Goal: Task Accomplishment & Management: Use online tool/utility

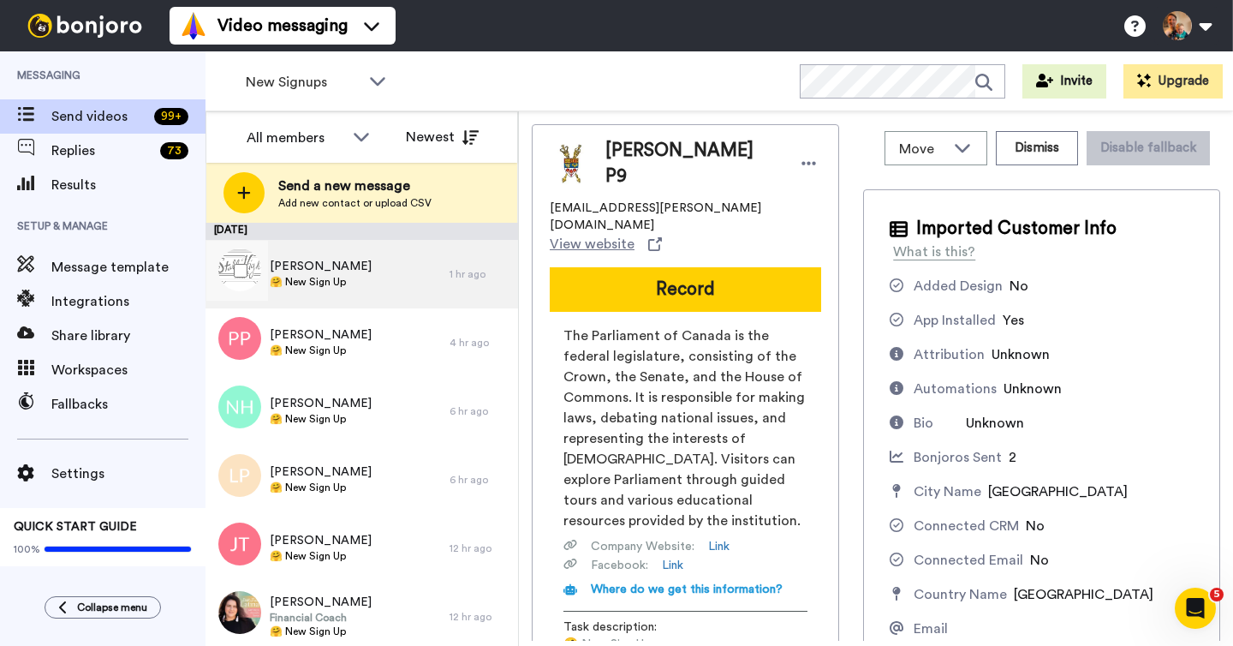
click at [374, 278] on div "Shannon Weeks 🤗 New Sign Up" at bounding box center [328, 274] width 244 height 69
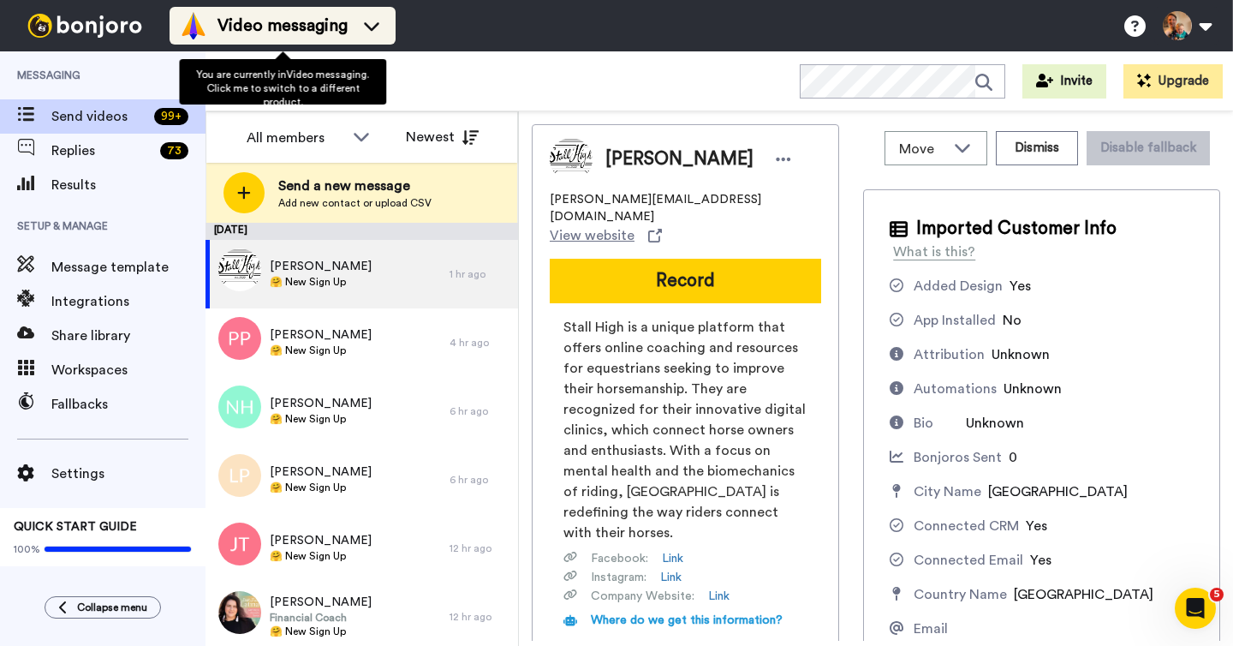
click at [294, 27] on span "Video messaging" at bounding box center [283, 26] width 130 height 24
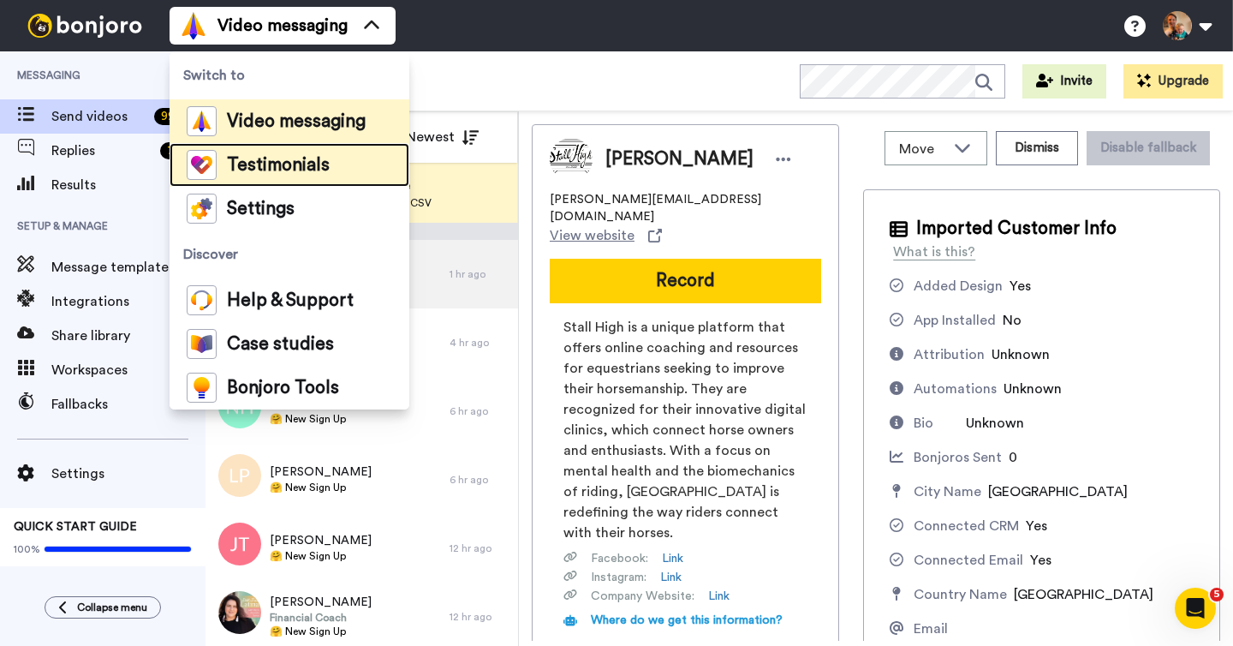
click at [283, 160] on span "Testimonials" at bounding box center [278, 165] width 103 height 17
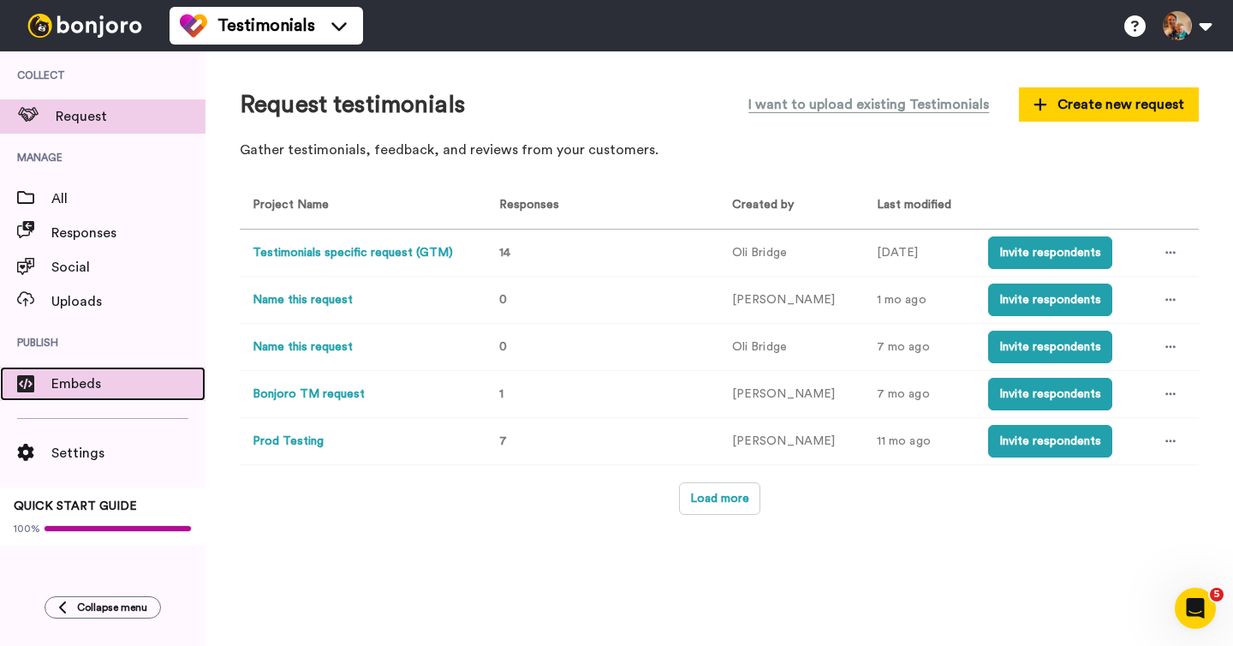
click at [80, 384] on span "Embeds" at bounding box center [128, 383] width 154 height 21
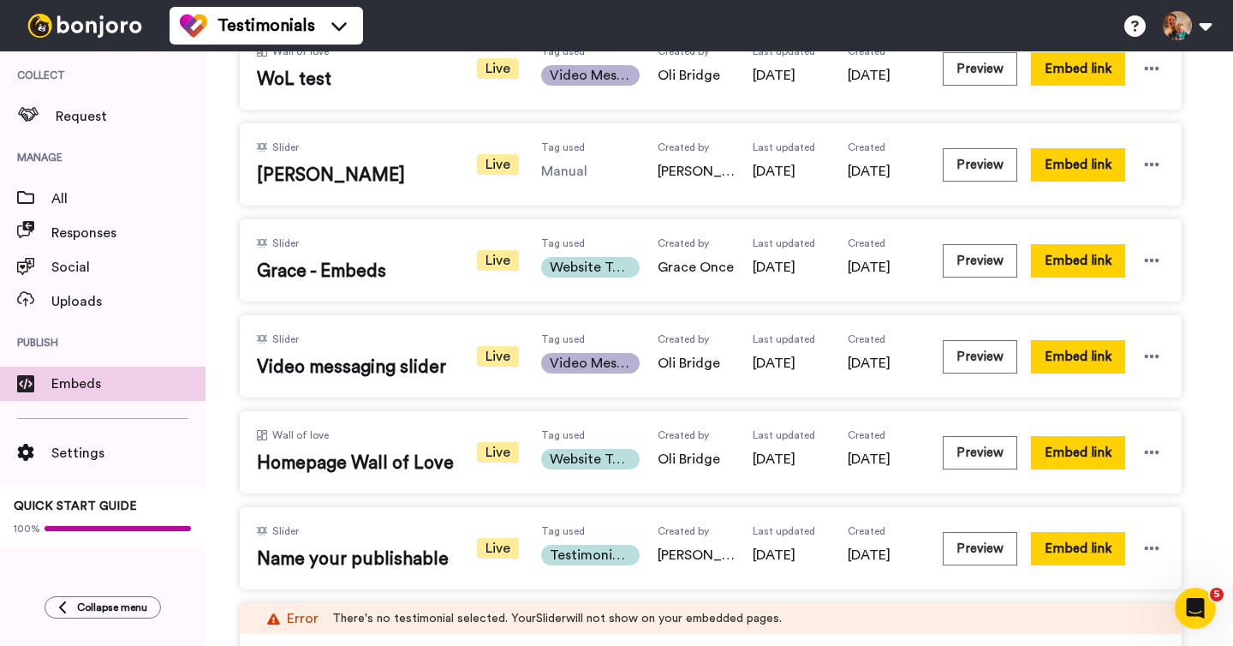
scroll to position [466, 0]
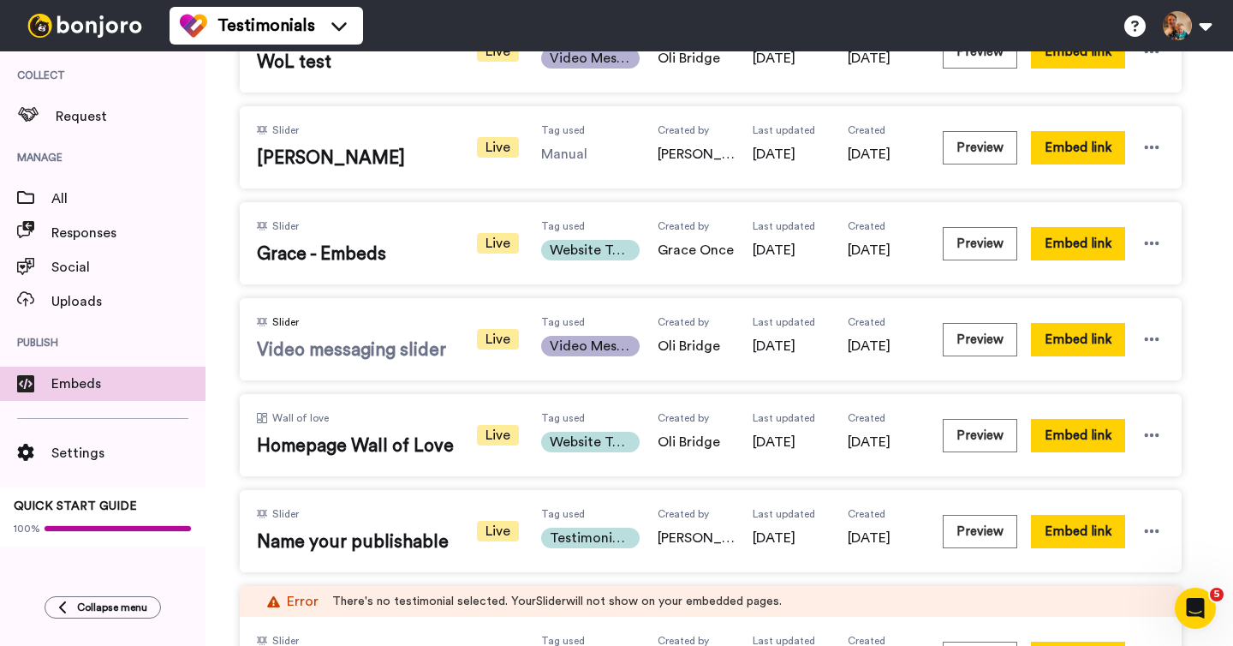
click at [347, 350] on span "Video messaging slider" at bounding box center [355, 350] width 197 height 26
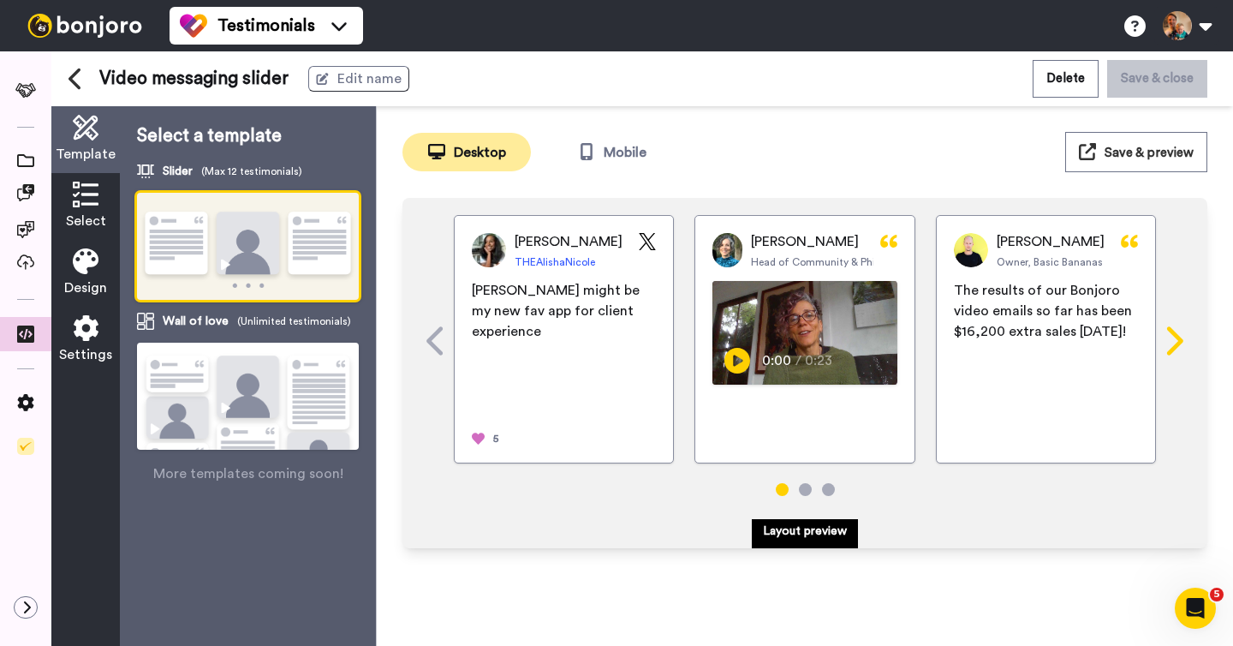
click at [1181, 342] on icon at bounding box center [1175, 340] width 16 height 28
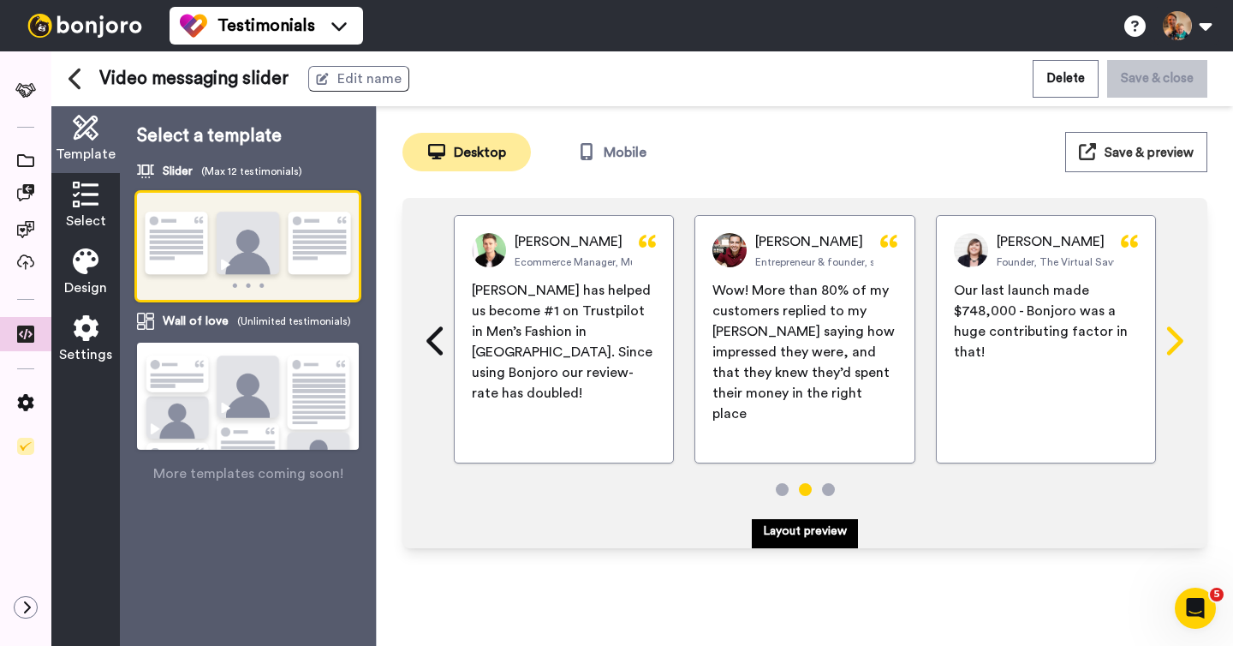
click at [1181, 342] on icon at bounding box center [1175, 340] width 16 height 28
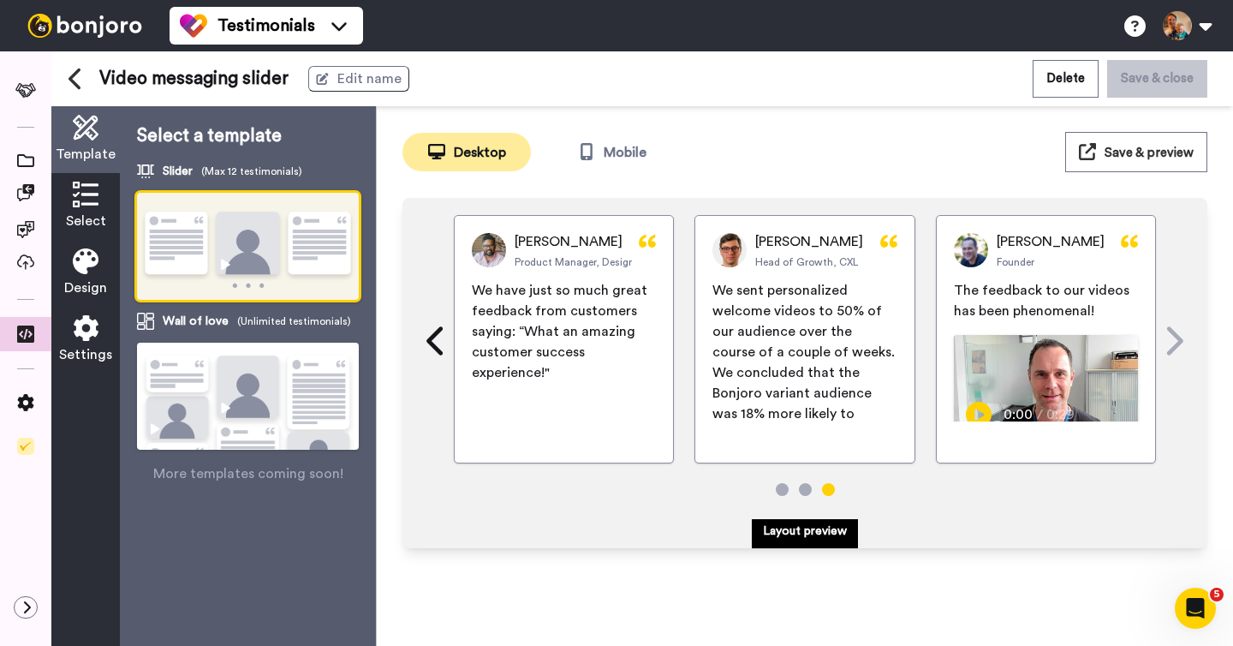
click at [77, 282] on span "Design" at bounding box center [85, 287] width 43 height 21
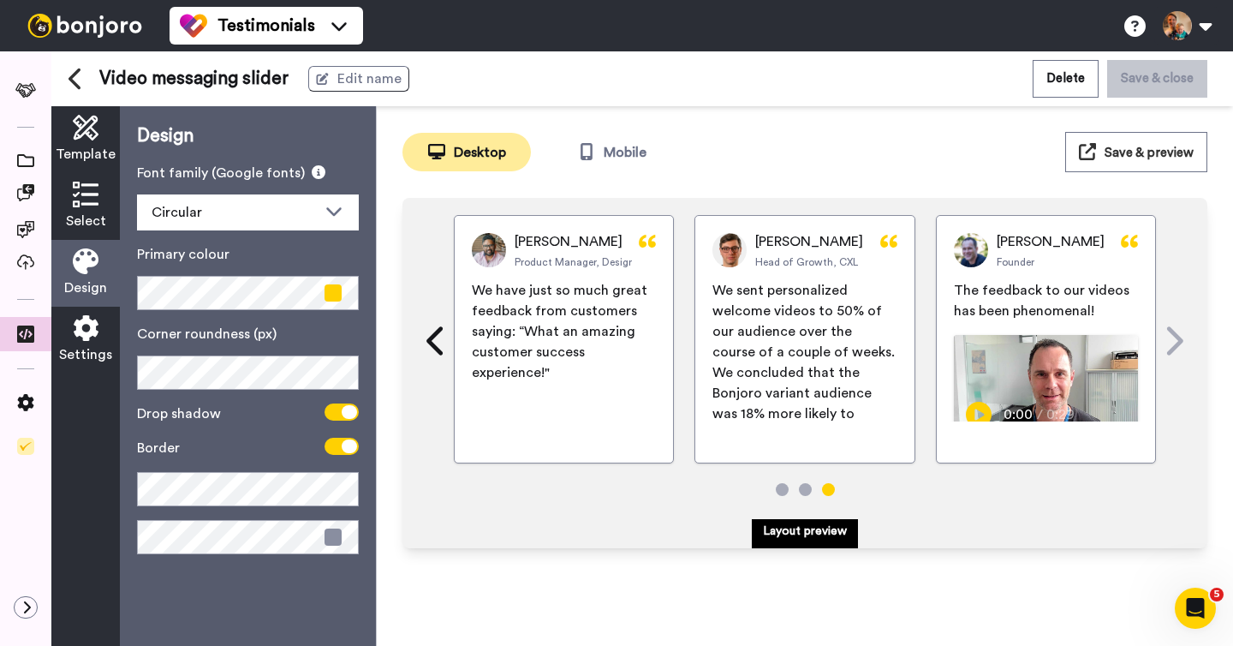
click at [83, 321] on icon at bounding box center [86, 328] width 26 height 26
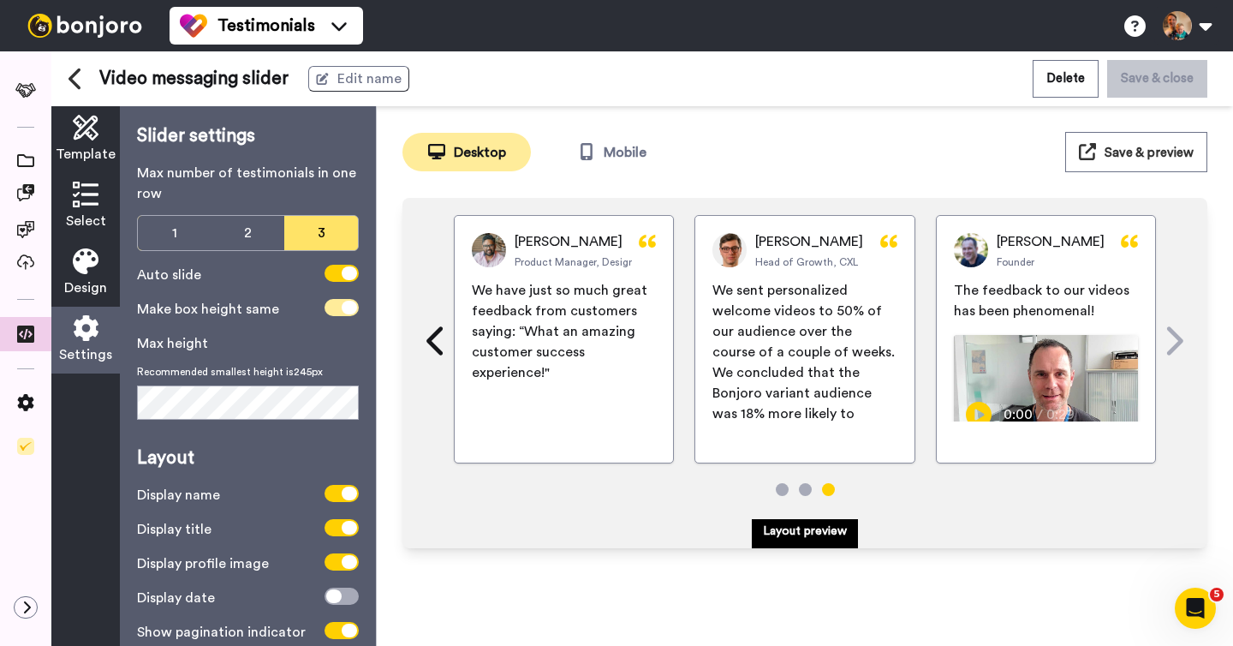
click at [348, 310] on icon at bounding box center [349, 308] width 15 height 14
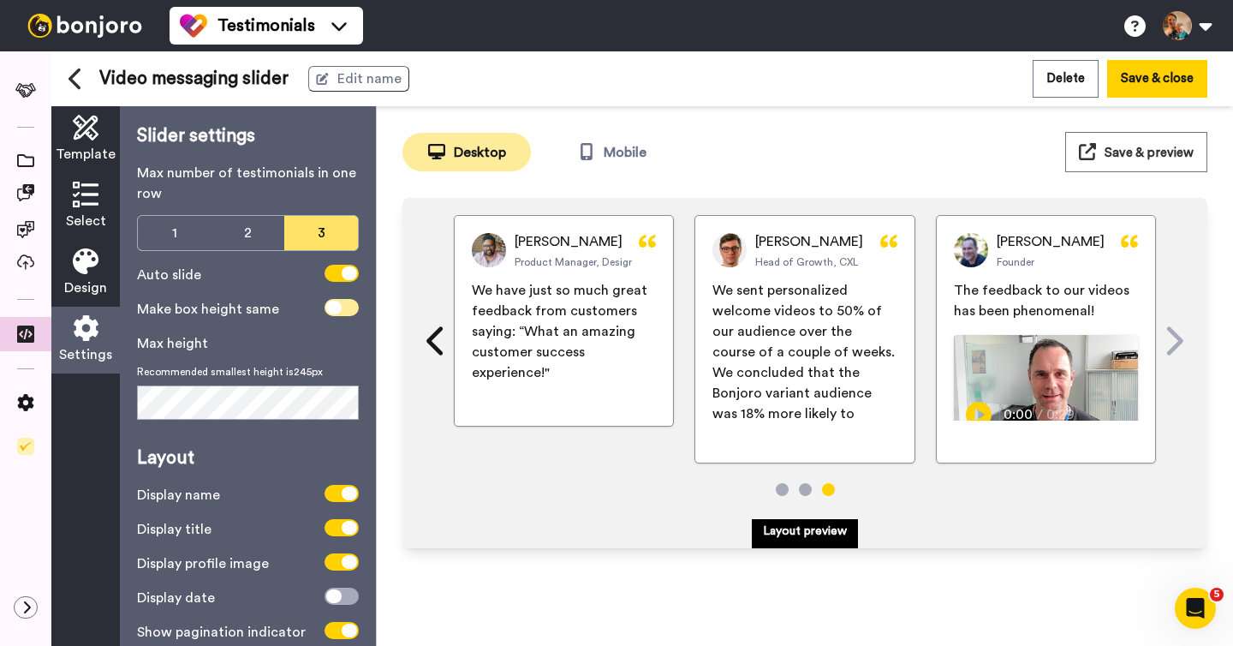
click at [348, 310] on span at bounding box center [342, 307] width 34 height 17
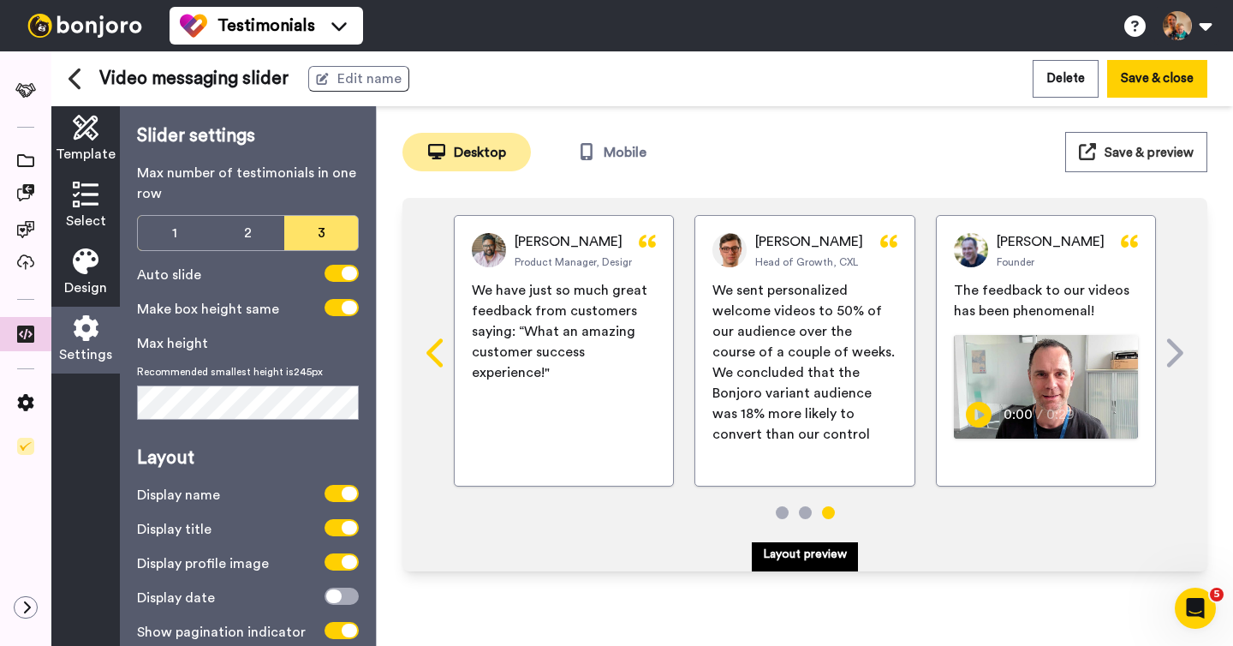
click at [432, 355] on icon at bounding box center [434, 352] width 16 height 28
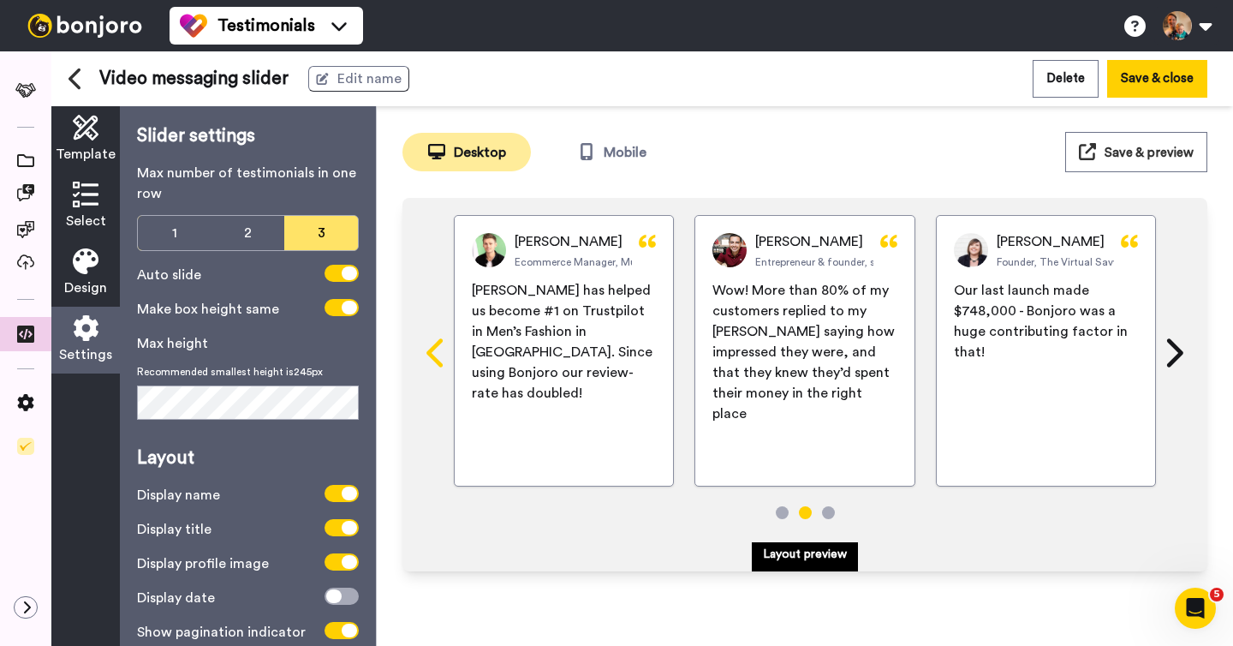
click at [432, 355] on icon at bounding box center [434, 352] width 16 height 28
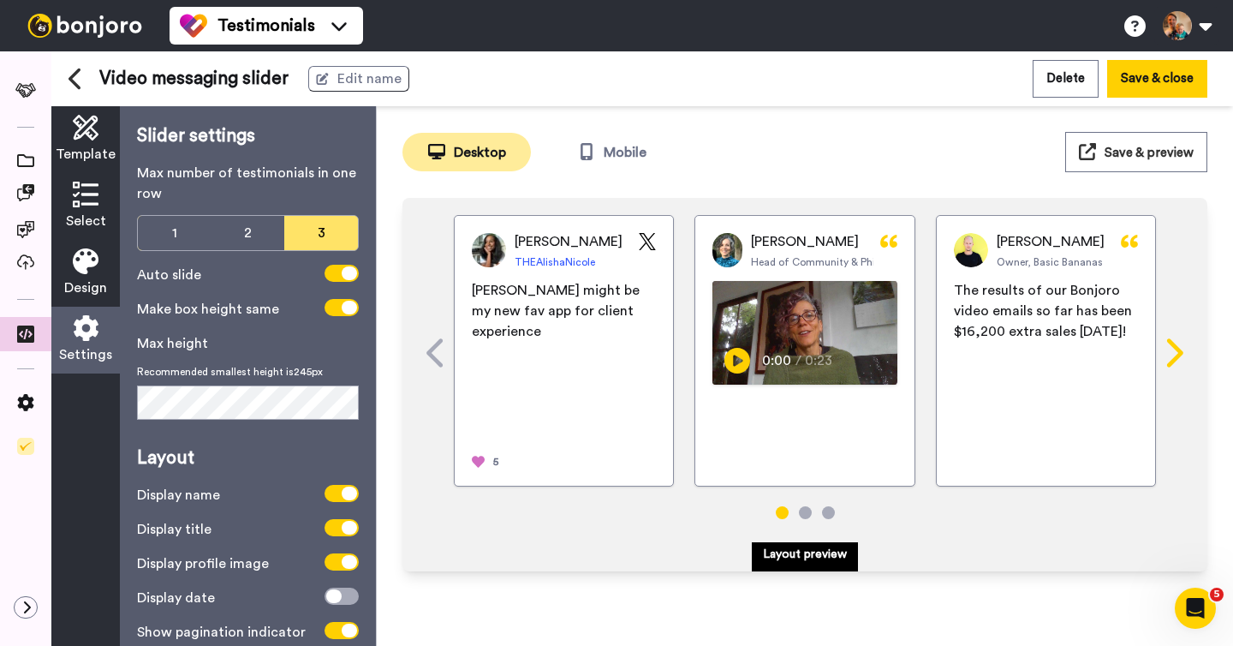
click at [1175, 353] on icon at bounding box center [1172, 353] width 27 height 33
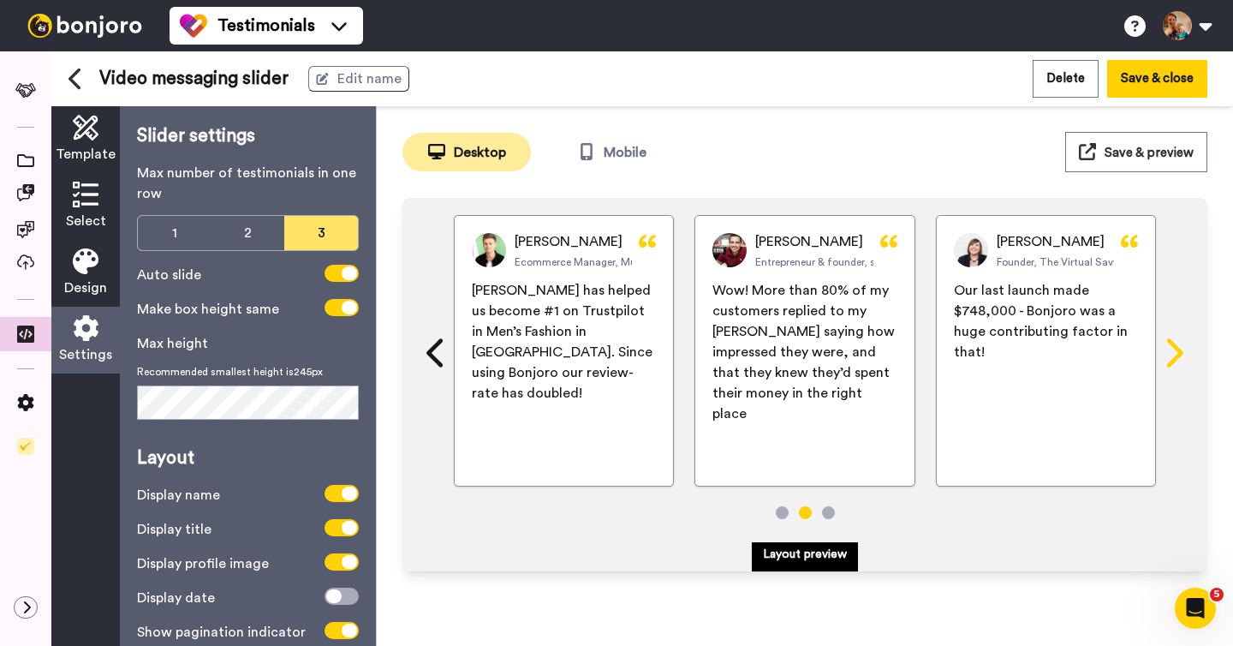
click at [1175, 353] on icon at bounding box center [1172, 353] width 27 height 33
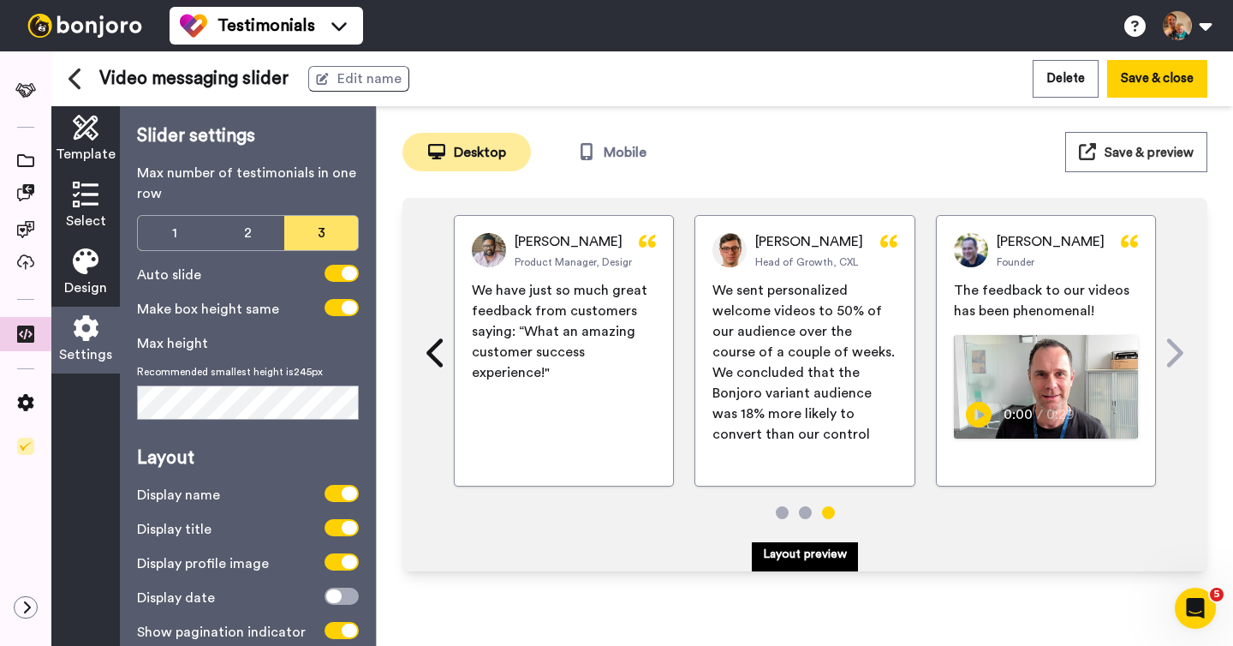
click at [1175, 353] on icon at bounding box center [1172, 353] width 27 height 33
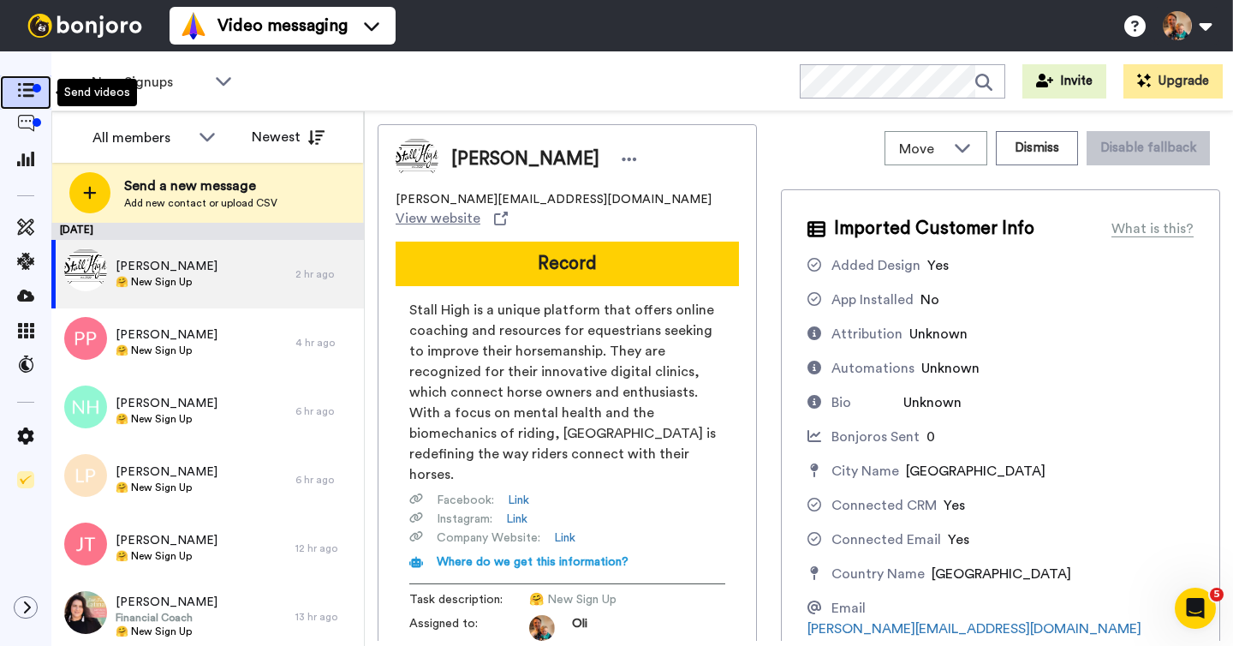
click at [41, 94] on span at bounding box center [25, 92] width 51 height 17
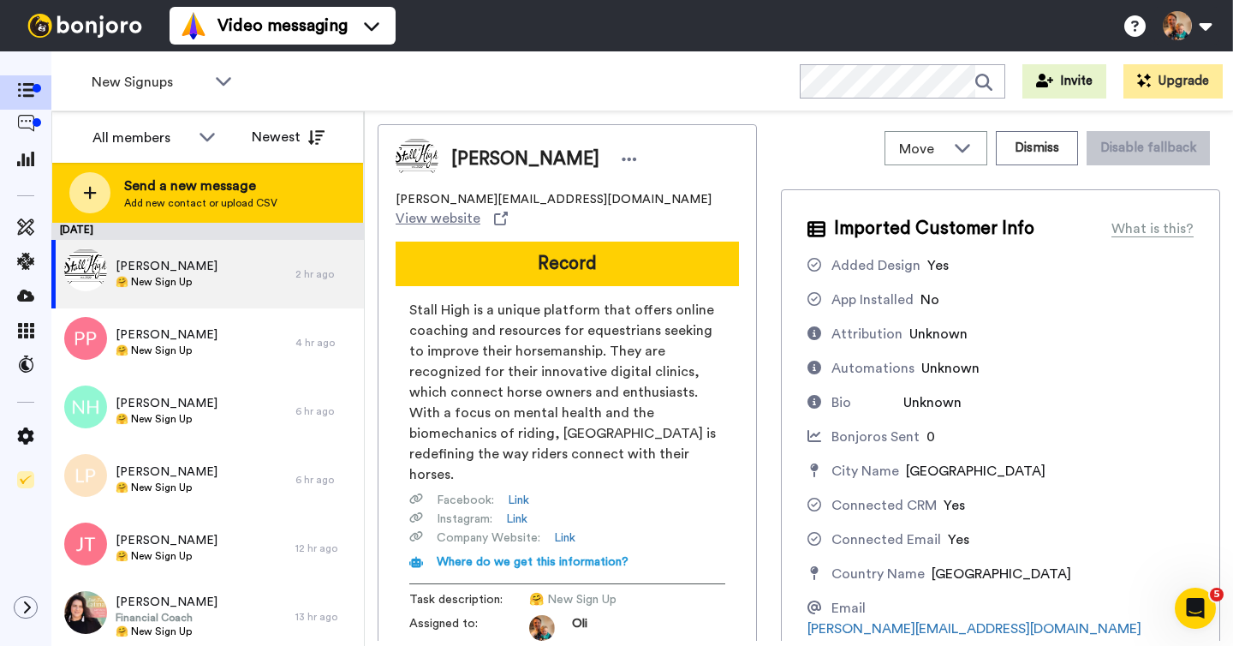
click at [231, 199] on span "Add new contact or upload CSV" at bounding box center [200, 203] width 153 height 14
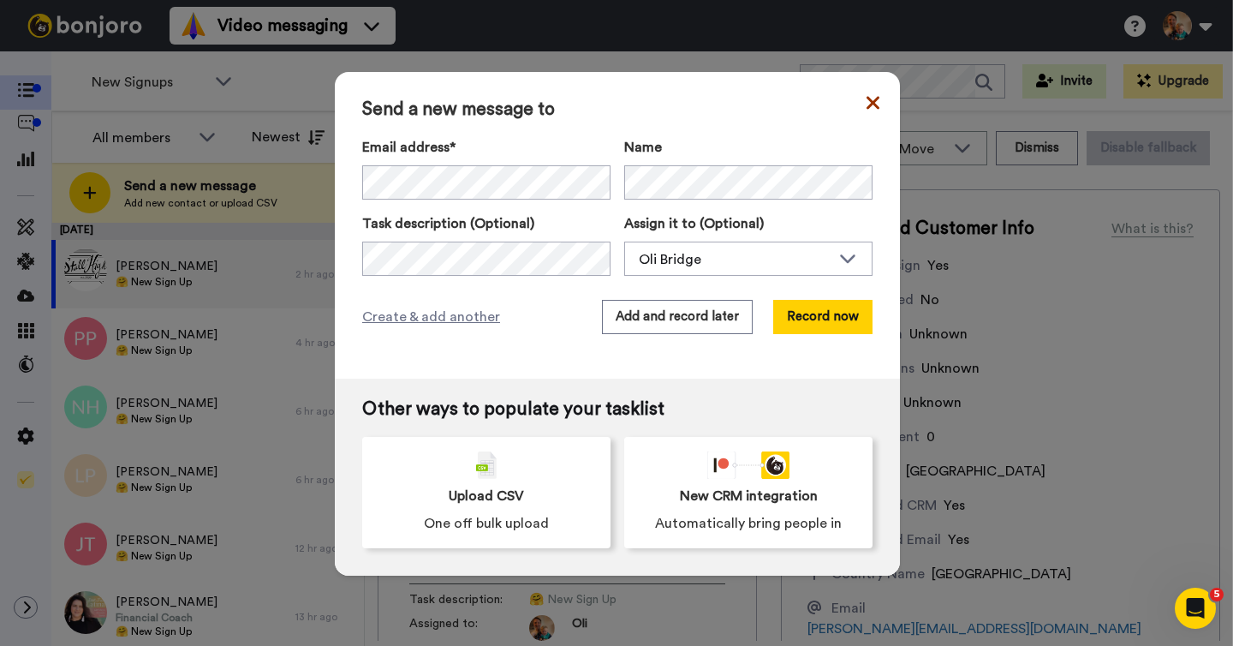
click at [876, 103] on icon at bounding box center [873, 102] width 13 height 21
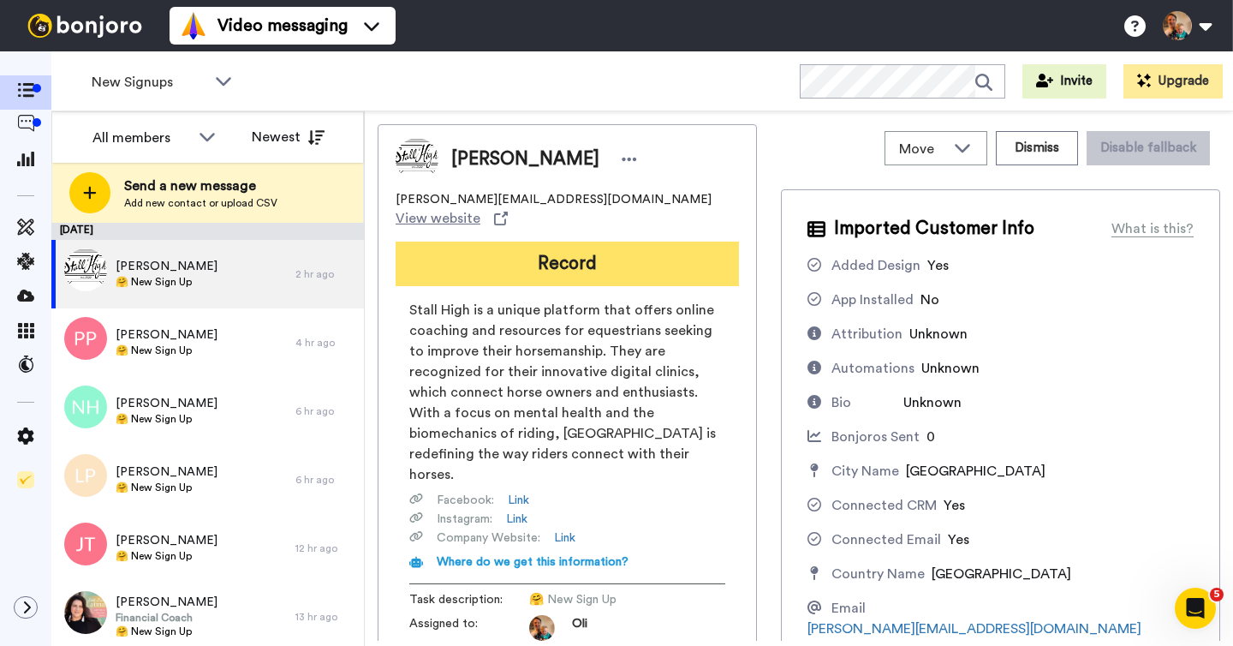
click at [500, 255] on button "Record" at bounding box center [567, 263] width 343 height 45
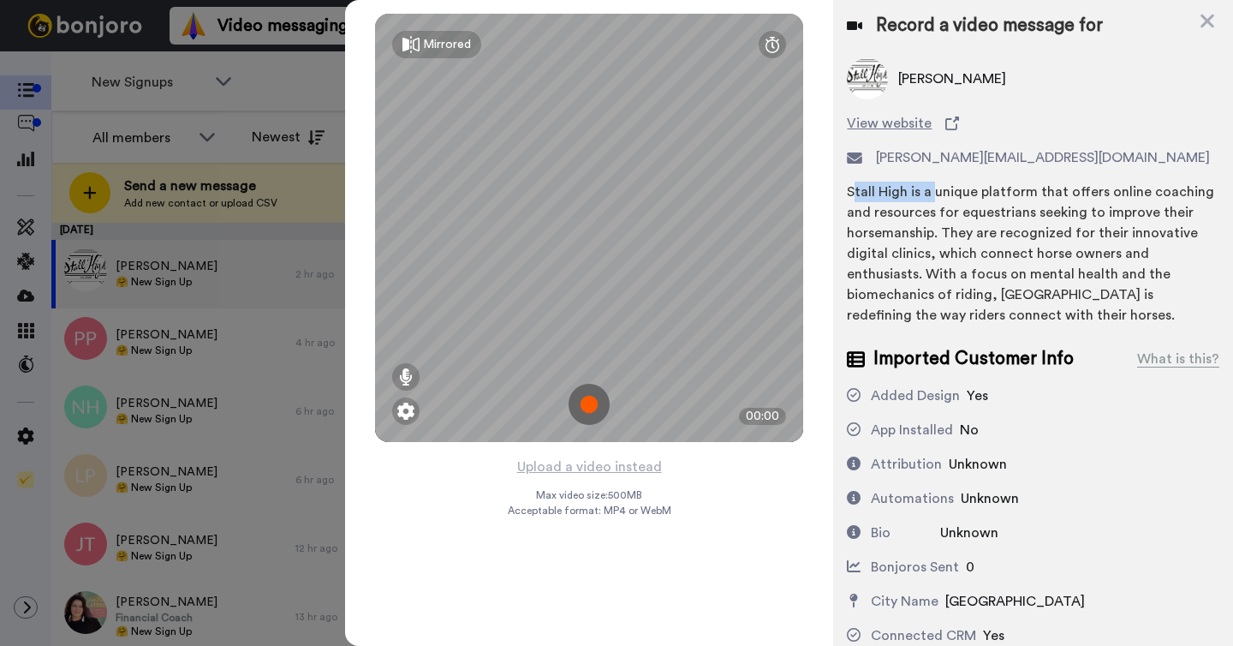
drag, startPoint x: 854, startPoint y: 188, endPoint x: 937, endPoint y: 188, distance: 83.1
click at [937, 189] on div "Stall High is a unique platform that offers online coaching and resources for e…" at bounding box center [1033, 254] width 372 height 144
drag, startPoint x: 938, startPoint y: 158, endPoint x: 963, endPoint y: 184, distance: 36.3
click at [1025, 155] on div "shannon@stallhigh.com" at bounding box center [1033, 157] width 372 height 21
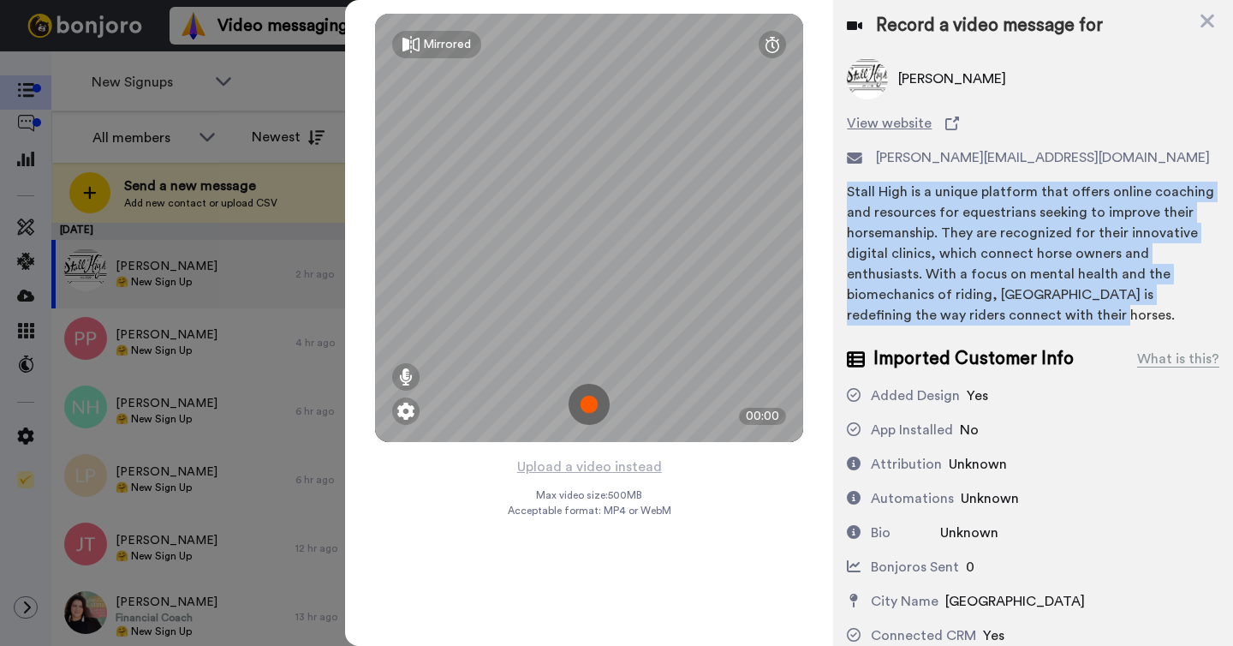
drag, startPoint x: 849, startPoint y: 190, endPoint x: 942, endPoint y: 313, distance: 154.1
click at [942, 313] on div "Stall High is a unique platform that offers online coaching and resources for e…" at bounding box center [1033, 254] width 372 height 144
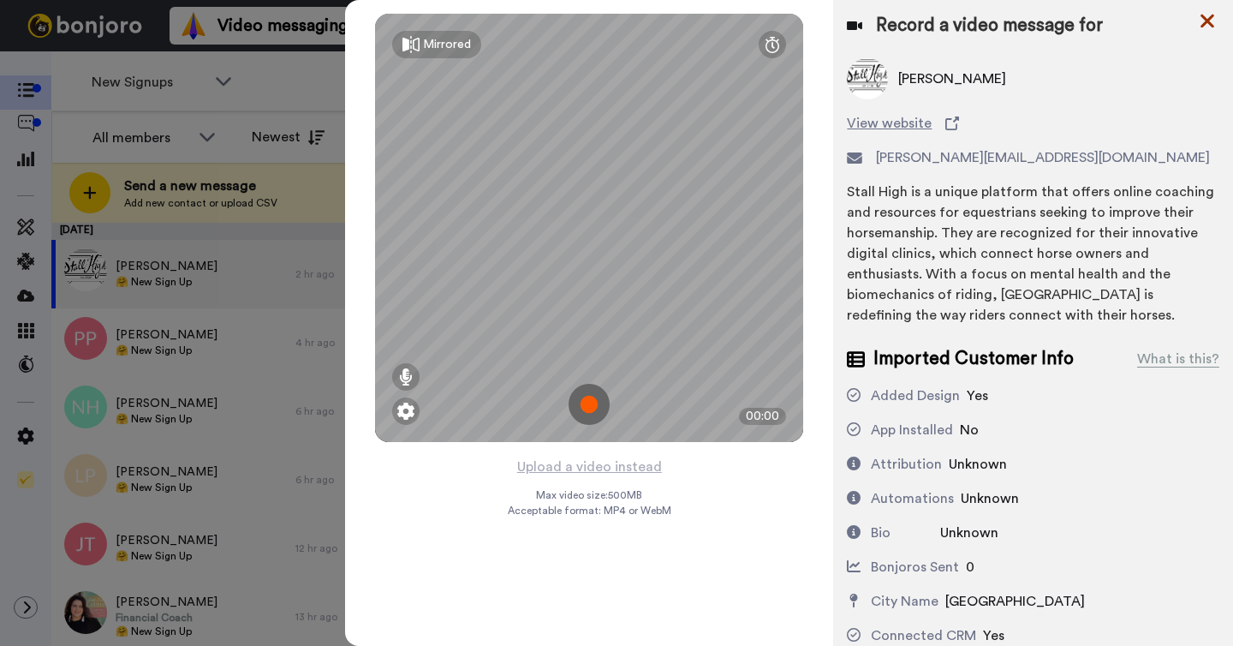
click at [1211, 19] on icon at bounding box center [1208, 22] width 14 height 14
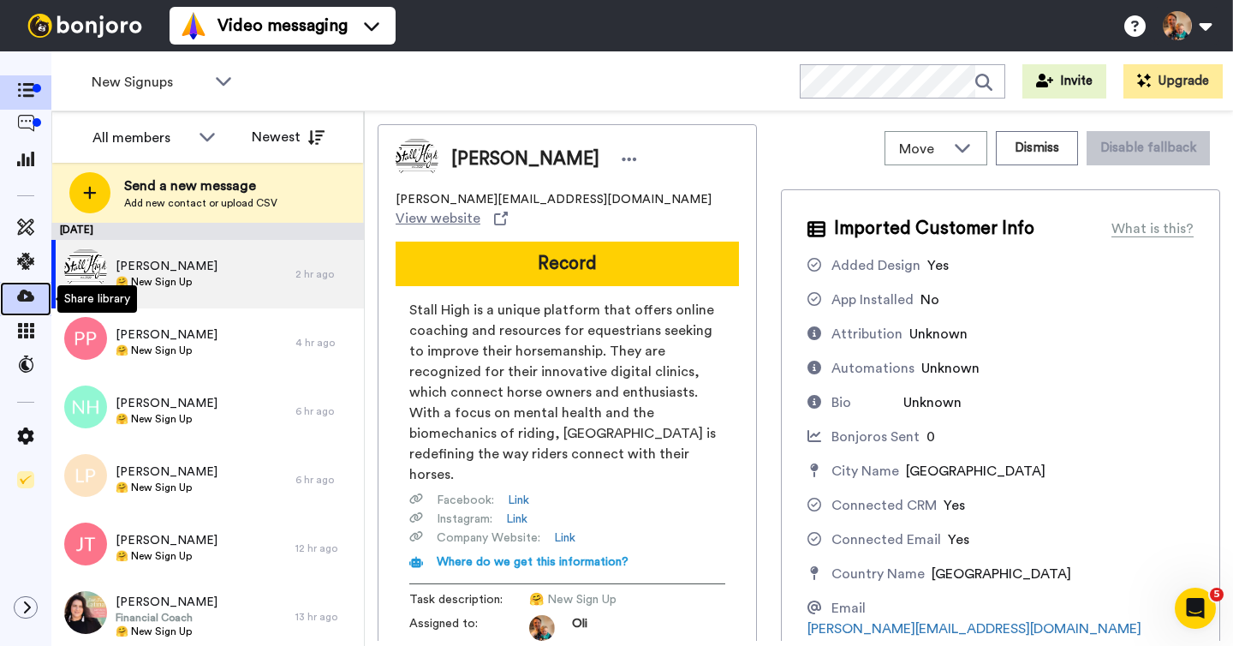
click at [30, 295] on icon at bounding box center [25, 295] width 17 height 17
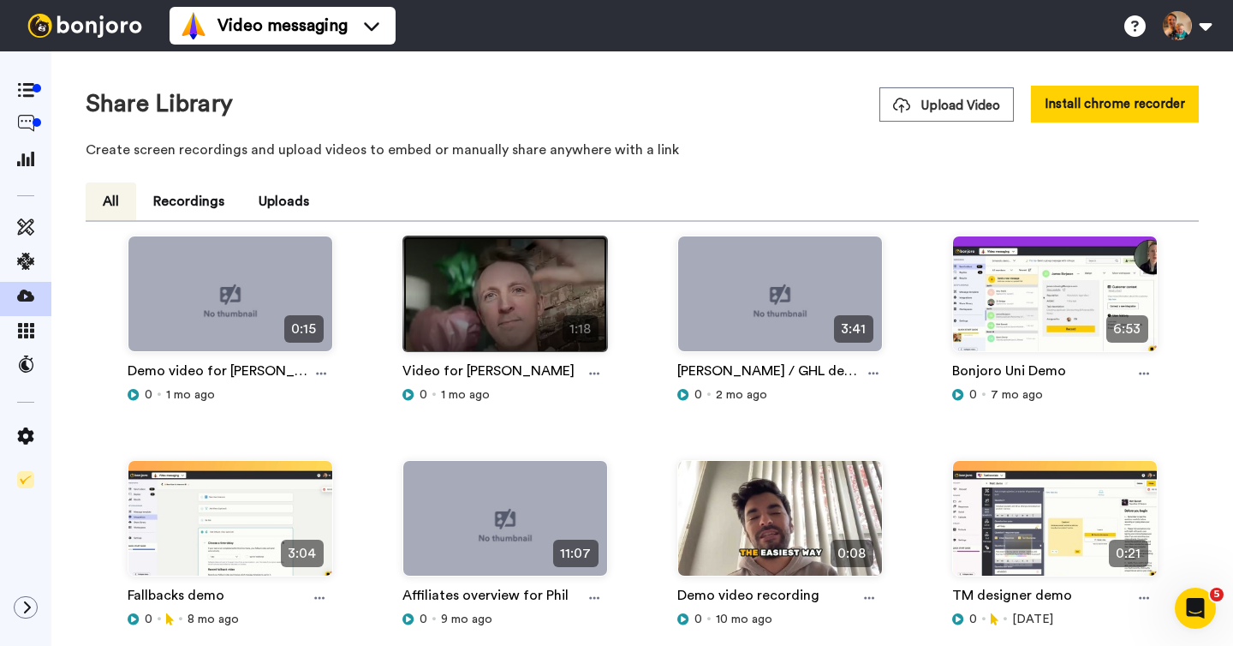
click at [503, 307] on img at bounding box center [505, 300] width 204 height 129
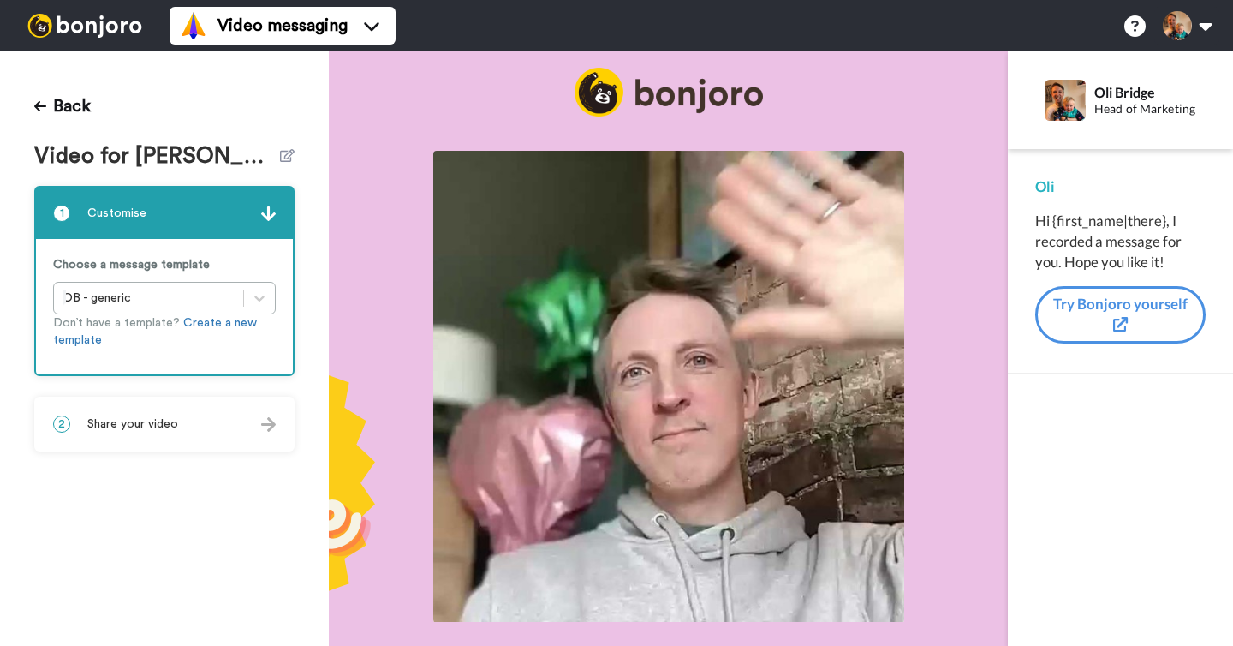
scroll to position [10, 0]
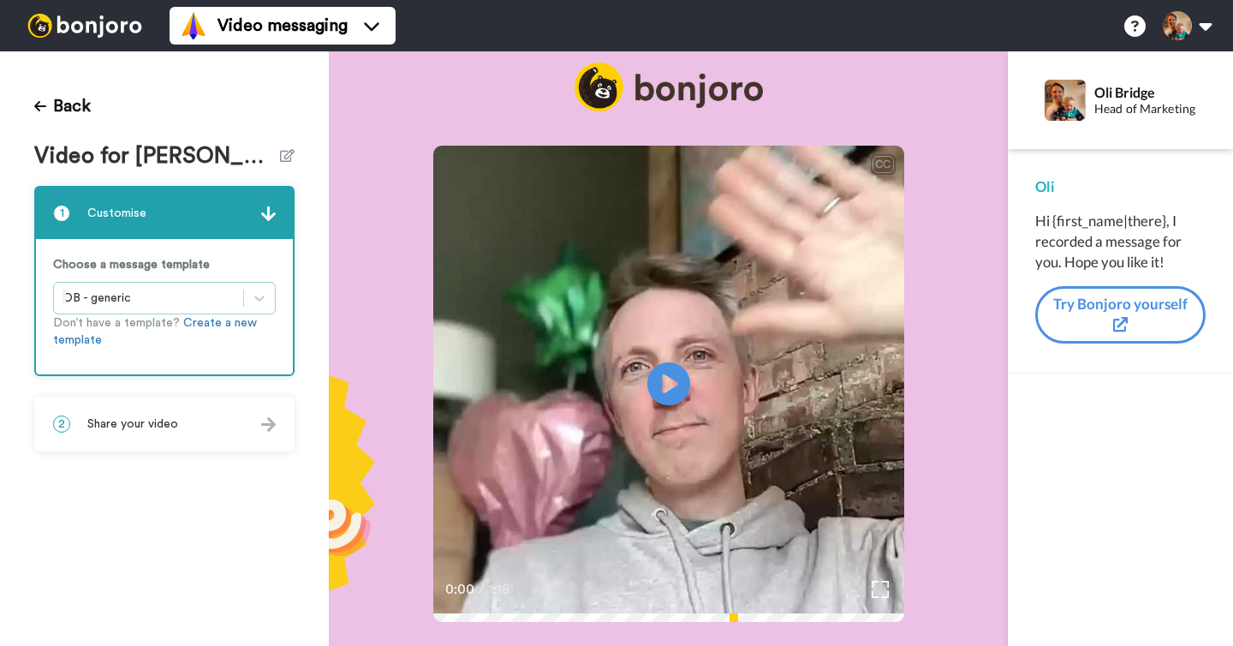
click at [149, 297] on div at bounding box center [149, 298] width 172 height 21
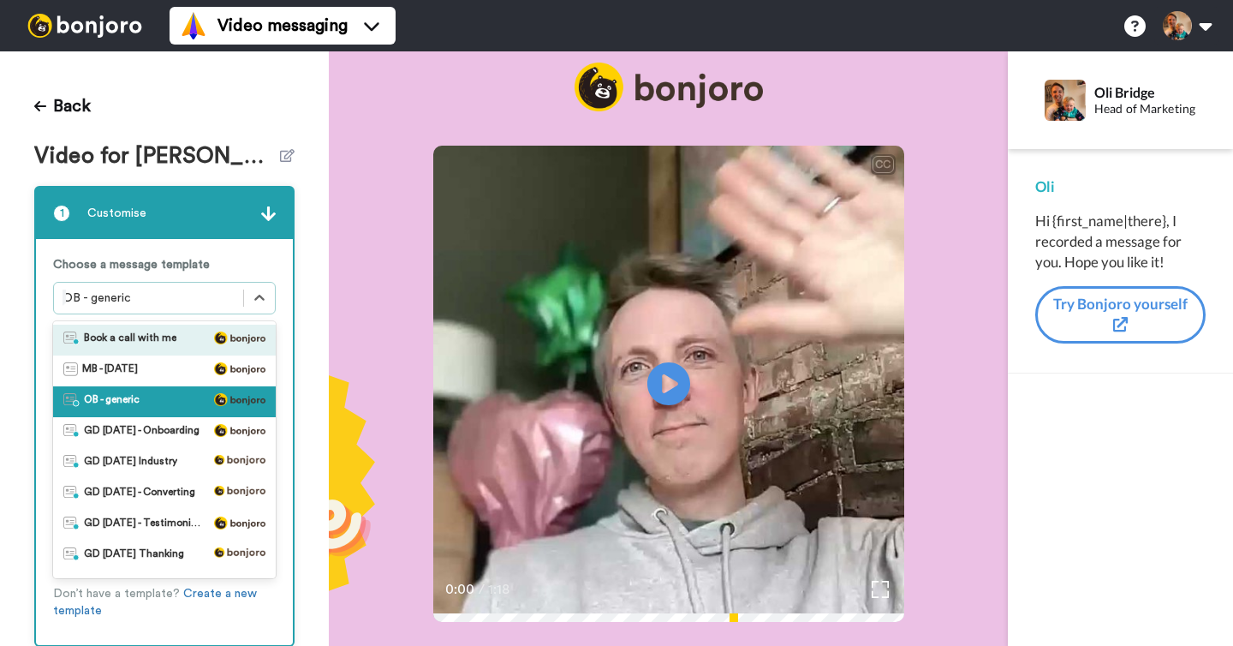
click at [149, 338] on span "Book a call with me" at bounding box center [130, 339] width 92 height 17
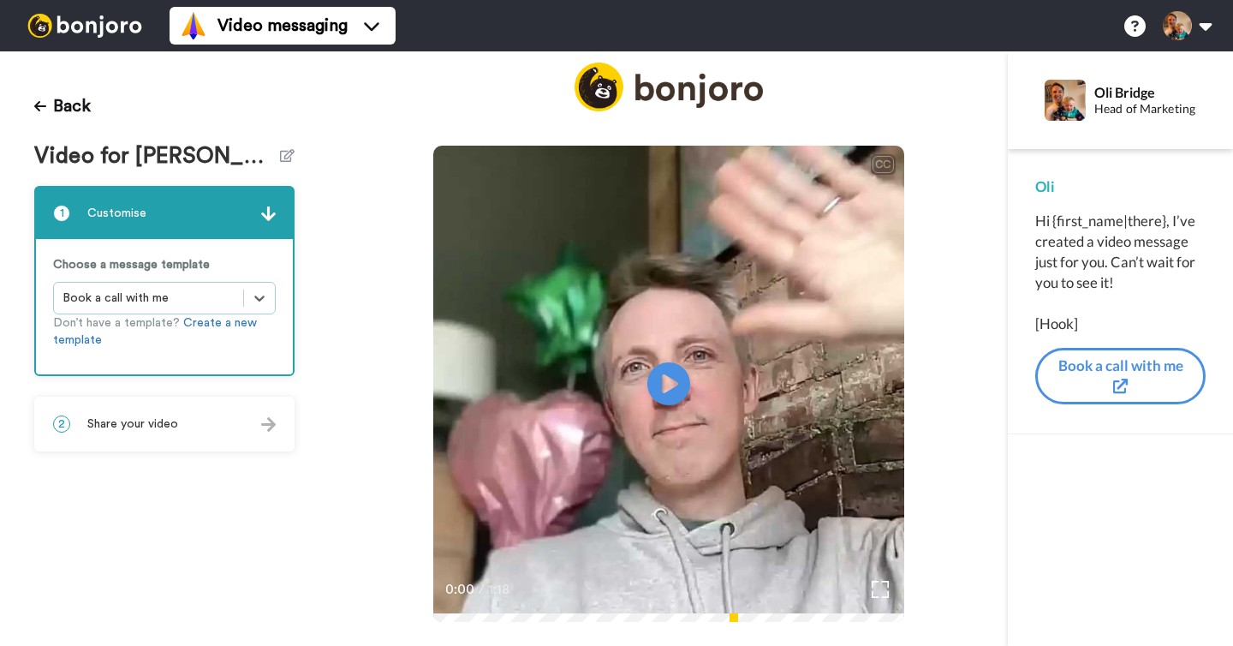
click at [152, 429] on span "Share your video" at bounding box center [132, 423] width 91 height 17
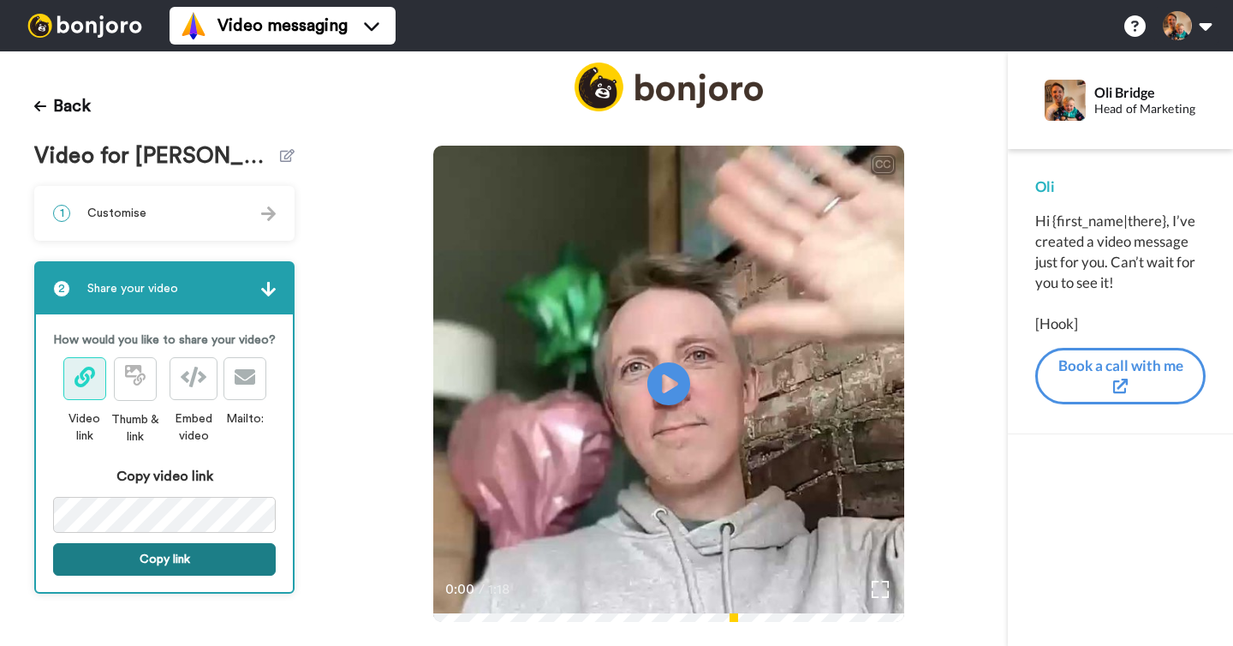
click at [148, 556] on button "Copy link" at bounding box center [164, 559] width 223 height 33
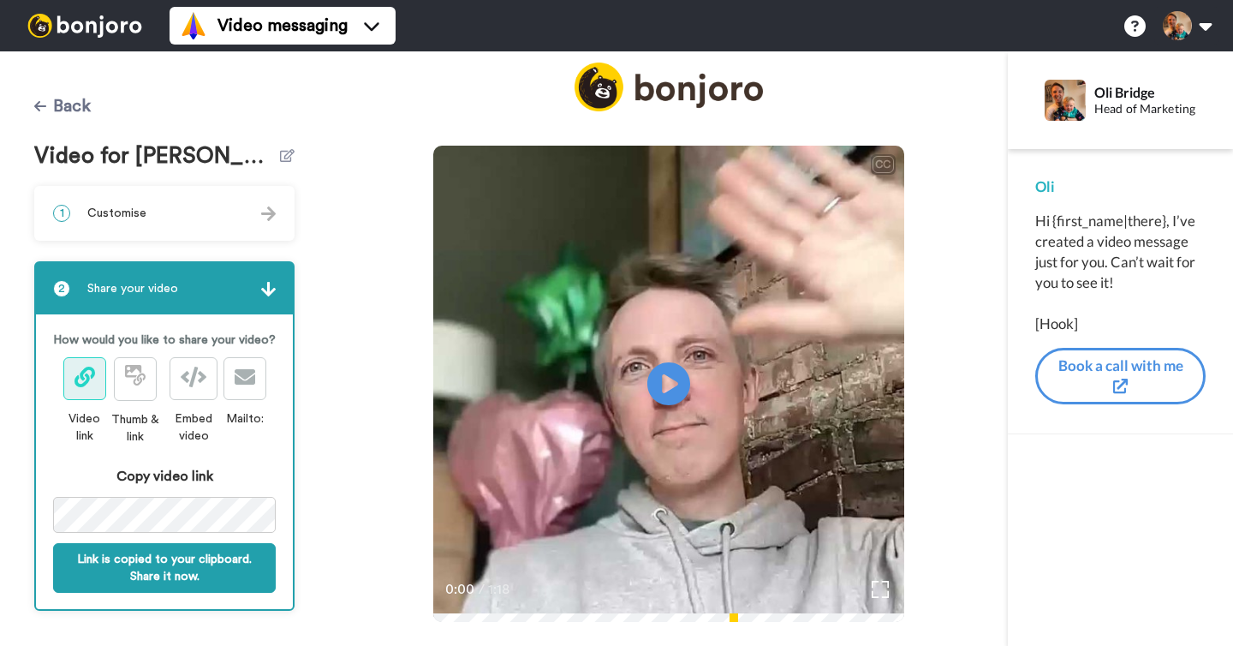
click at [41, 109] on icon at bounding box center [40, 106] width 12 height 14
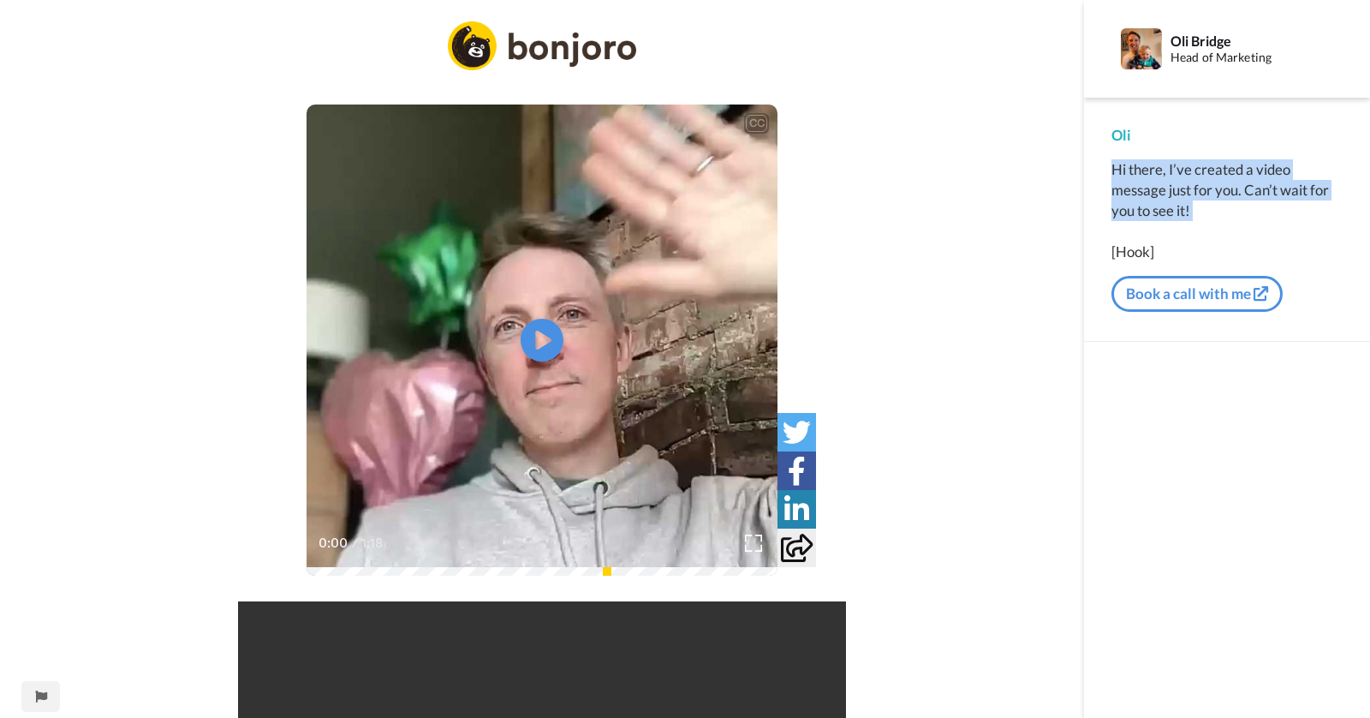
drag, startPoint x: 1114, startPoint y: 166, endPoint x: 1207, endPoint y: 238, distance: 117.2
click at [1207, 238] on div "Hi there, I’ve created a video message just for you. Can’t wait for you to see …" at bounding box center [1226, 210] width 231 height 103
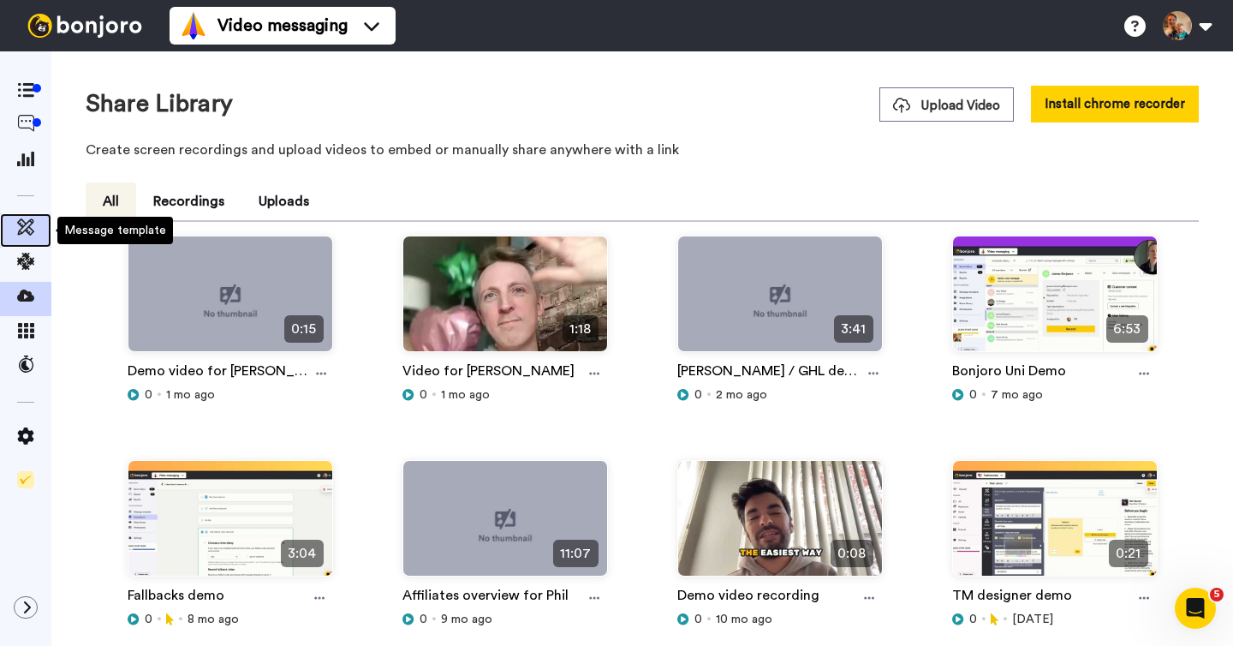
click at [27, 227] on icon at bounding box center [25, 226] width 17 height 17
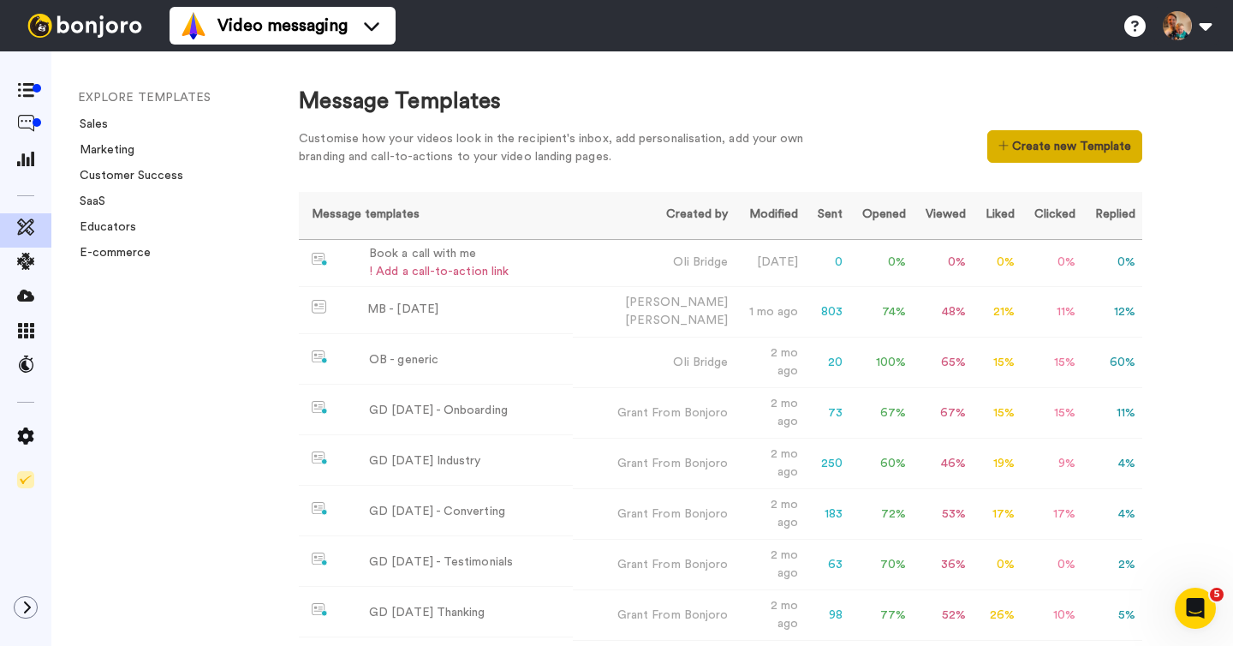
click at [1034, 152] on button "Create new Template" at bounding box center [1064, 146] width 155 height 33
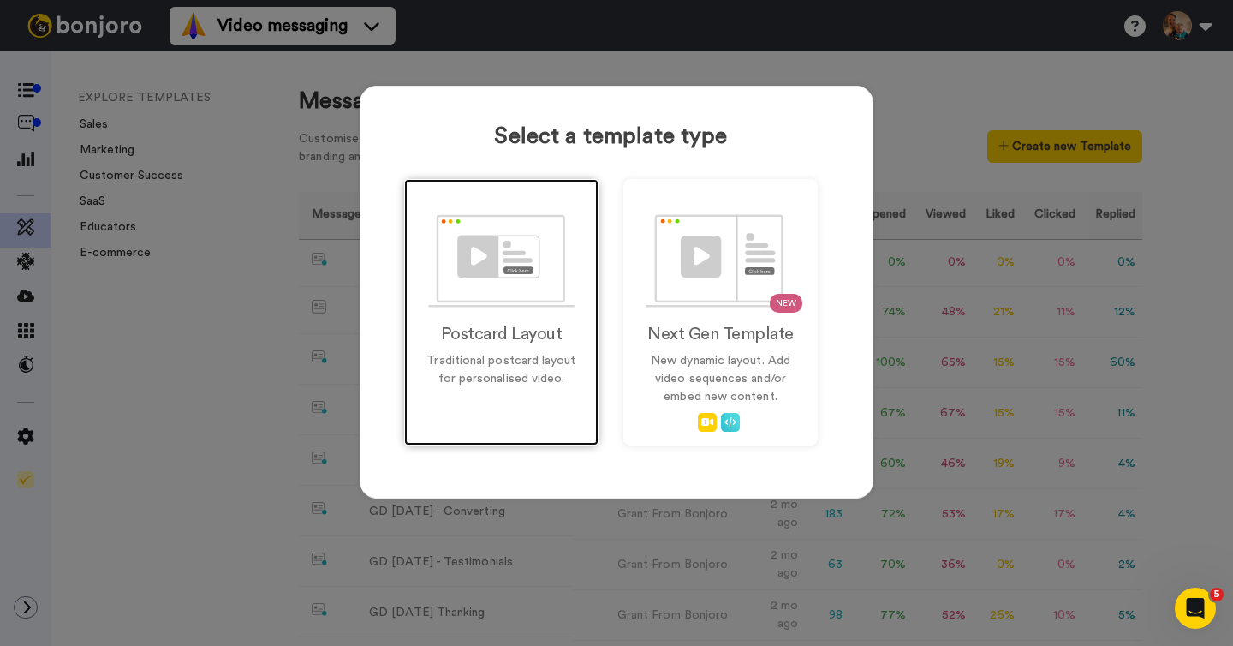
click at [522, 307] on img at bounding box center [501, 260] width 147 height 93
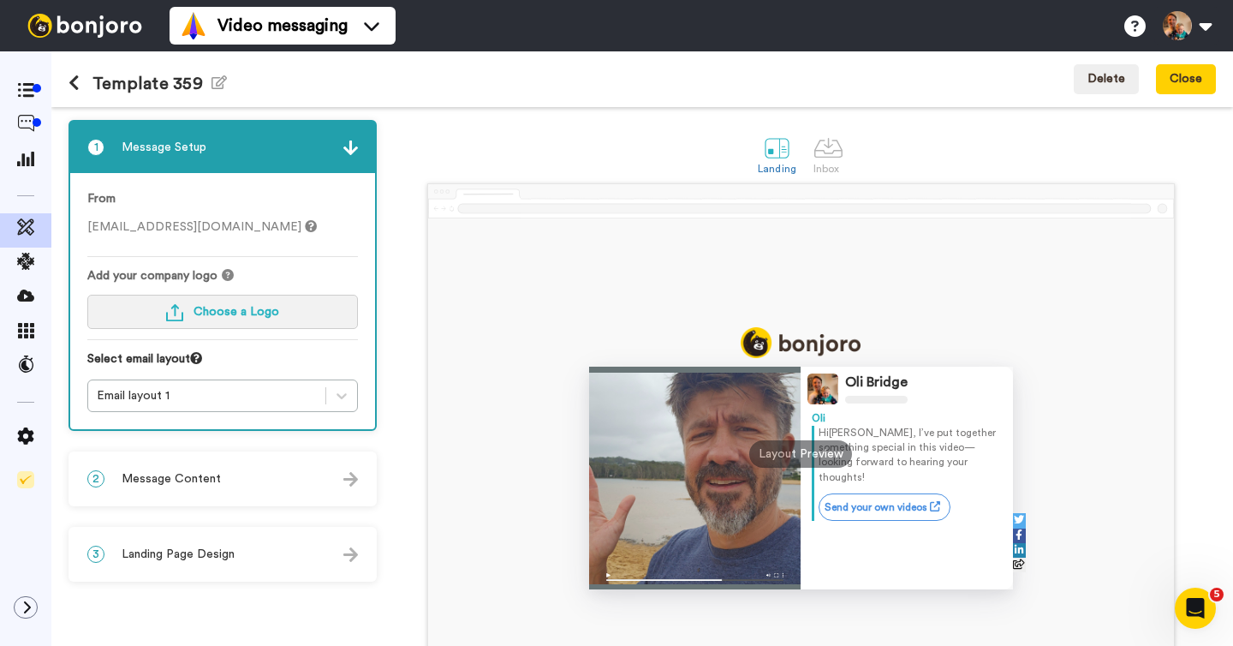
click at [227, 311] on span "Choose a Logo" at bounding box center [237, 312] width 86 height 12
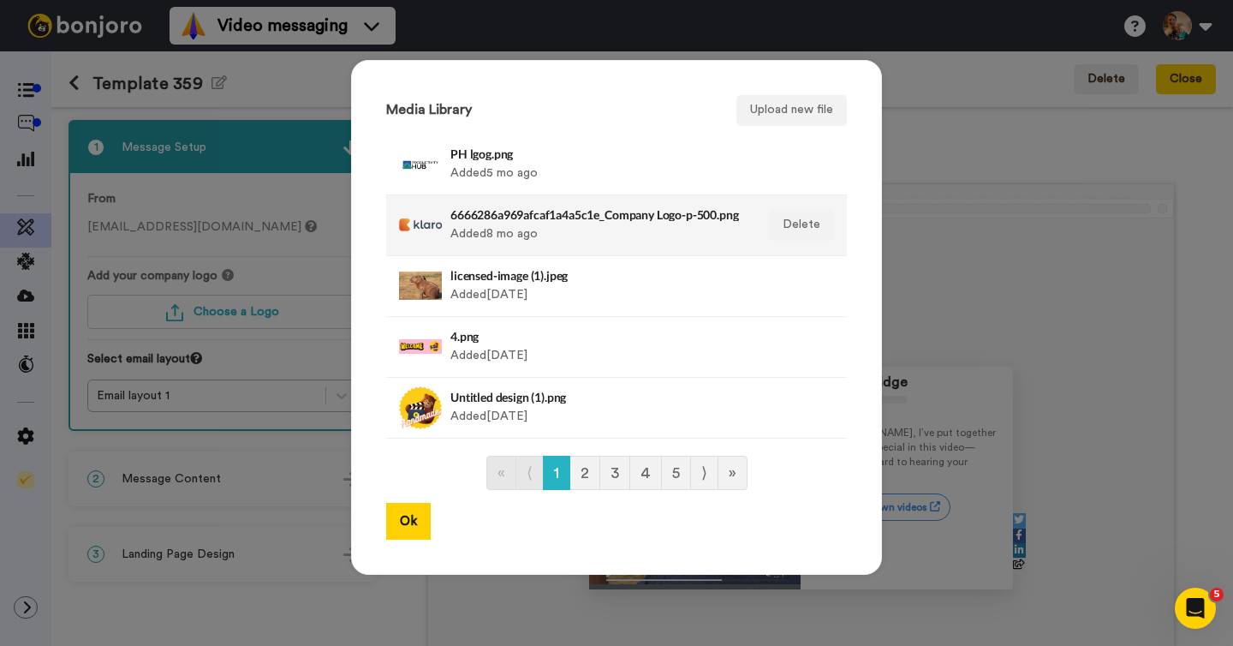
click at [497, 227] on div "6666286a969afcaf1a4a5c1e_Company Logo-p-500.png Added 8 mo ago" at bounding box center [597, 225] width 295 height 43
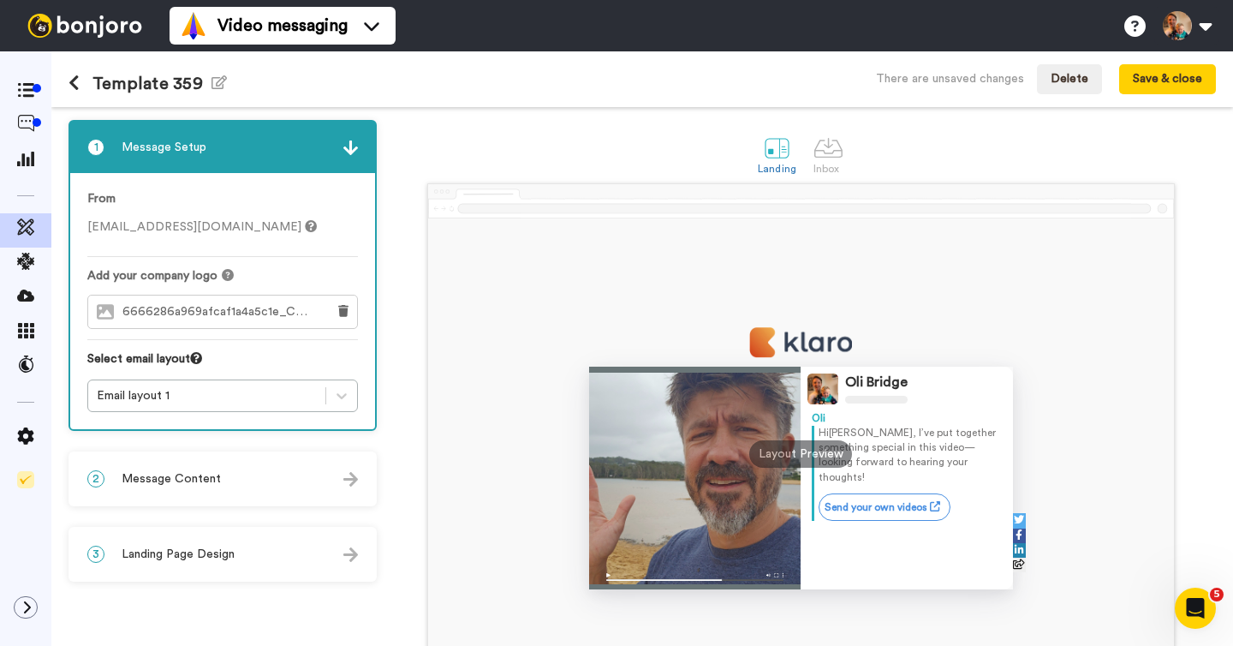
click at [227, 468] on div "2 Message Content" at bounding box center [222, 478] width 305 height 51
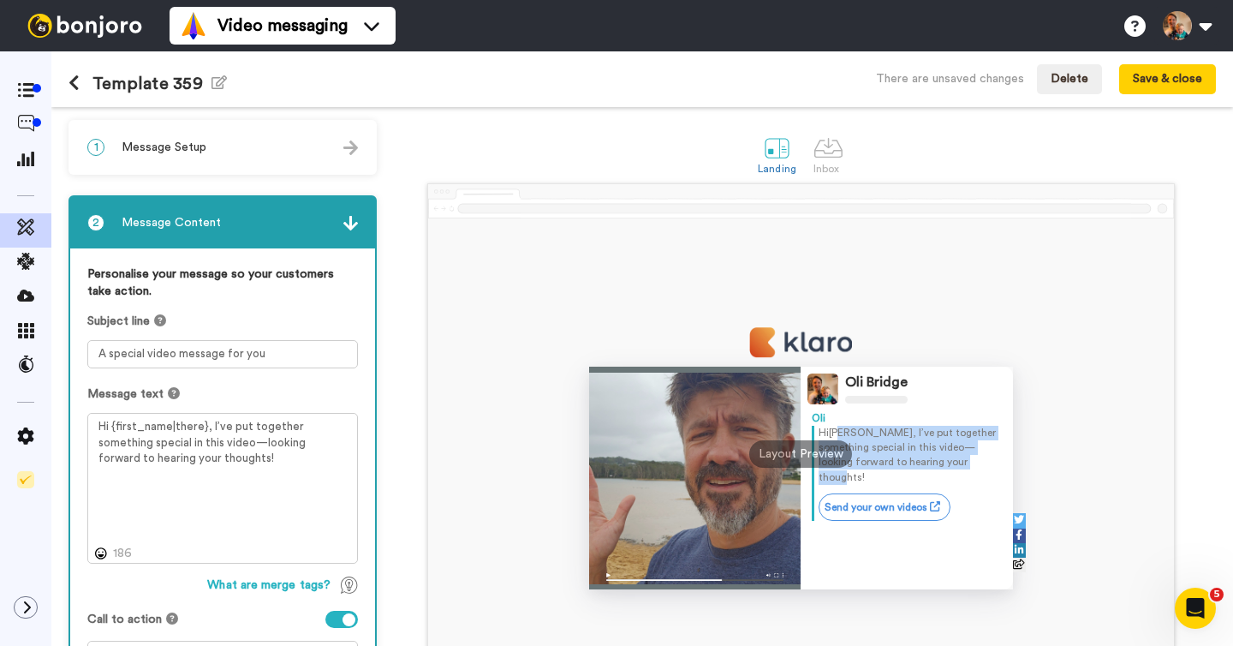
drag, startPoint x: 846, startPoint y: 432, endPoint x: 921, endPoint y: 468, distance: 83.1
click at [921, 468] on p "Hi Tom , I’ve put together something special in this video—looking forward to h…" at bounding box center [910, 455] width 183 height 59
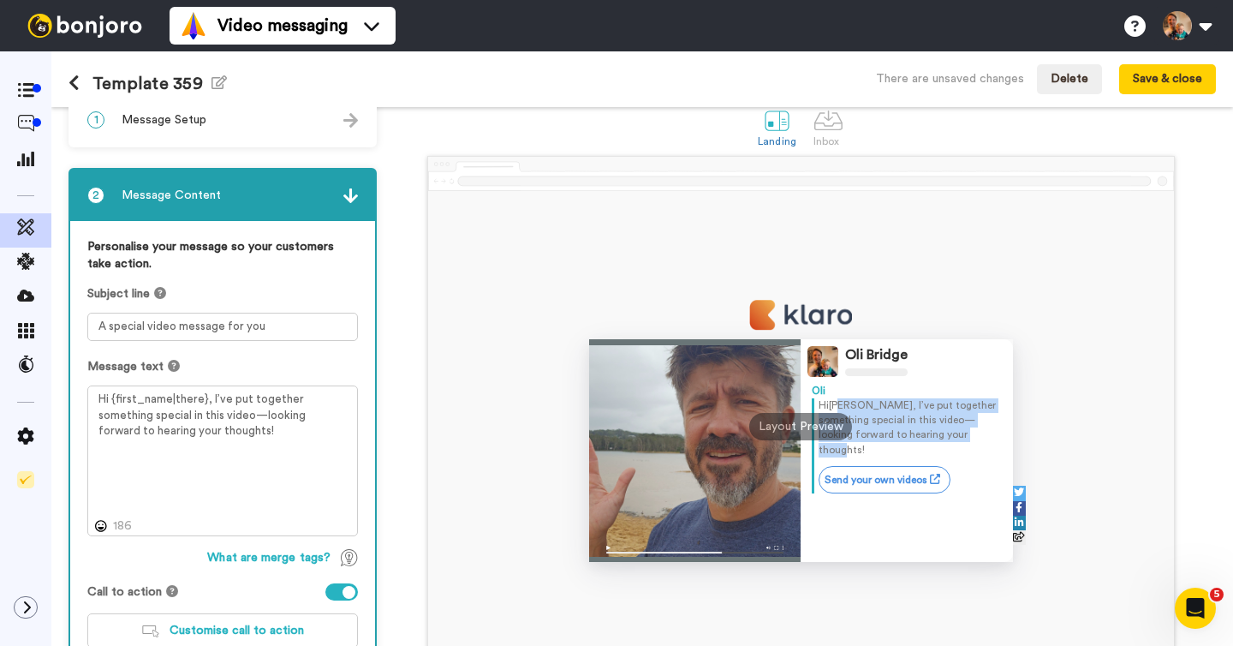
scroll to position [45, 0]
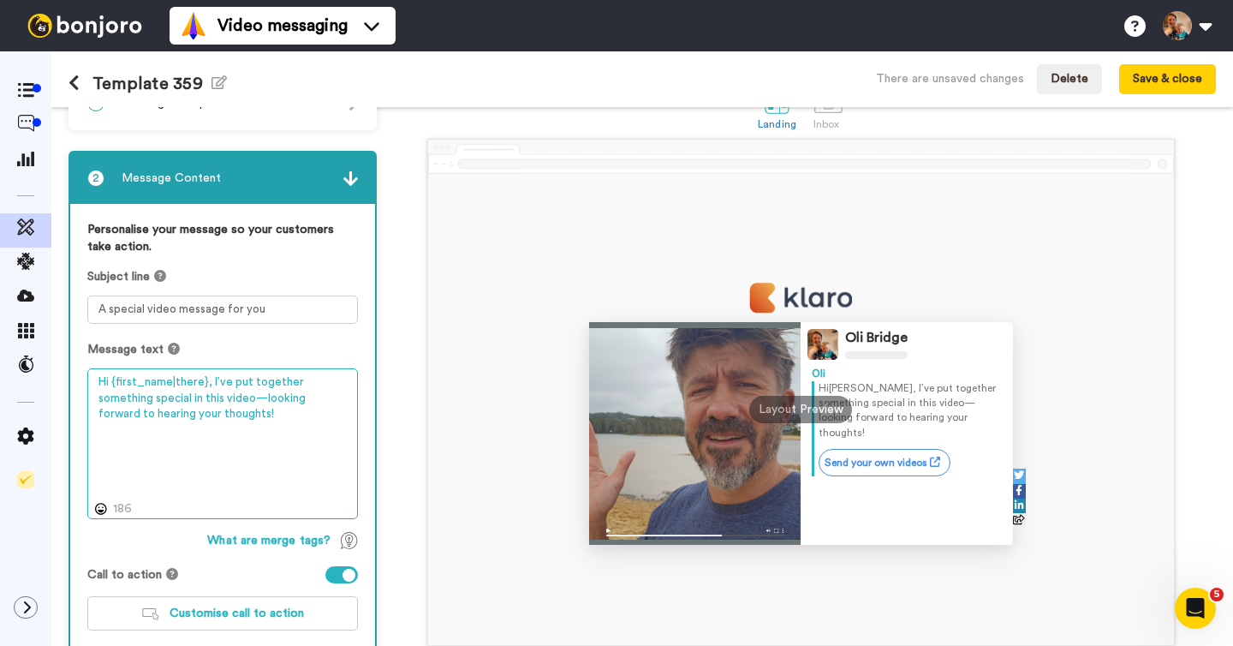
drag, startPoint x: 241, startPoint y: 415, endPoint x: 90, endPoint y: 372, distance: 157.5
click at [81, 377] on div "Personalise your message so your customers take action. Subject line A special …" at bounding box center [222, 432] width 305 height 456
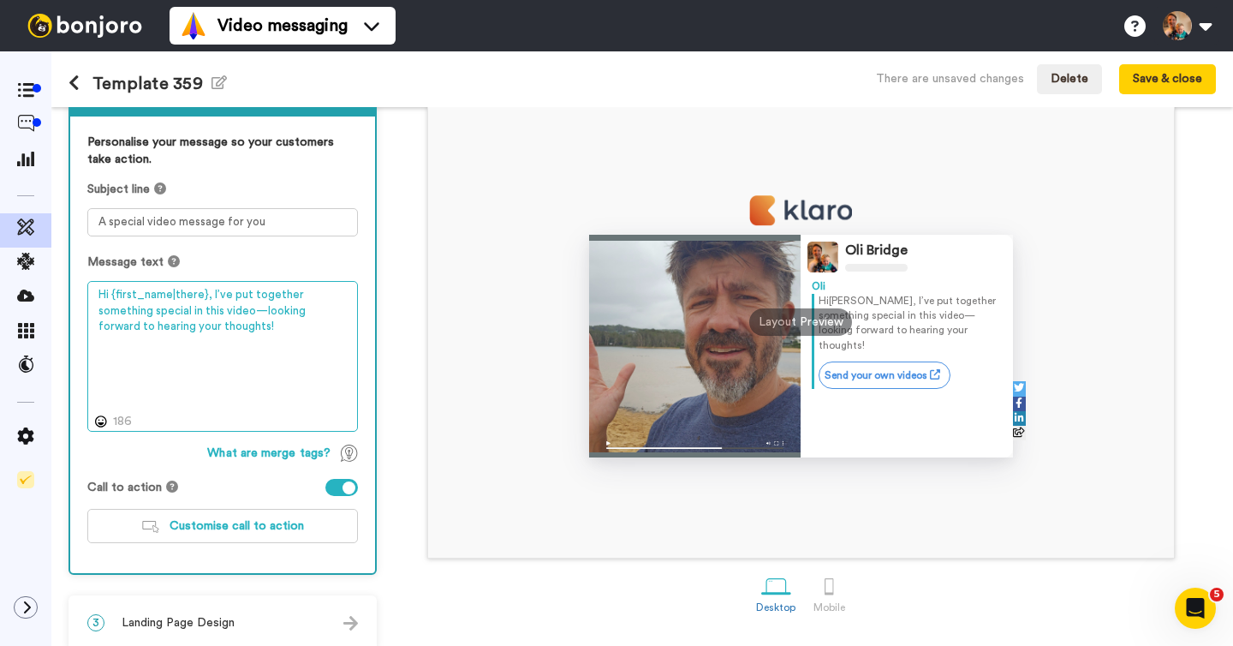
scroll to position [149, 0]
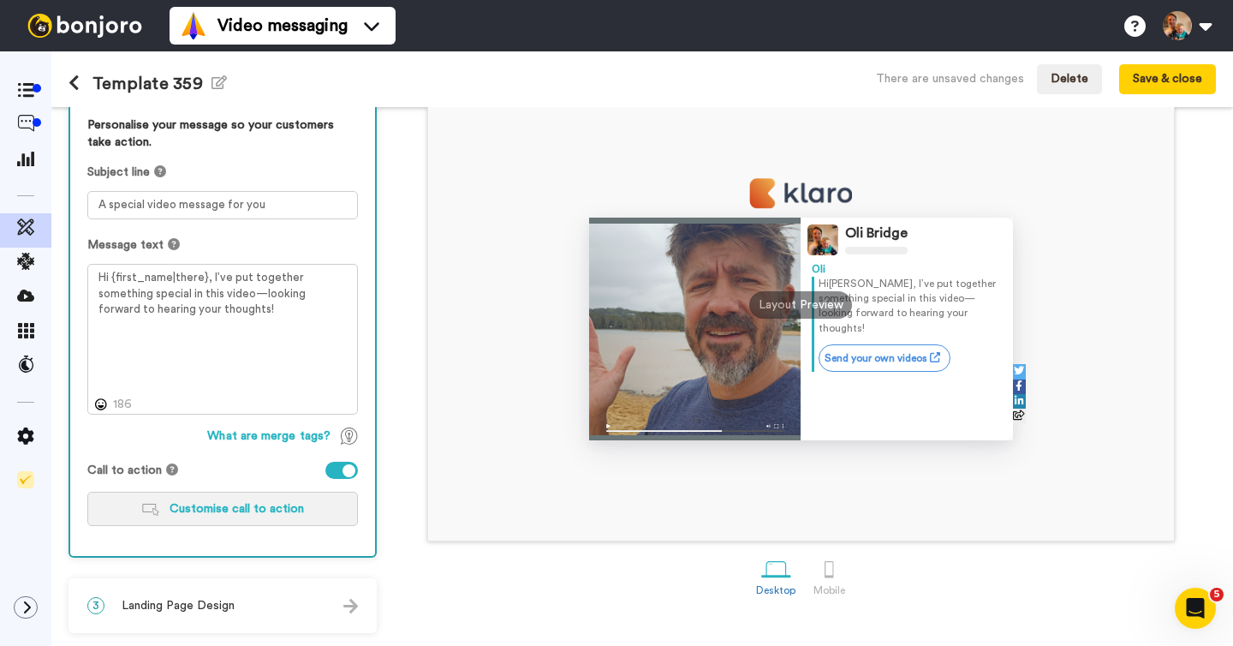
click at [237, 497] on button "Customise call to action" at bounding box center [222, 509] width 271 height 34
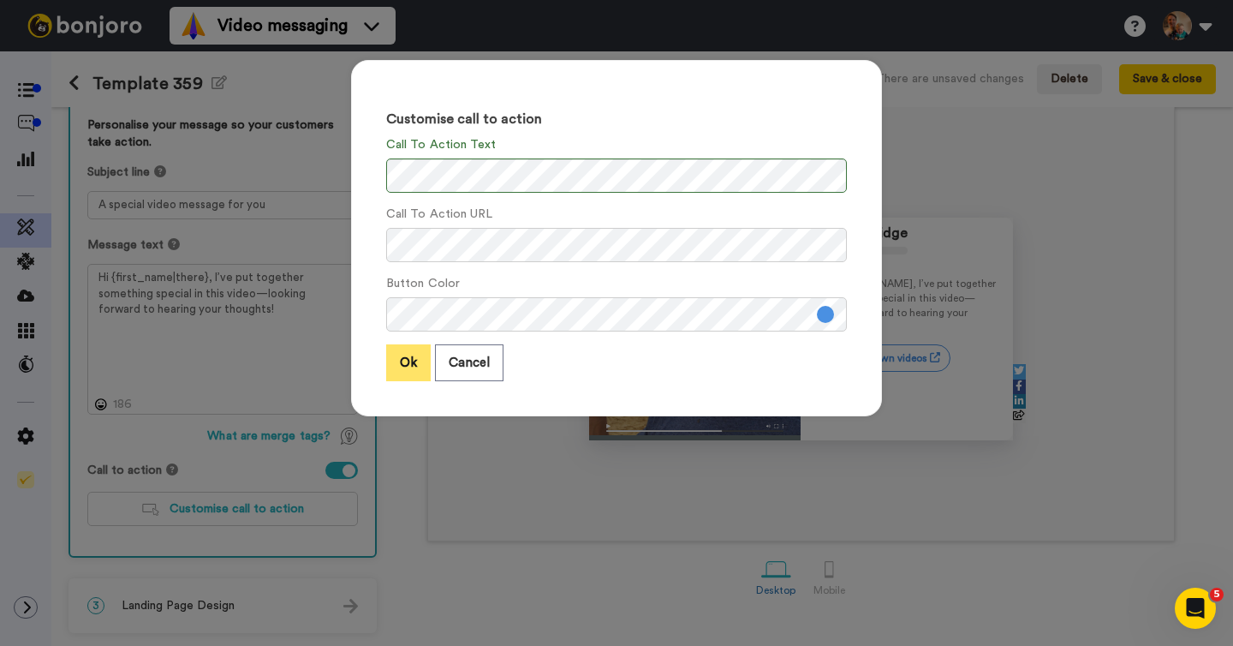
click at [402, 369] on button "Ok" at bounding box center [408, 362] width 45 height 37
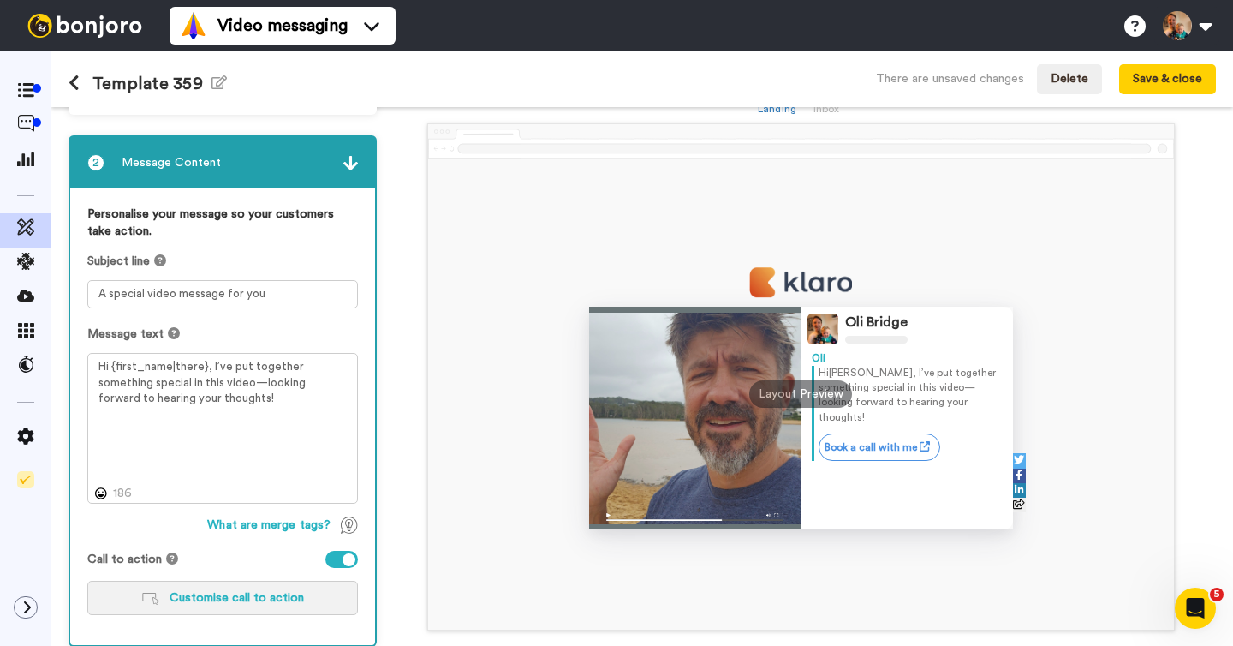
scroll to position [0, 0]
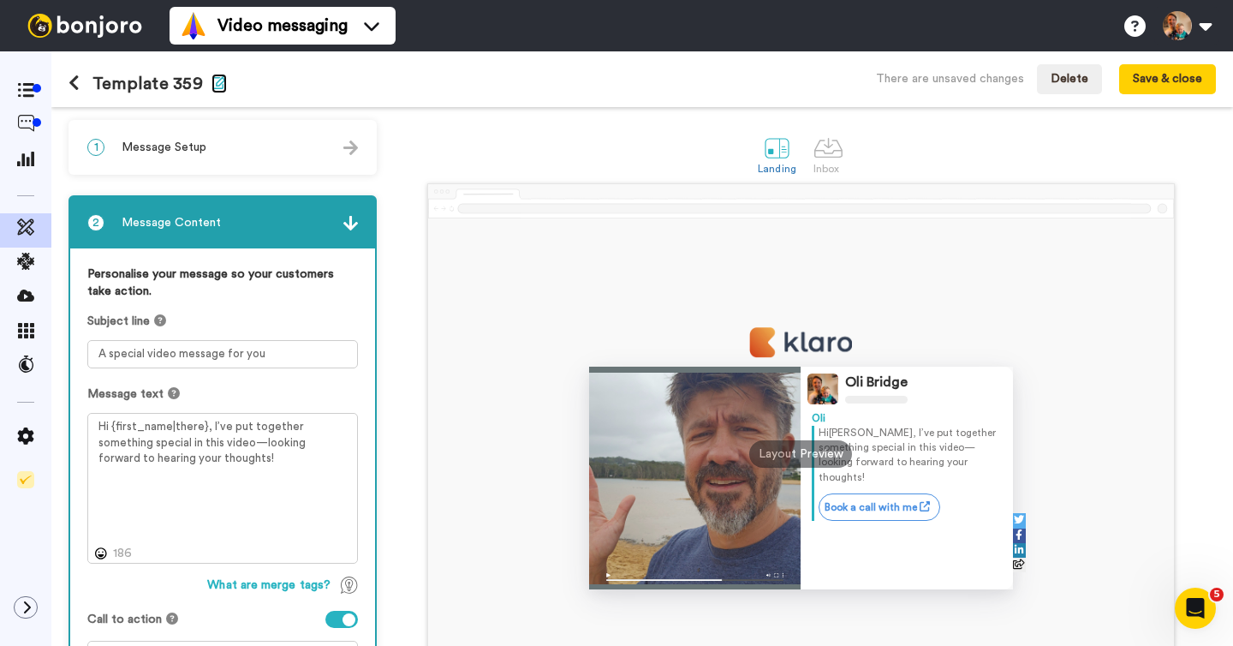
click at [212, 86] on icon "button" at bounding box center [219, 82] width 15 height 14
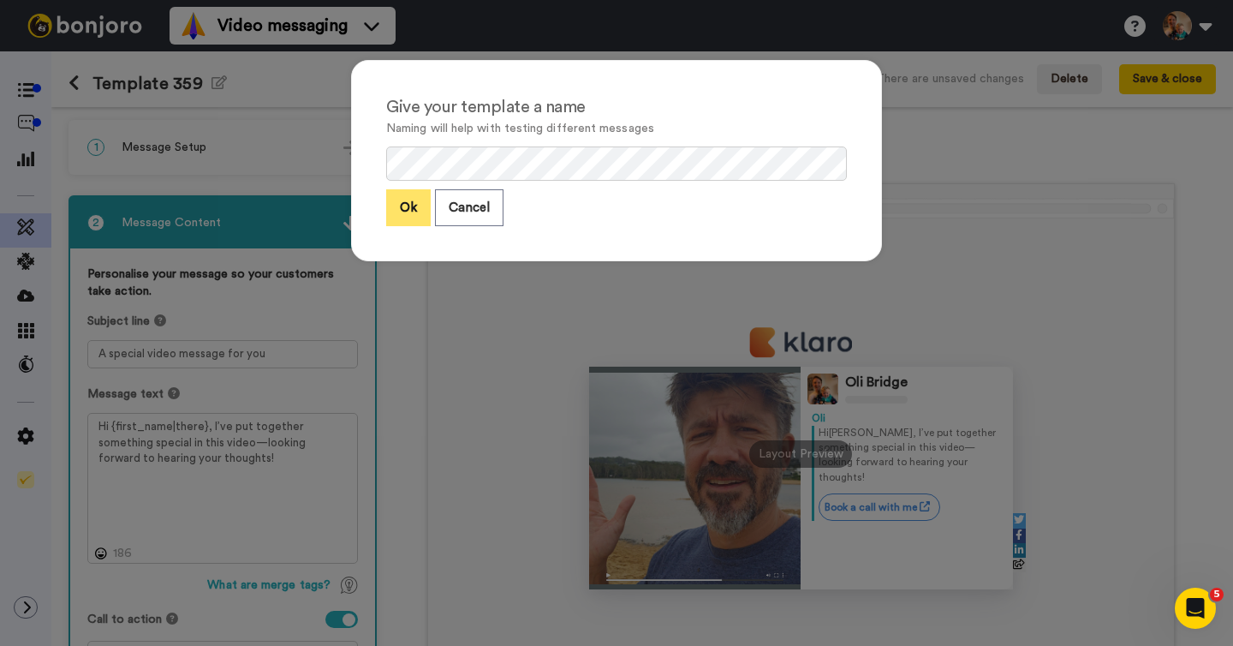
click at [403, 210] on button "Ok" at bounding box center [408, 207] width 45 height 37
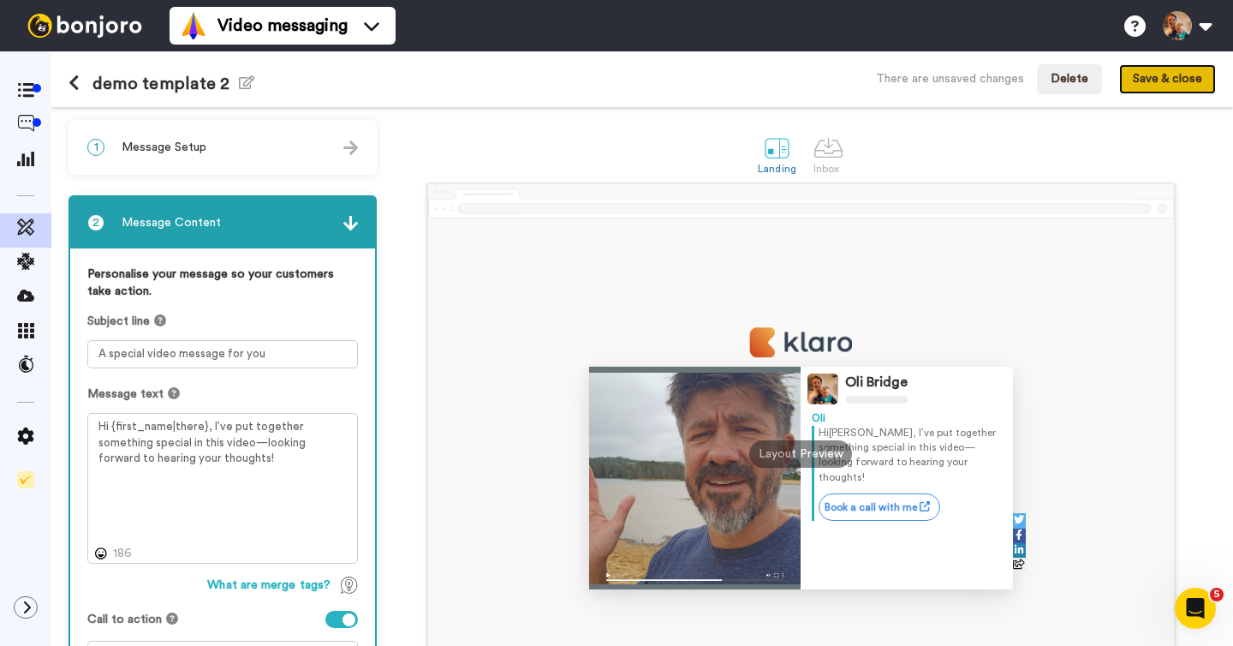
click at [1155, 90] on button "Save & close" at bounding box center [1167, 79] width 97 height 31
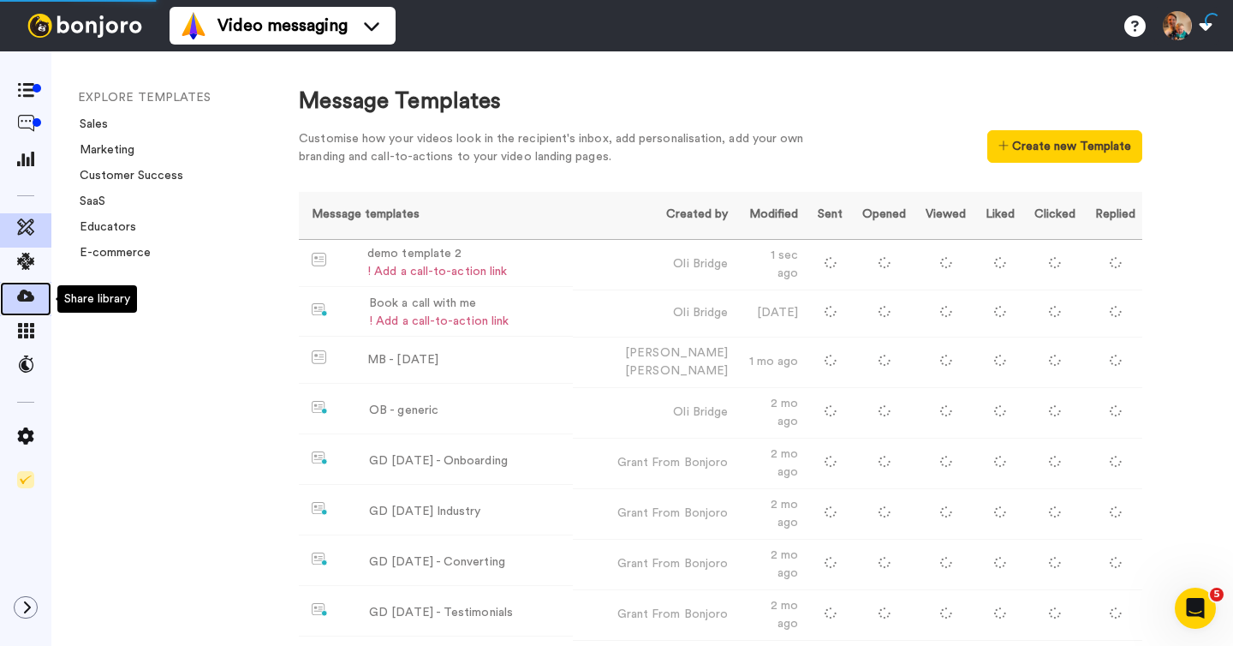
click at [27, 294] on icon at bounding box center [25, 295] width 17 height 17
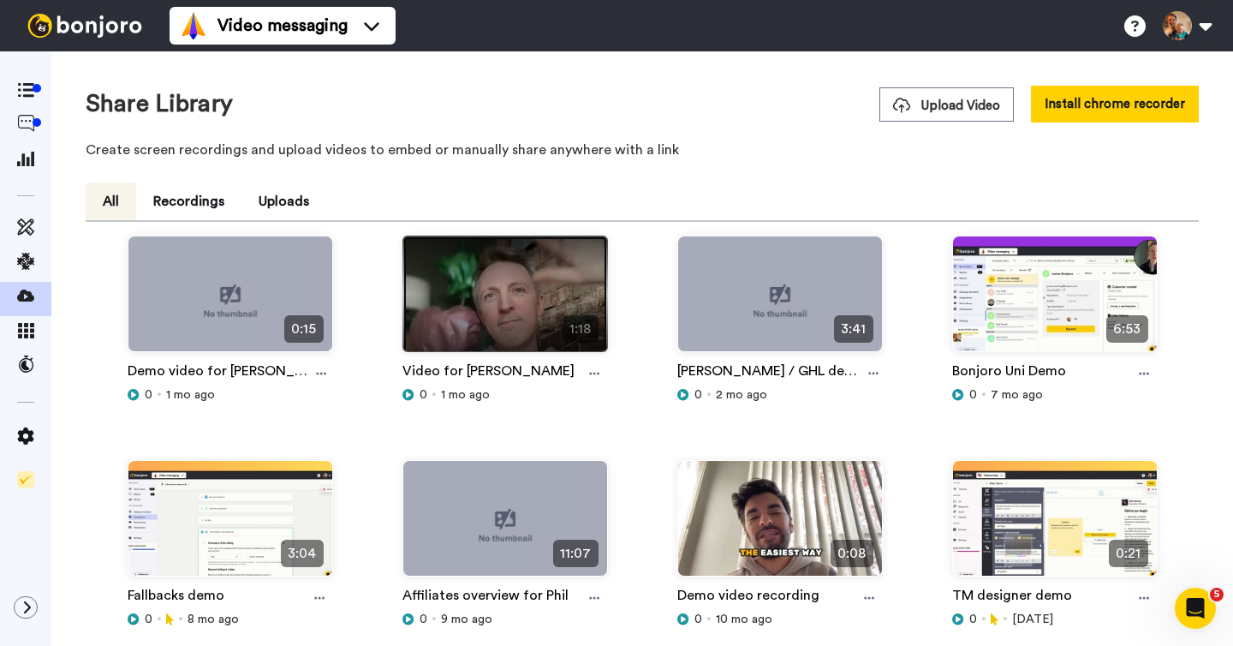
click at [468, 322] on img at bounding box center [505, 300] width 204 height 129
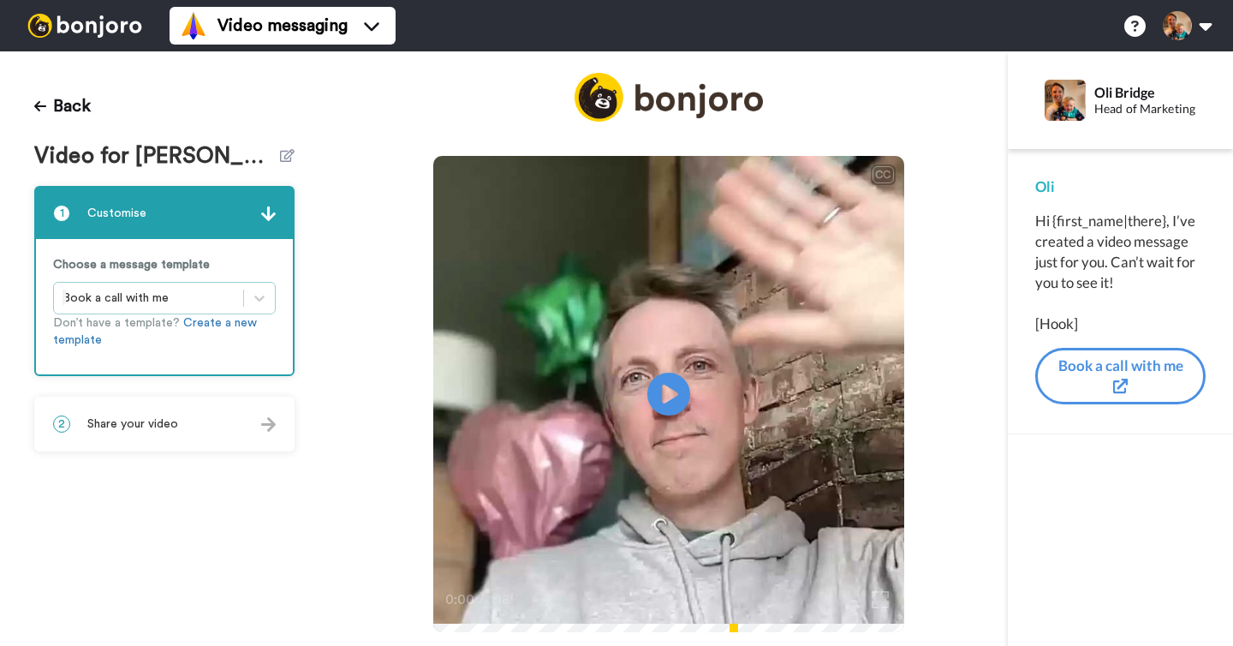
click at [174, 296] on div at bounding box center [149, 298] width 172 height 21
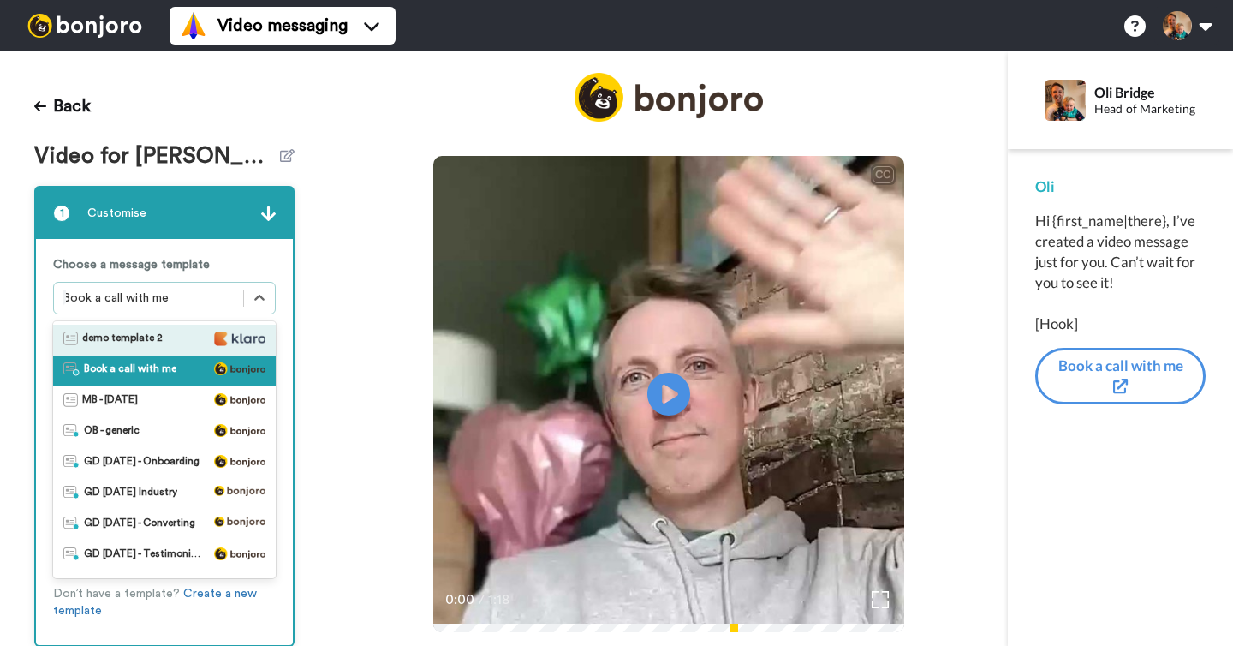
click at [137, 339] on span "demo template 2" at bounding box center [122, 339] width 80 height 17
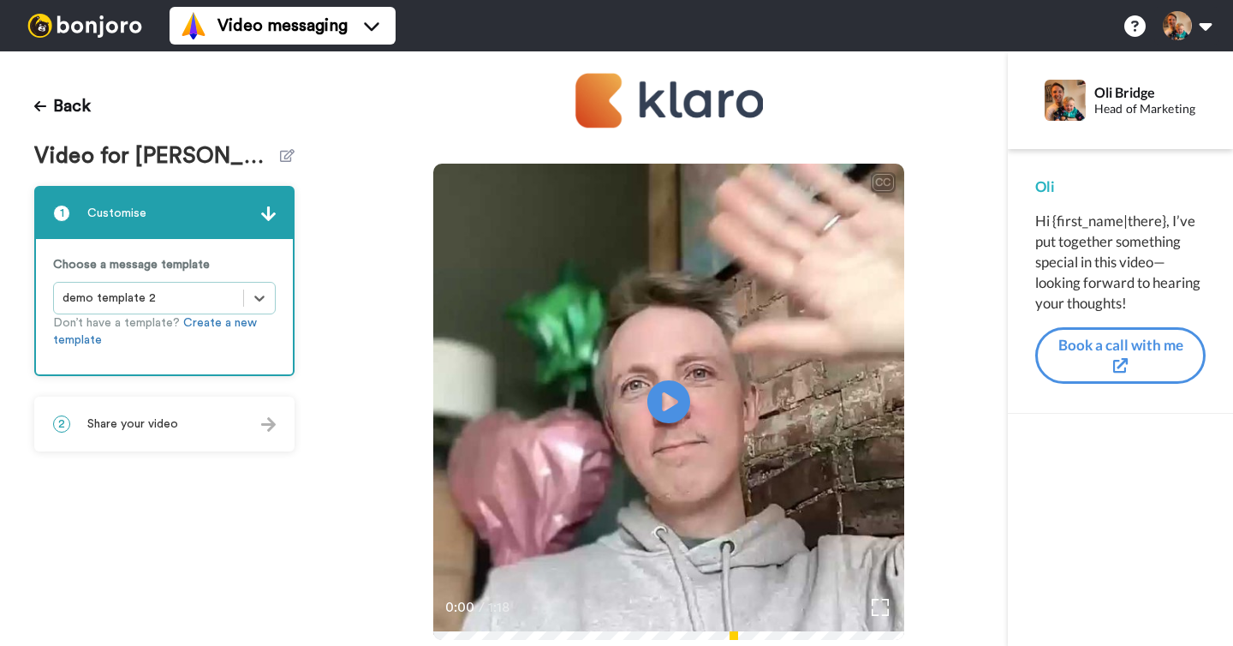
click at [154, 430] on span "Share your video" at bounding box center [132, 423] width 91 height 17
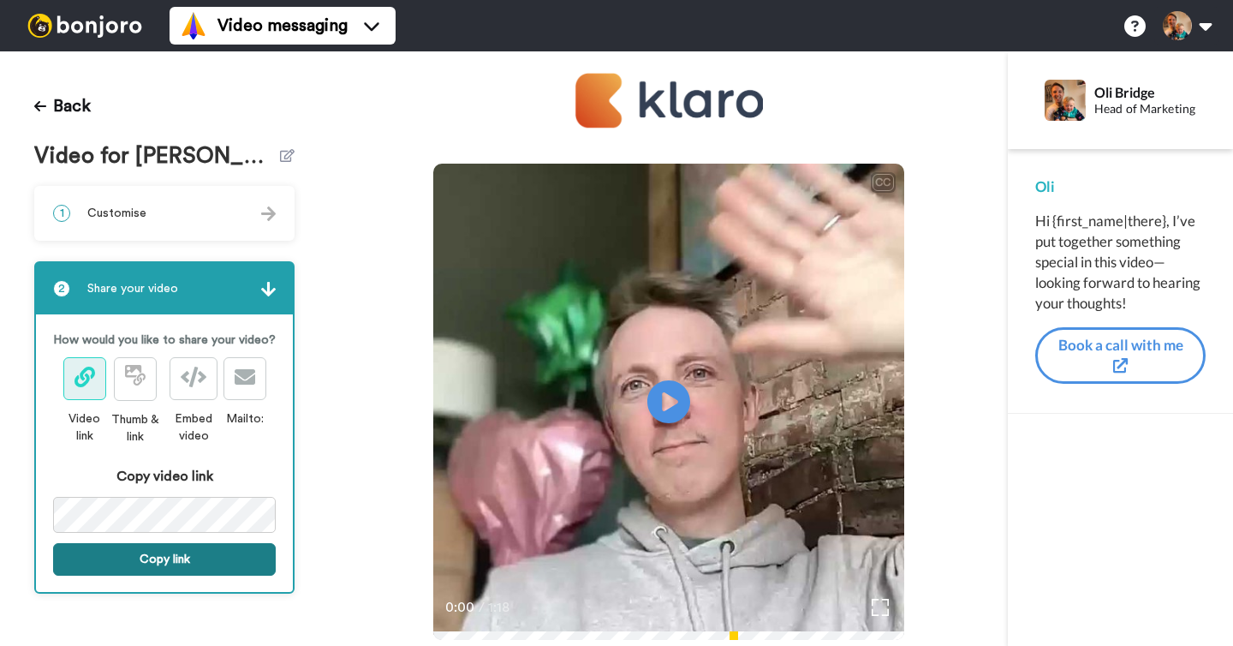
click at [142, 562] on button "Copy link" at bounding box center [164, 559] width 223 height 33
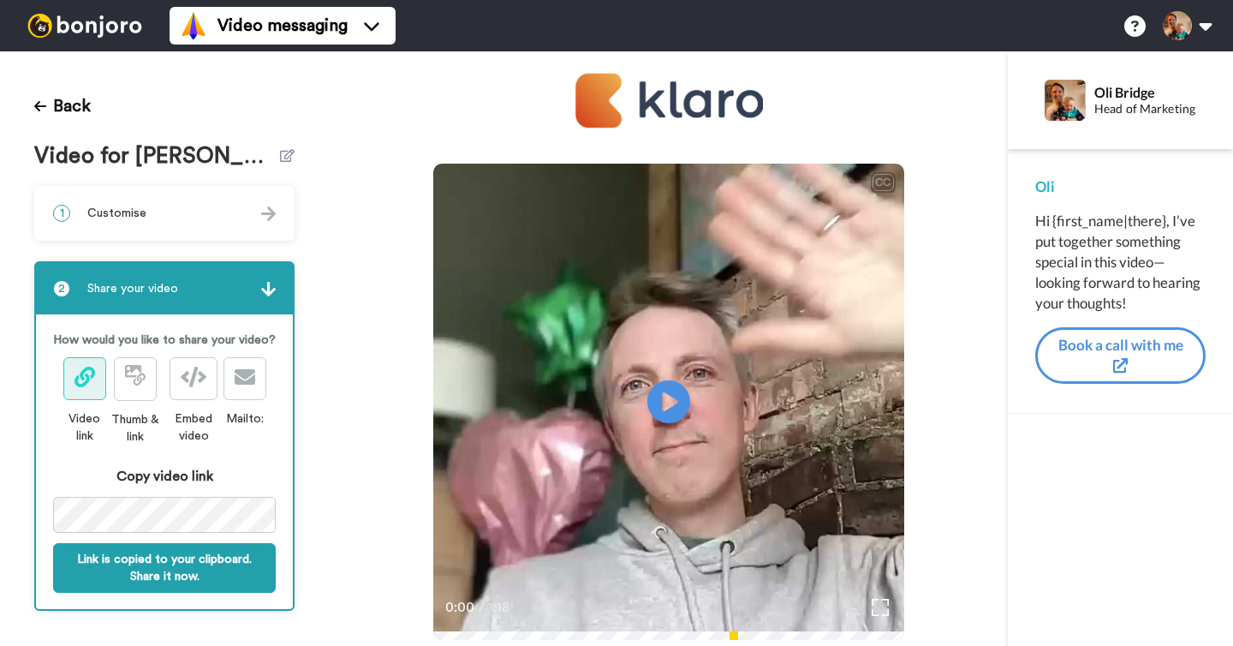
click at [86, 29] on img at bounding box center [85, 26] width 128 height 24
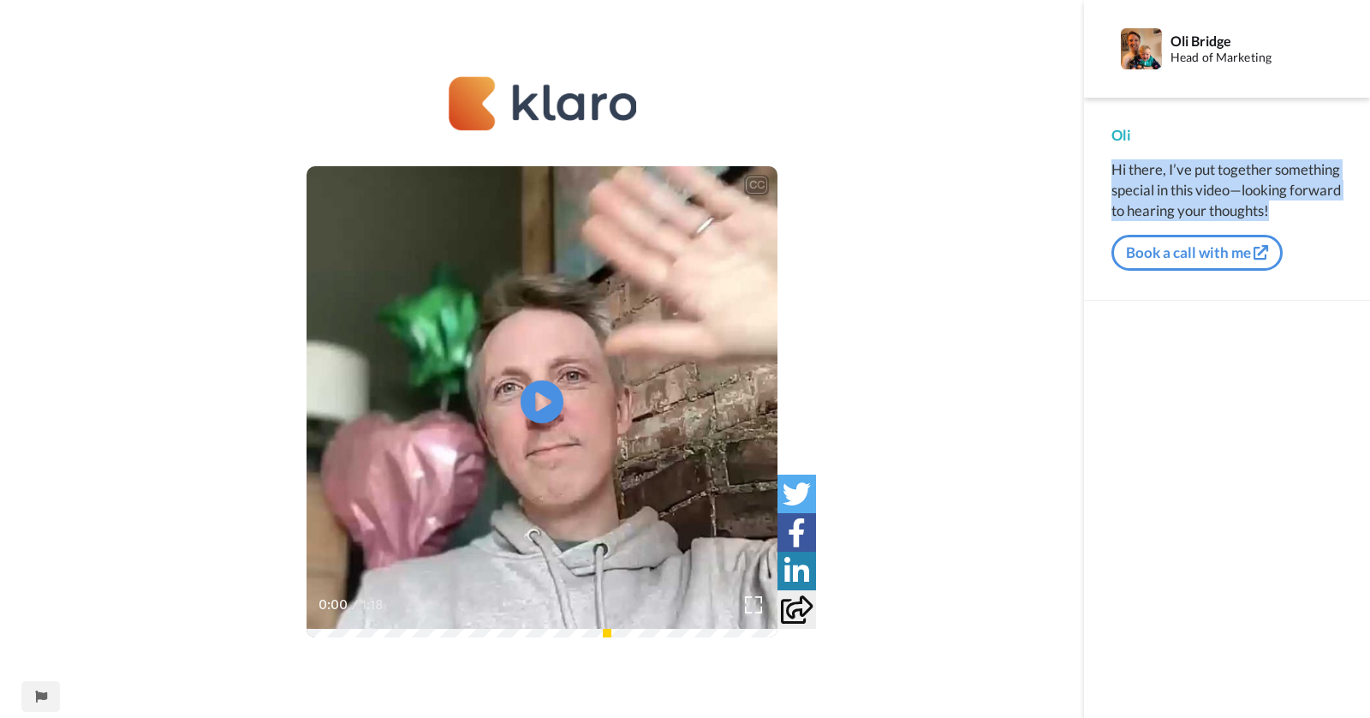
drag, startPoint x: 1116, startPoint y: 165, endPoint x: 1341, endPoint y: 207, distance: 229.1
click at [1341, 207] on div "Hi there, I’ve put together something special in this video—looking forward to …" at bounding box center [1226, 190] width 231 height 62
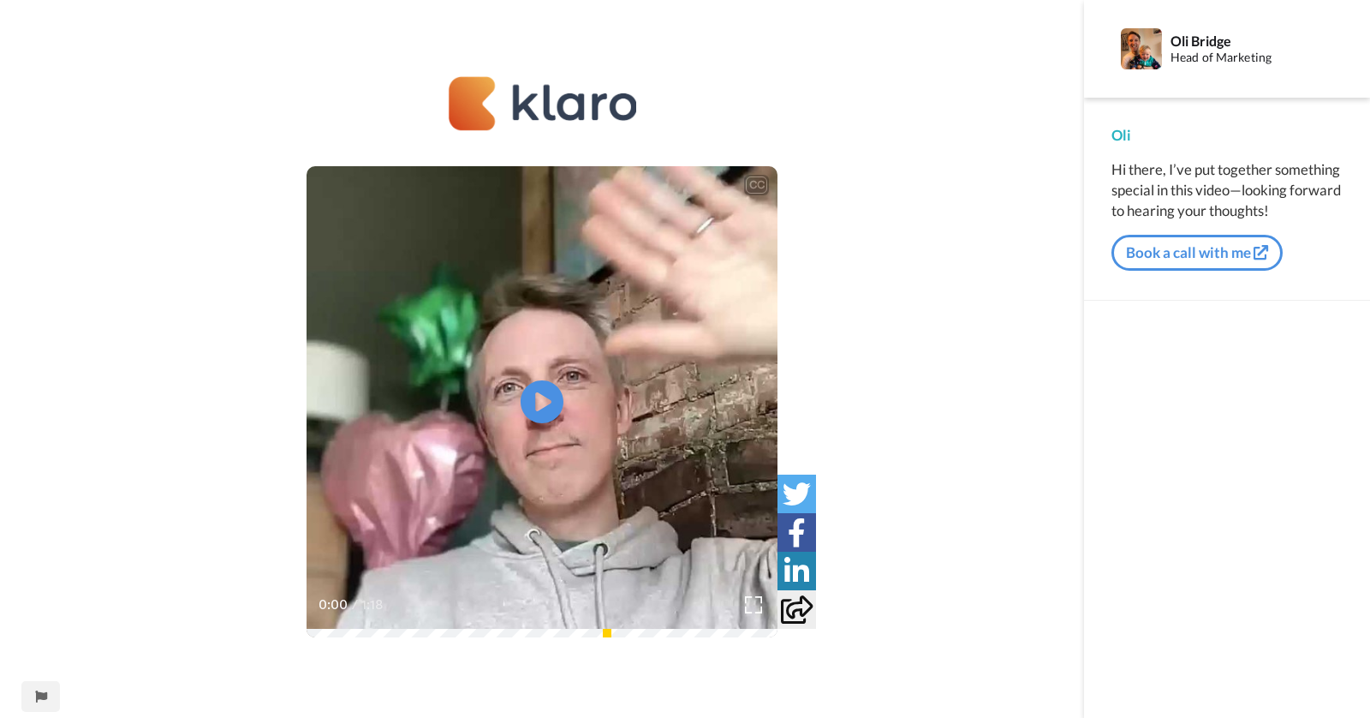
click at [151, 92] on div "CC Play/Pause 0:00 / 1:18" at bounding box center [542, 369] width 1084 height 587
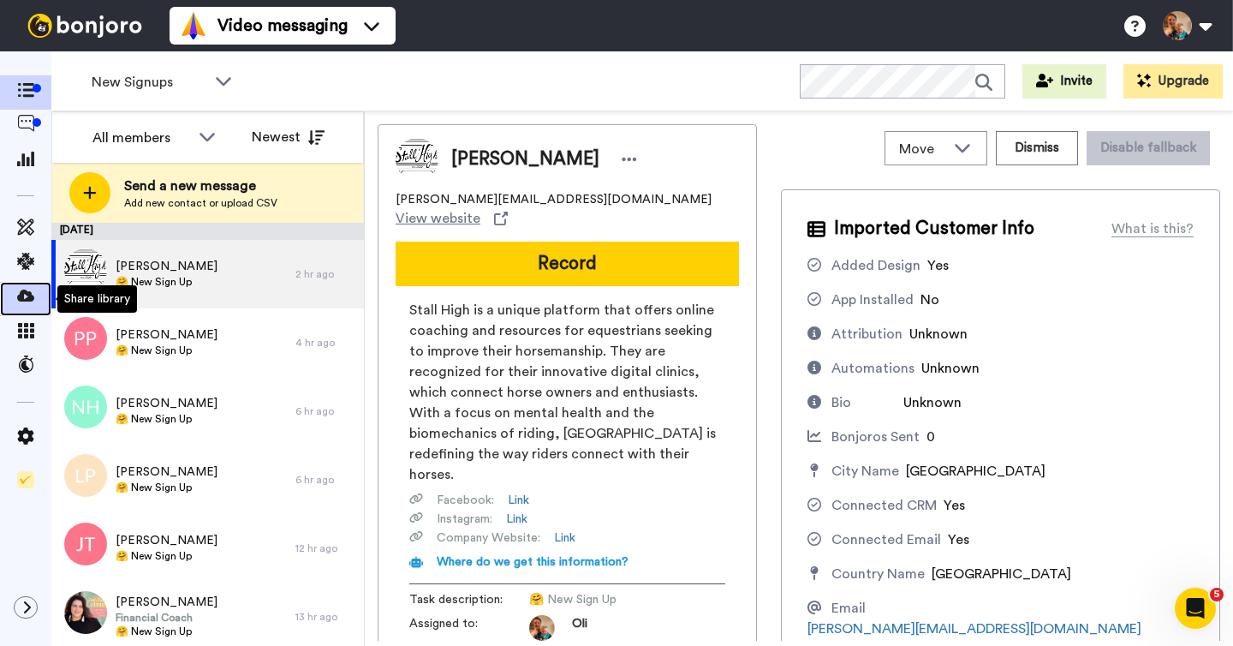
click at [20, 298] on icon at bounding box center [25, 295] width 17 height 17
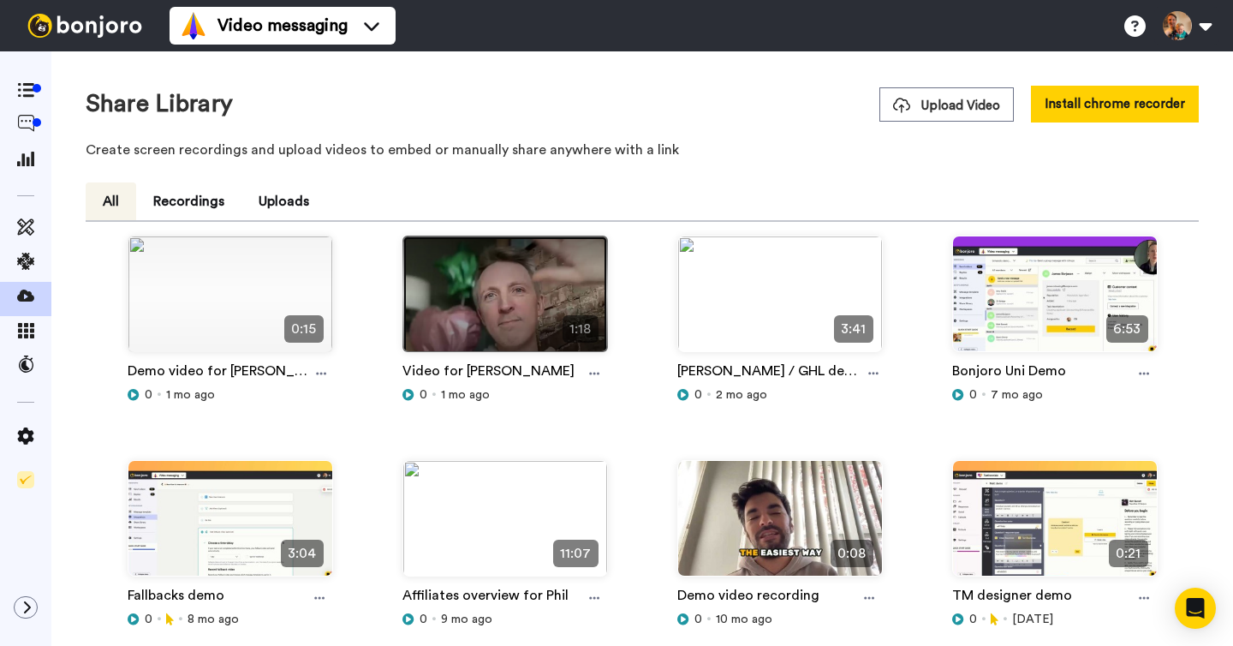
click at [444, 335] on img at bounding box center [505, 300] width 204 height 129
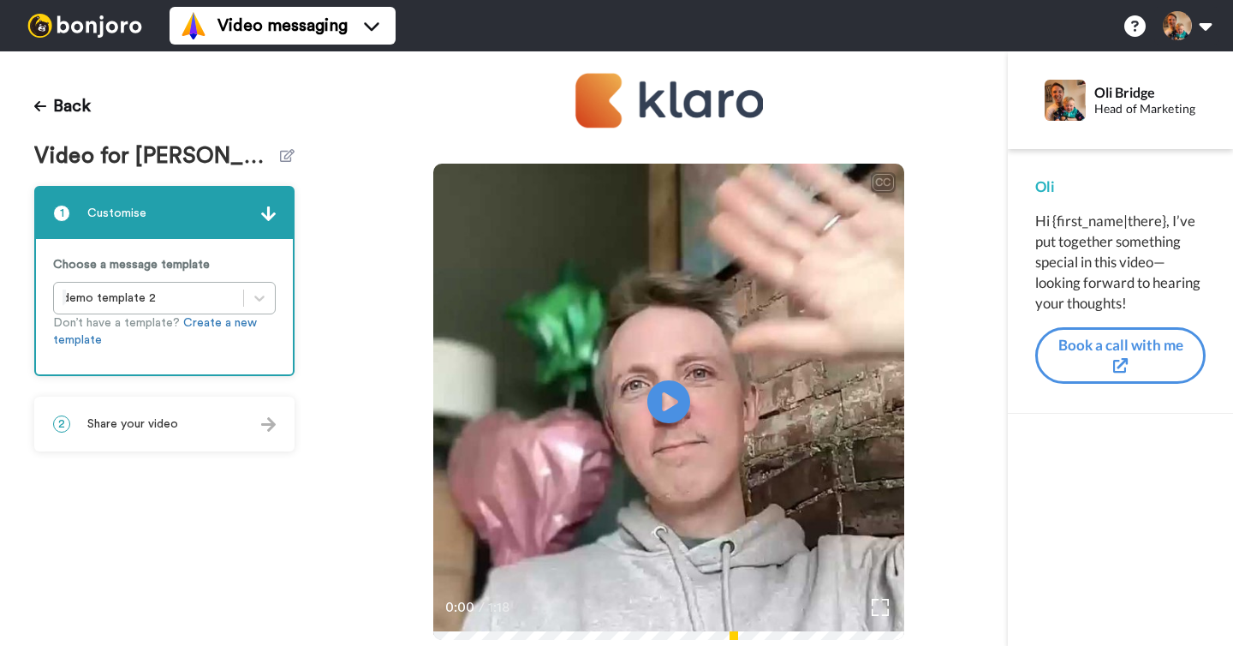
click at [191, 432] on div "2 Share your video" at bounding box center [164, 423] width 257 height 51
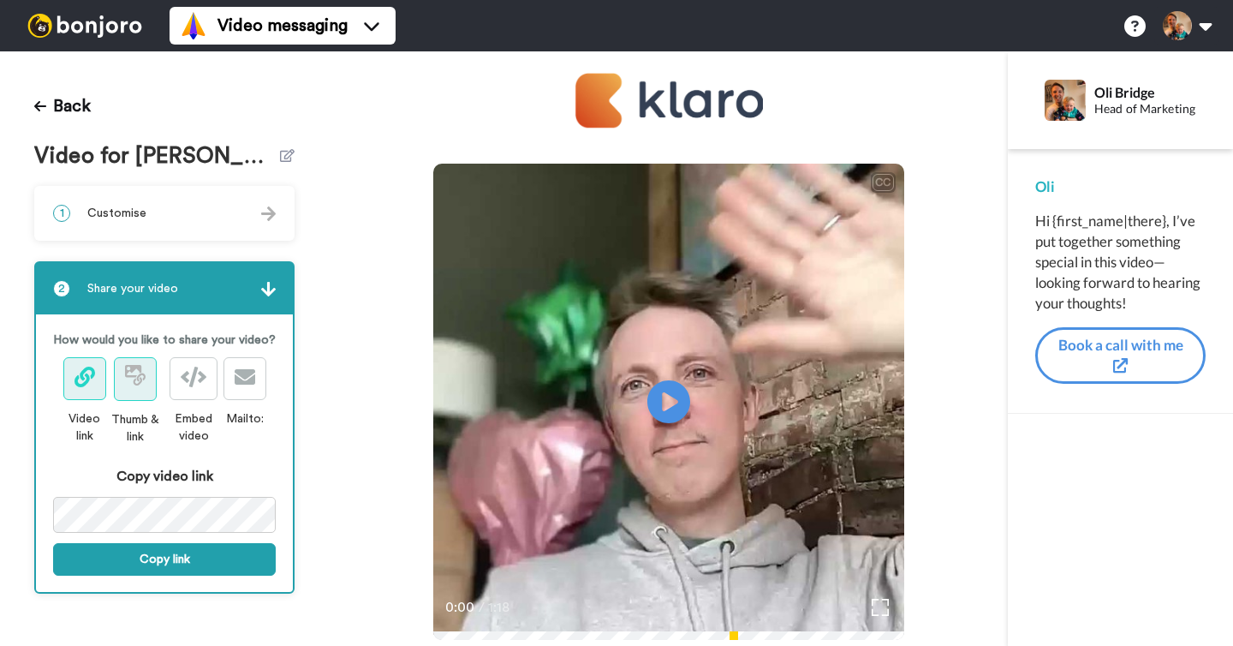
click at [130, 389] on span at bounding box center [135, 379] width 21 height 21
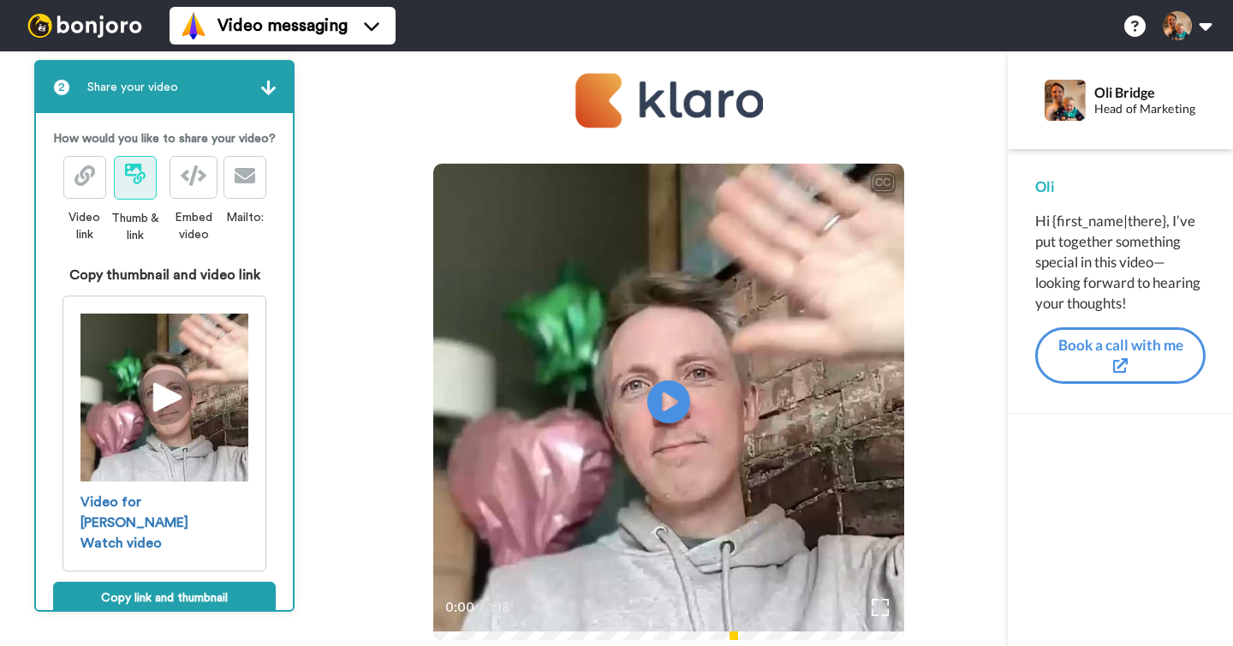
scroll to position [158, 0]
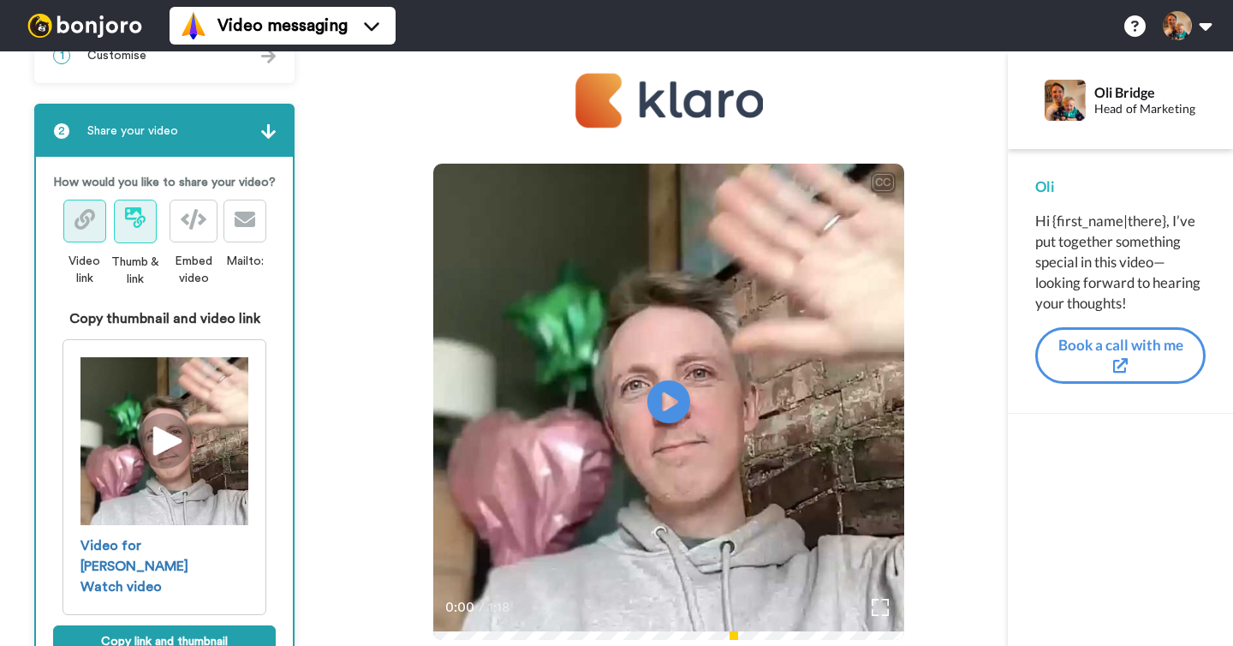
click at [80, 235] on button at bounding box center [84, 221] width 43 height 43
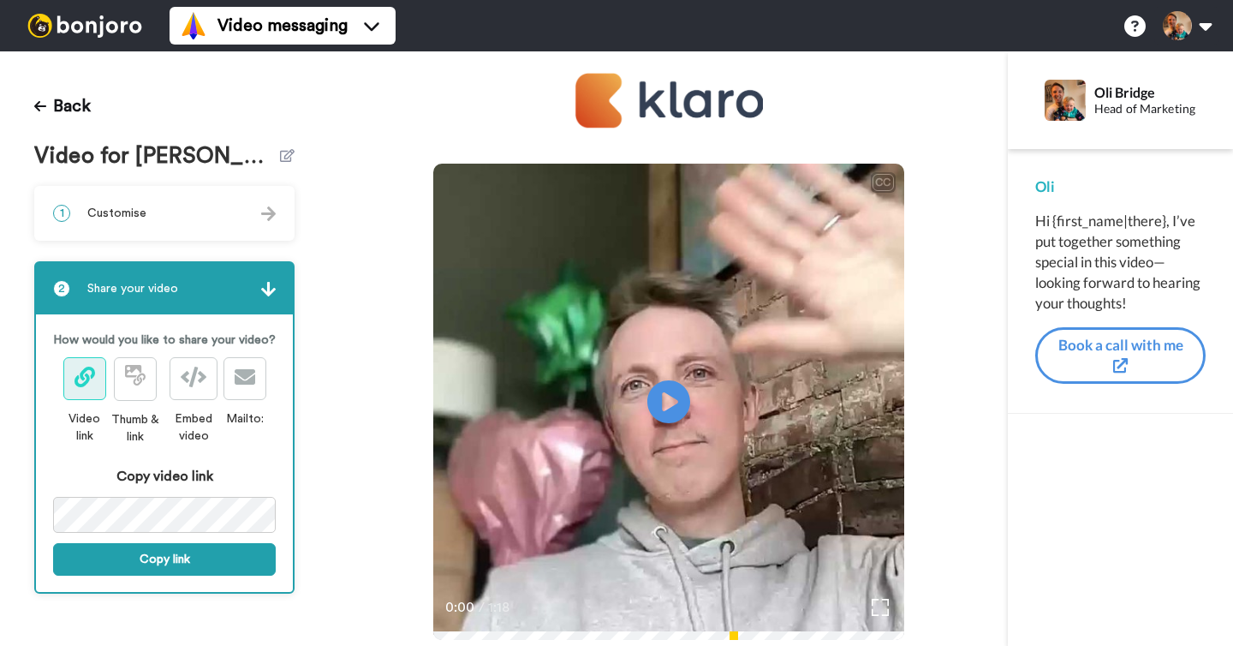
scroll to position [0, 0]
click at [70, 26] on img at bounding box center [85, 26] width 128 height 24
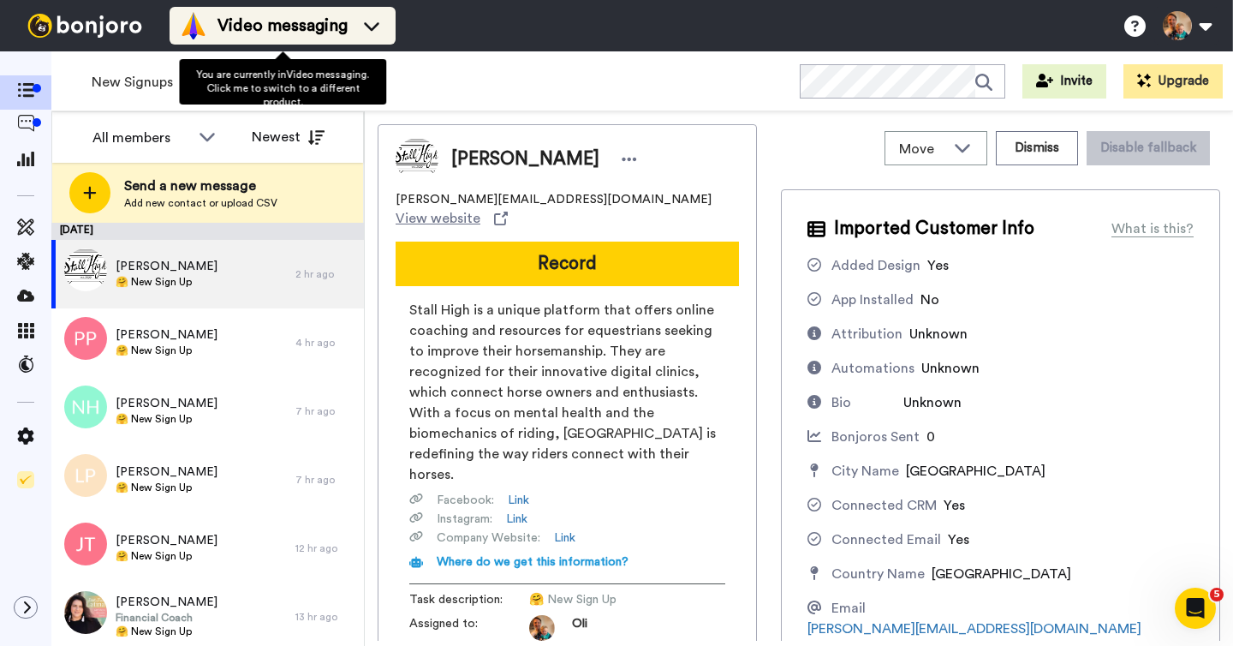
click at [253, 33] on span "Video messaging" at bounding box center [283, 26] width 130 height 24
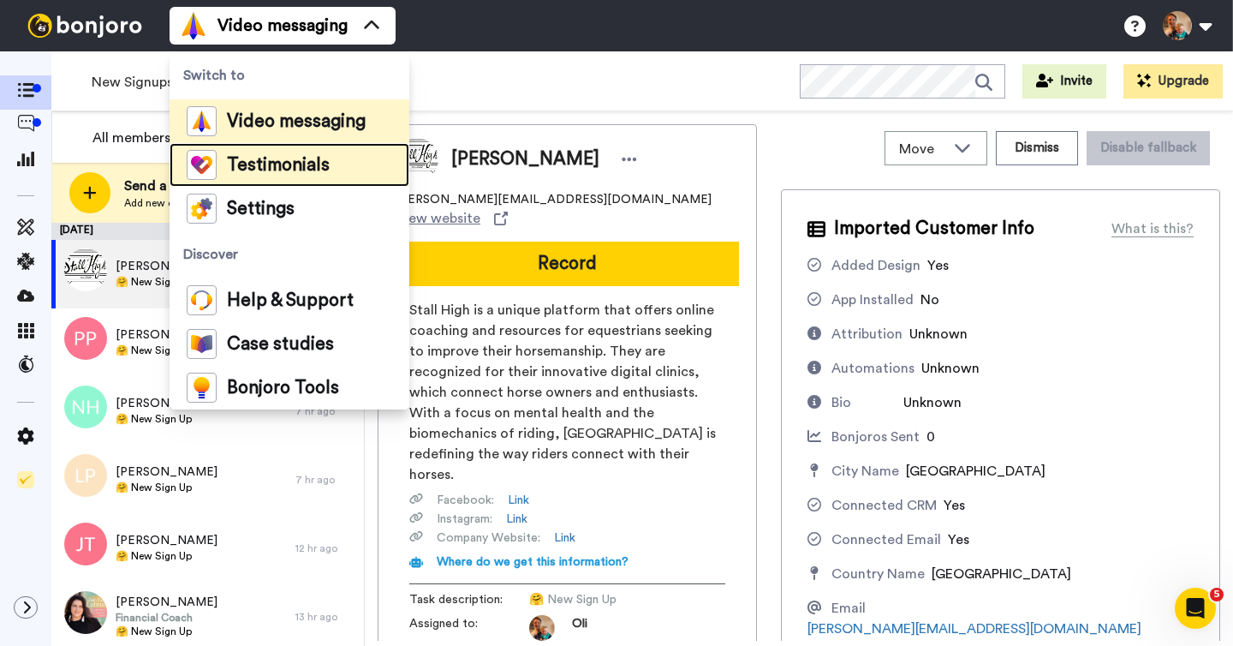
click at [280, 163] on span "Testimonials" at bounding box center [278, 165] width 103 height 17
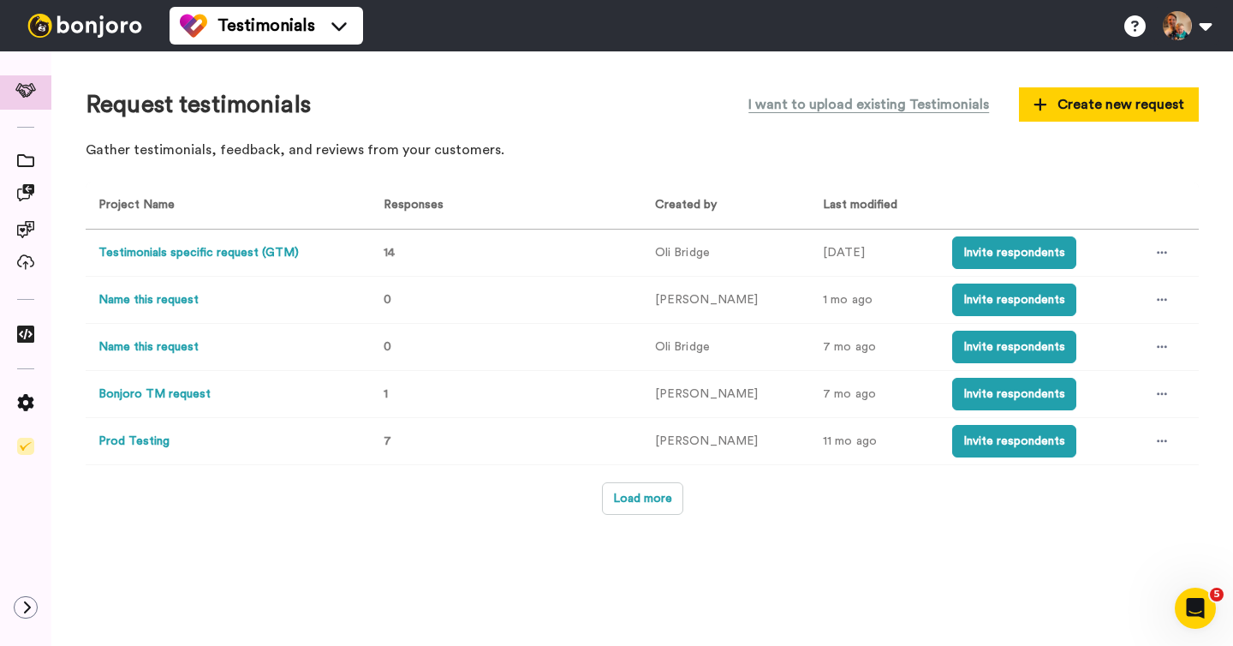
click at [232, 254] on button "Testimonials specific request (GTM)" at bounding box center [198, 253] width 200 height 18
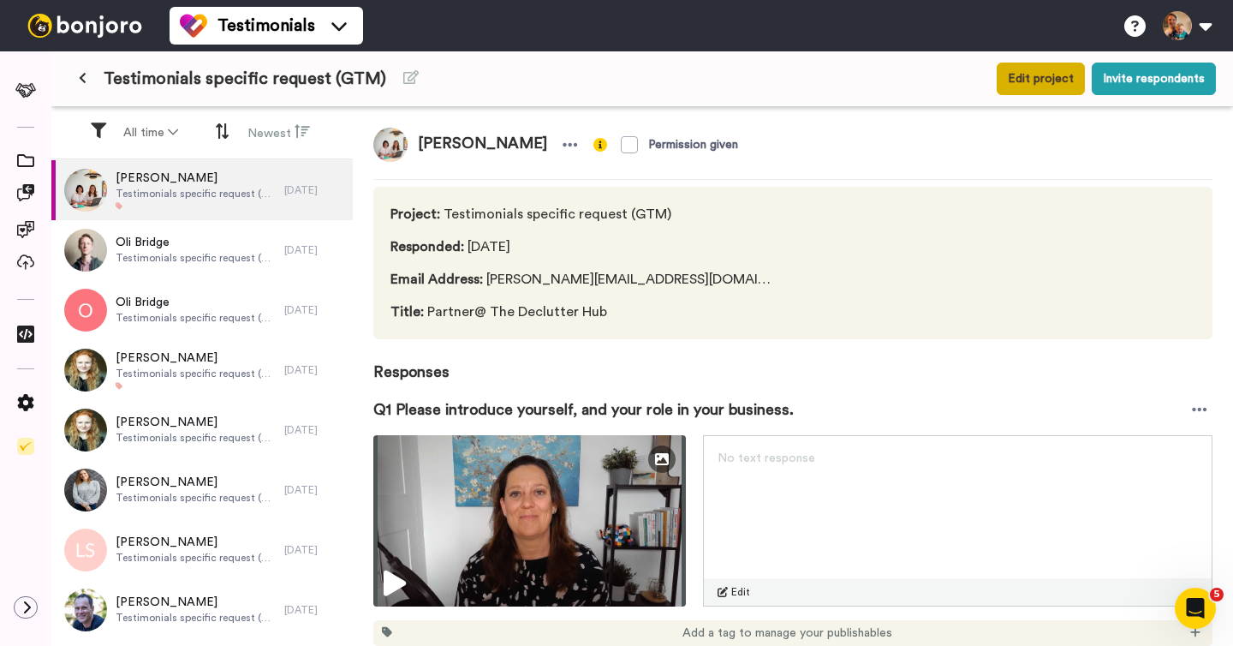
click at [1034, 86] on button "Edit project" at bounding box center [1041, 79] width 88 height 33
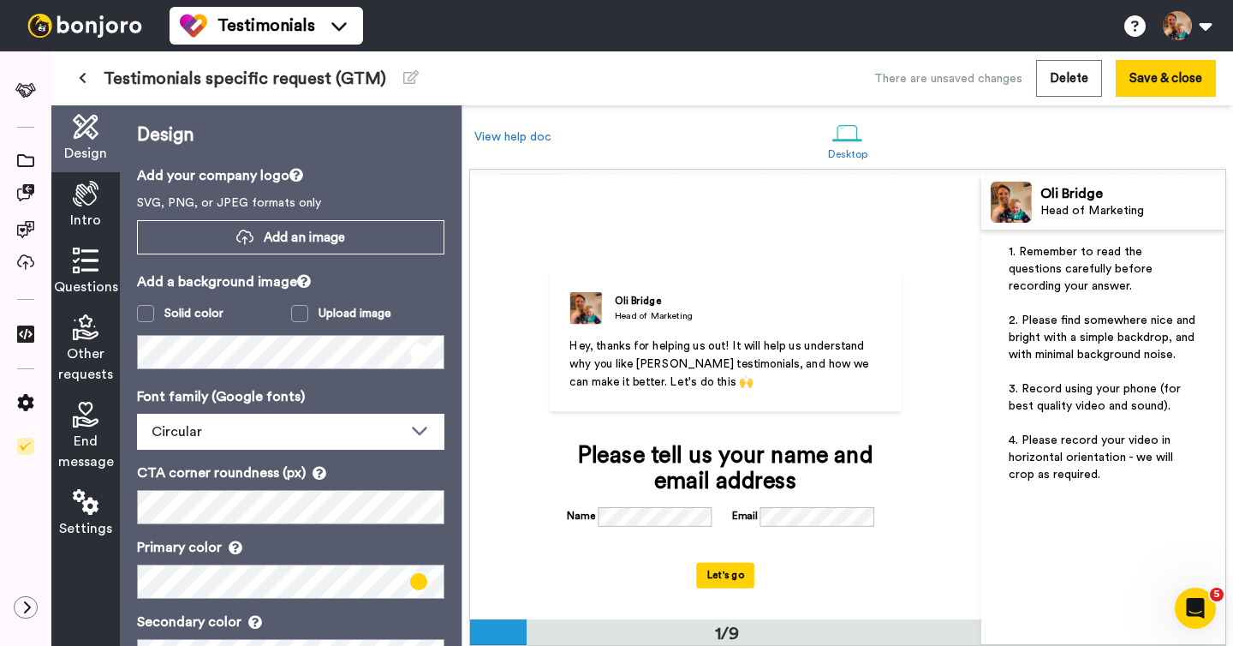
drag, startPoint x: 581, startPoint y: 349, endPoint x: 733, endPoint y: 370, distance: 153.1
click at [733, 370] on span "Hey, thanks for helping us out! It will help us understand why you like Bonjoro…" at bounding box center [720, 364] width 302 height 48
click at [84, 218] on span "Intro" at bounding box center [85, 220] width 31 height 21
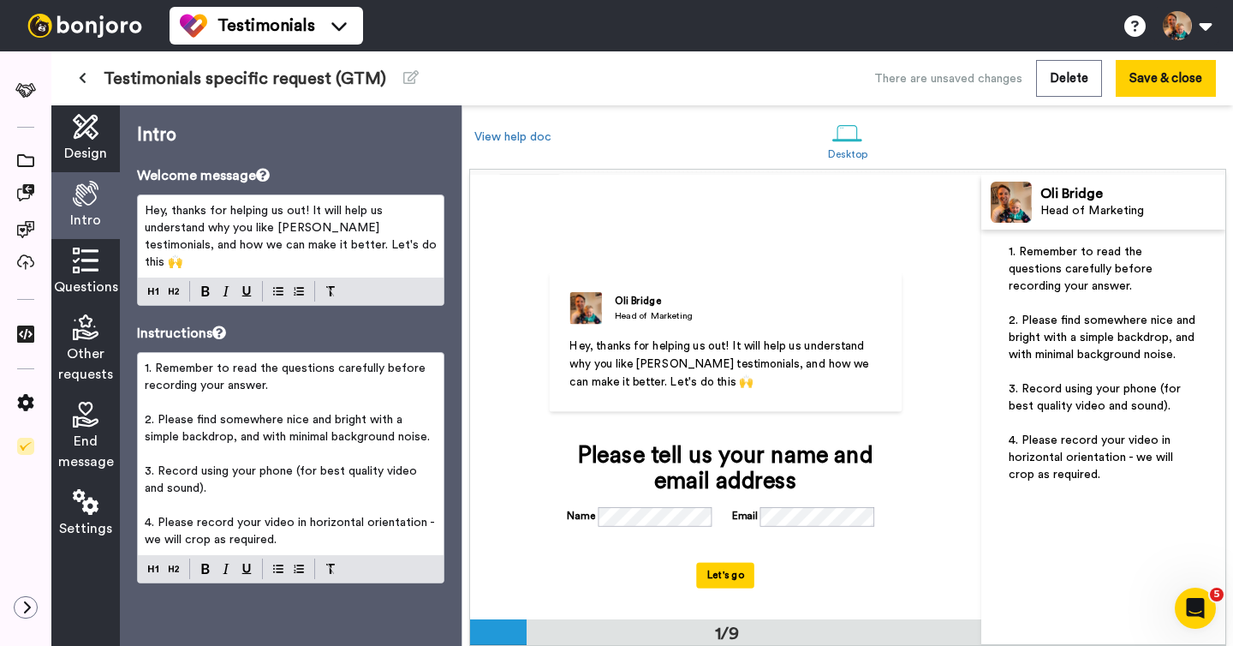
click at [185, 215] on span "Hey, thanks for helping us out! It will help us understand why you like Bonjoro…" at bounding box center [292, 236] width 295 height 63
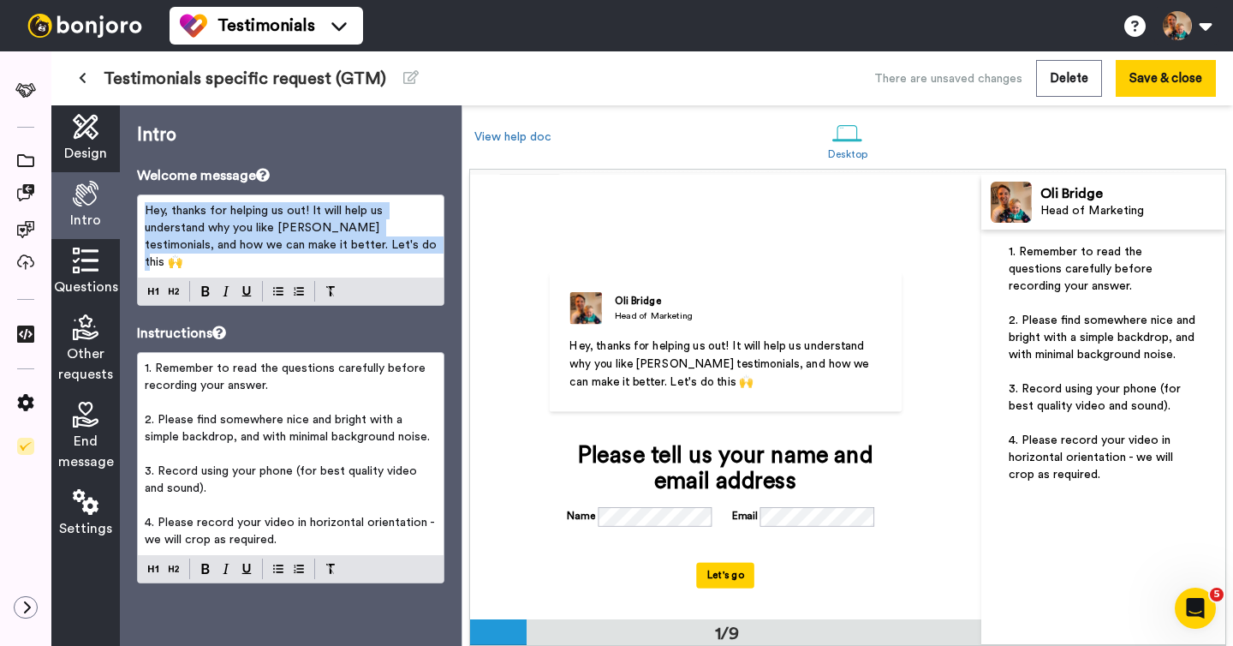
click at [185, 215] on span "Hey, thanks for helping us out! It will help us understand why you like Bonjoro…" at bounding box center [292, 236] width 295 height 63
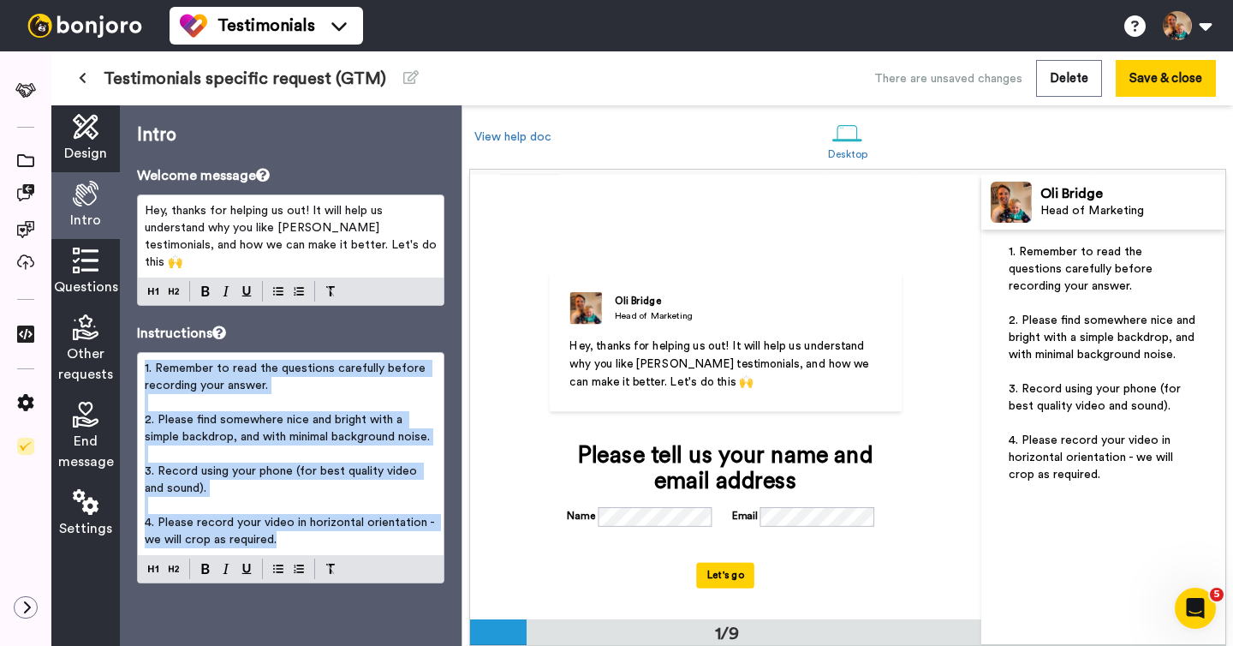
drag, startPoint x: 142, startPoint y: 351, endPoint x: 342, endPoint y: 527, distance: 265.7
click at [342, 527] on div "1. Remember to read the questions carefully before recording your answer. ﻿ 2. …" at bounding box center [291, 454] width 306 height 202
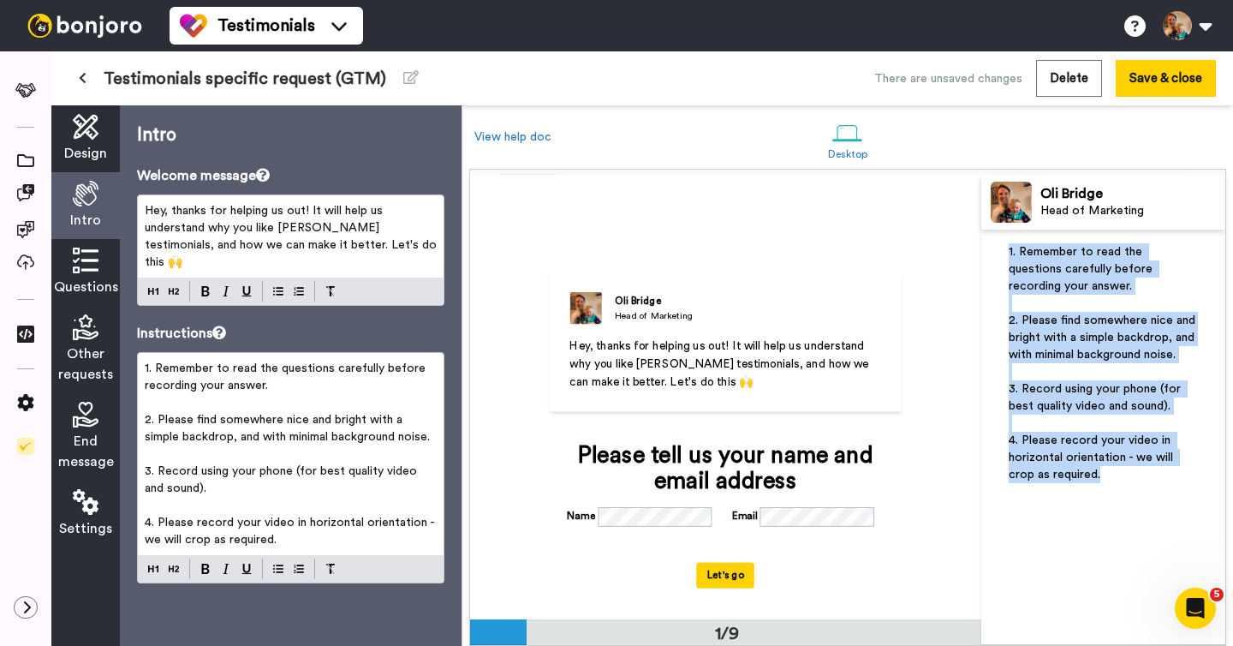
drag, startPoint x: 1004, startPoint y: 250, endPoint x: 1139, endPoint y: 478, distance: 264.5
click at [1139, 478] on div "1. Remember to read the questions carefully before recording your answer. ﻿ 2. …" at bounding box center [1103, 436] width 244 height 415
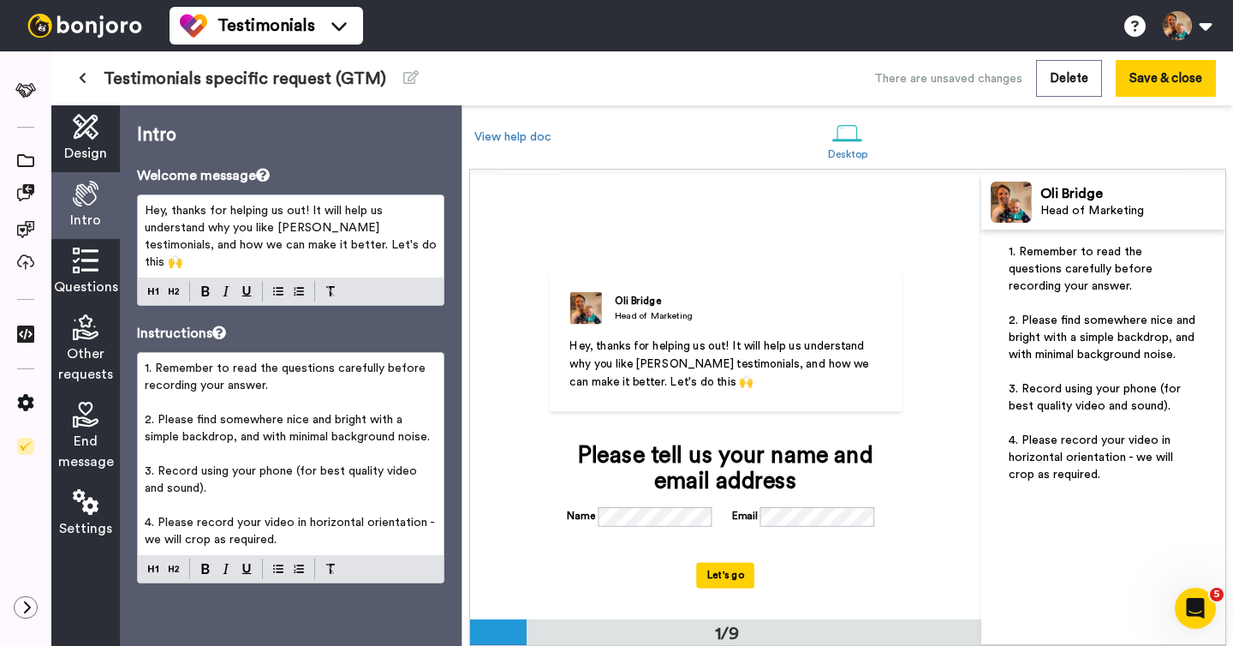
click at [92, 266] on icon at bounding box center [86, 260] width 26 height 26
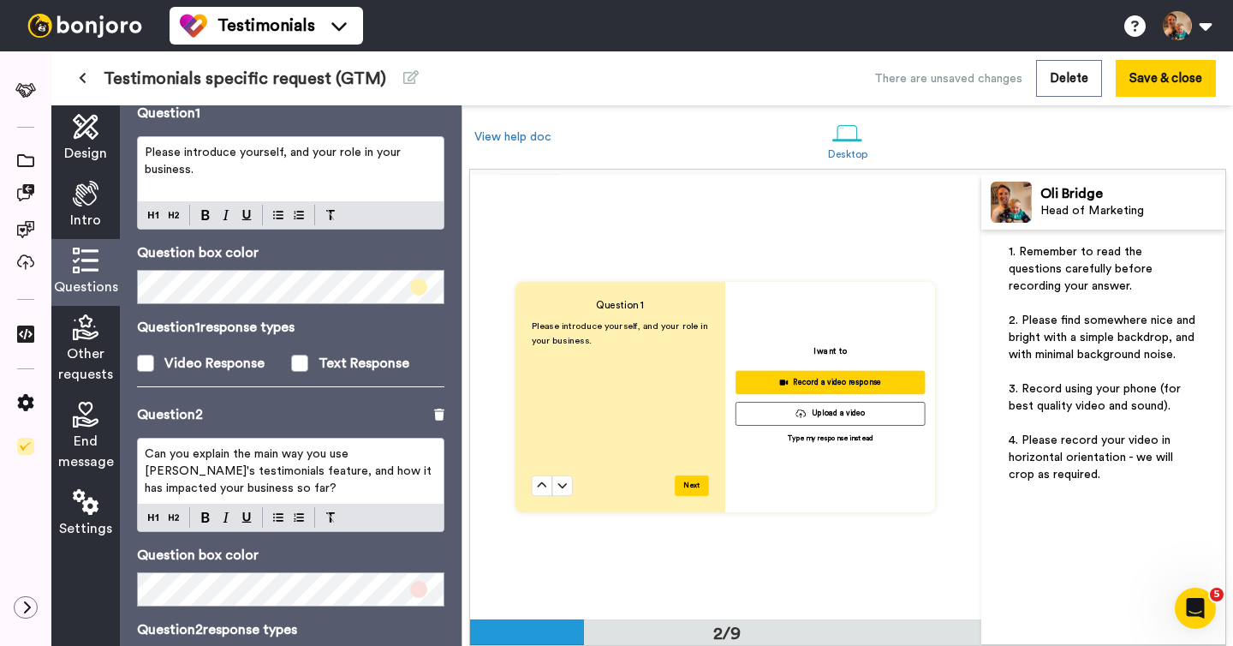
scroll to position [151, 0]
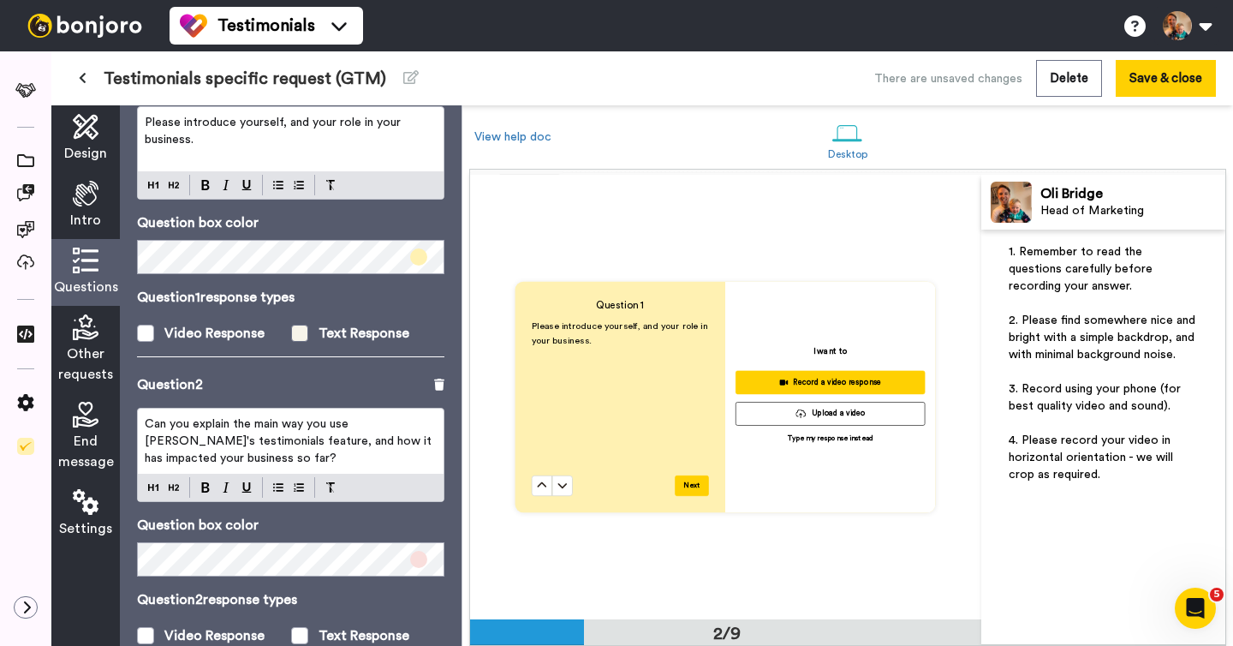
click at [300, 336] on span at bounding box center [299, 333] width 17 height 17
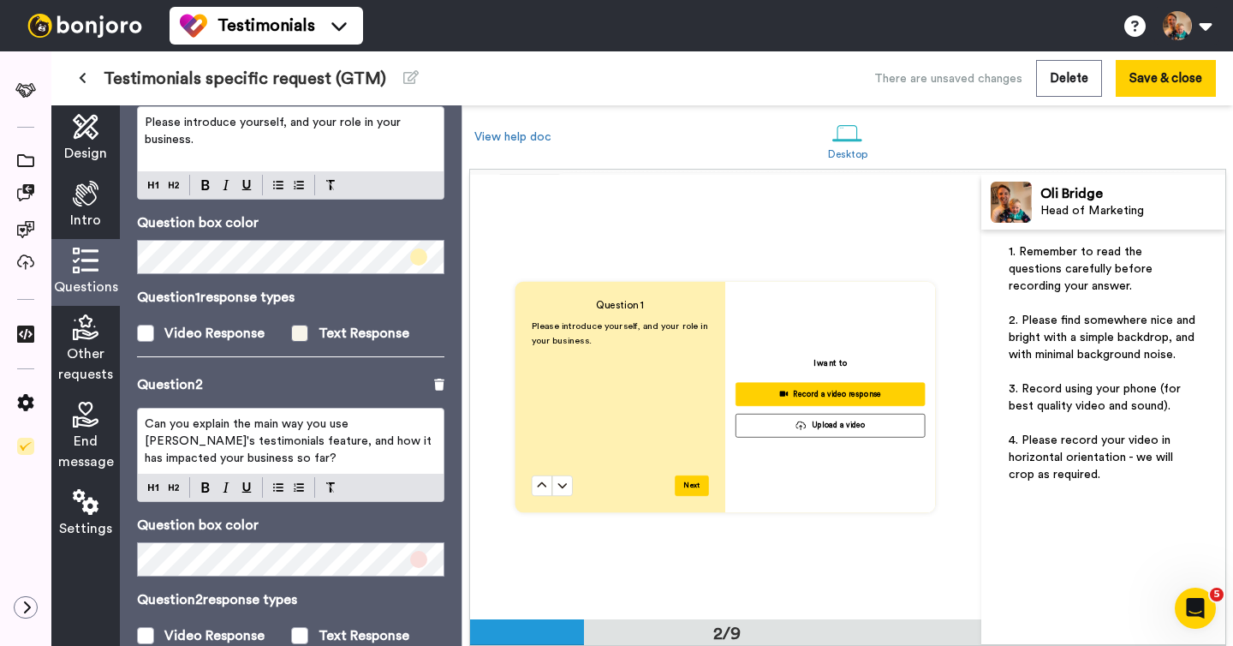
click at [306, 336] on span at bounding box center [299, 333] width 17 height 17
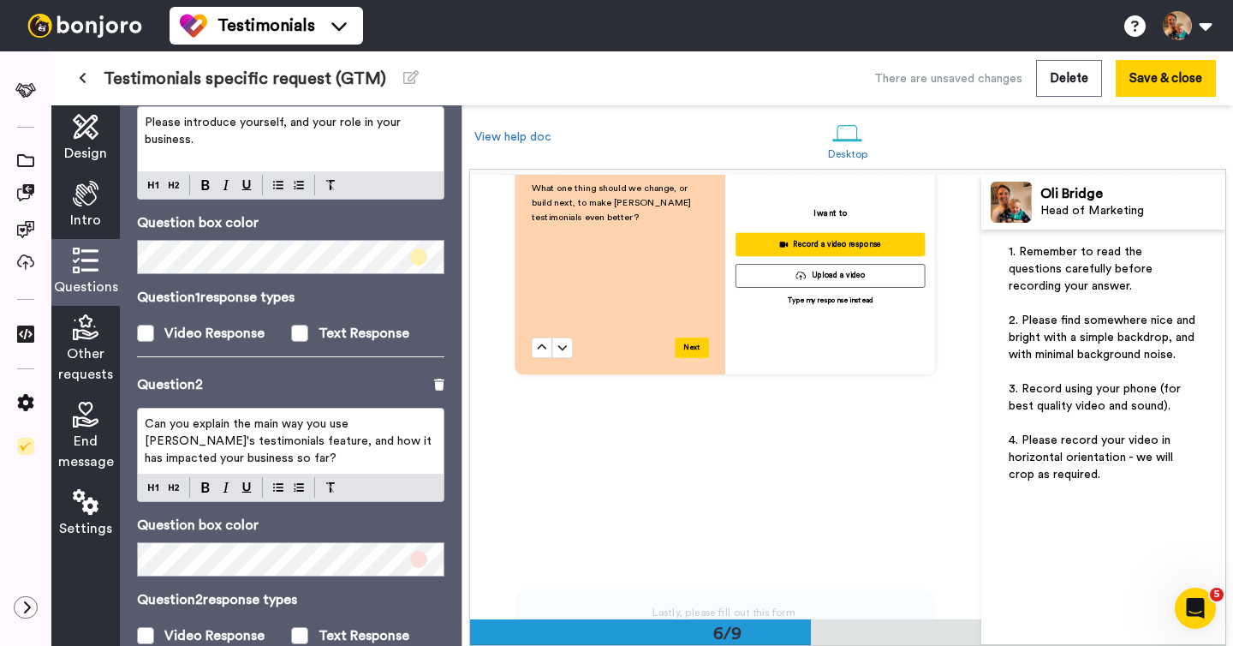
scroll to position [2374, 0]
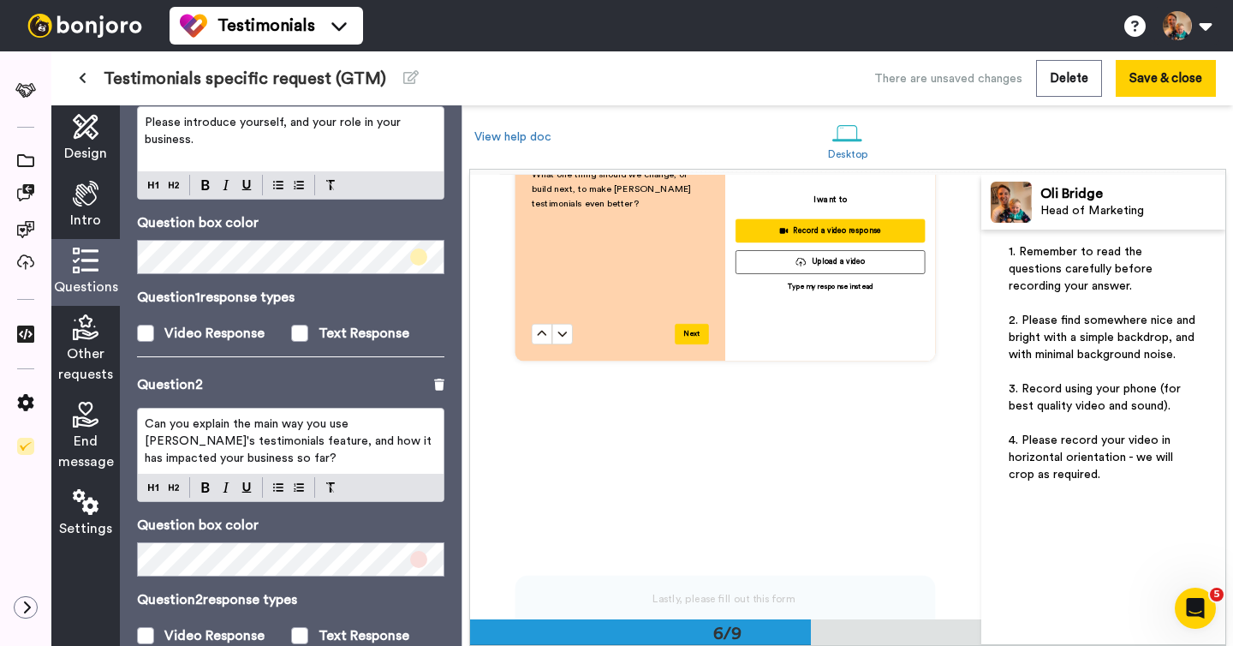
click at [78, 352] on span "Other requests" at bounding box center [85, 363] width 55 height 41
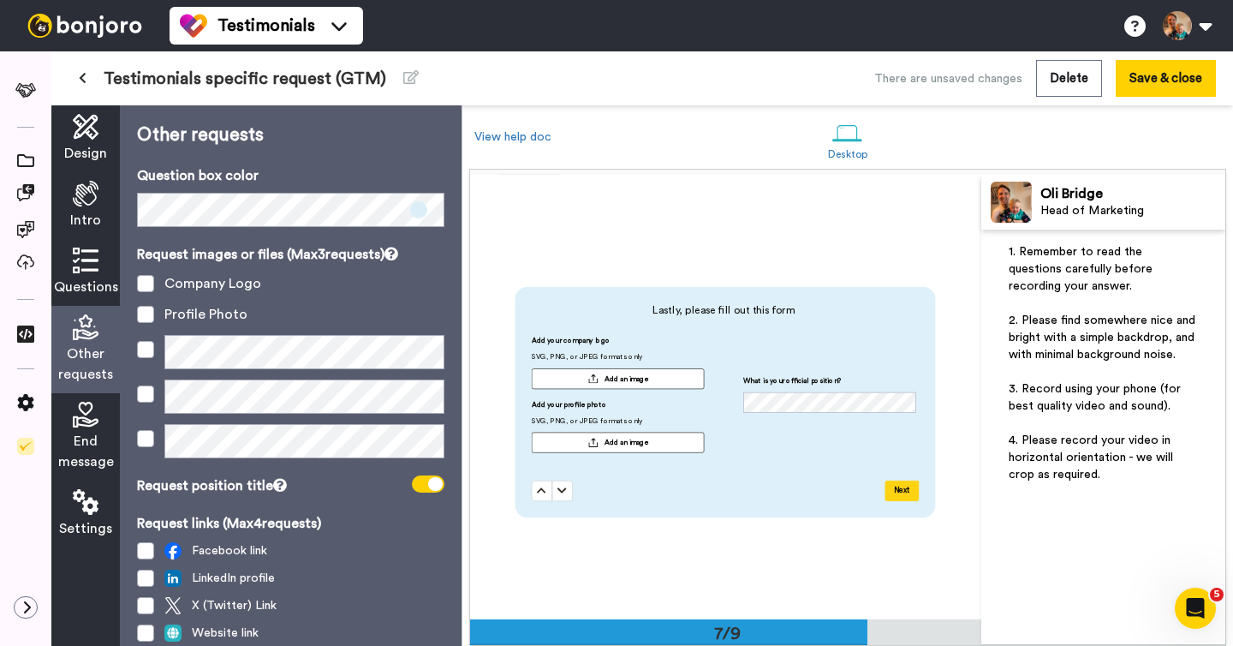
scroll to position [2663, 0]
click at [93, 421] on icon at bounding box center [86, 415] width 26 height 26
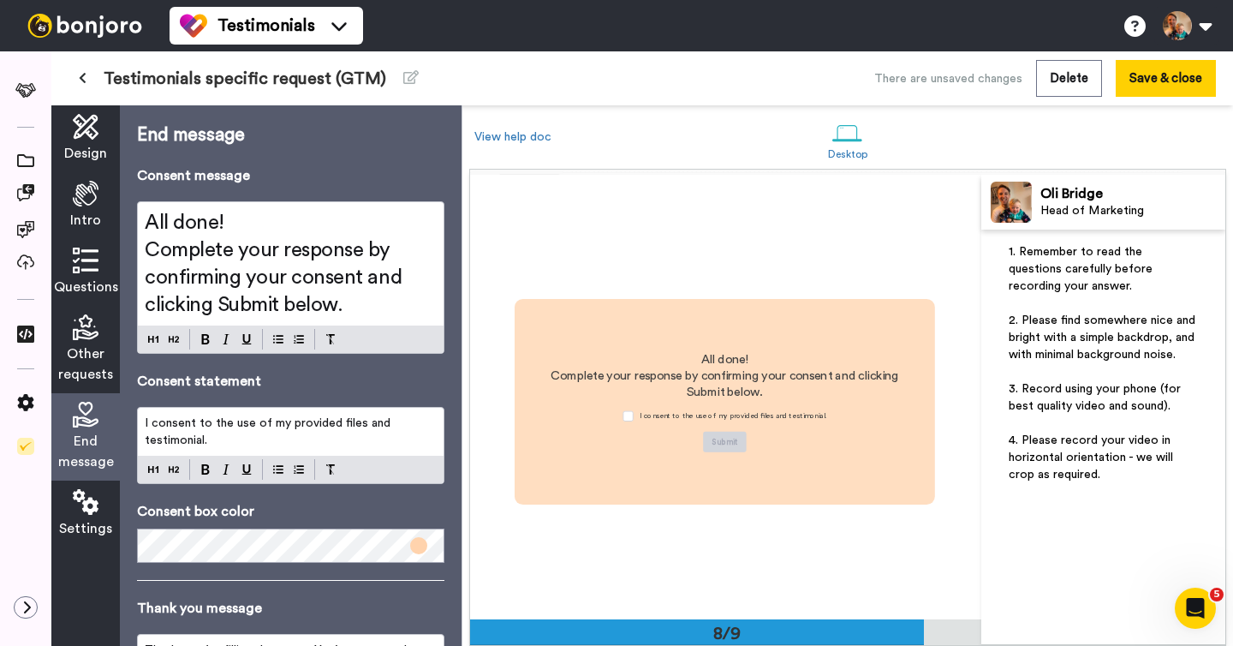
scroll to position [3107, 0]
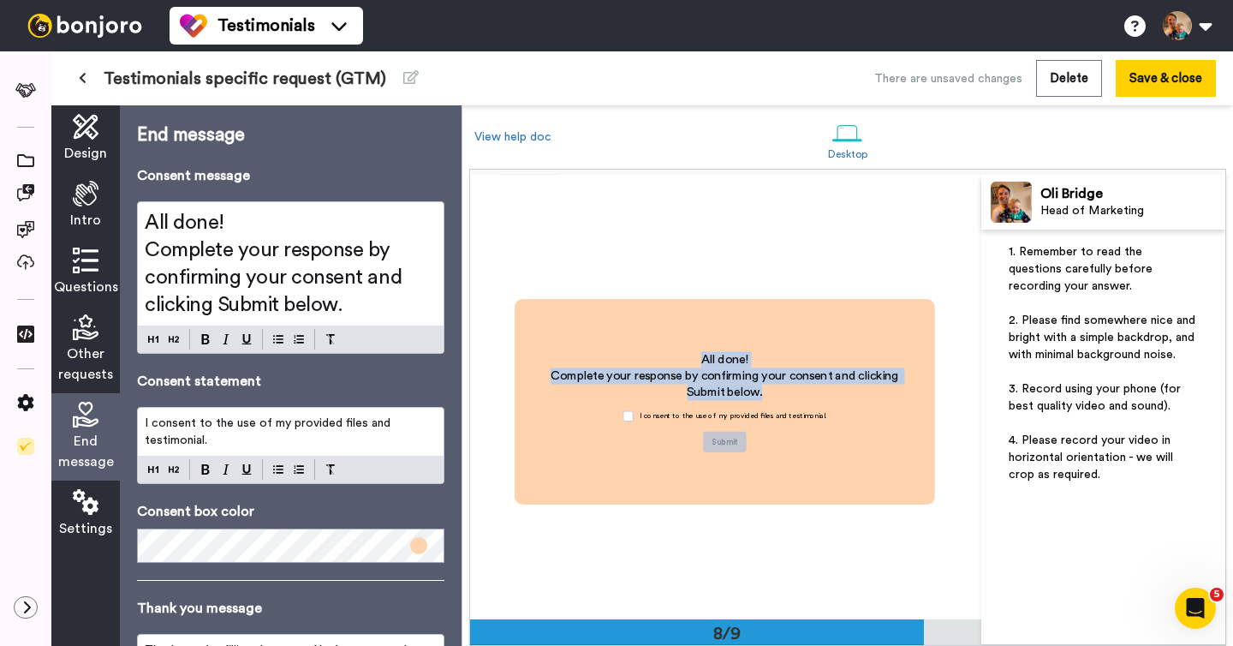
drag, startPoint x: 694, startPoint y: 353, endPoint x: 761, endPoint y: 395, distance: 79.6
click at [761, 395] on div "All done! Complete your response by confirming your consent and clicking Submit…" at bounding box center [724, 376] width 379 height 50
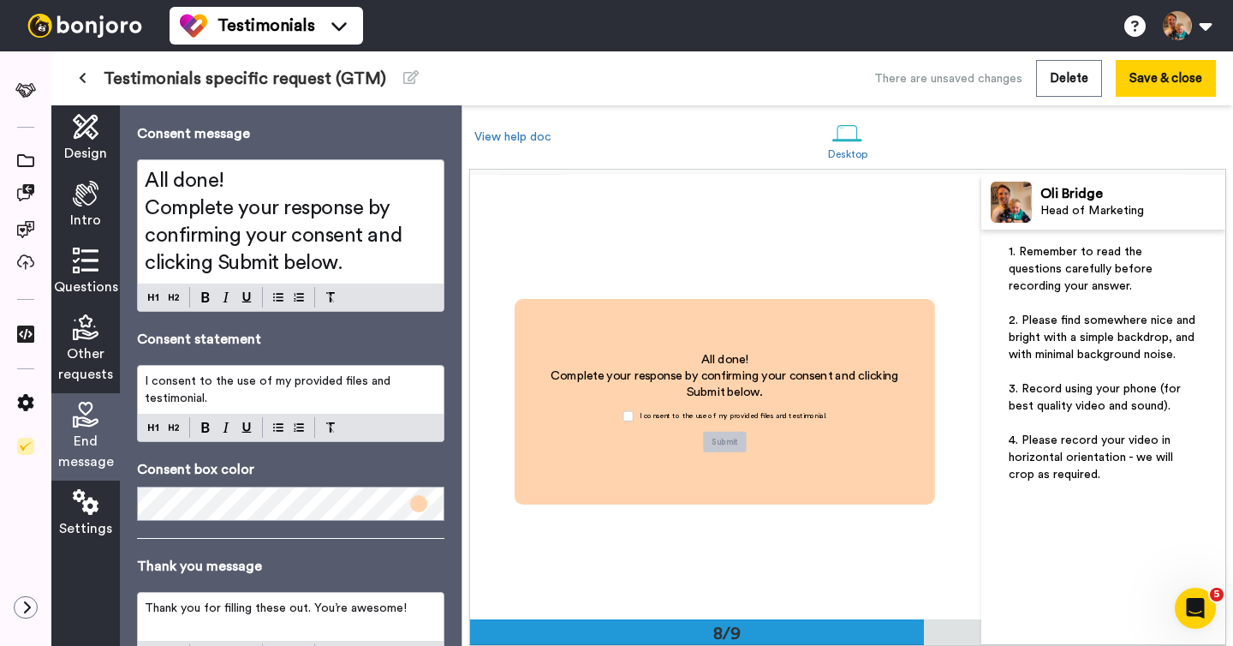
click at [202, 391] on span "I consent to the use of my provided files and testimonial." at bounding box center [269, 389] width 249 height 29
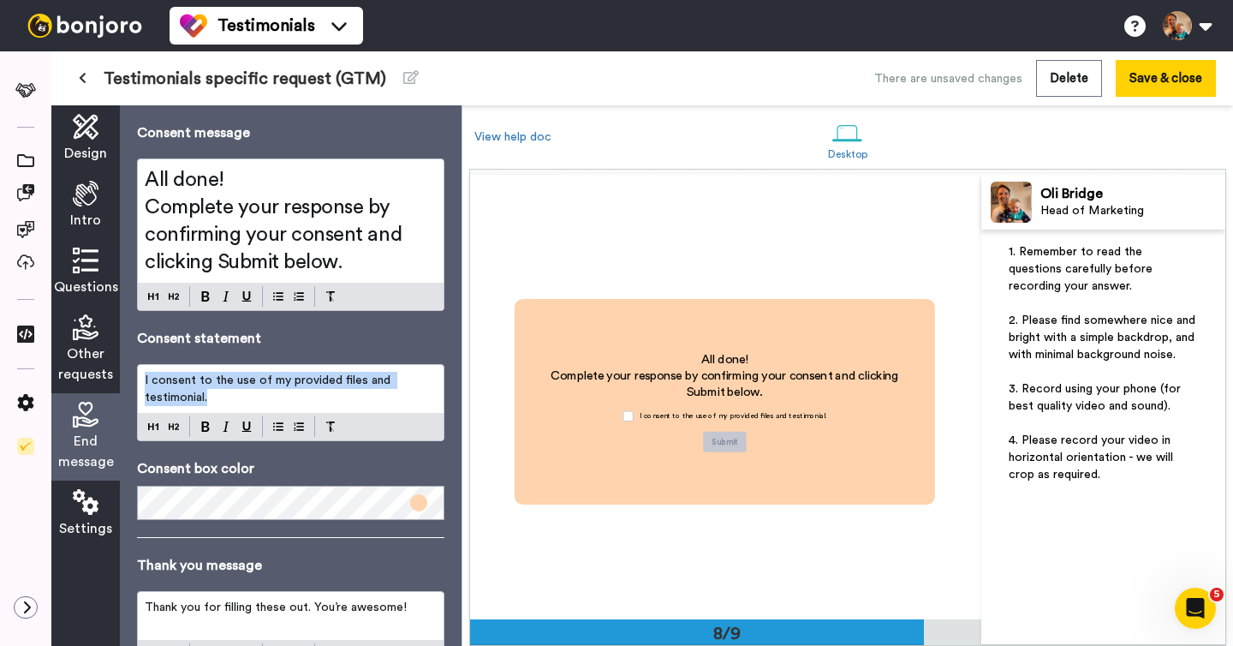
click at [202, 391] on span "I consent to the use of my provided files and testimonial." at bounding box center [269, 388] width 249 height 29
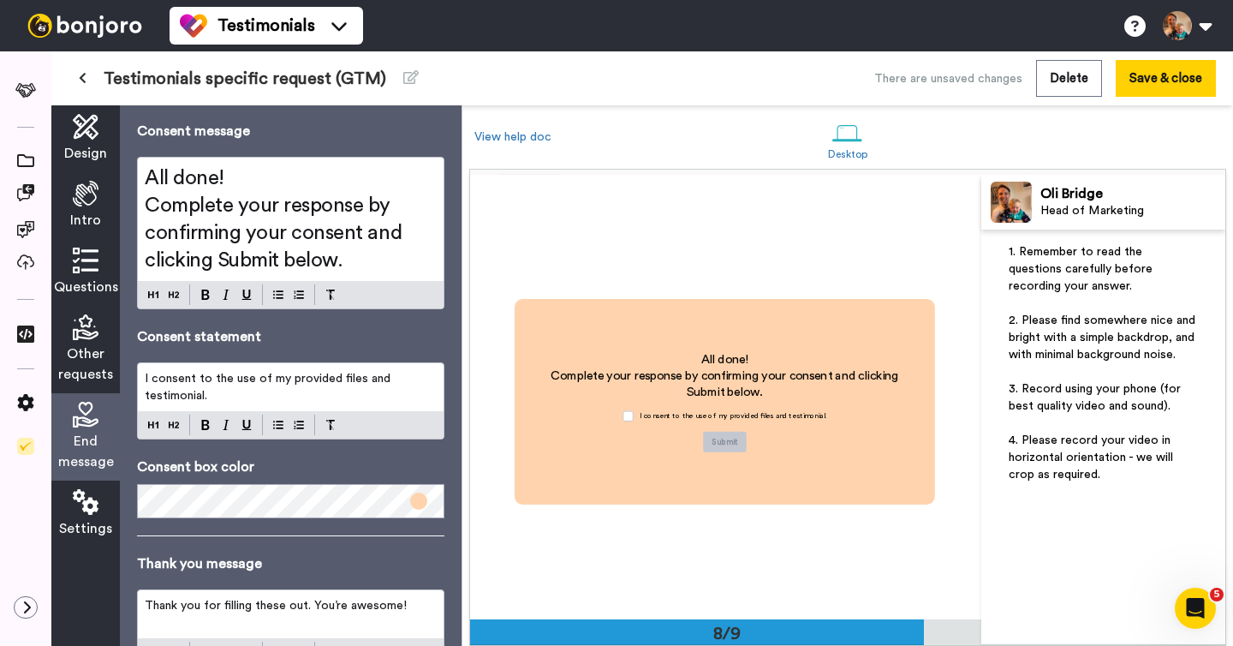
click at [79, 495] on icon at bounding box center [86, 502] width 26 height 26
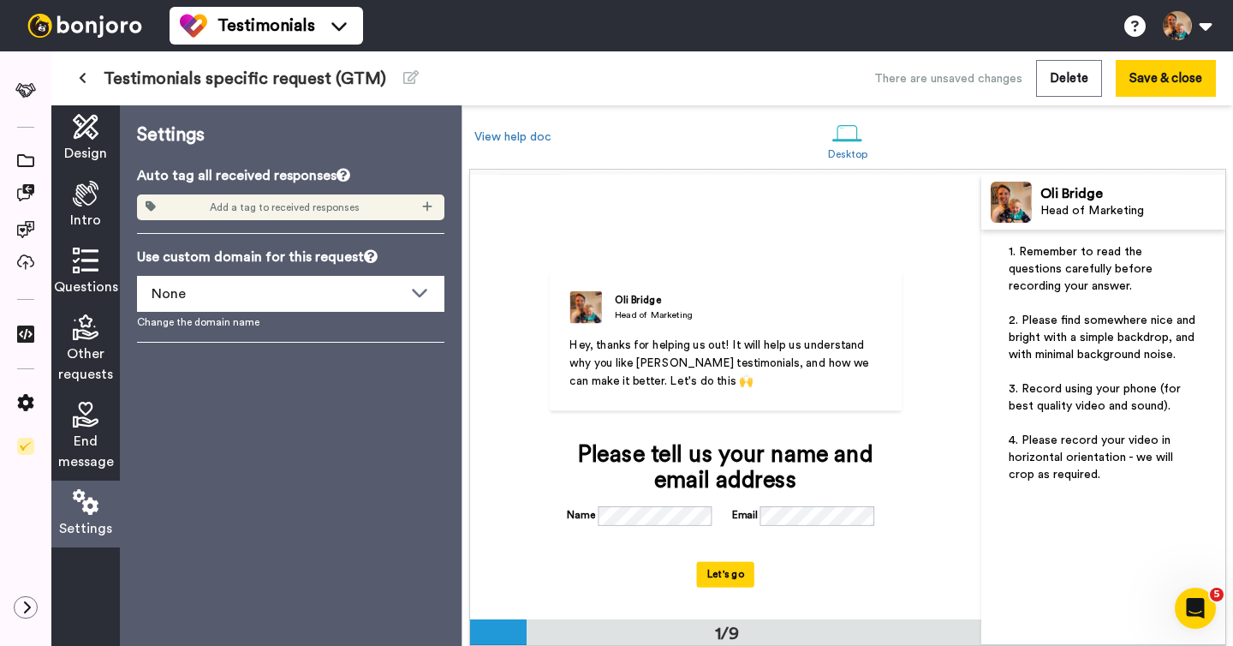
scroll to position [0, 0]
click at [82, 144] on span "Design" at bounding box center [85, 153] width 43 height 21
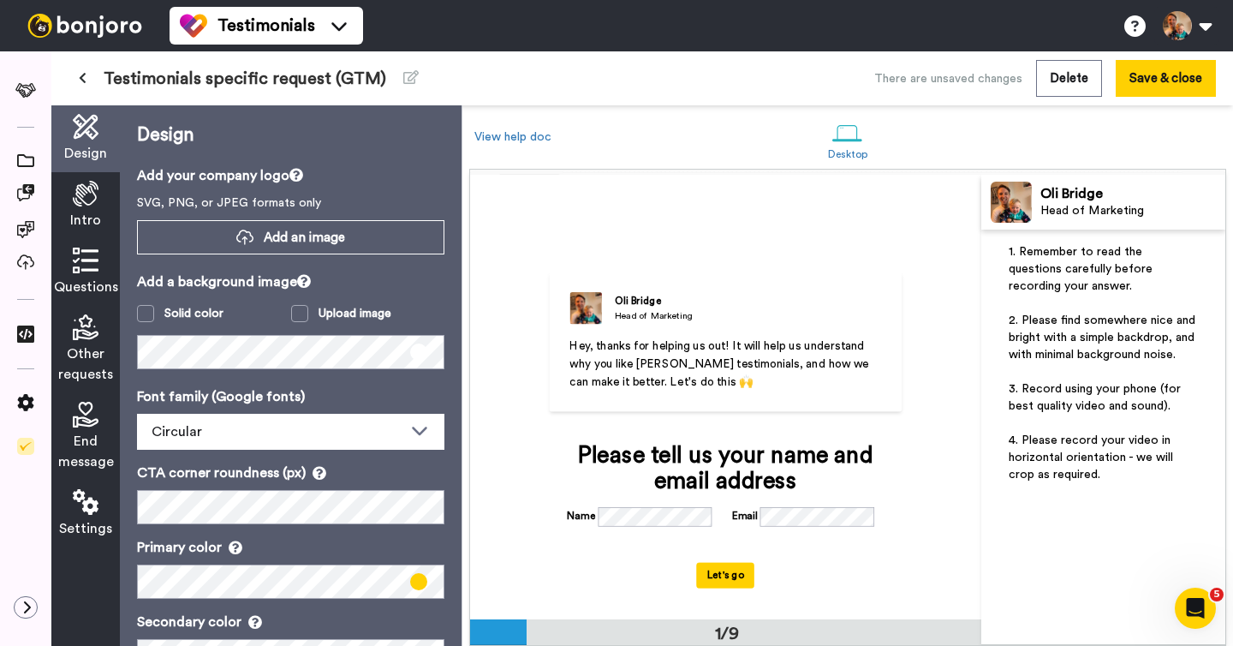
click at [84, 78] on icon at bounding box center [83, 78] width 8 height 12
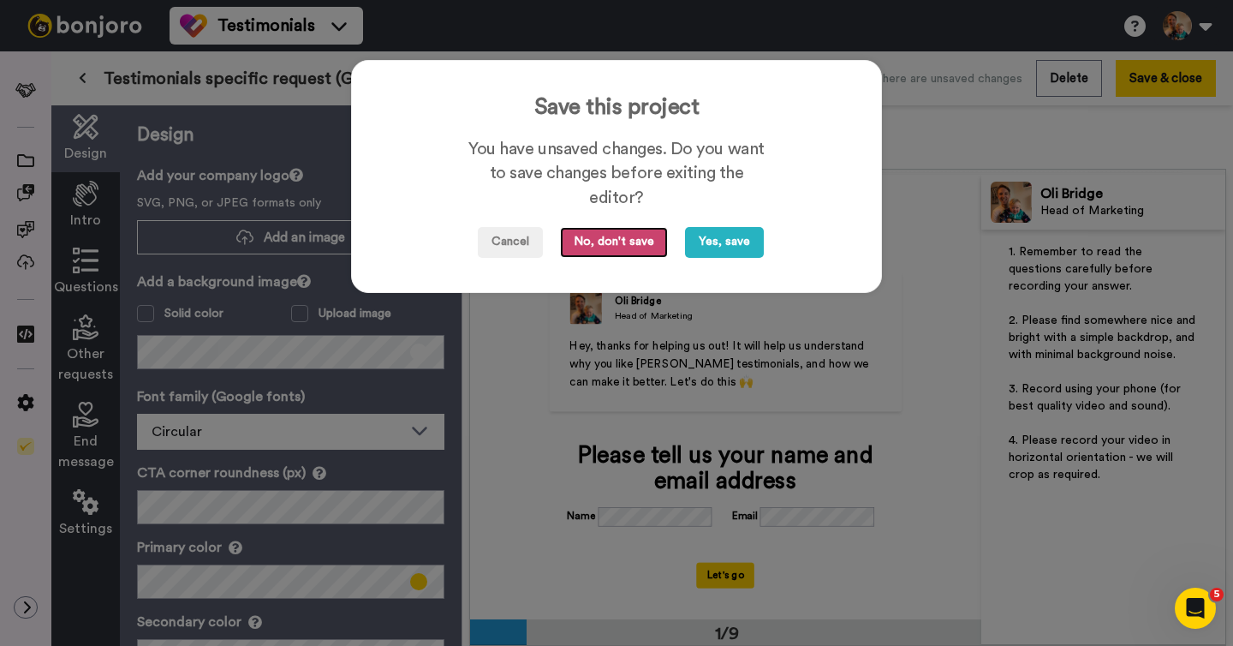
click at [634, 247] on button "No, don't save" at bounding box center [614, 242] width 108 height 31
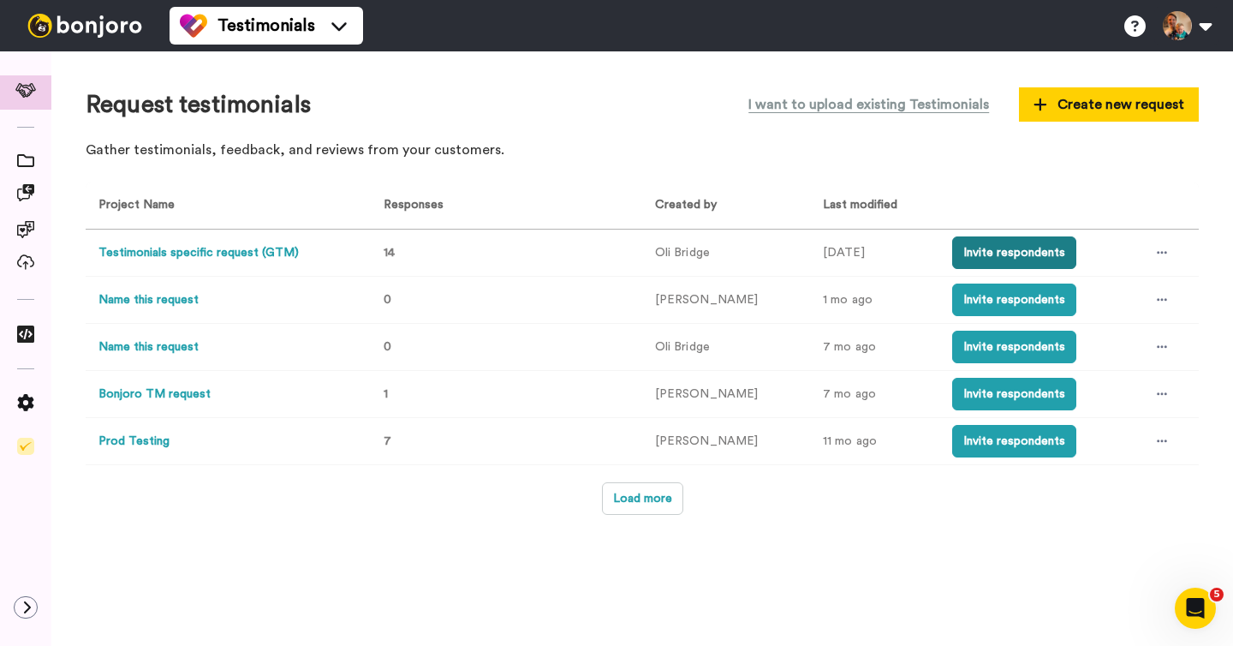
click at [988, 255] on button "Invite respondents" at bounding box center [1014, 252] width 124 height 33
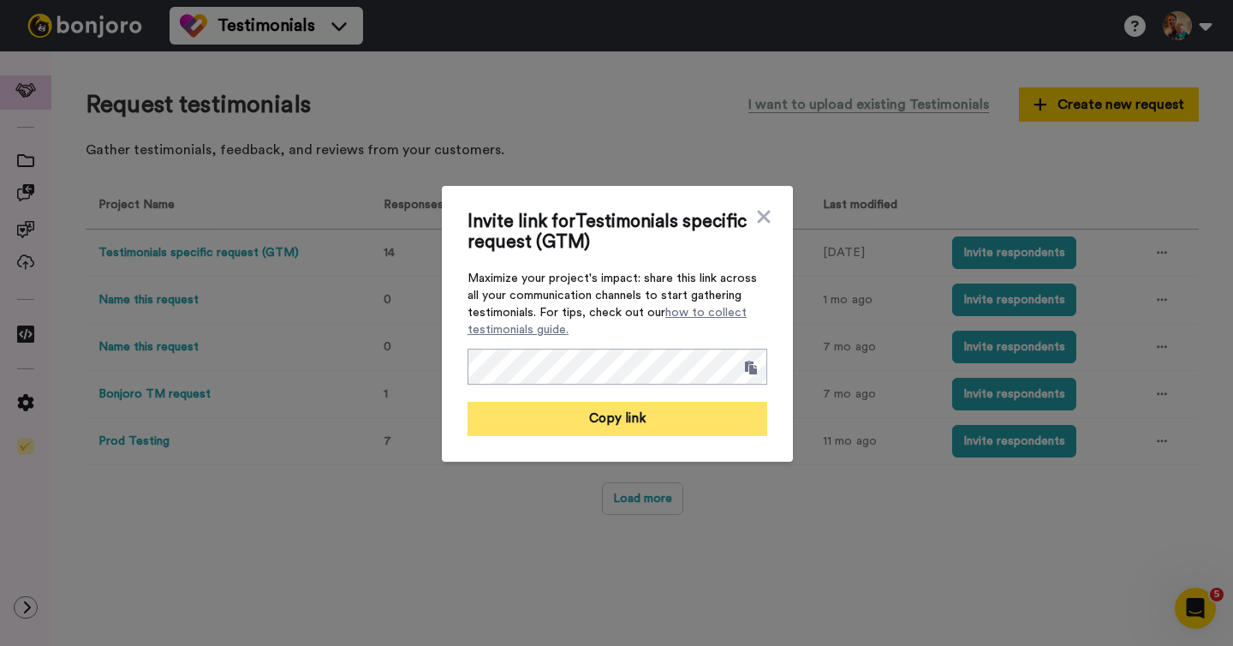
click at [608, 422] on button "Copy link" at bounding box center [618, 419] width 300 height 34
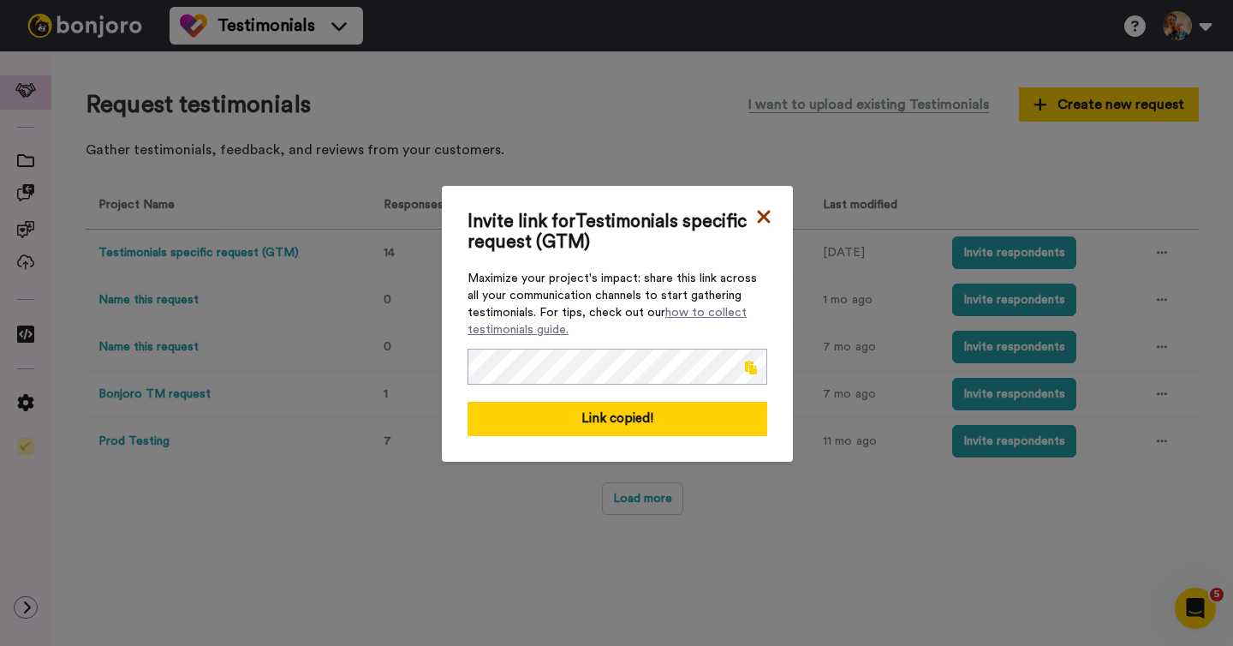
click at [760, 218] on icon at bounding box center [763, 216] width 17 height 21
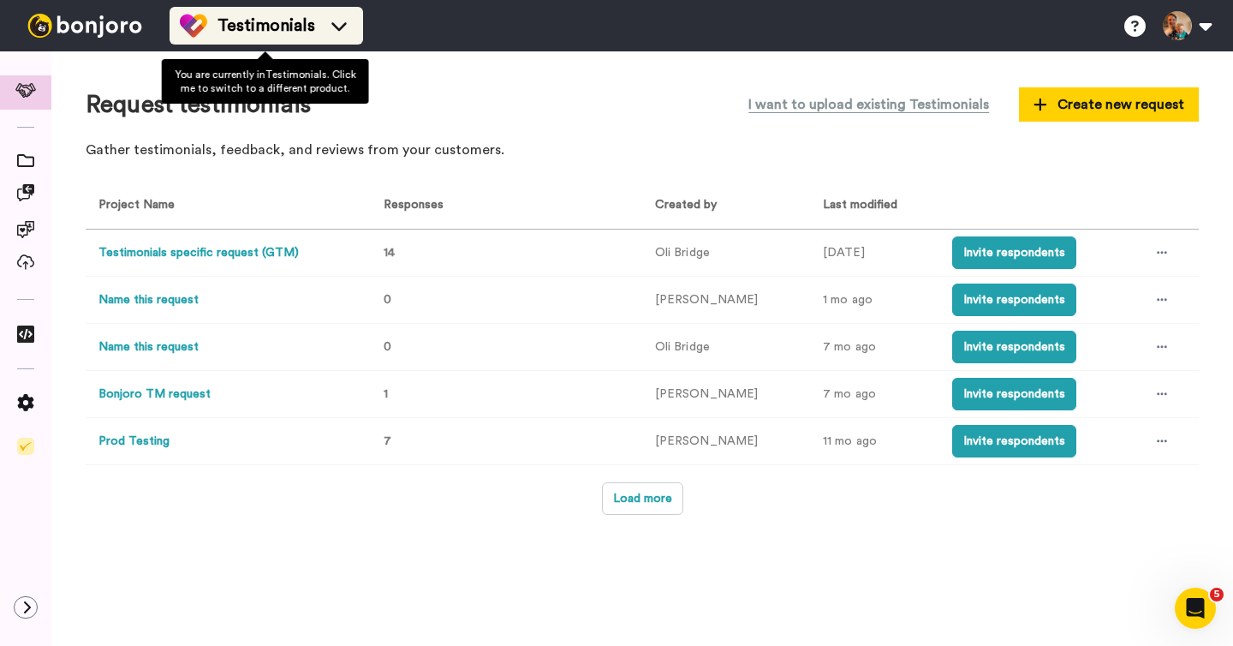
click at [226, 27] on span "Testimonials" at bounding box center [267, 26] width 98 height 24
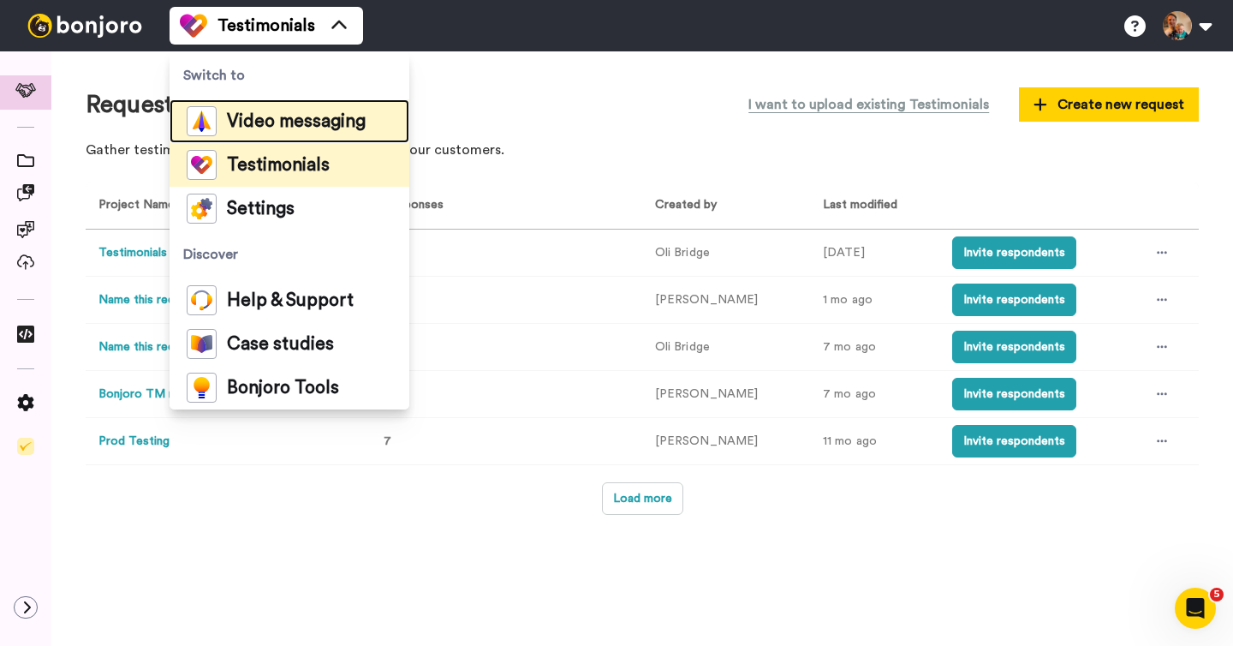
click at [266, 123] on span "Video messaging" at bounding box center [296, 121] width 139 height 17
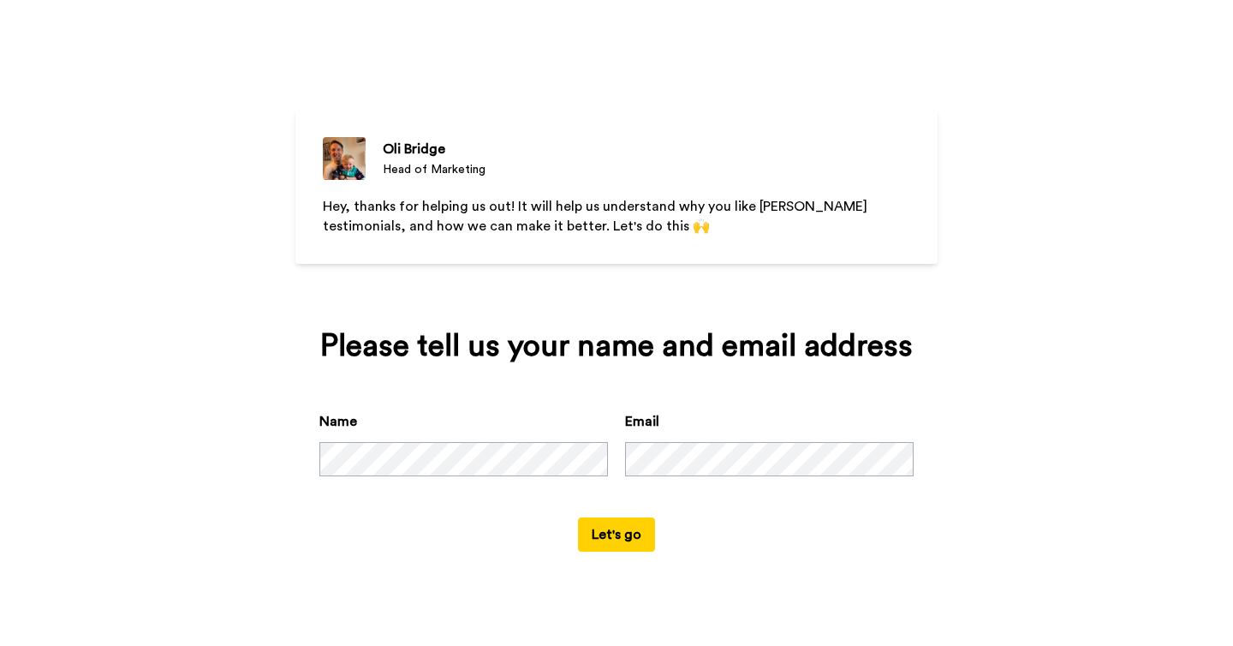
click at [605, 526] on button "Let's go" at bounding box center [616, 534] width 77 height 34
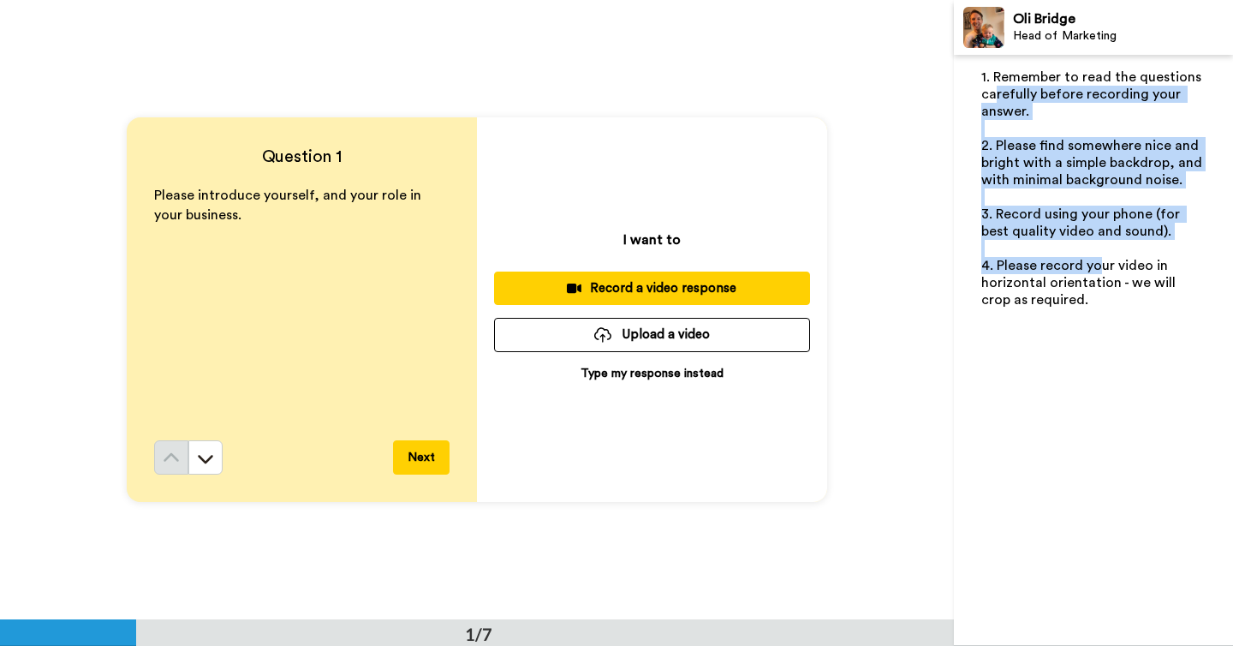
drag, startPoint x: 994, startPoint y: 98, endPoint x: 1093, endPoint y: 271, distance: 199.5
click at [1093, 271] on div "1. Remember to read the questions carefully before recording your answer. ﻿ 2. …" at bounding box center [1093, 189] width 224 height 240
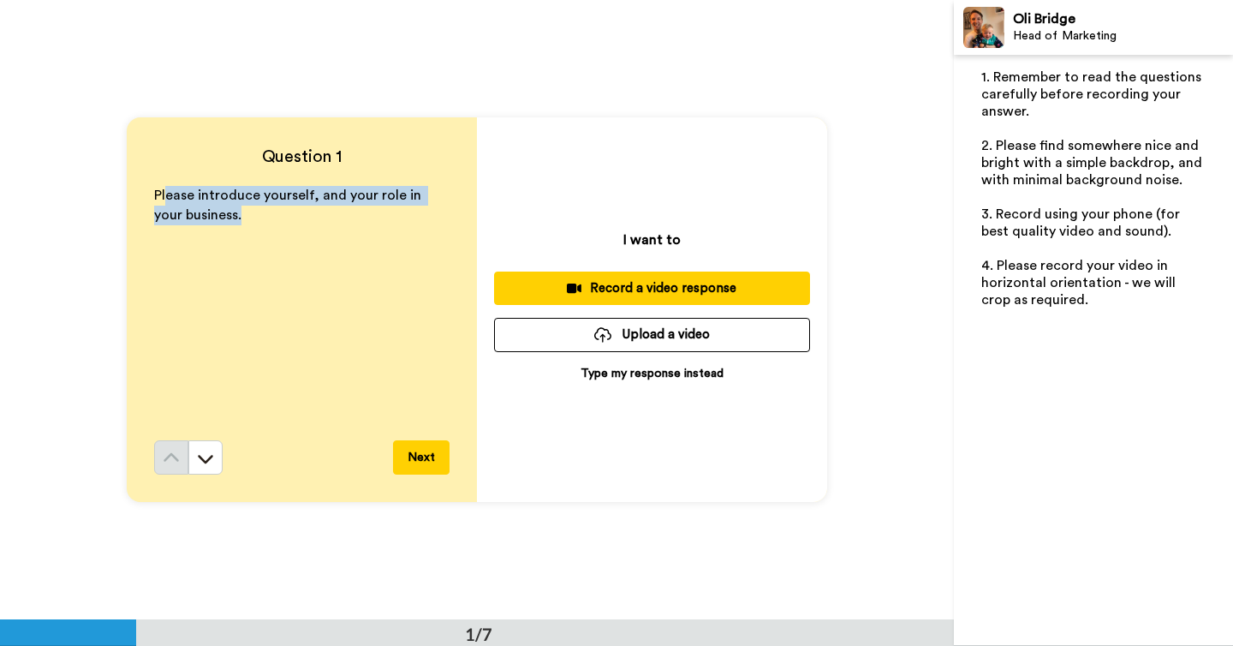
drag, startPoint x: 169, startPoint y: 196, endPoint x: 235, endPoint y: 220, distance: 71.0
click at [235, 220] on p "Please introduce yourself, and your role in your business." at bounding box center [301, 205] width 295 height 39
click at [629, 290] on div "Record a video response" at bounding box center [652, 288] width 289 height 18
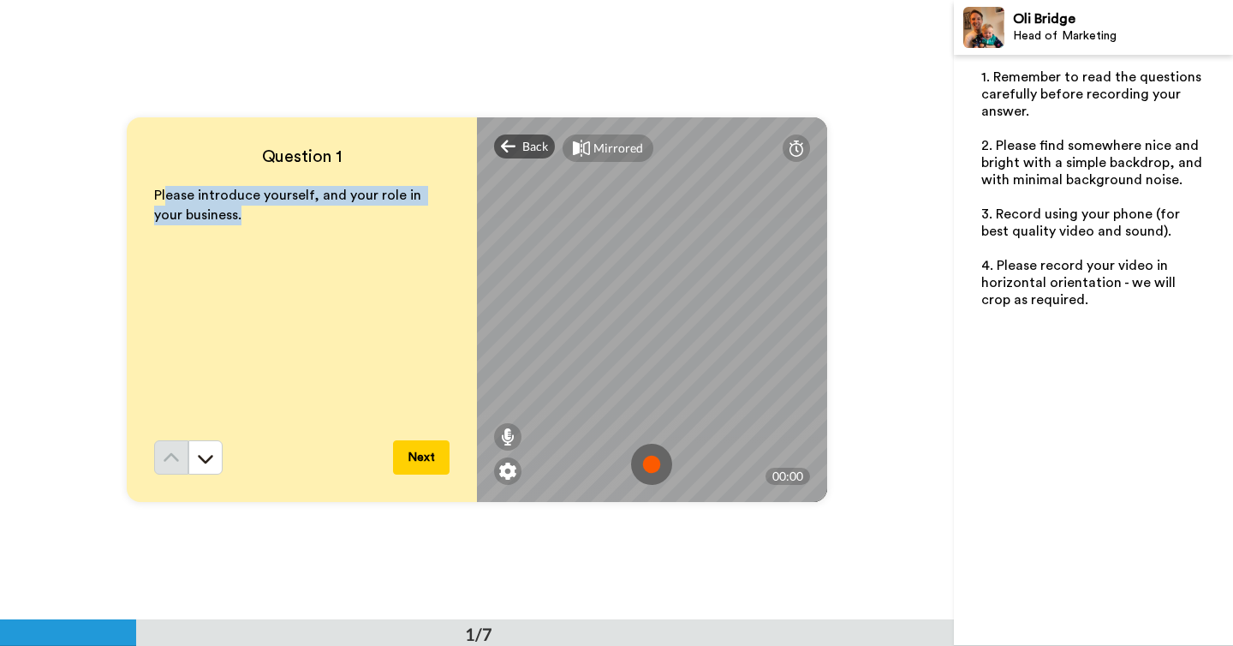
click at [653, 461] on img at bounding box center [651, 464] width 41 height 41
click at [650, 460] on img at bounding box center [651, 464] width 41 height 41
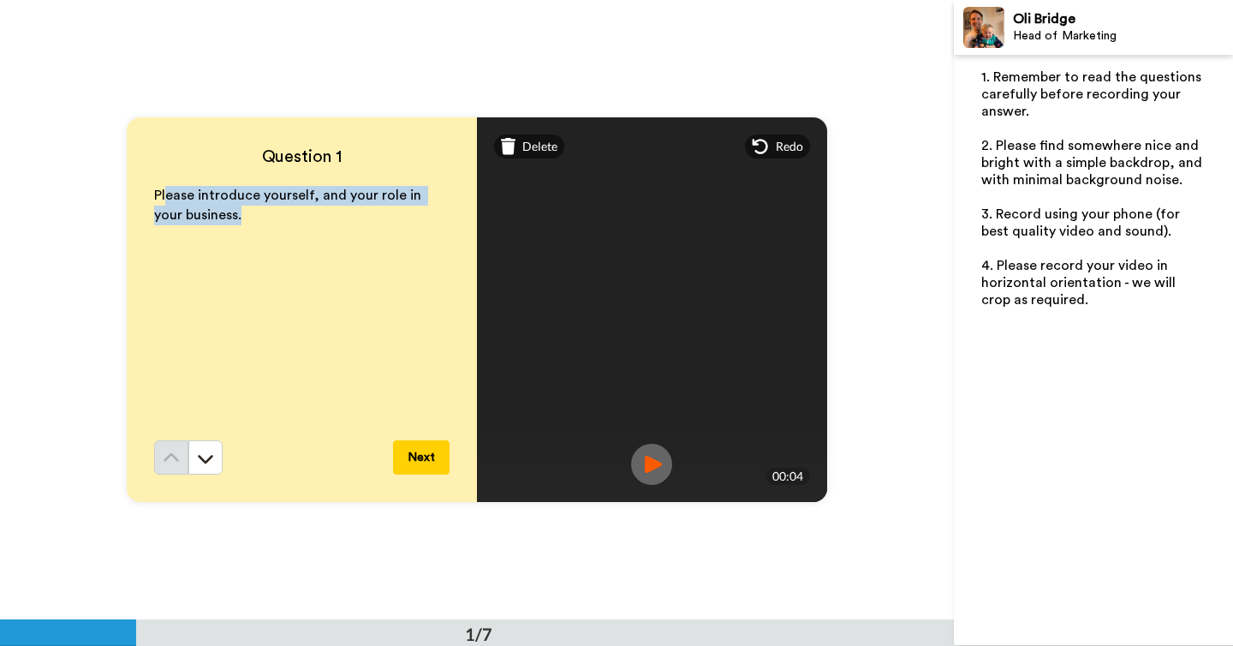
click at [428, 454] on button "Next" at bounding box center [421, 457] width 57 height 34
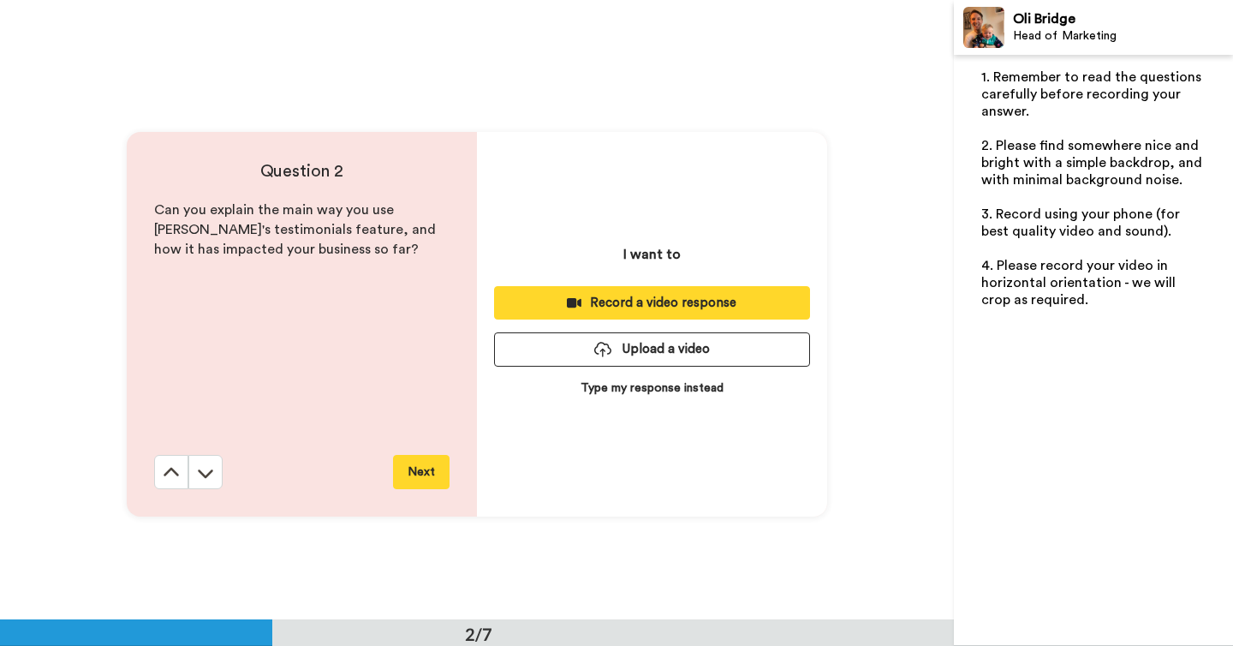
scroll to position [620, 0]
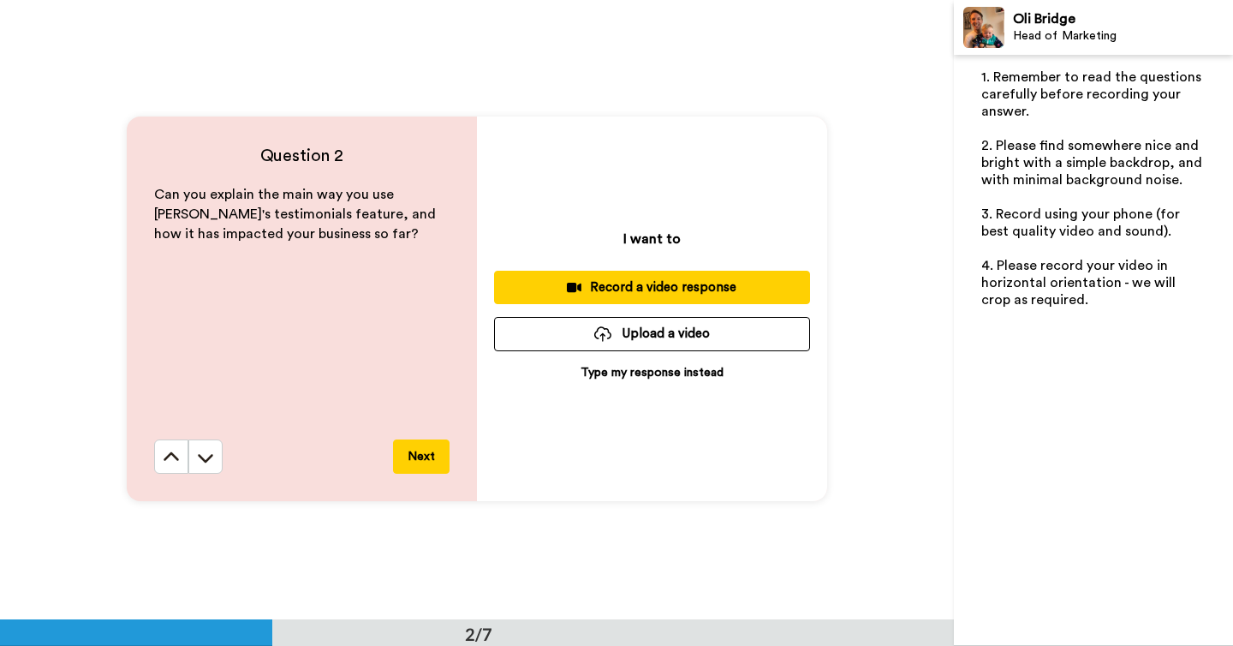
click at [617, 371] on p "Type my response instead" at bounding box center [652, 372] width 143 height 17
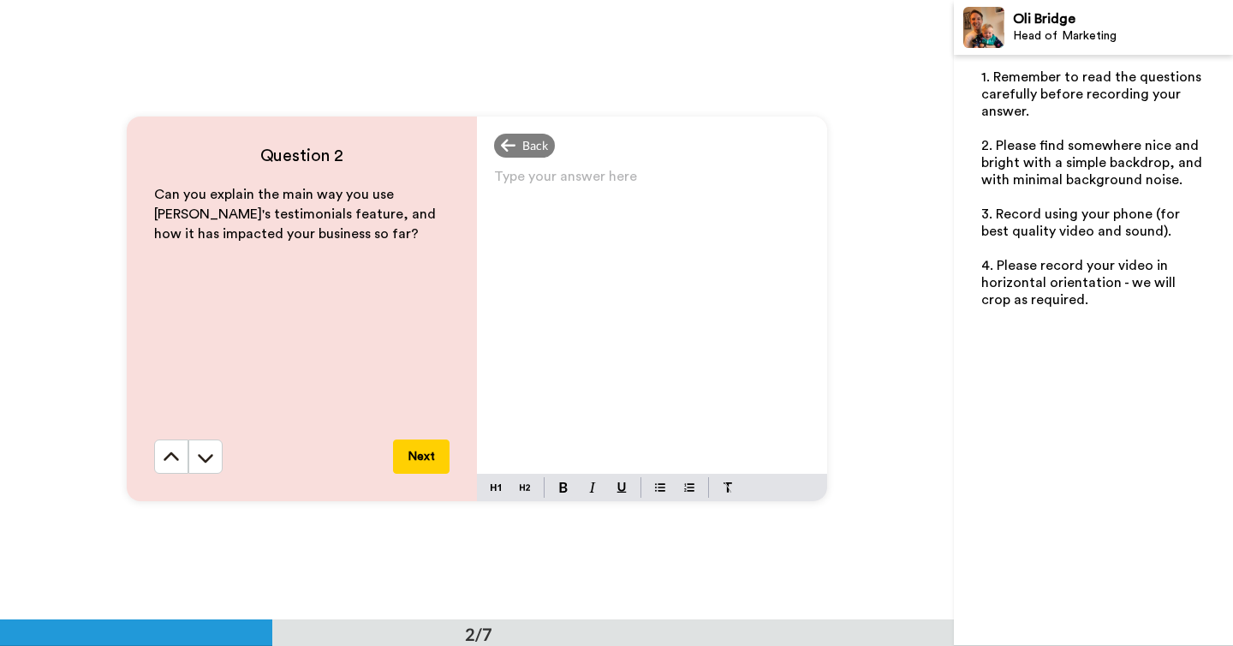
click at [625, 357] on div "Type your answer here ﻿" at bounding box center [652, 318] width 350 height 309
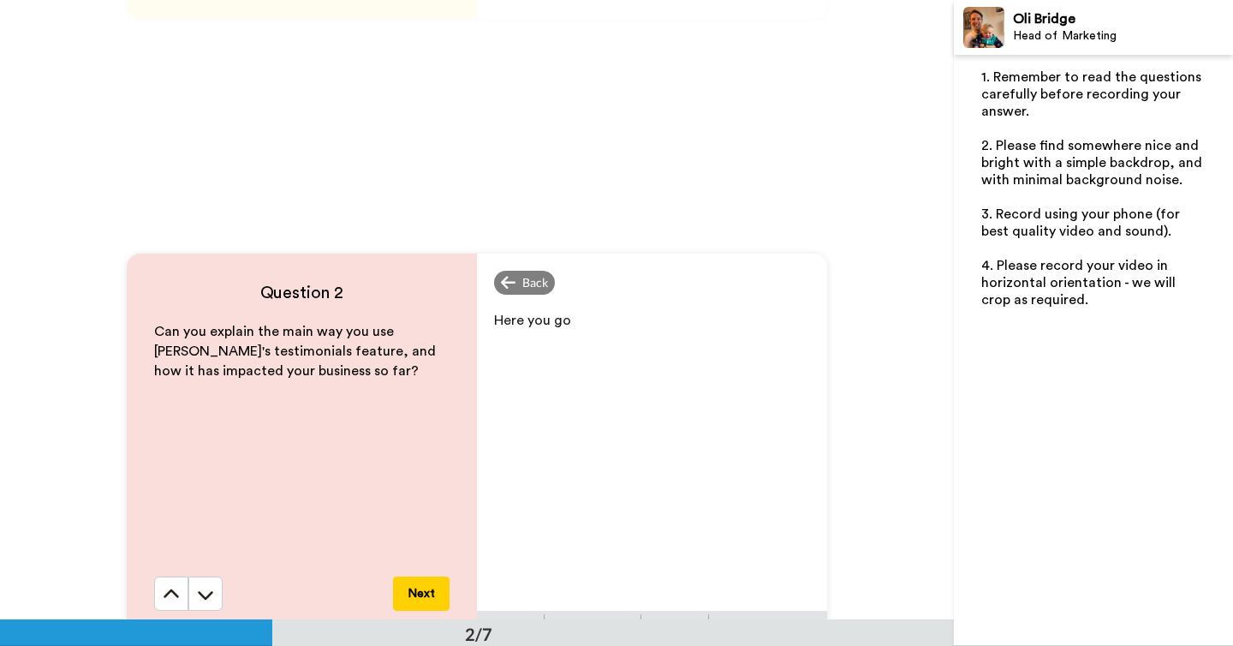
scroll to position [447, 0]
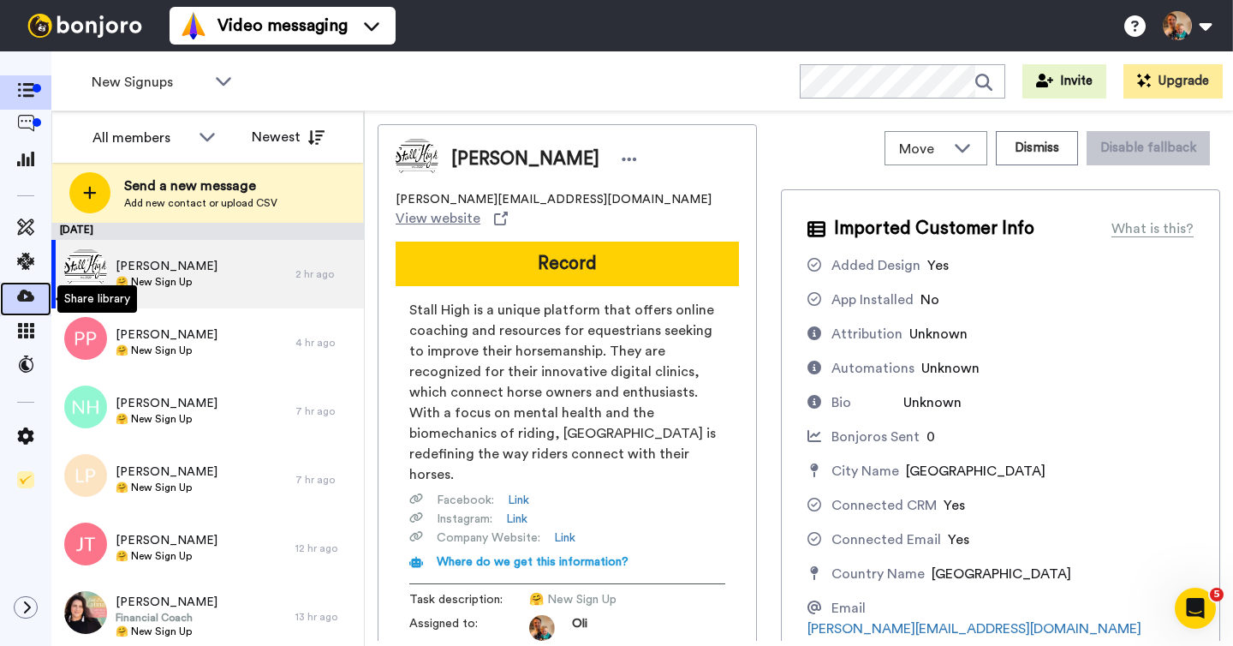
click at [33, 301] on icon at bounding box center [25, 295] width 17 height 17
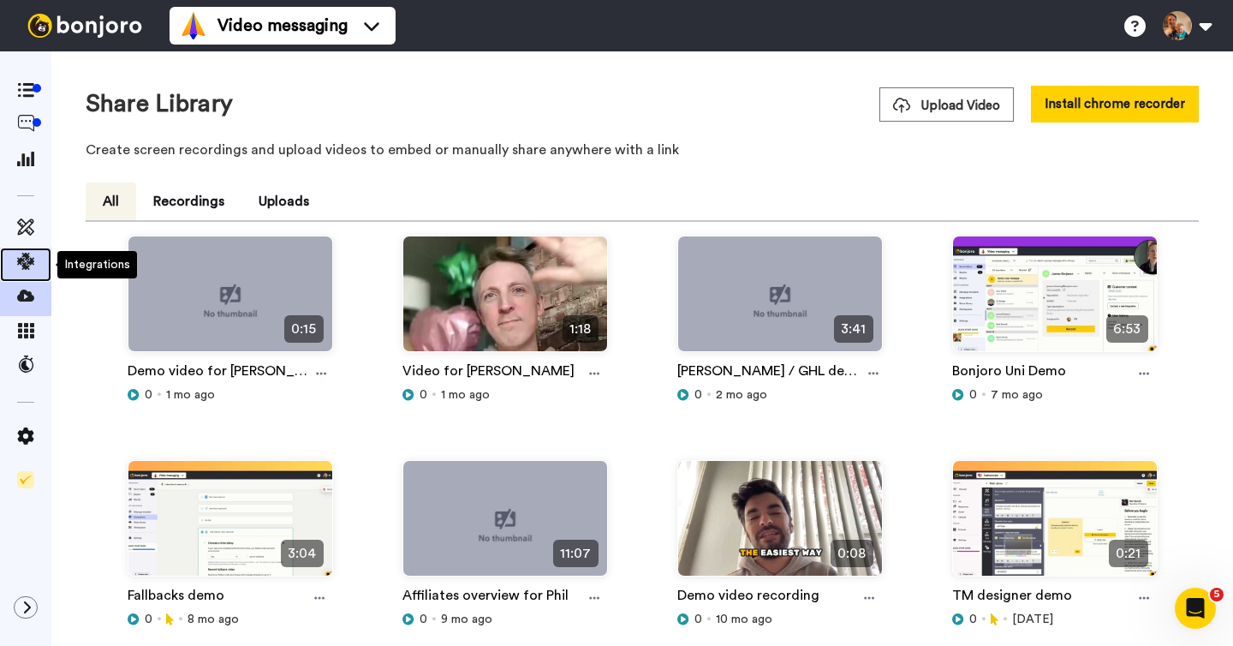
click at [27, 261] on icon at bounding box center [25, 261] width 17 height 17
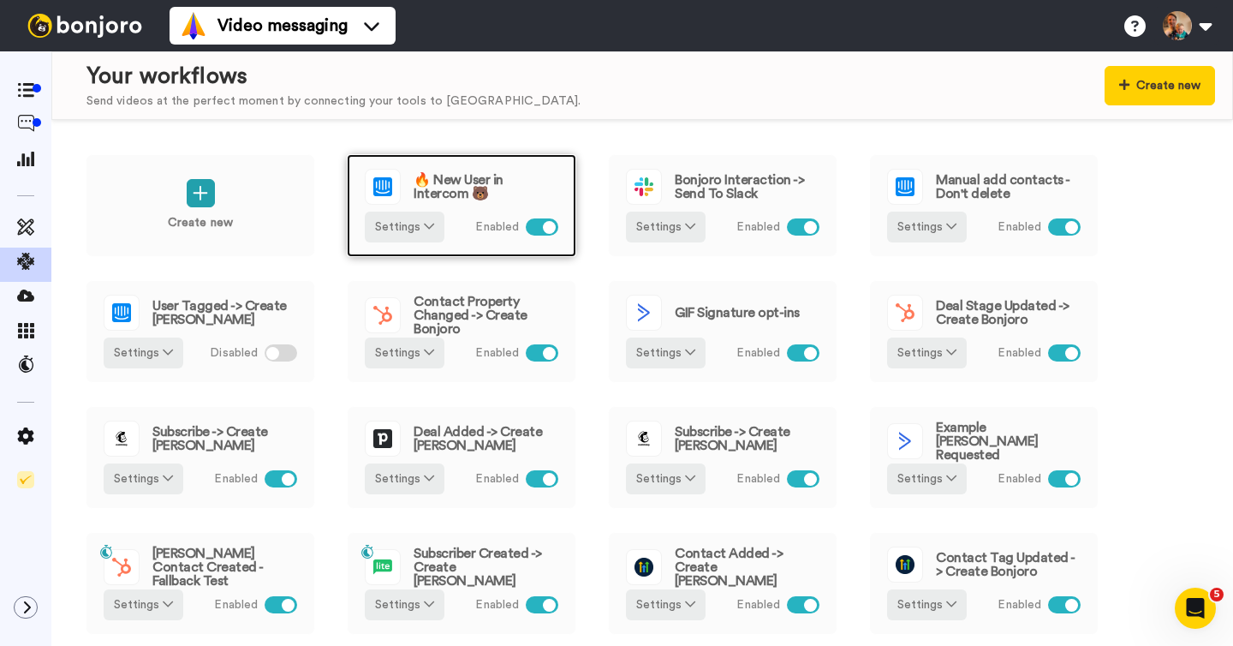
click at [482, 188] on span "🔥 New User in Intercom 🐻" at bounding box center [486, 186] width 145 height 27
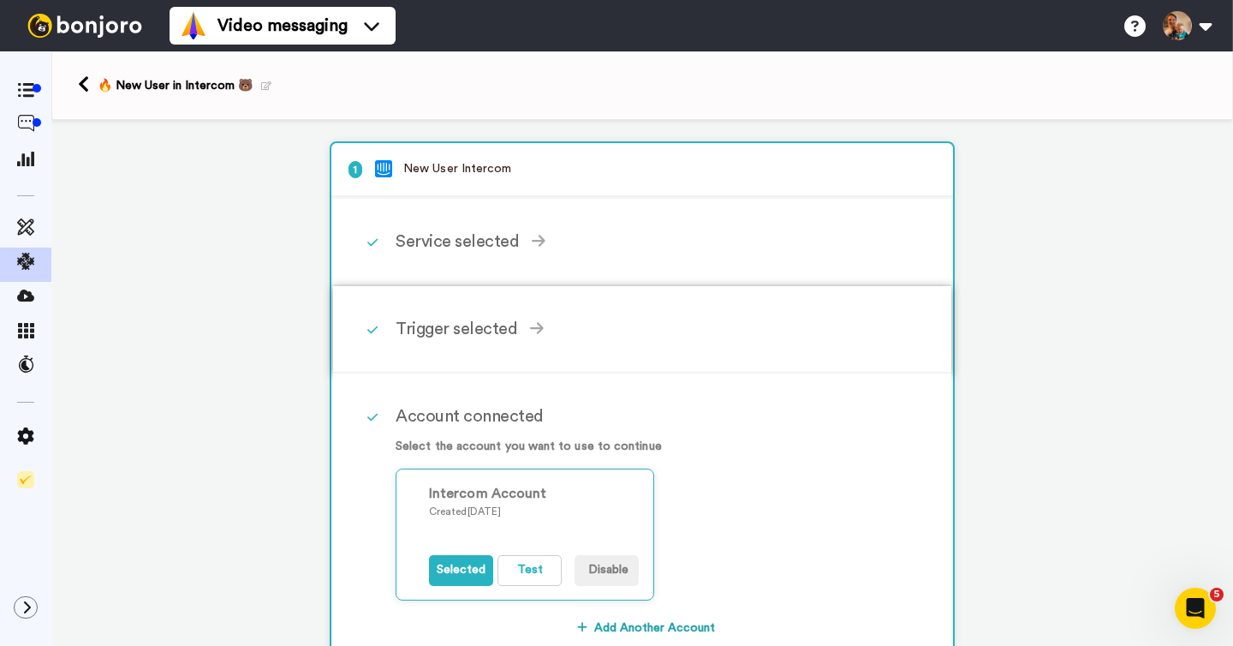
click at [530, 336] on icon at bounding box center [537, 327] width 14 height 15
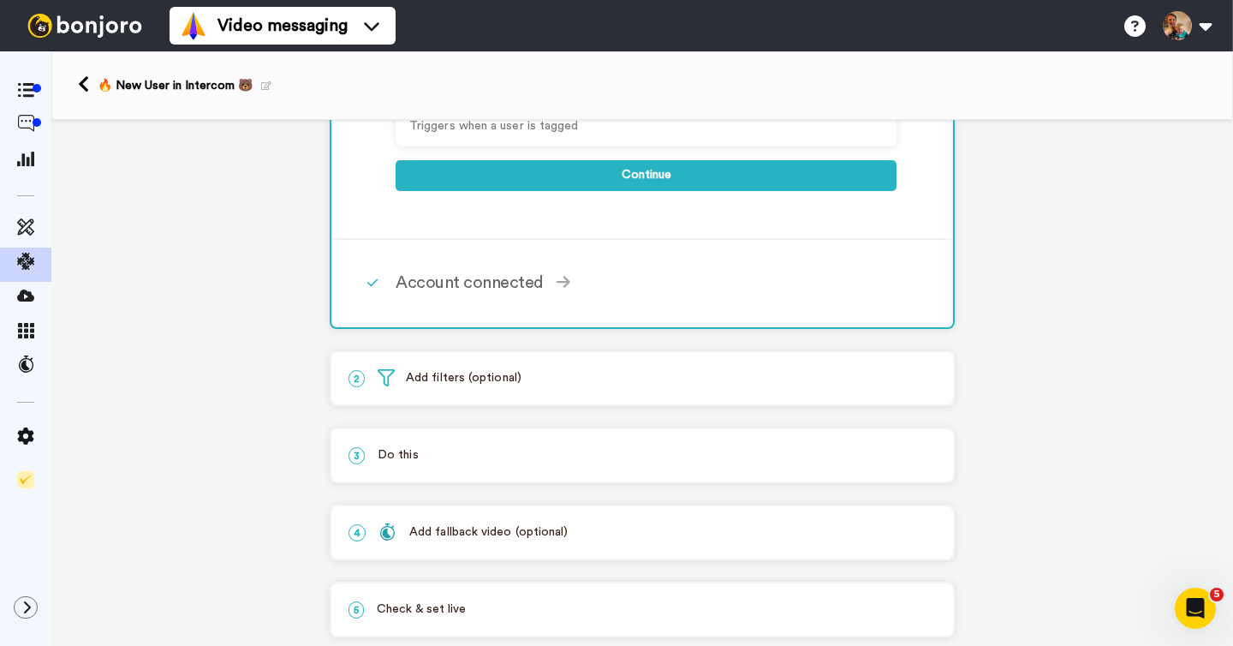
click at [506, 447] on div "3 Do this" at bounding box center [642, 455] width 622 height 52
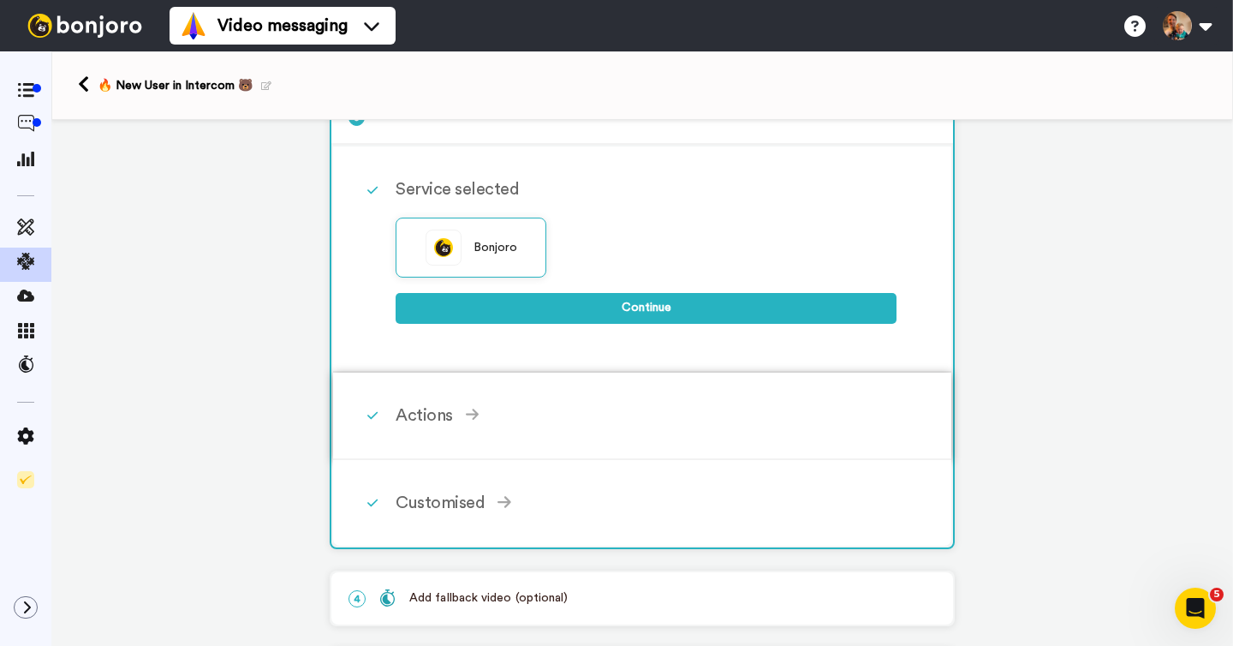
scroll to position [224, 0]
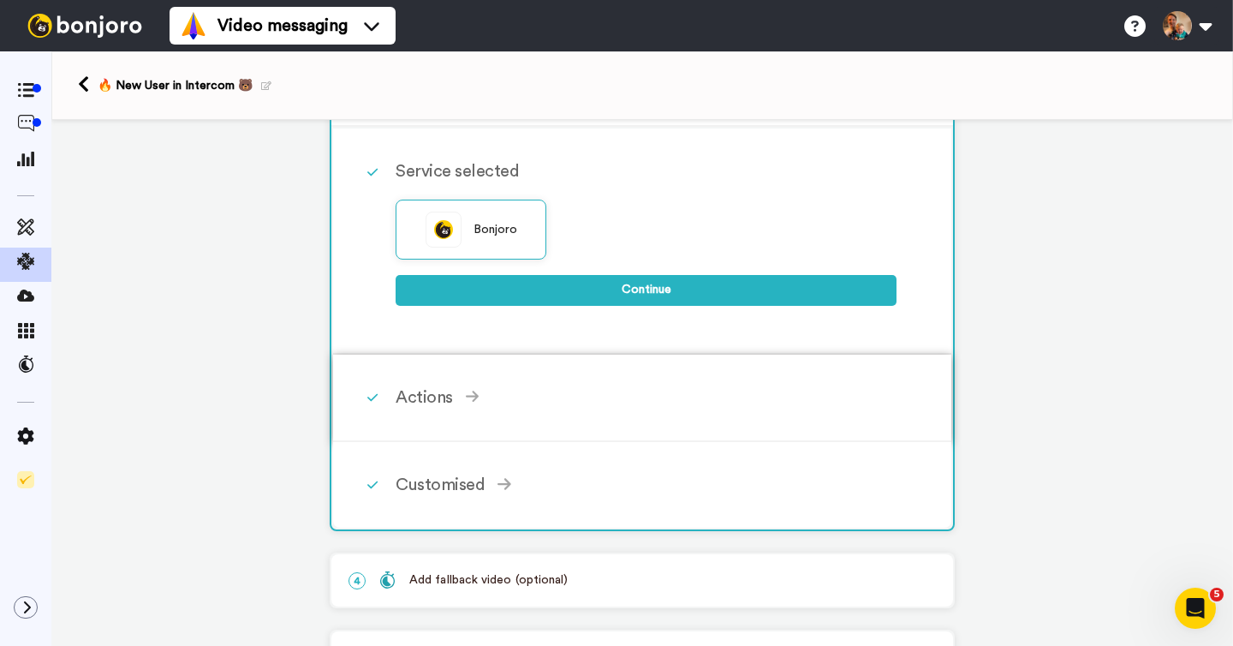
click at [521, 402] on div "Actions" at bounding box center [646, 397] width 501 height 26
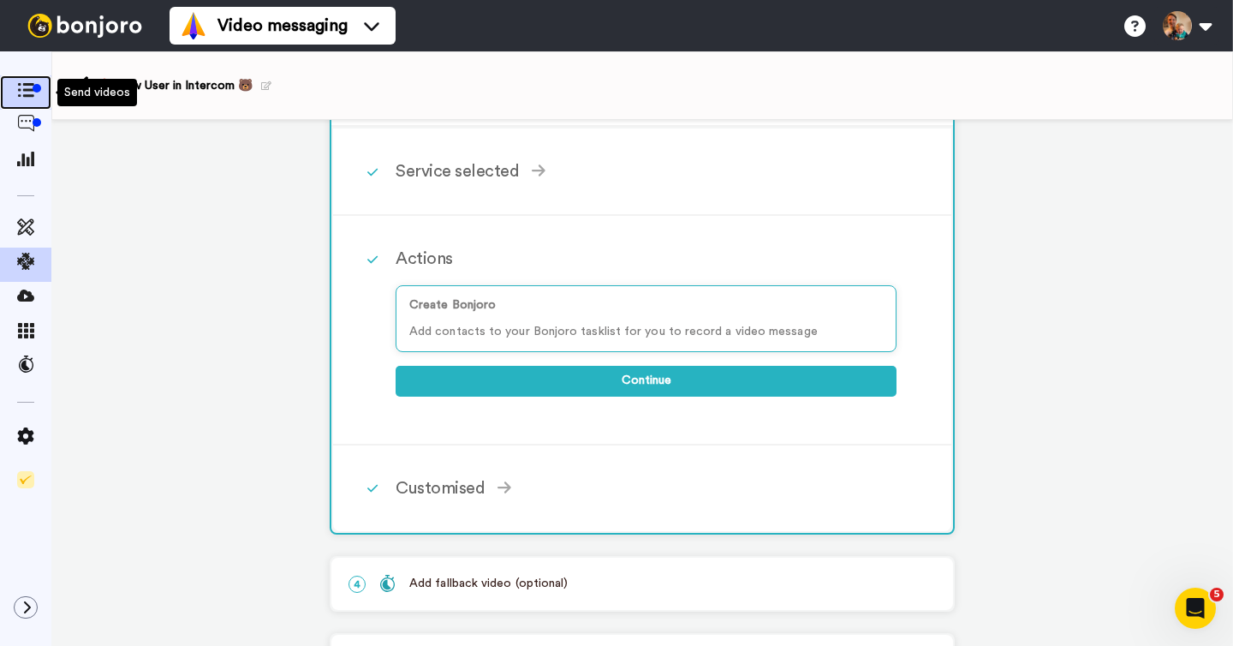
click at [34, 88] on div at bounding box center [37, 88] width 9 height 9
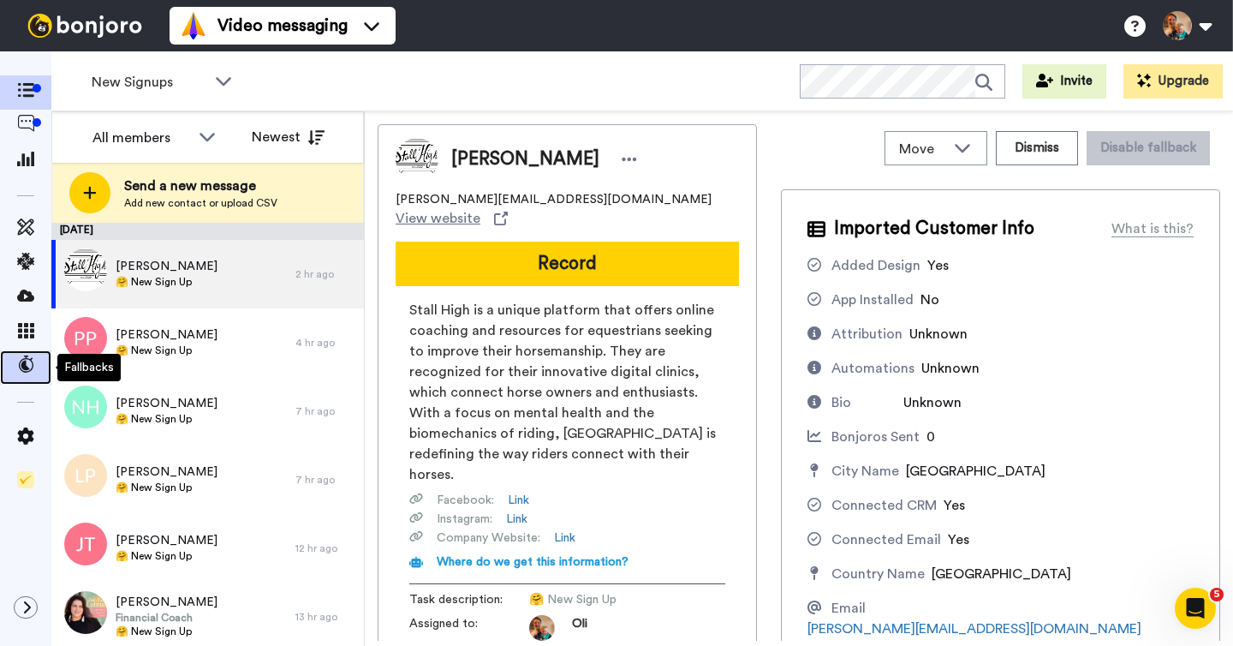
click at [36, 367] on span at bounding box center [25, 367] width 51 height 17
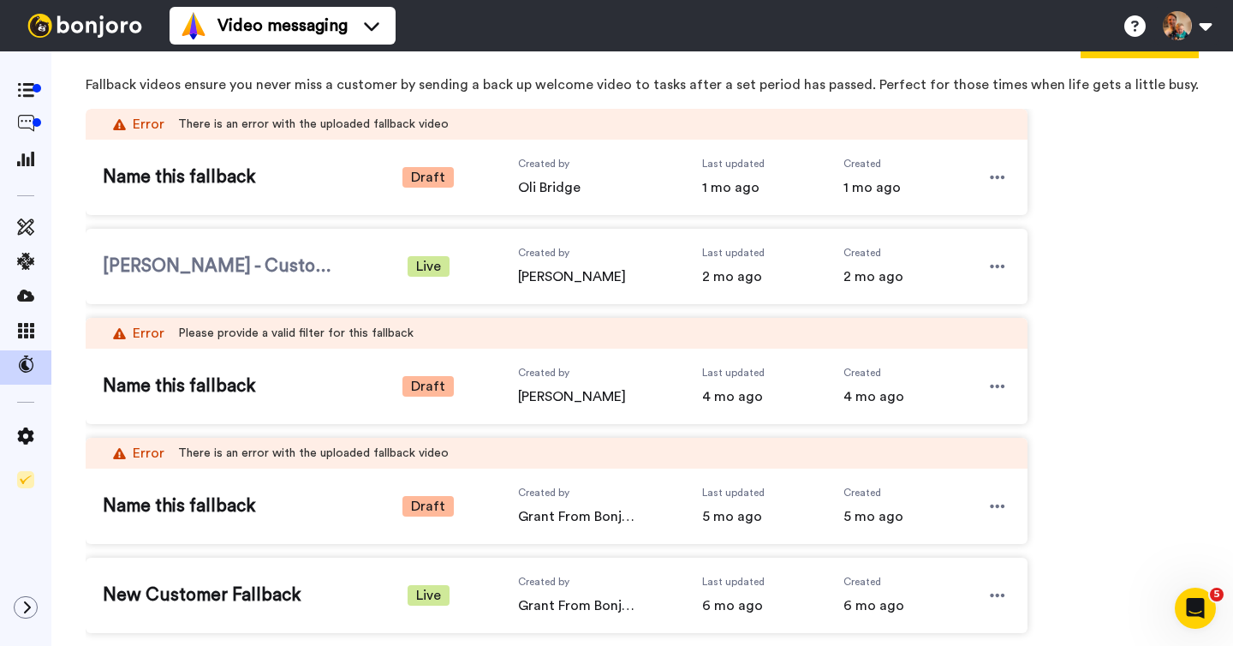
scroll to position [82, 0]
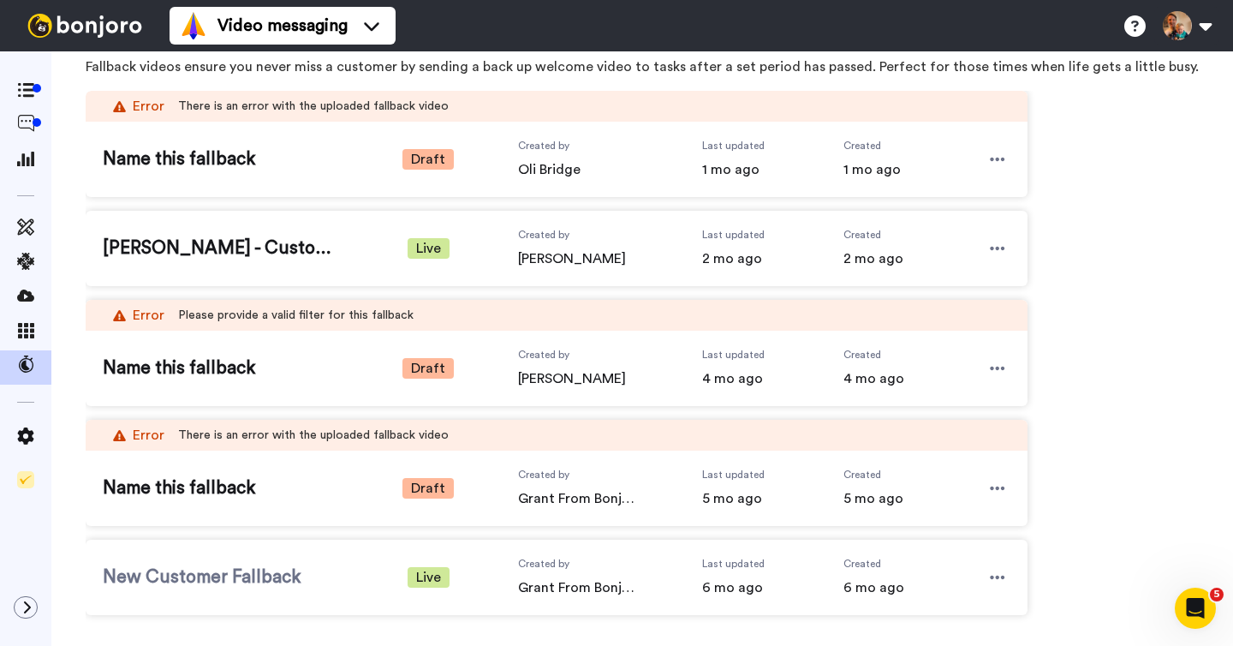
click at [310, 587] on span "New Customer Fallback" at bounding box center [220, 577] width 235 height 26
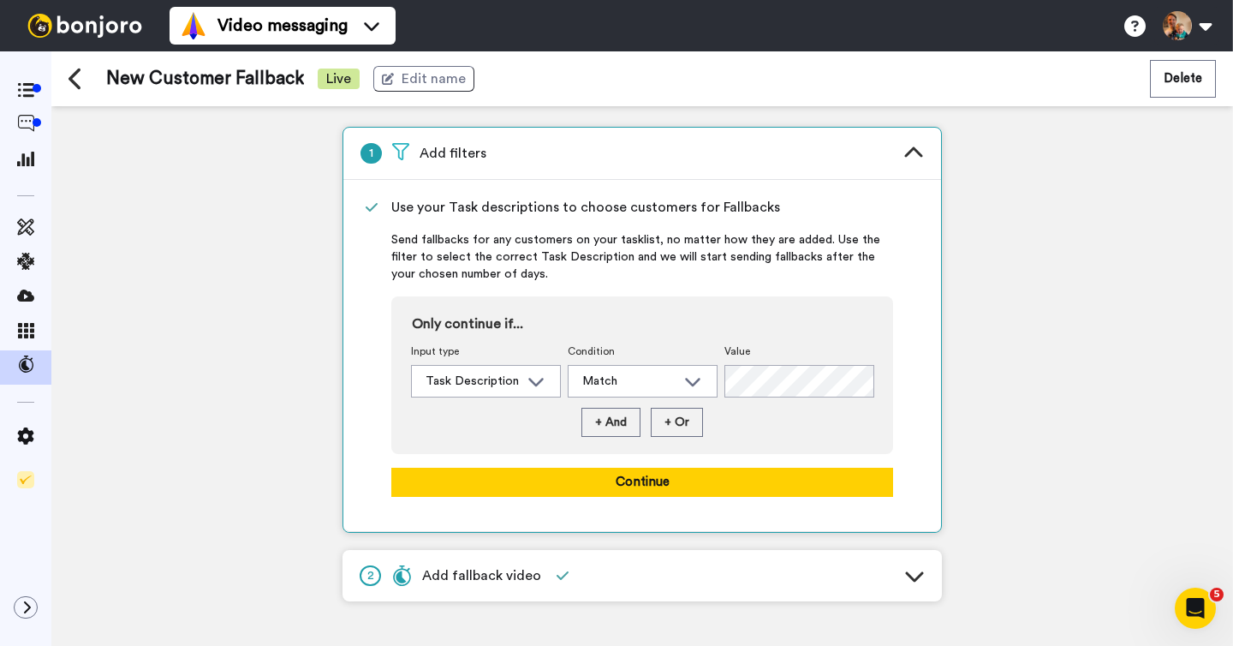
click at [547, 566] on div "2 Add fallback video" at bounding box center [467, 576] width 214 height 38
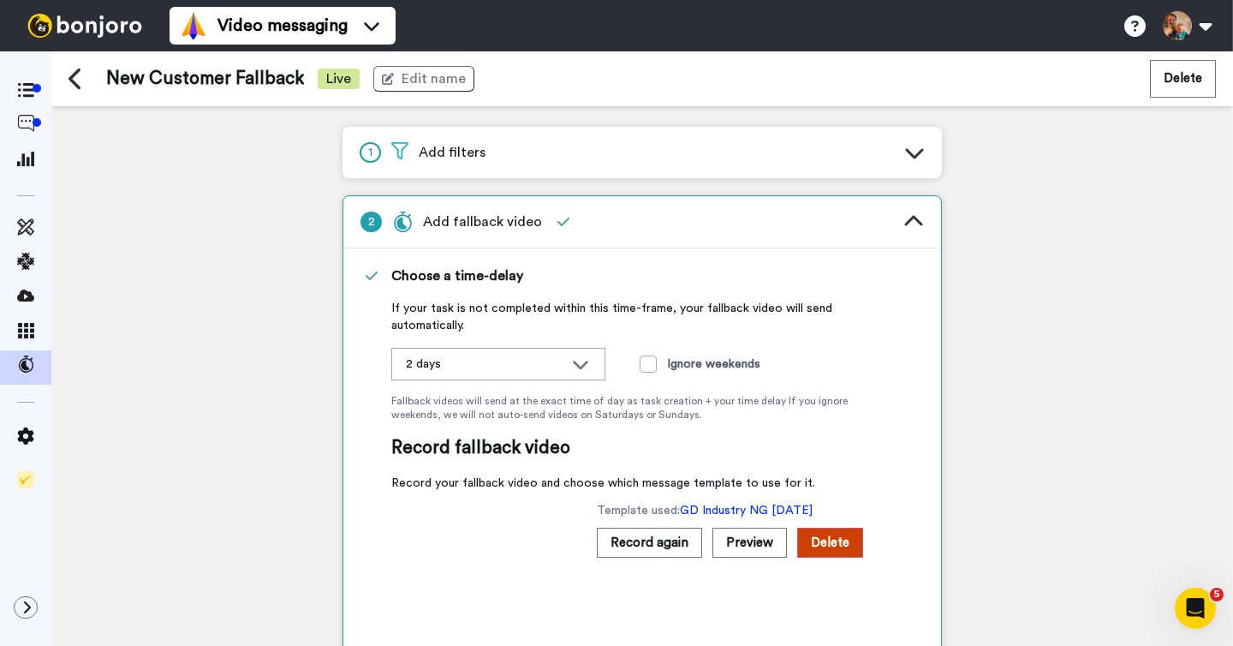
click at [601, 163] on div "1 Add filters" at bounding box center [642, 152] width 599 height 51
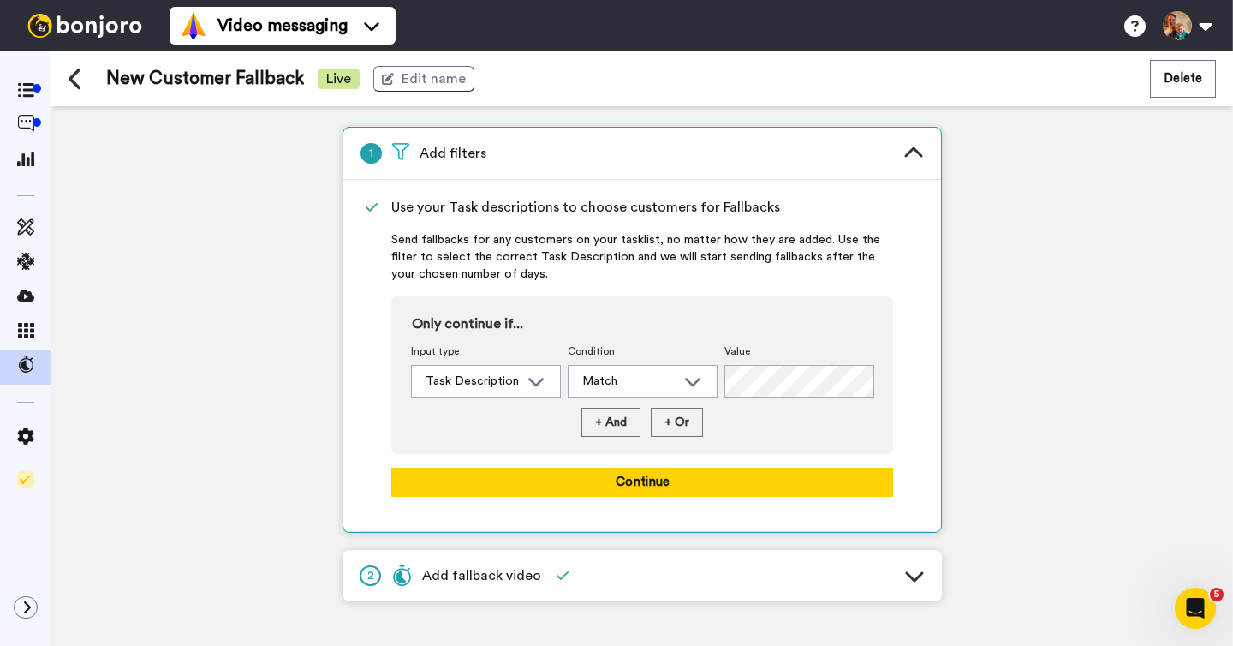
click at [584, 568] on div "2 Add fallback video" at bounding box center [642, 575] width 599 height 51
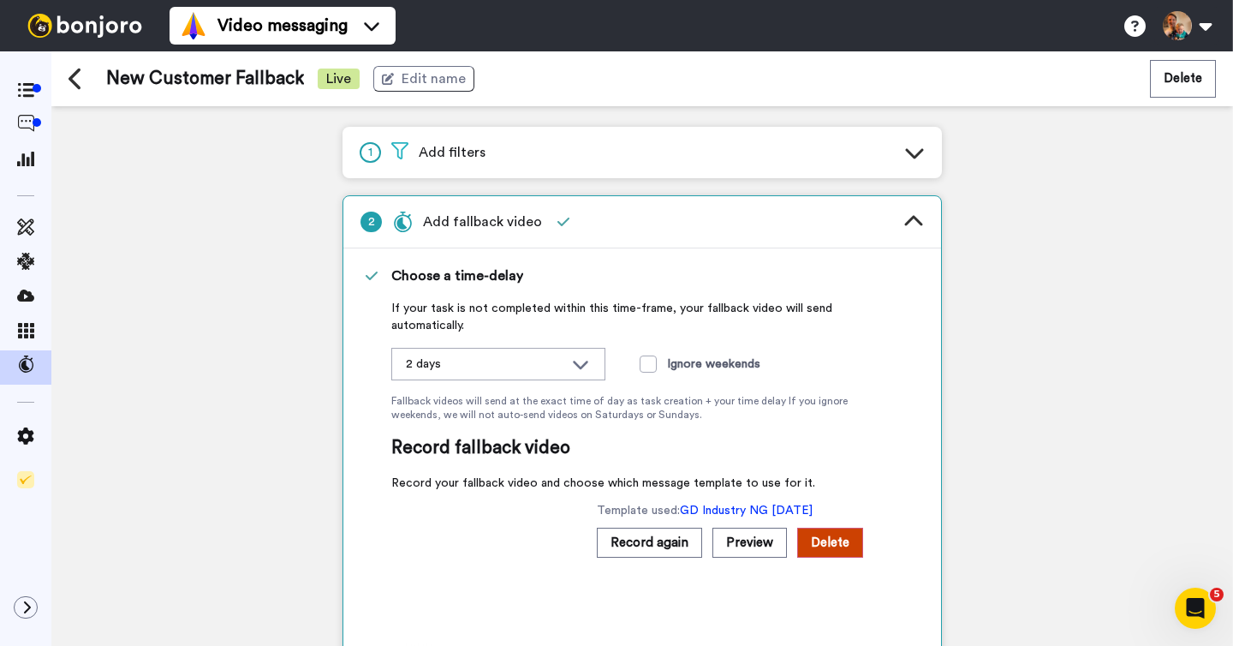
click at [71, 78] on icon at bounding box center [75, 79] width 12 height 21
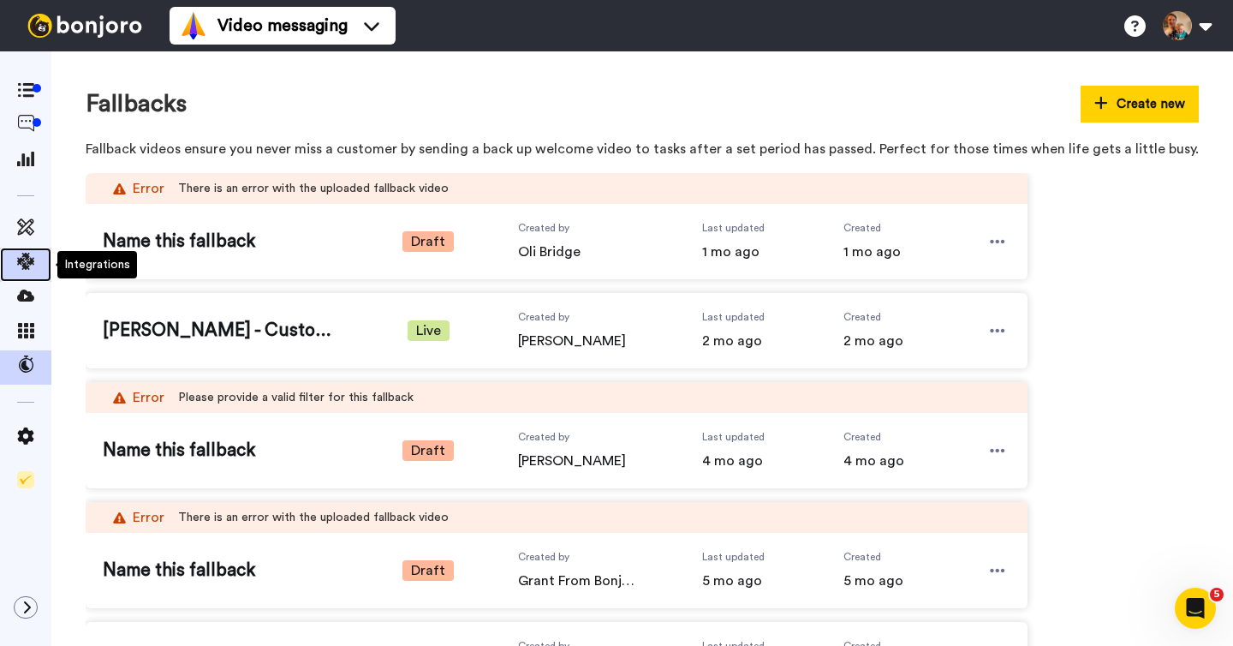
click at [27, 267] on icon at bounding box center [25, 261] width 17 height 17
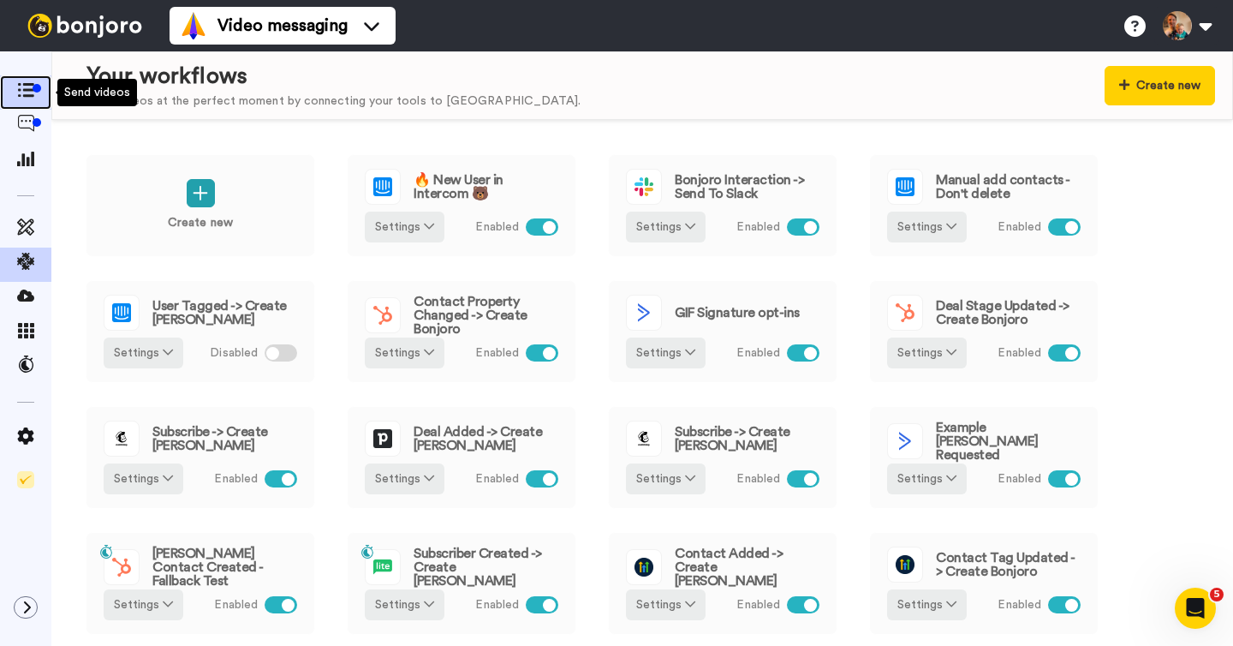
click at [34, 91] on span at bounding box center [25, 92] width 51 height 17
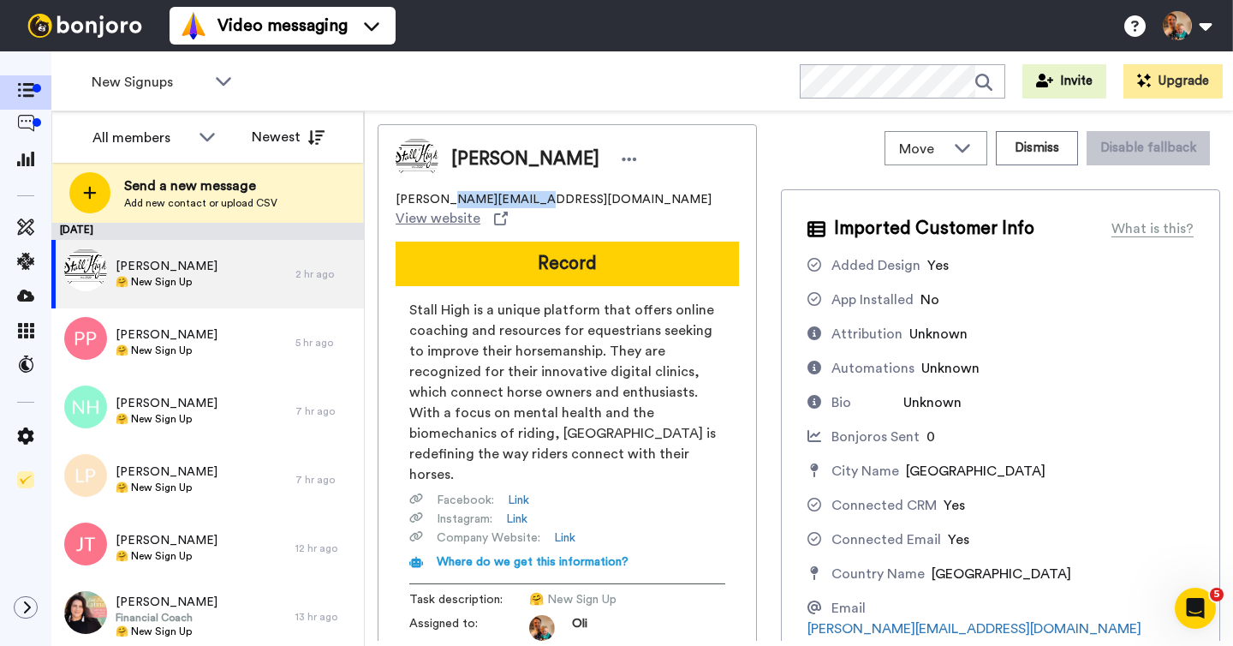
drag, startPoint x: 450, startPoint y: 198, endPoint x: 494, endPoint y: 199, distance: 43.7
click at [522, 199] on span "[PERSON_NAME][EMAIL_ADDRESS][DOMAIN_NAME]" at bounding box center [554, 199] width 316 height 17
drag, startPoint x: 474, startPoint y: 199, endPoint x: 459, endPoint y: 199, distance: 15.4
click at [473, 199] on span "[PERSON_NAME][EMAIL_ADDRESS][DOMAIN_NAME]" at bounding box center [554, 199] width 316 height 17
drag, startPoint x: 453, startPoint y: 200, endPoint x: 523, endPoint y: 202, distance: 70.3
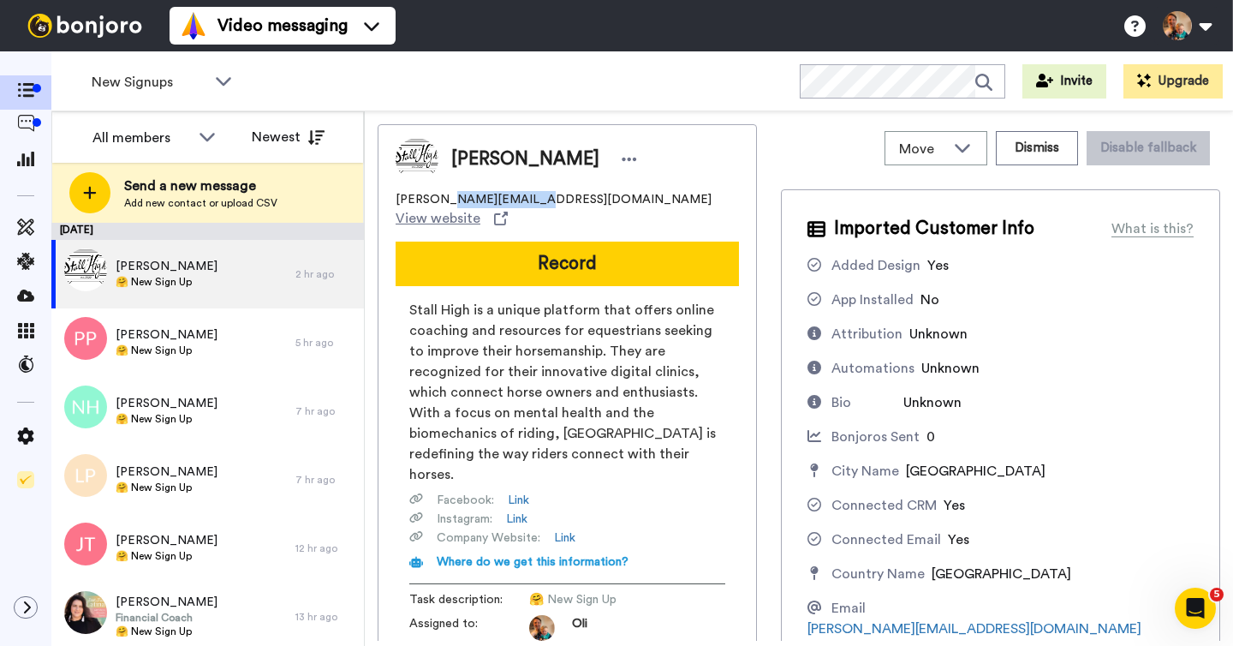
click at [523, 202] on div "[PERSON_NAME][EMAIL_ADDRESS][DOMAIN_NAME] View website" at bounding box center [567, 210] width 343 height 38
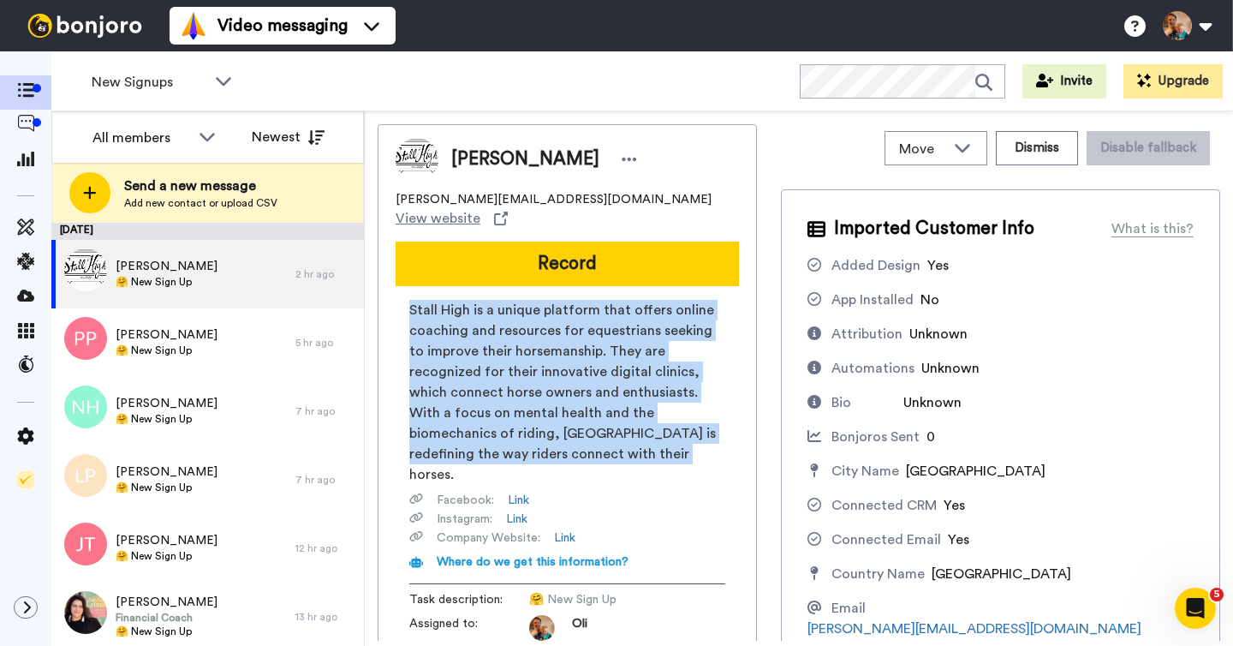
drag, startPoint x: 410, startPoint y: 294, endPoint x: 547, endPoint y: 396, distance: 171.3
click at [554, 426] on span "Stall High is a unique platform that offers online coaching and resources for e…" at bounding box center [567, 392] width 316 height 185
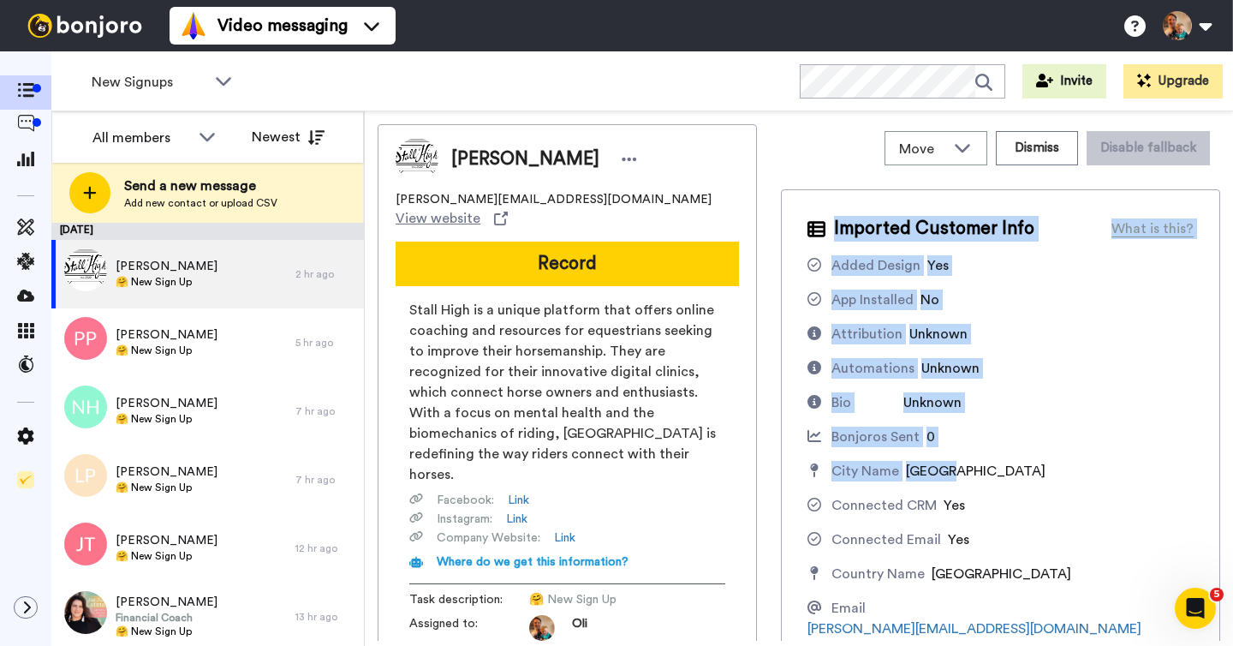
drag, startPoint x: 833, startPoint y: 224, endPoint x: 994, endPoint y: 487, distance: 308.3
drag, startPoint x: 1036, startPoint y: 331, endPoint x: 1008, endPoint y: 323, distance: 29.5
click at [1034, 331] on div "Attribution Unknown" at bounding box center [1000, 334] width 386 height 21
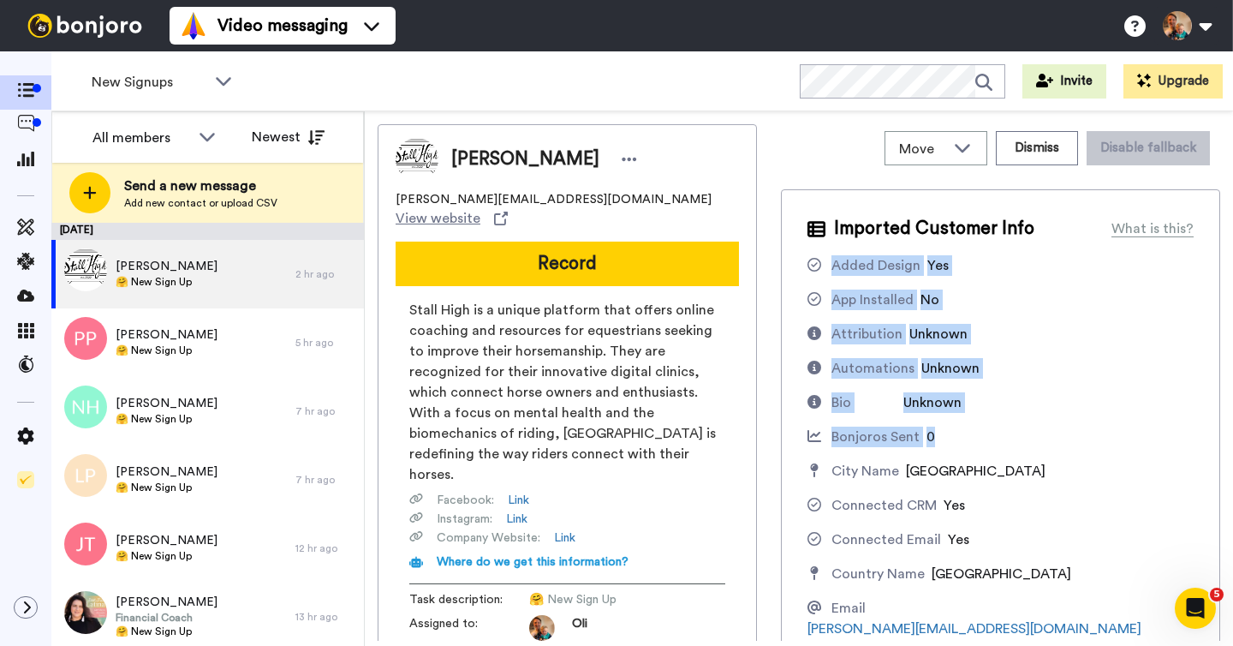
drag, startPoint x: 832, startPoint y: 265, endPoint x: 974, endPoint y: 439, distance: 224.7
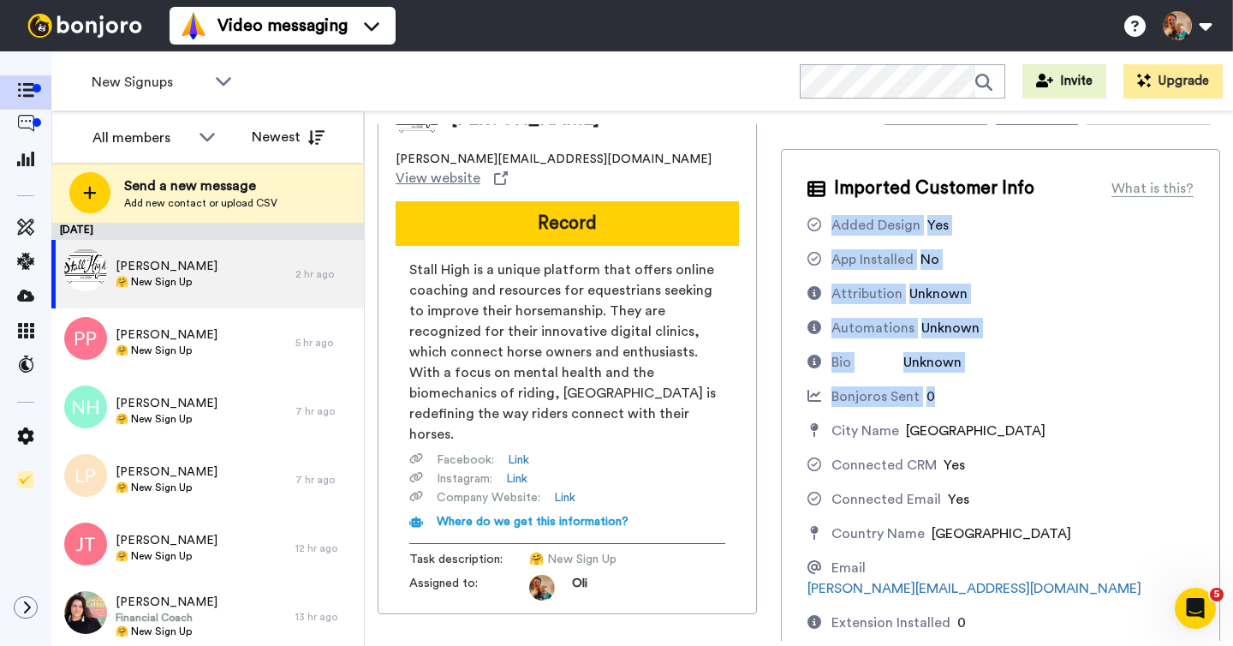
click at [898, 221] on div "Added Design" at bounding box center [875, 225] width 89 height 21
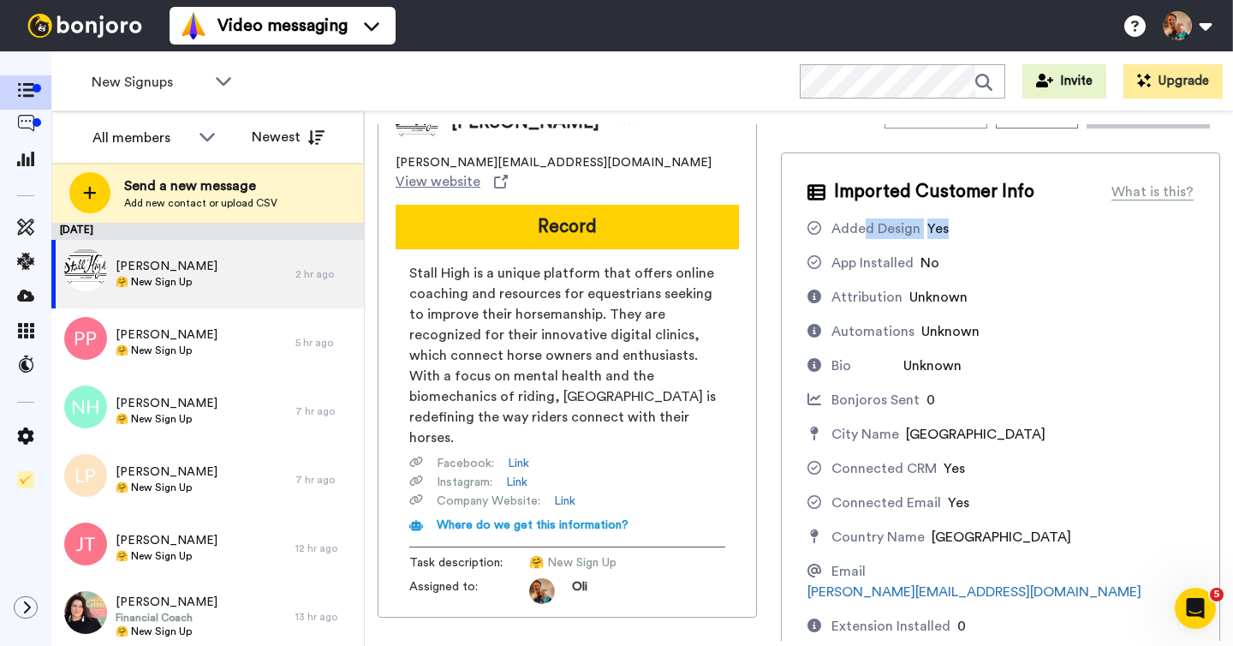
scroll to position [39, 0]
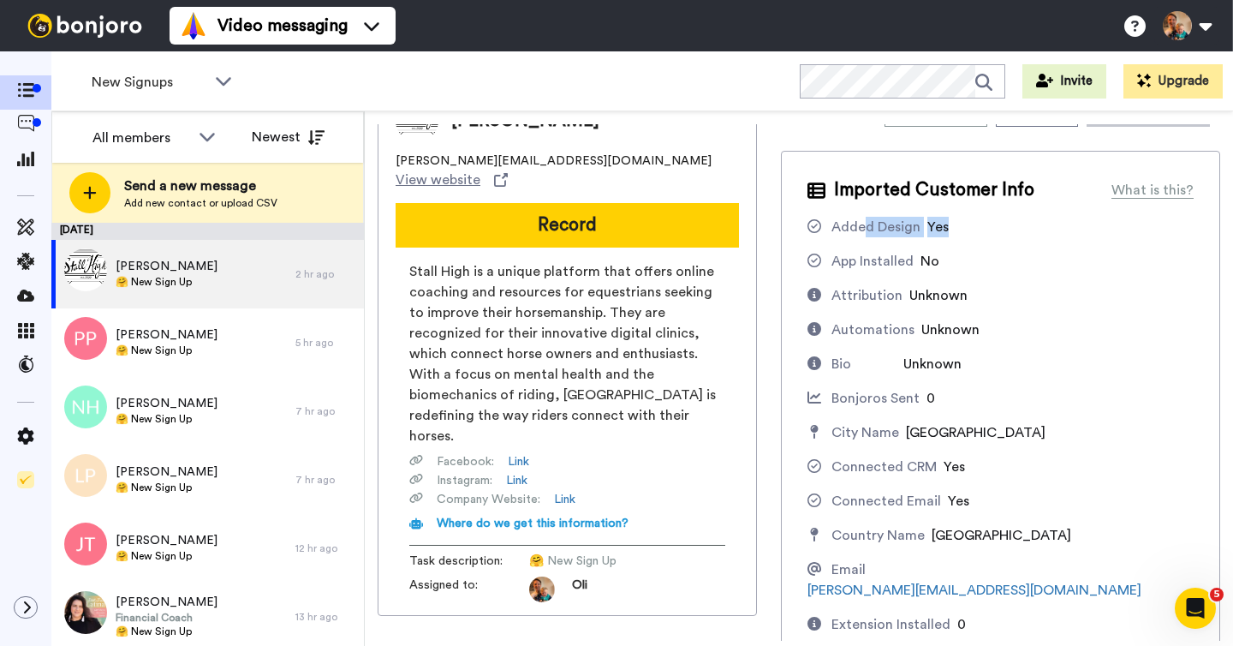
drag, startPoint x: 946, startPoint y: 223, endPoint x: 867, endPoint y: 228, distance: 79.8
click at [867, 228] on div "Added Design Yes" at bounding box center [1000, 227] width 386 height 21
drag, startPoint x: 937, startPoint y: 399, endPoint x: 894, endPoint y: 399, distance: 42.8
click at [894, 399] on div "Bonjoros Sent 0" at bounding box center [1000, 398] width 386 height 21
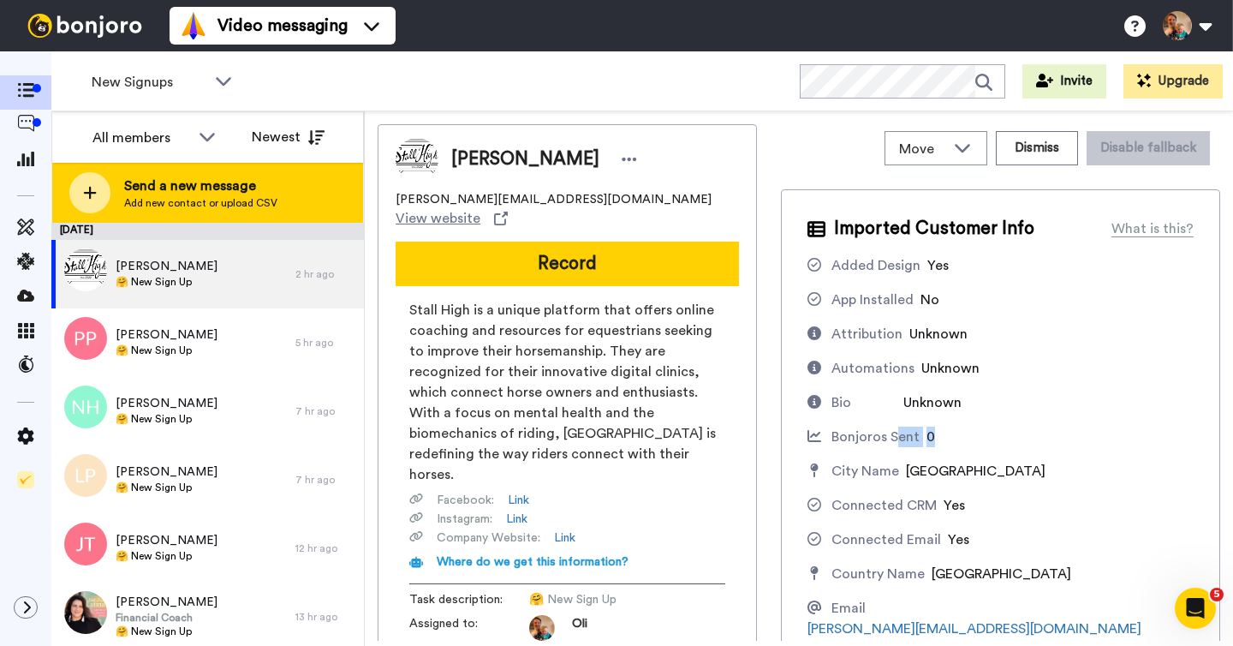
click at [242, 193] on span "Send a new message" at bounding box center [200, 186] width 153 height 21
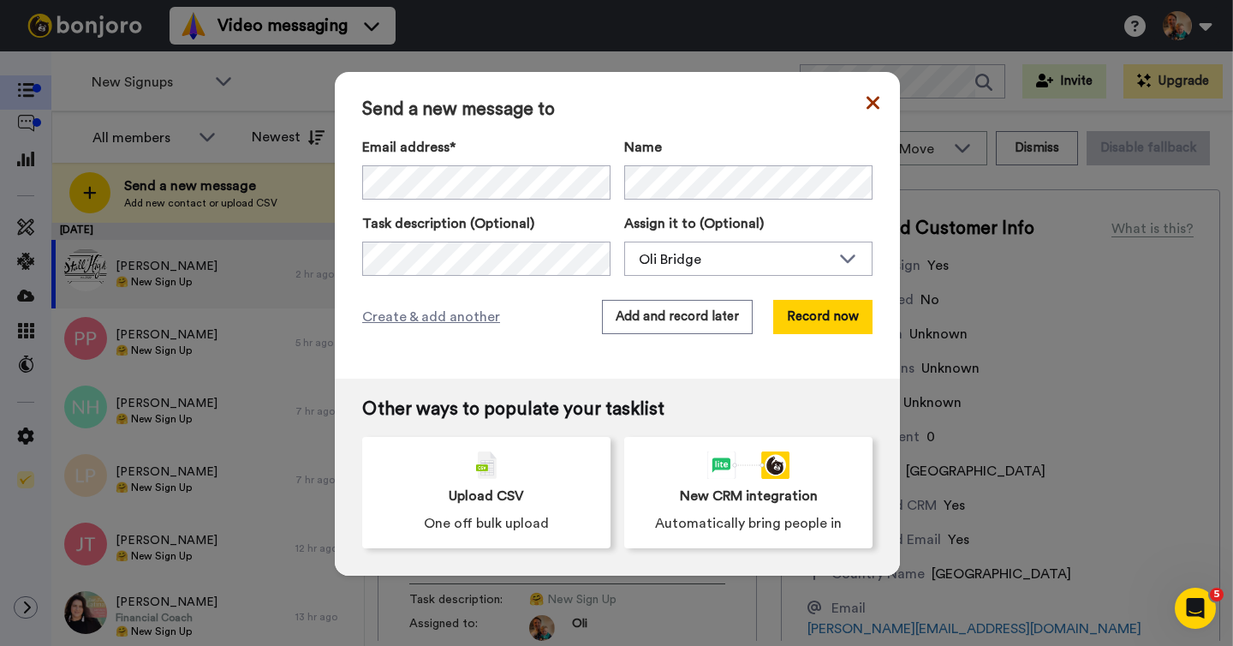
click at [873, 101] on icon at bounding box center [873, 102] width 13 height 13
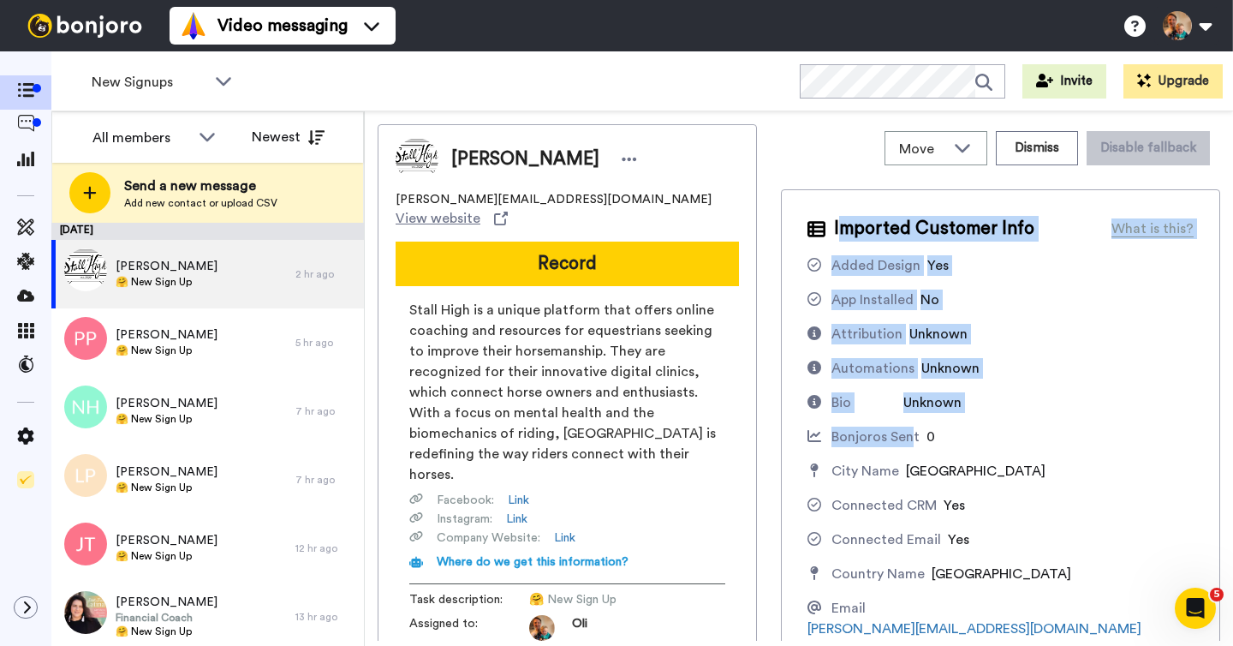
drag, startPoint x: 837, startPoint y: 218, endPoint x: 913, endPoint y: 438, distance: 232.1
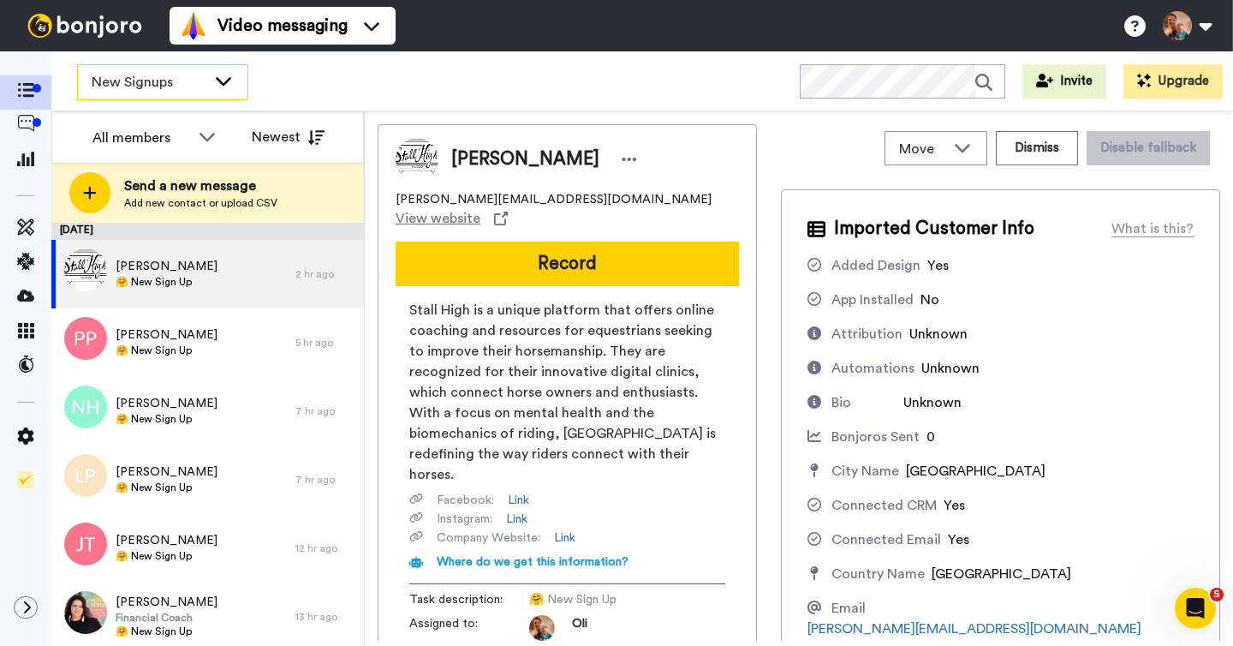
click at [170, 92] on div "New Signups" at bounding box center [163, 82] width 170 height 34
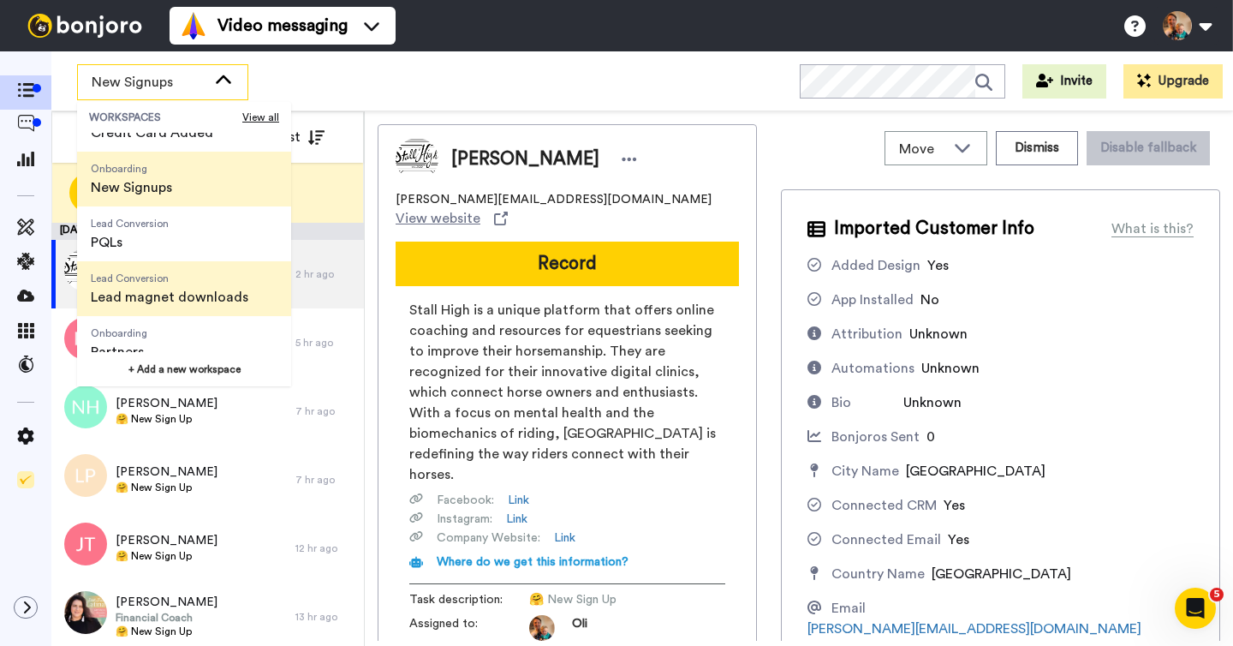
scroll to position [90, 0]
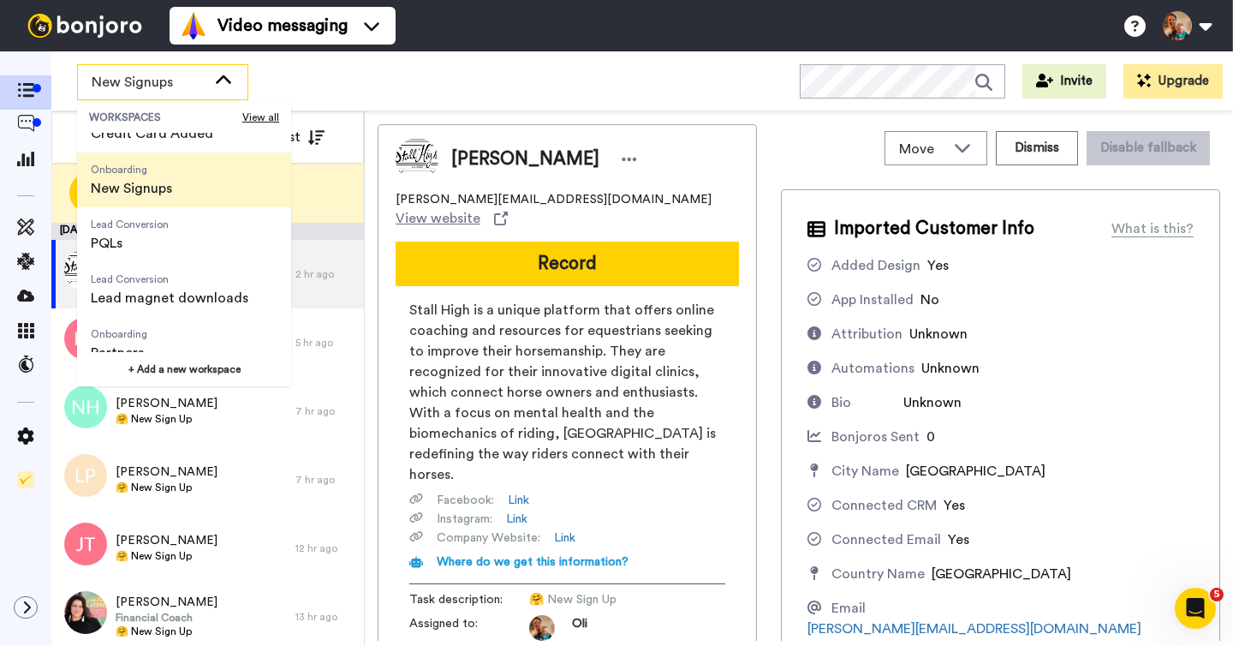
click at [185, 82] on span "New Signups" at bounding box center [149, 82] width 115 height 21
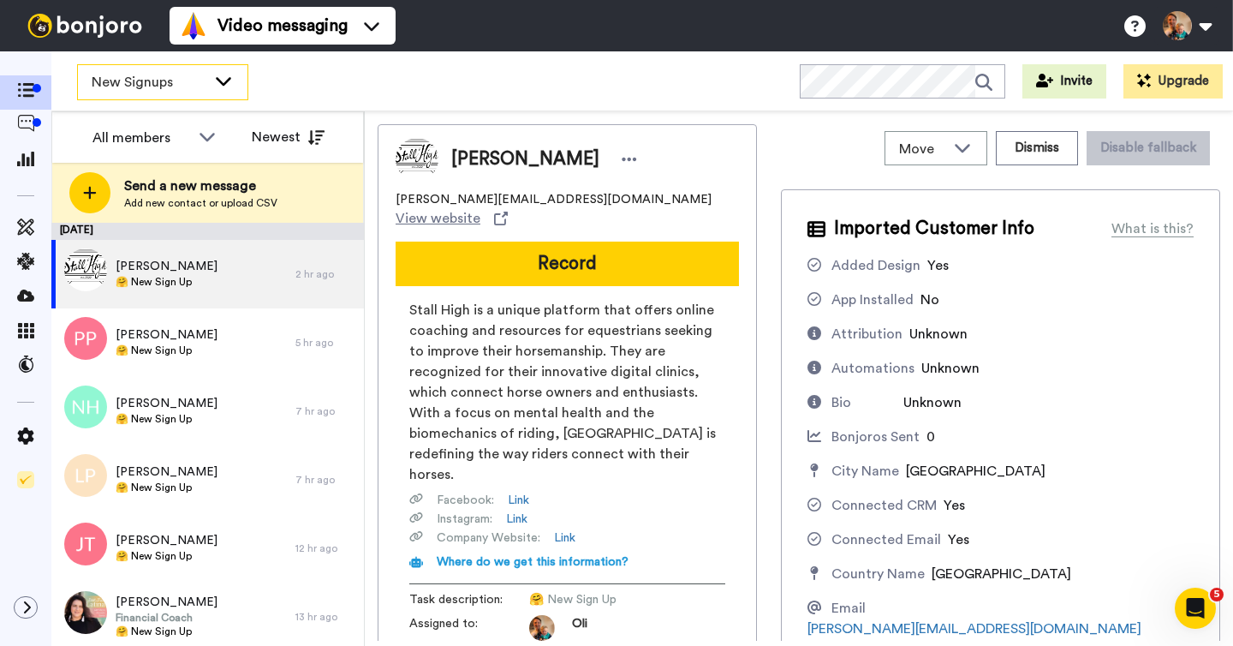
click at [201, 81] on span "New Signups" at bounding box center [149, 82] width 115 height 21
click at [373, 207] on div "Move WORKSPACES View all Retention Credit Card Added Onboarding New Signups Lea…" at bounding box center [799, 378] width 868 height 534
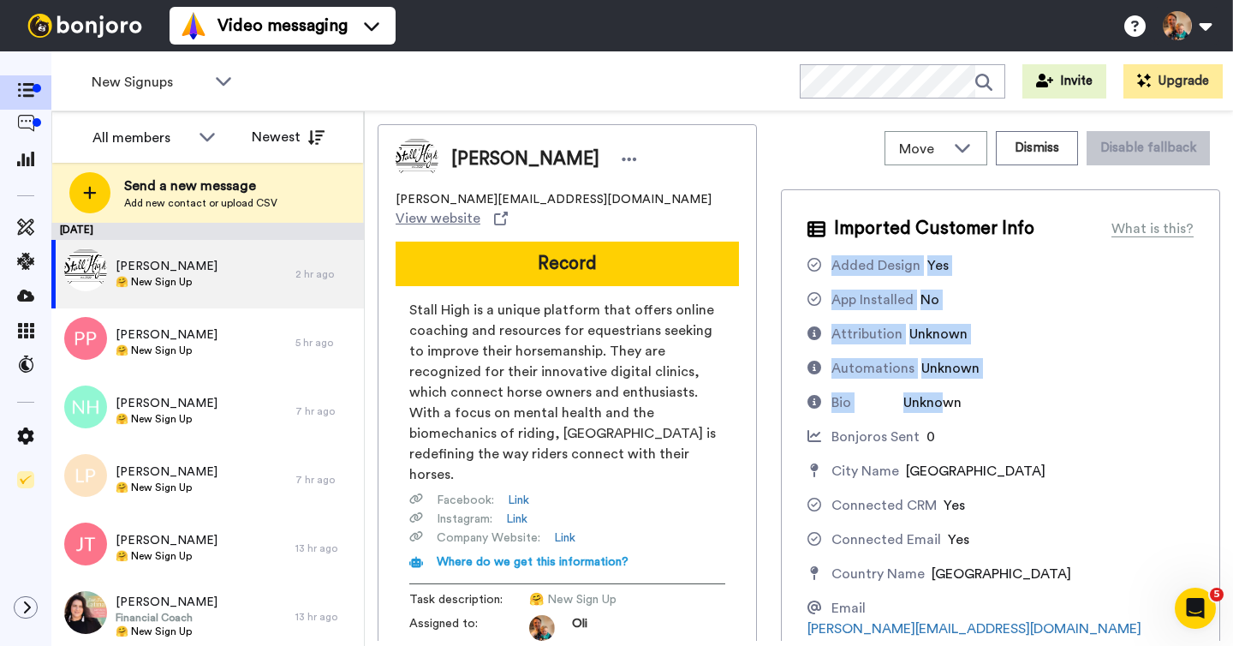
drag, startPoint x: 832, startPoint y: 266, endPoint x: 946, endPoint y: 411, distance: 184.2
click at [30, 263] on icon at bounding box center [25, 261] width 17 height 17
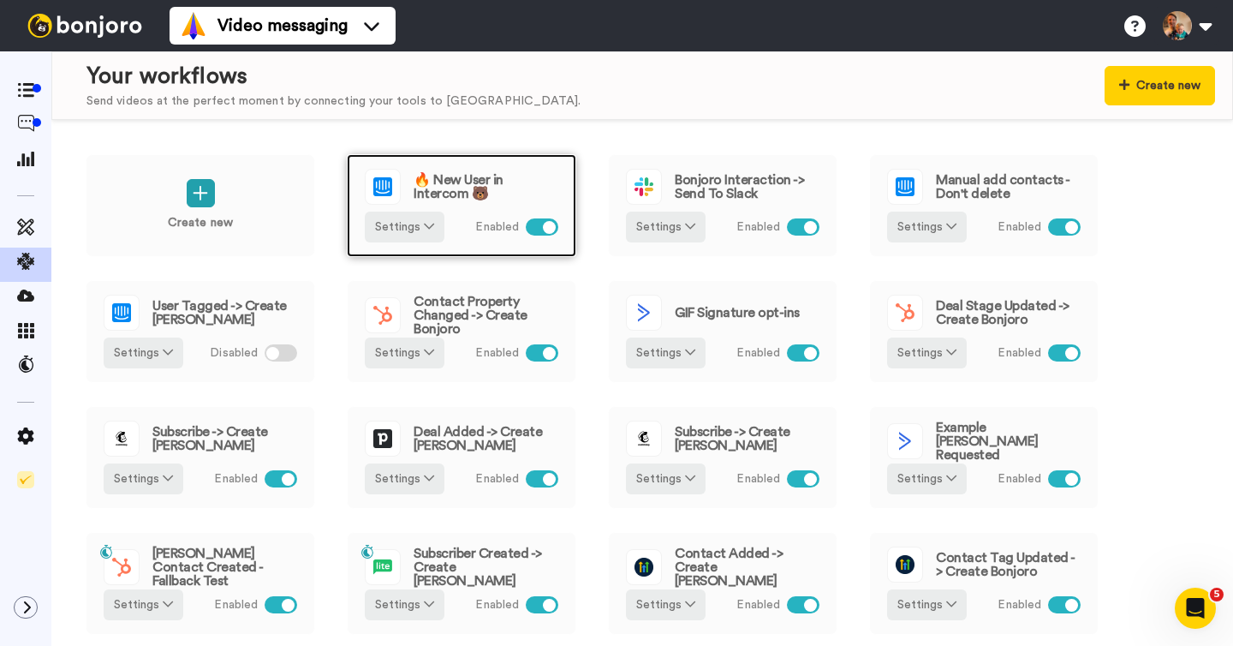
click at [466, 227] on div "Settings Enabled" at bounding box center [462, 227] width 194 height 31
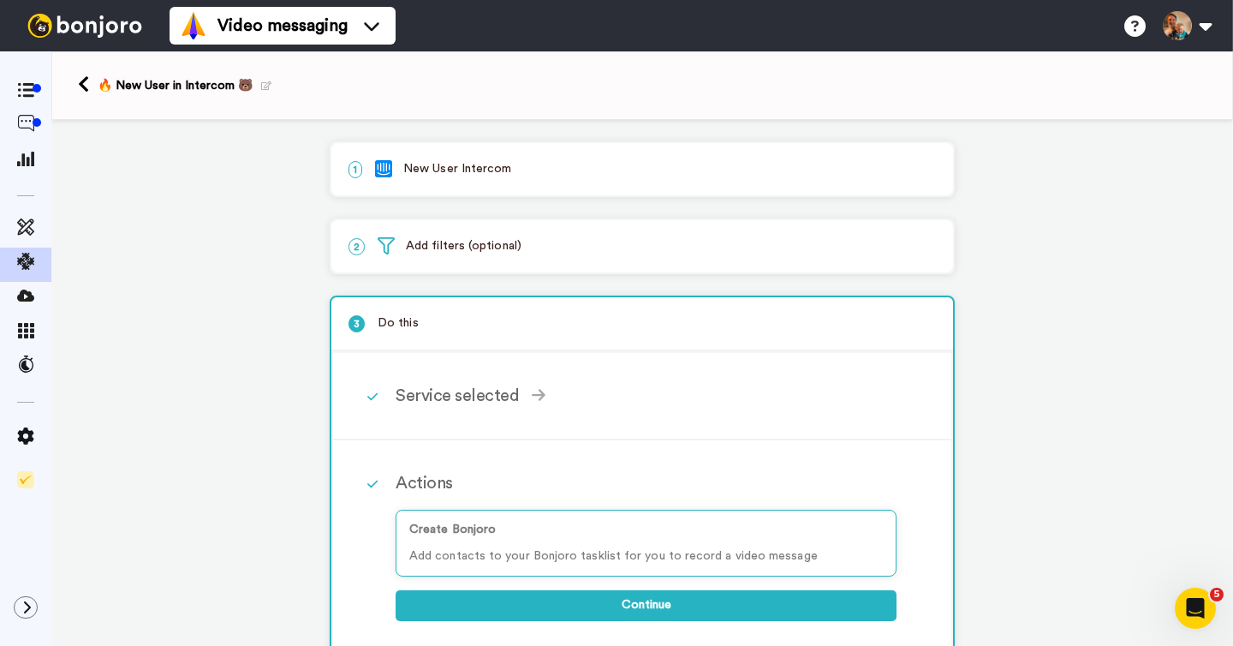
click at [567, 187] on div "1 New User Intercom" at bounding box center [642, 169] width 622 height 52
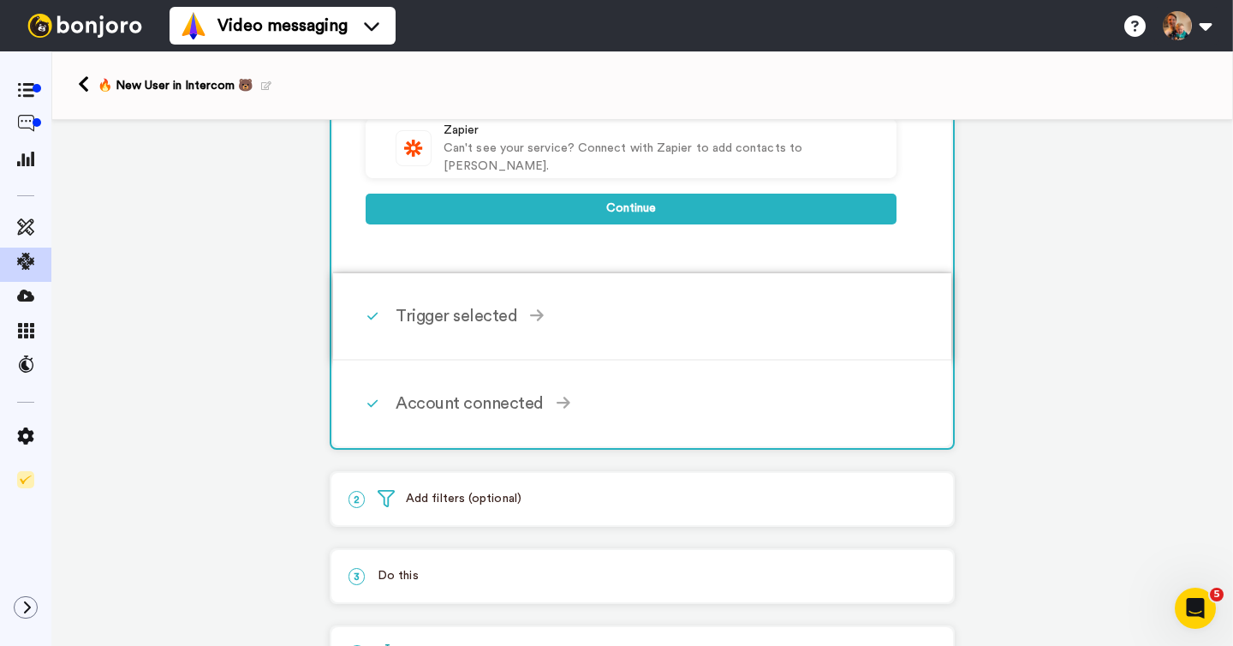
click at [581, 323] on div "Trigger selected" at bounding box center [646, 316] width 501 height 26
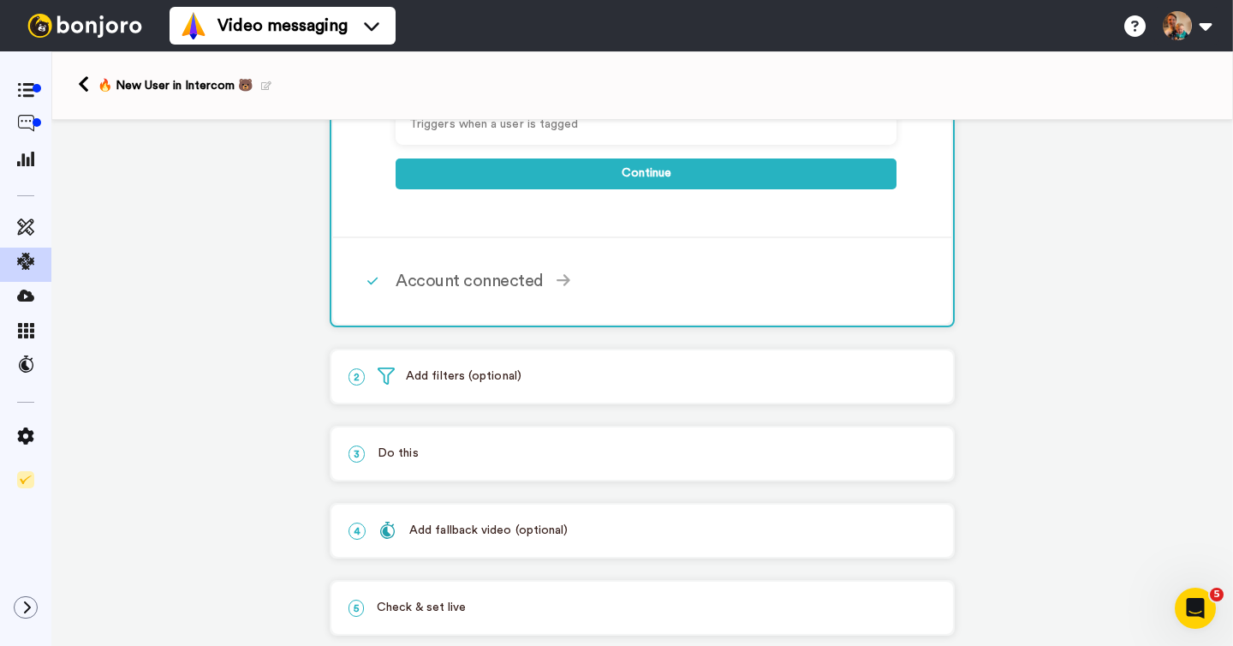
click at [578, 387] on div "2 Add filters (optional)" at bounding box center [642, 376] width 622 height 52
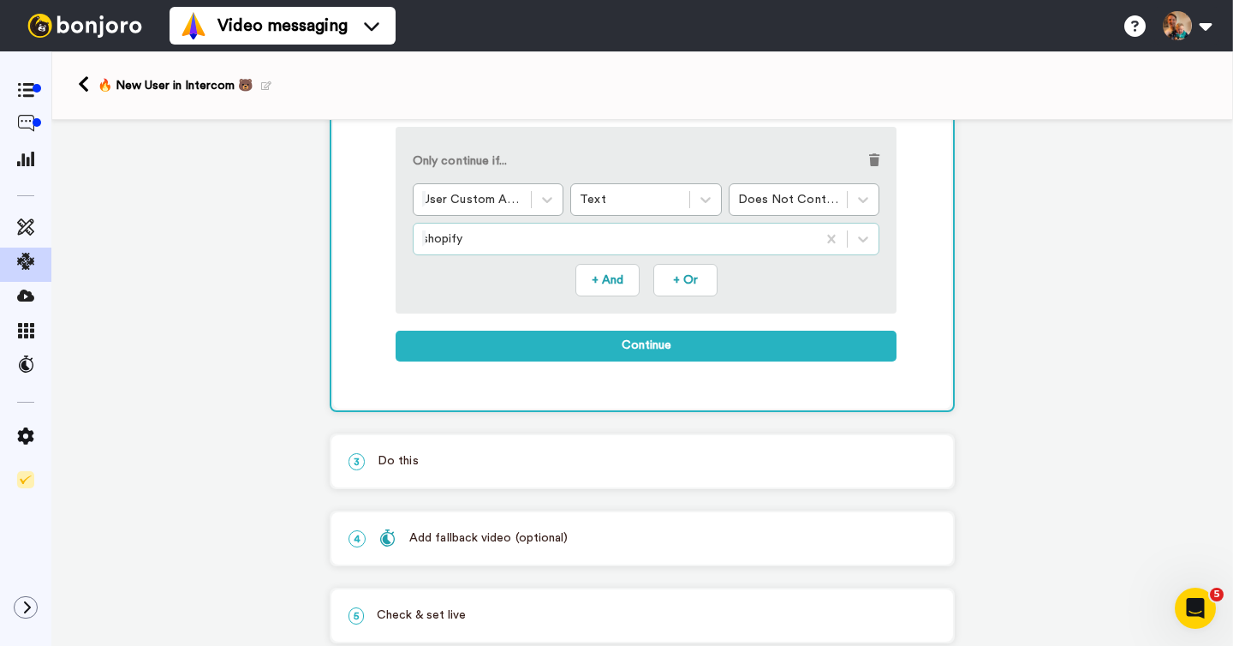
scroll to position [338, 0]
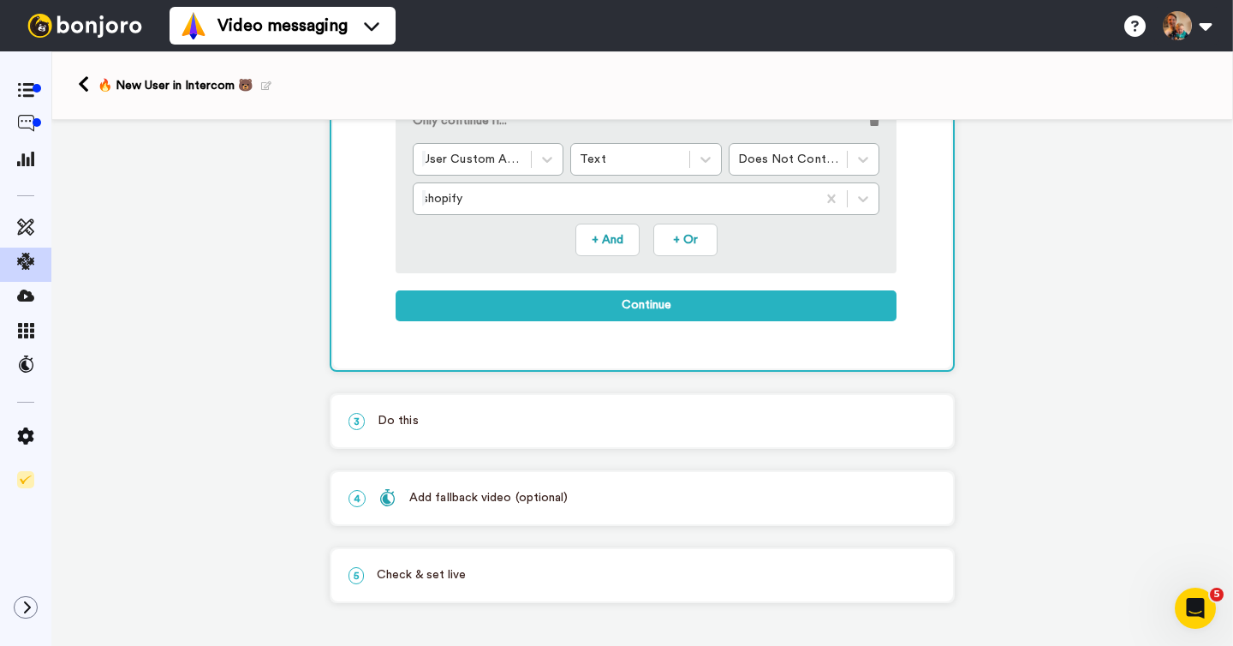
click at [552, 414] on p "3 Do this" at bounding box center [642, 421] width 587 height 18
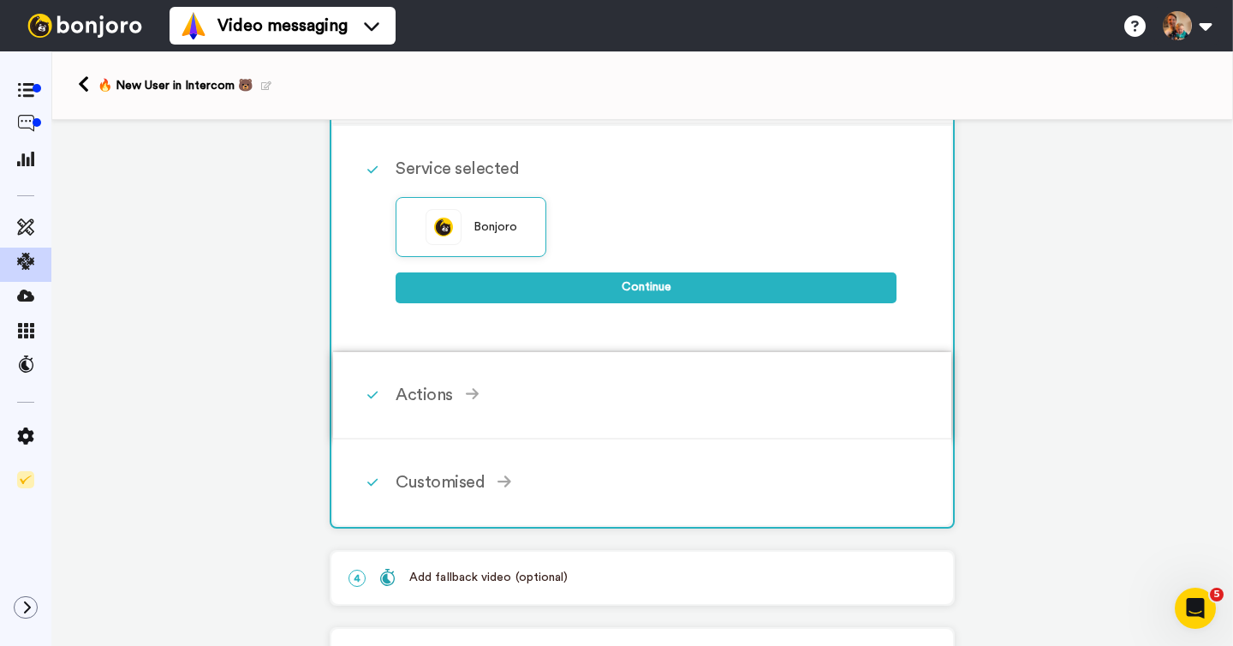
scroll to position [240, 0]
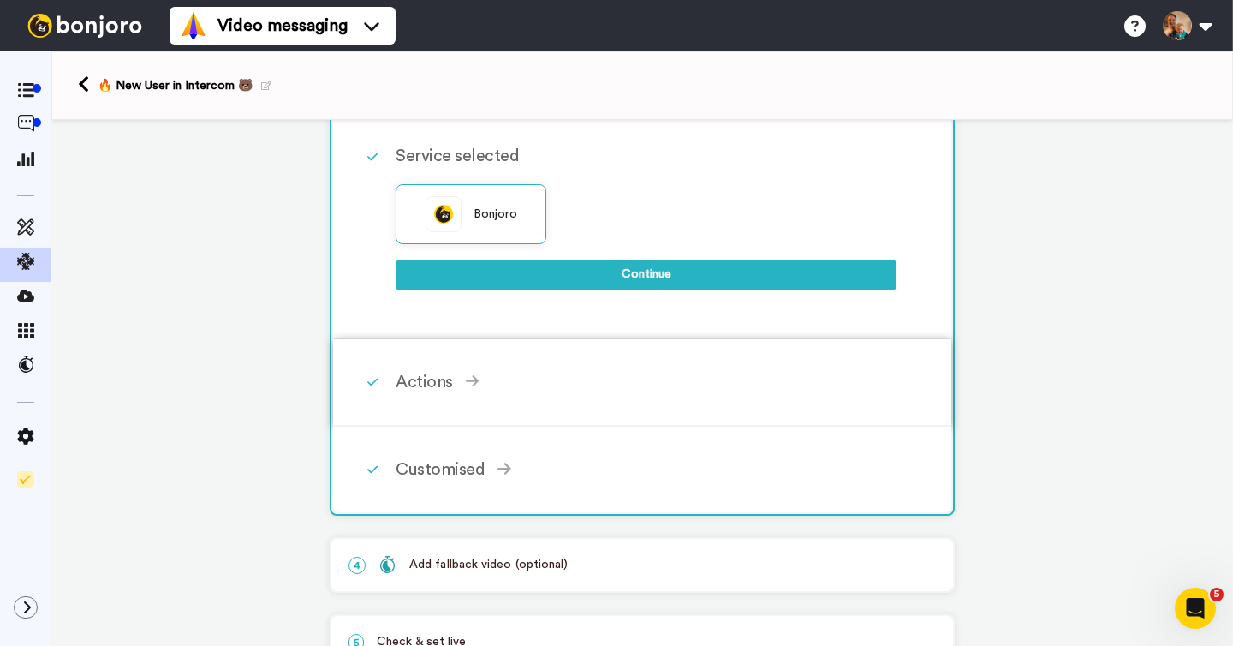
click at [539, 402] on div "Actions Create Bonjoro Add contacts to your Bonjoro tasklist for you to record …" at bounding box center [665, 381] width 539 height 51
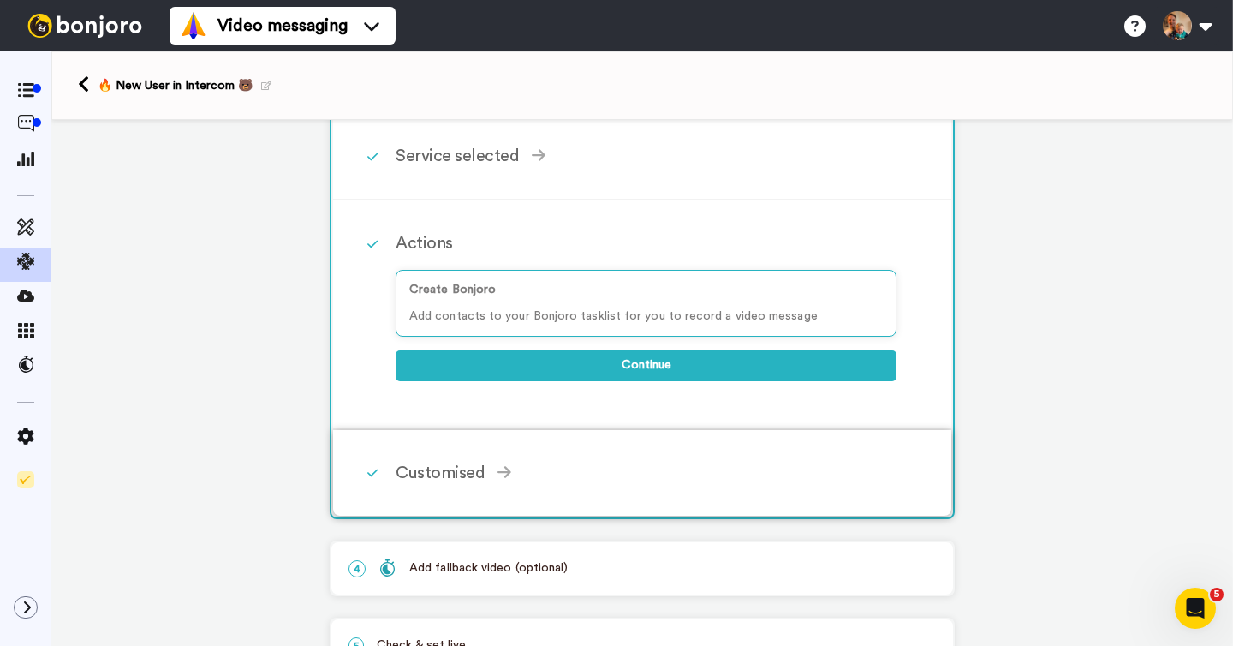
click at [565, 475] on div "Customised" at bounding box center [646, 473] width 501 height 26
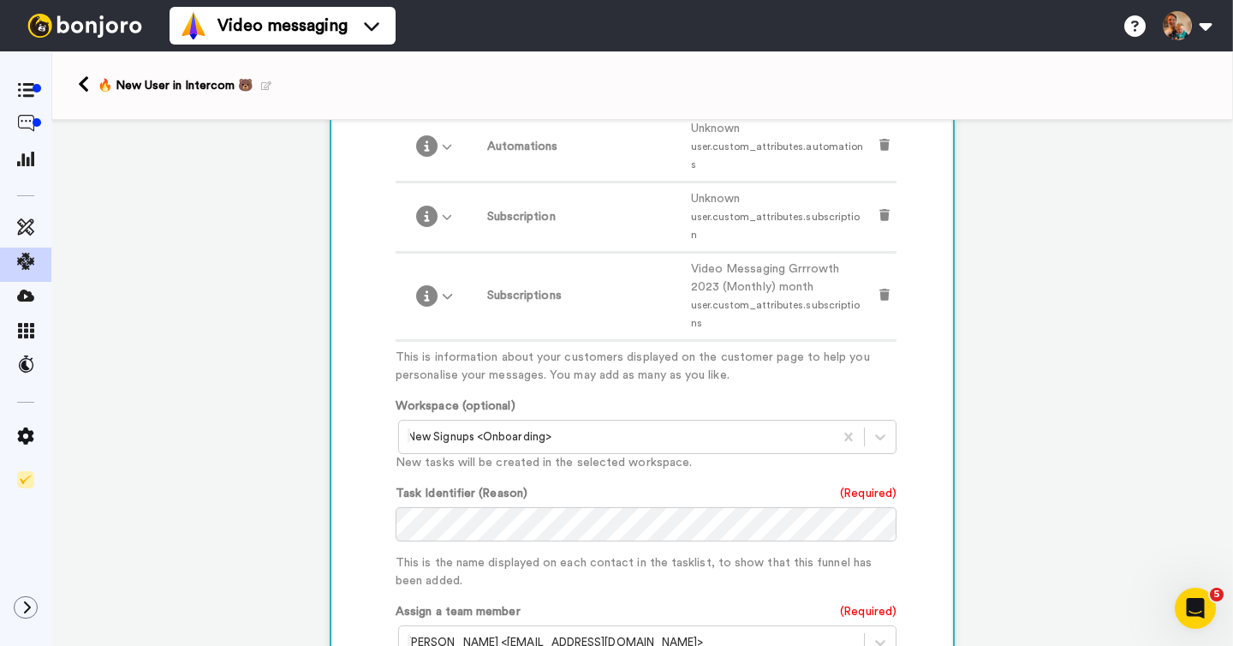
scroll to position [2186, 0]
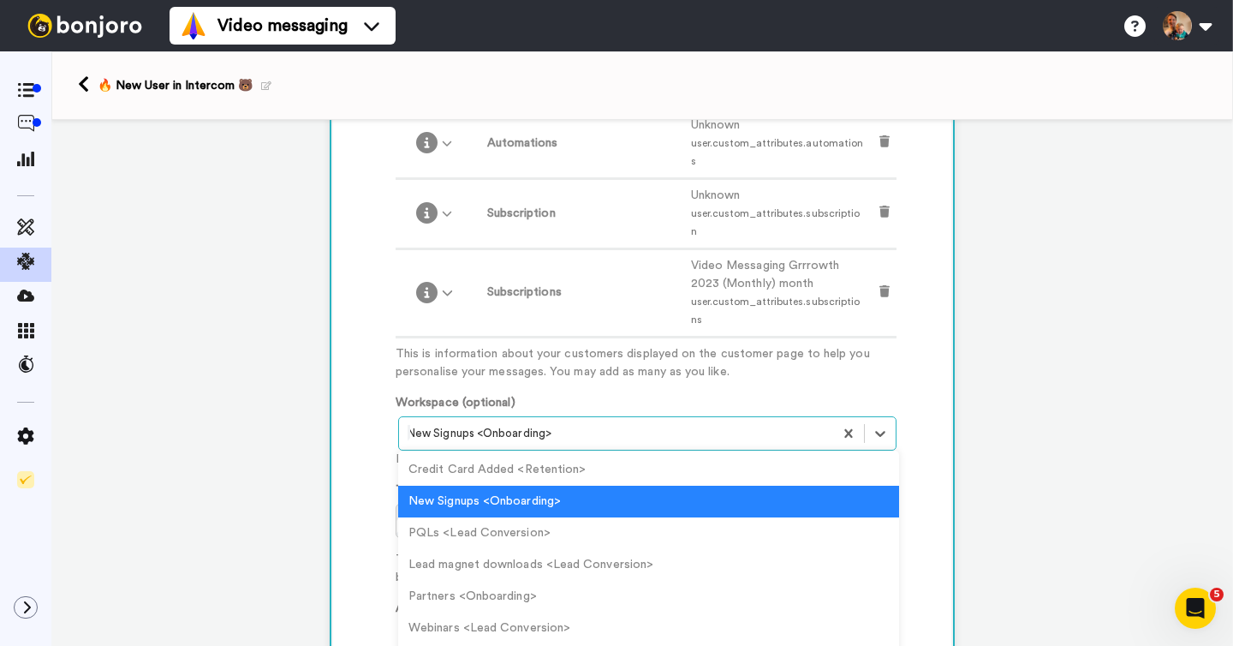
click at [525, 423] on div at bounding box center [616, 433] width 417 height 21
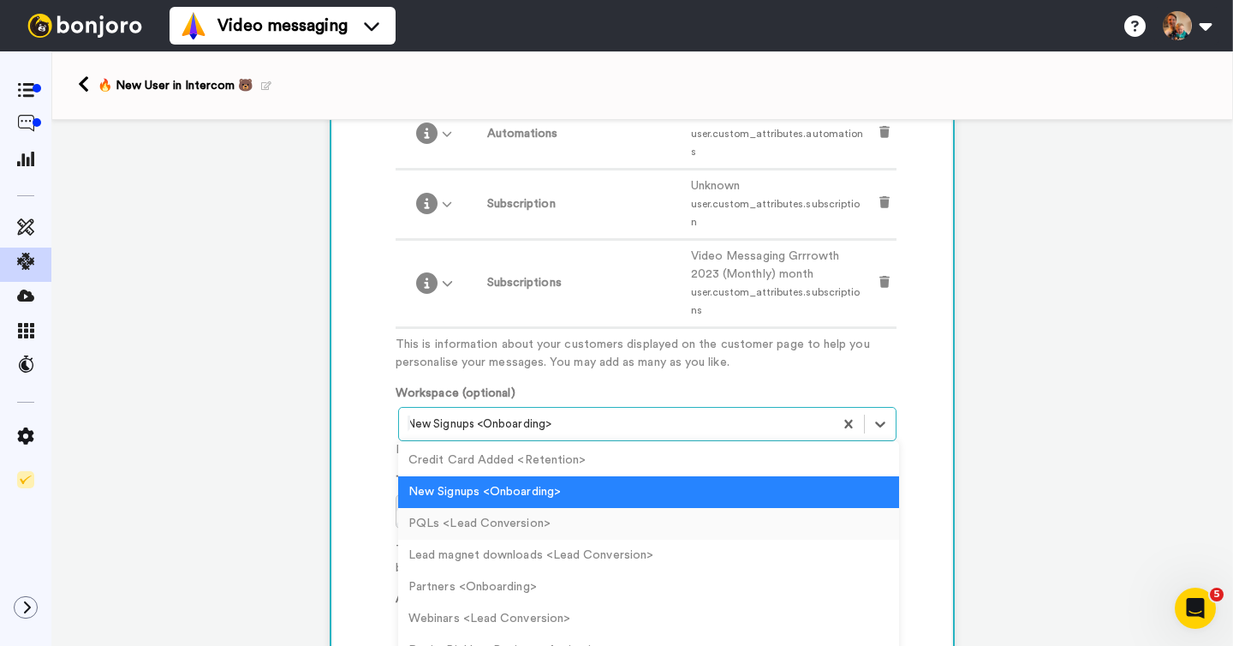
scroll to position [2197, 0]
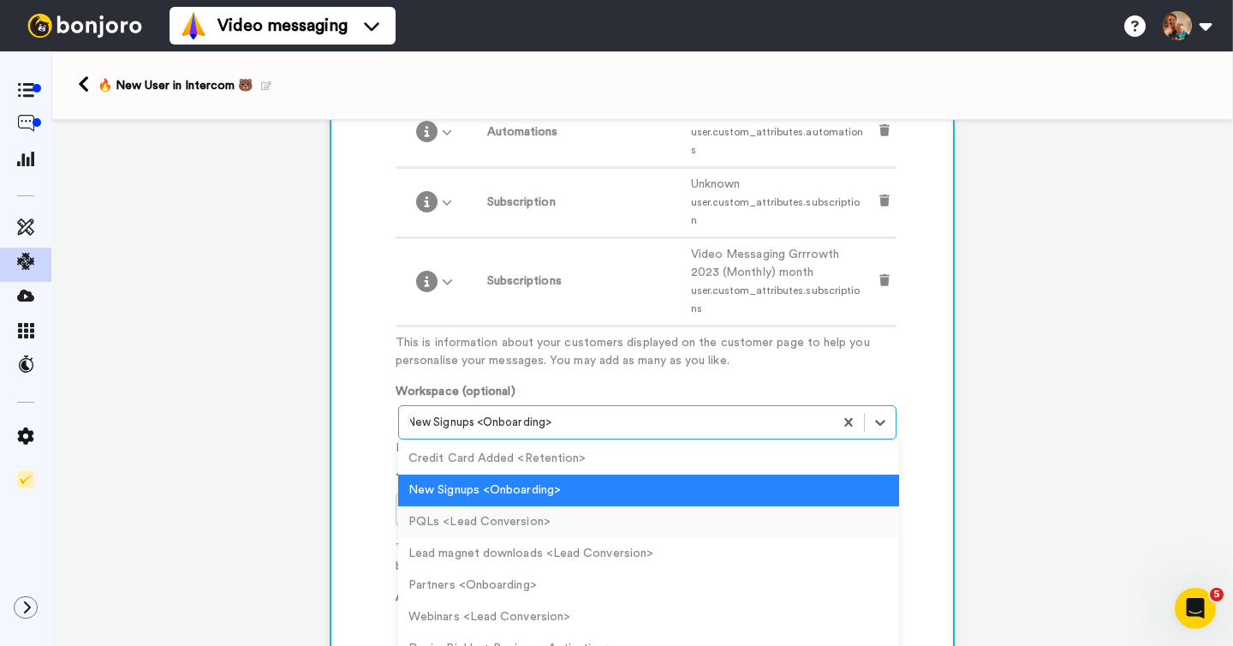
click at [475, 506] on div "PQLs <Lead Conversion>" at bounding box center [648, 522] width 501 height 32
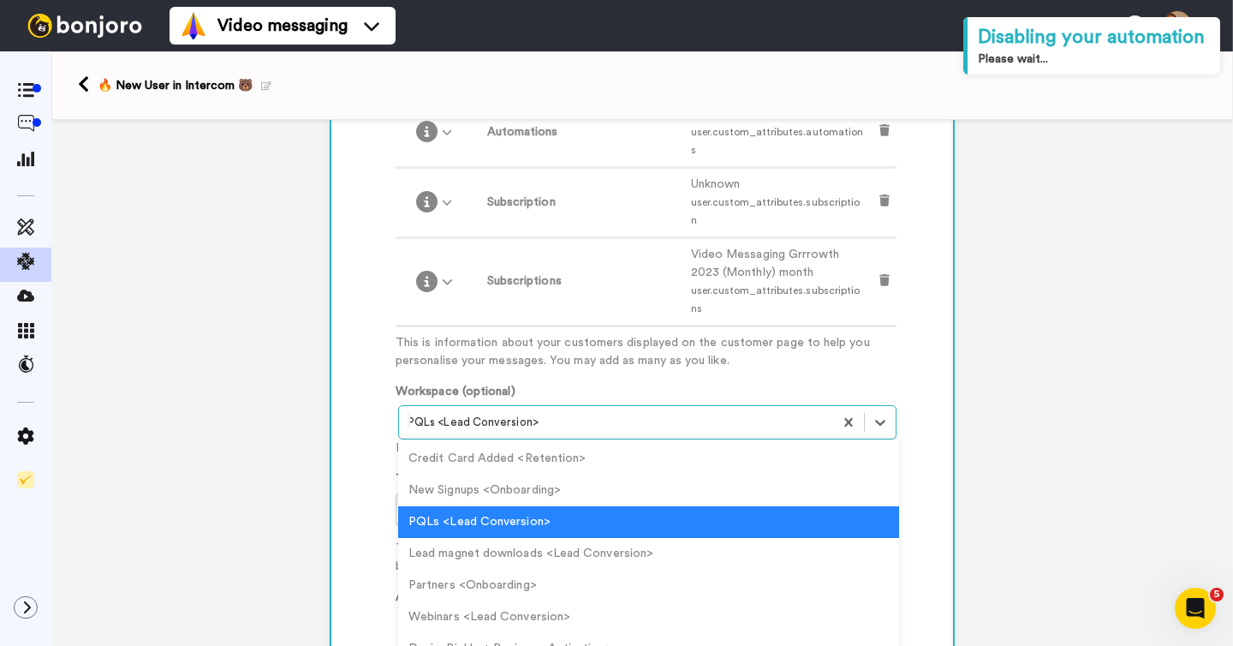
click at [521, 405] on div "PQLs <Lead Conversion>" at bounding box center [647, 422] width 498 height 34
click at [500, 474] on div "New Signups <Onboarding>" at bounding box center [648, 490] width 501 height 32
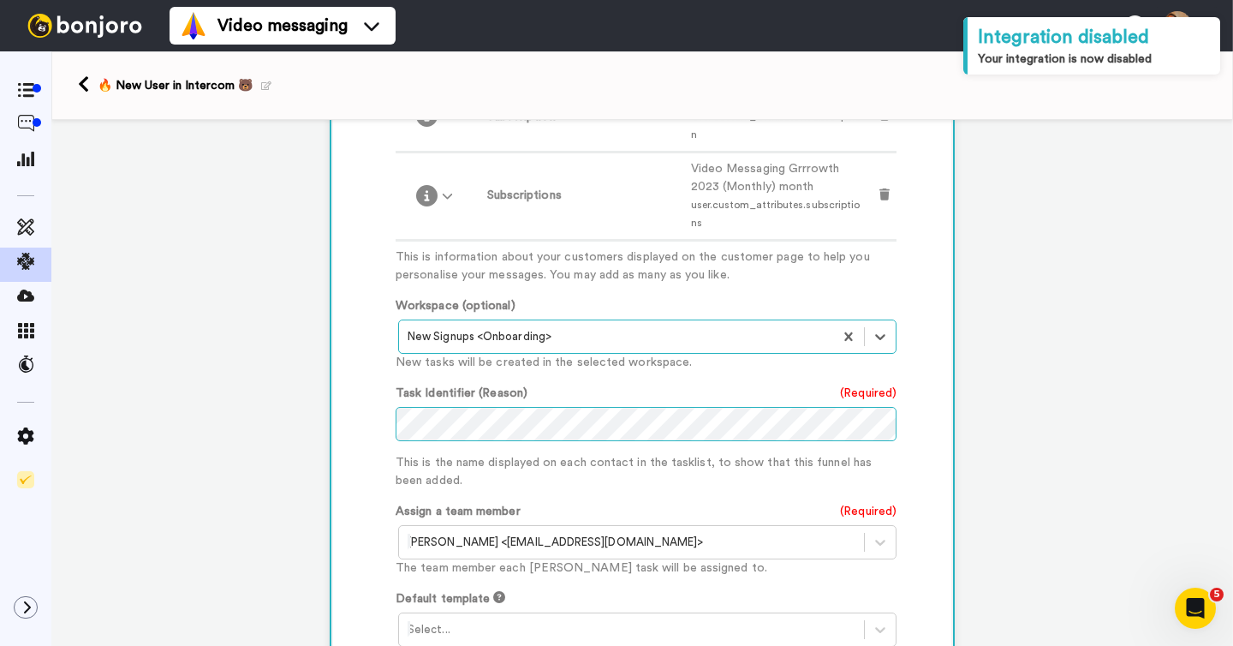
scroll to position [2286, 0]
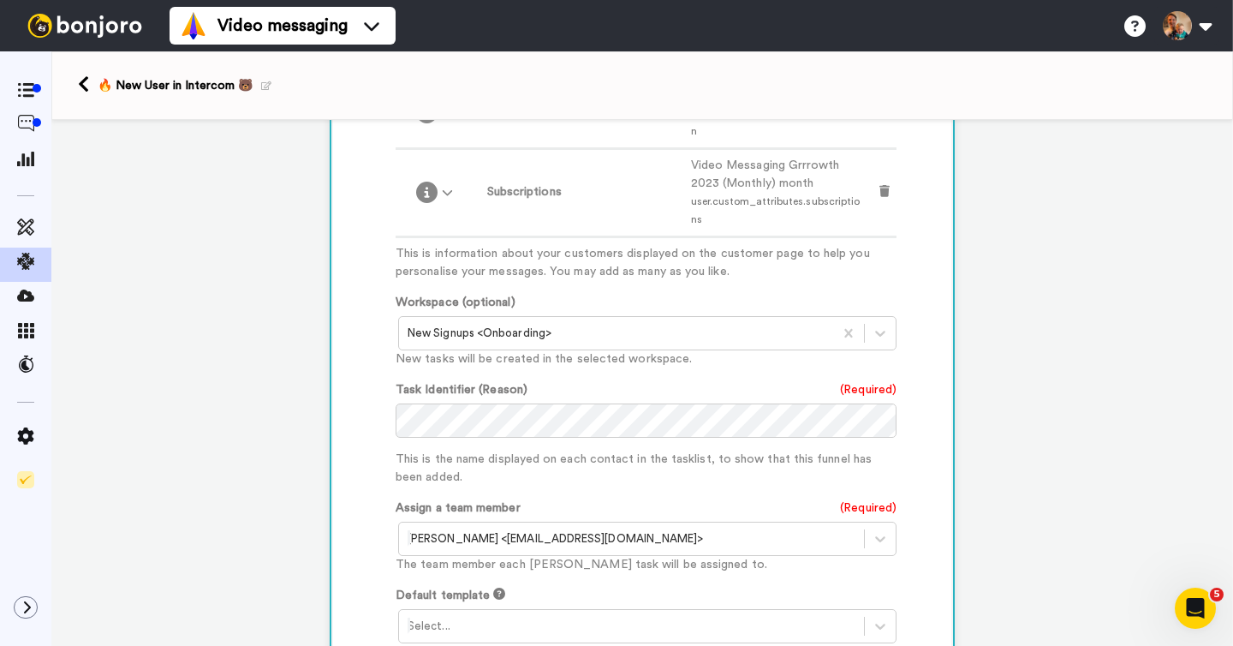
click at [551, 528] on div at bounding box center [632, 538] width 448 height 21
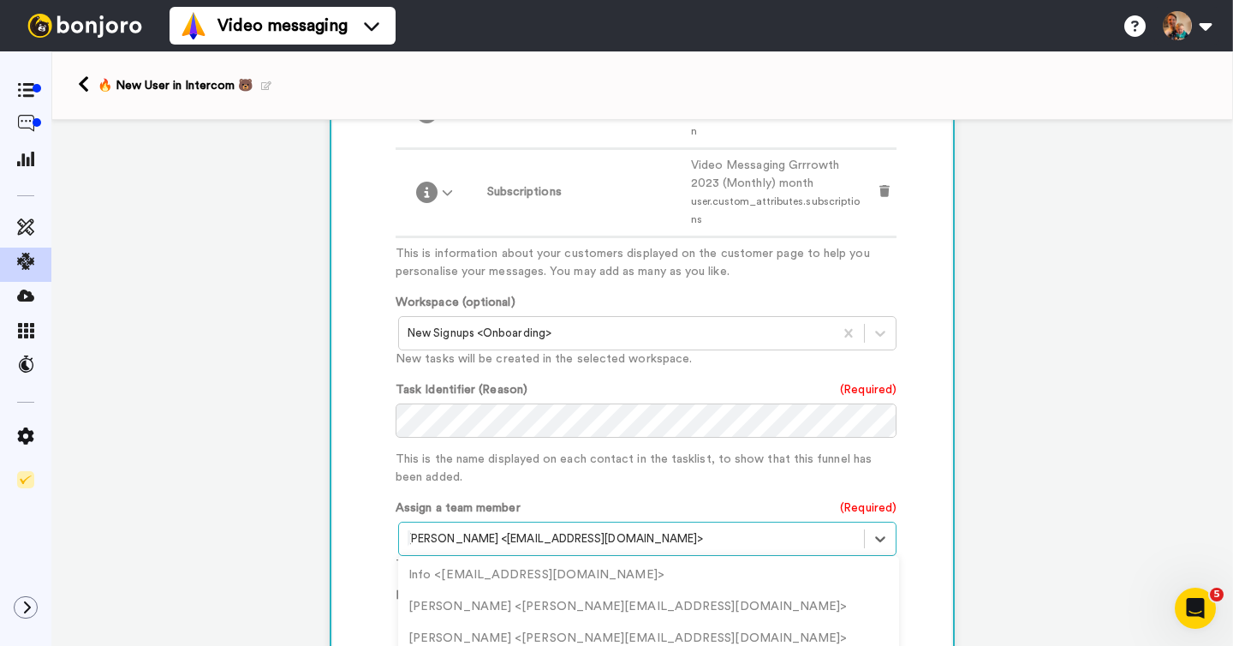
scroll to position [42, 0]
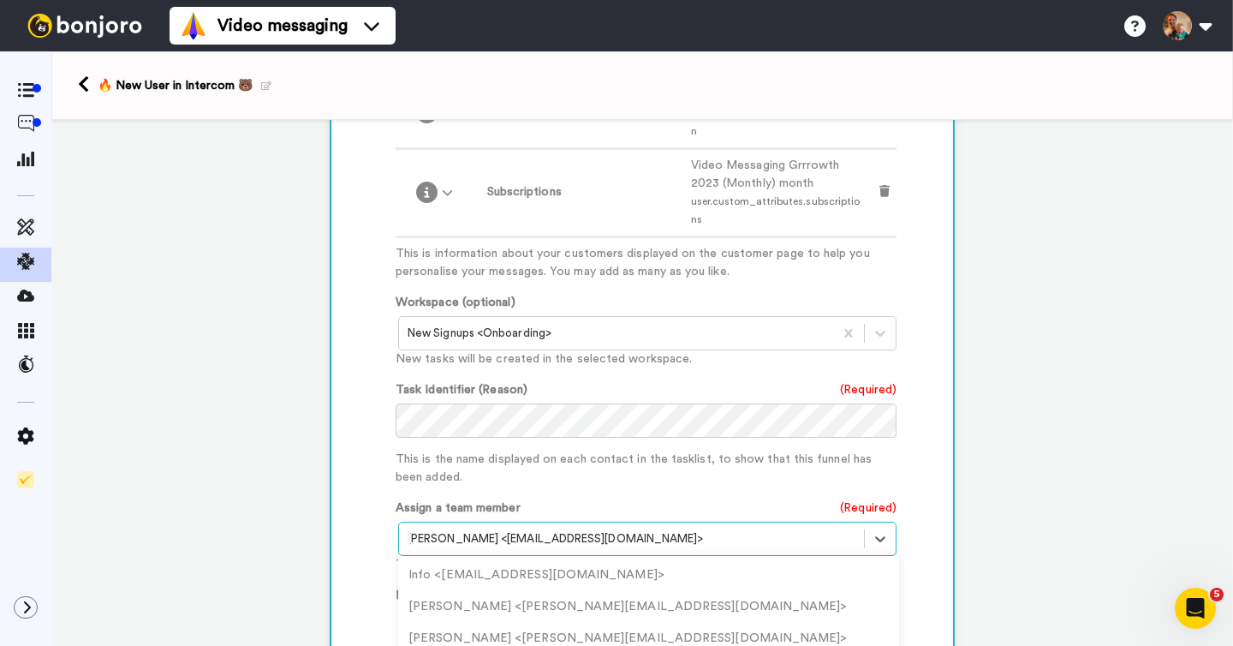
click at [566, 528] on div at bounding box center [632, 538] width 448 height 21
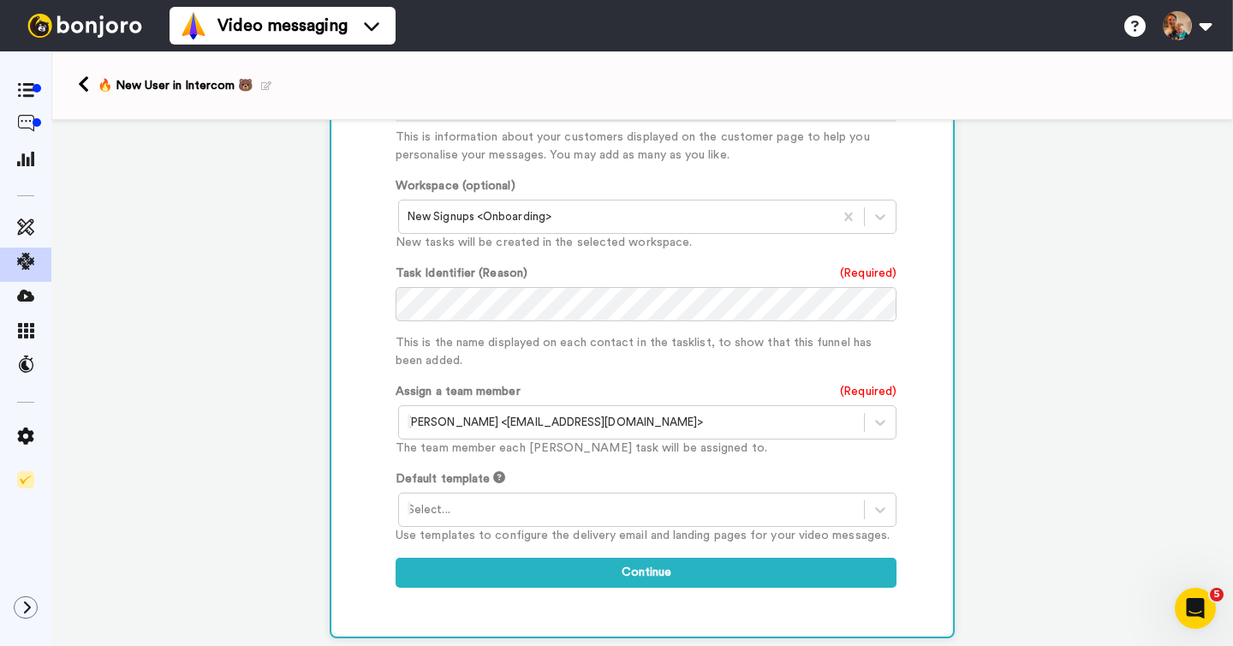
scroll to position [2444, 0]
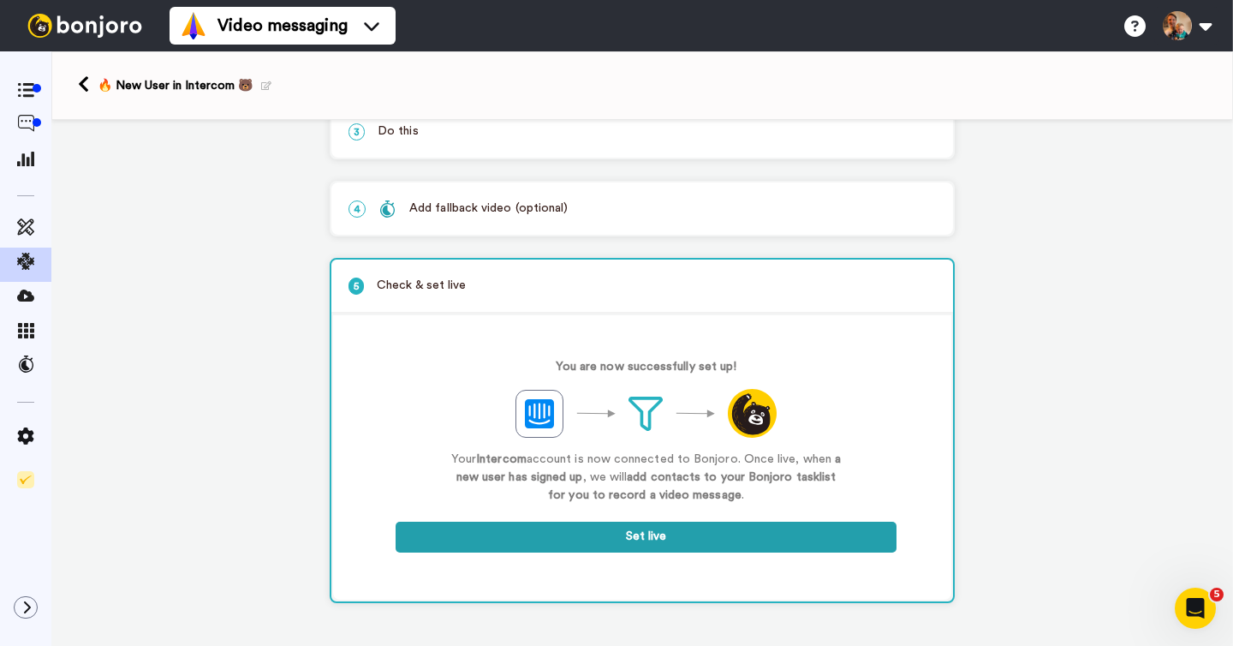
scroll to position [196, 0]
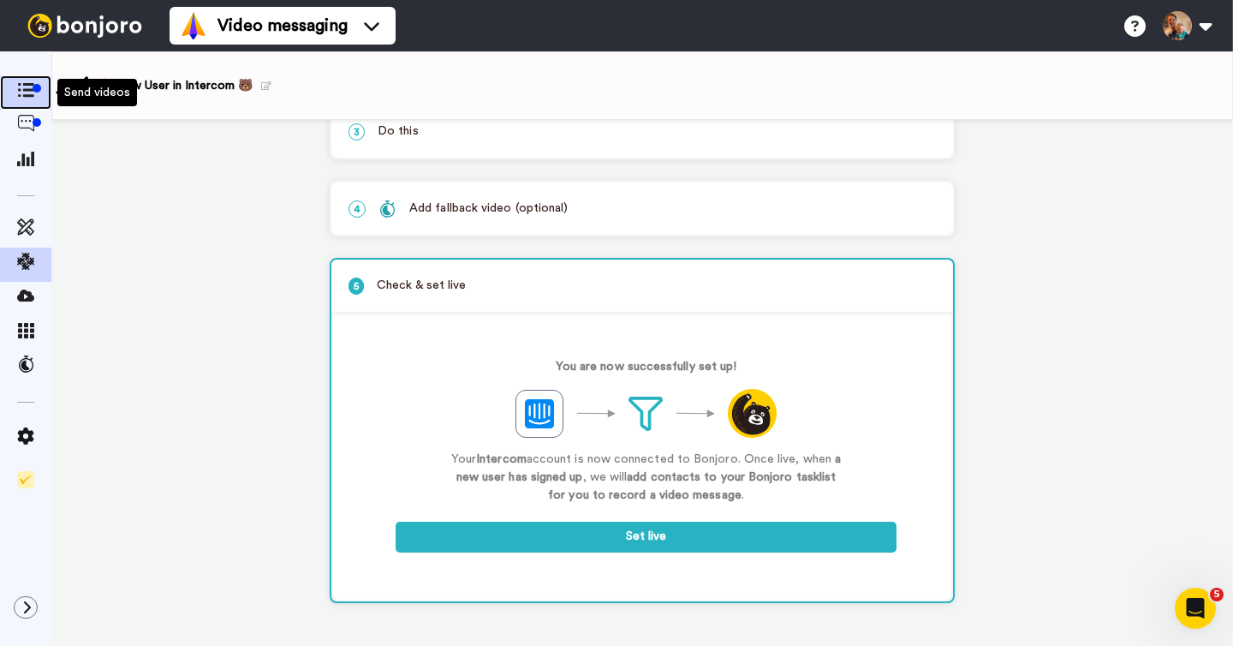
click at [33, 95] on icon at bounding box center [25, 90] width 17 height 15
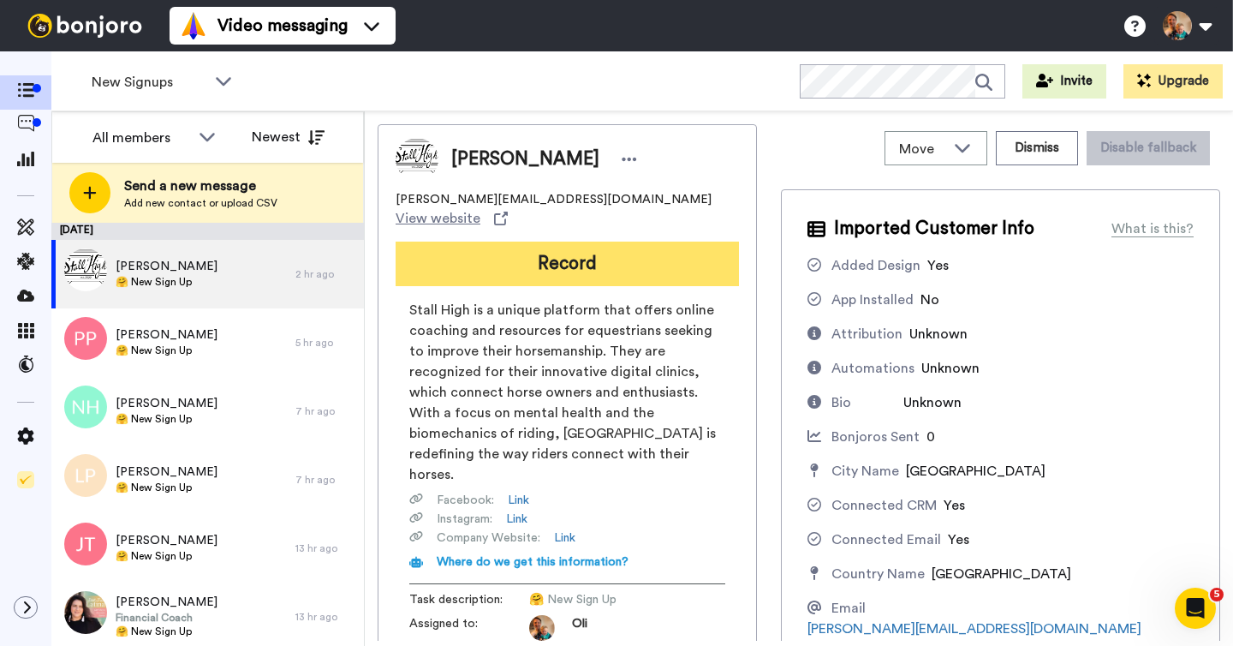
click at [552, 247] on button "Record" at bounding box center [567, 263] width 343 height 45
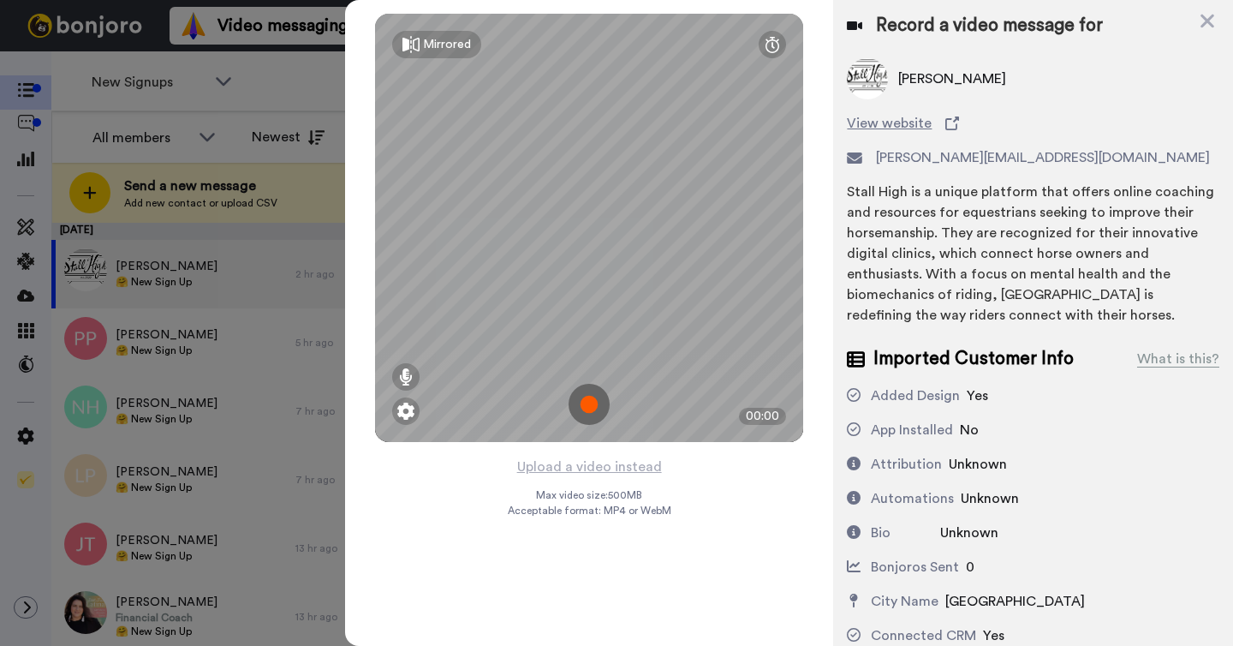
click at [587, 402] on img at bounding box center [589, 404] width 41 height 41
click at [586, 401] on img at bounding box center [589, 404] width 41 height 41
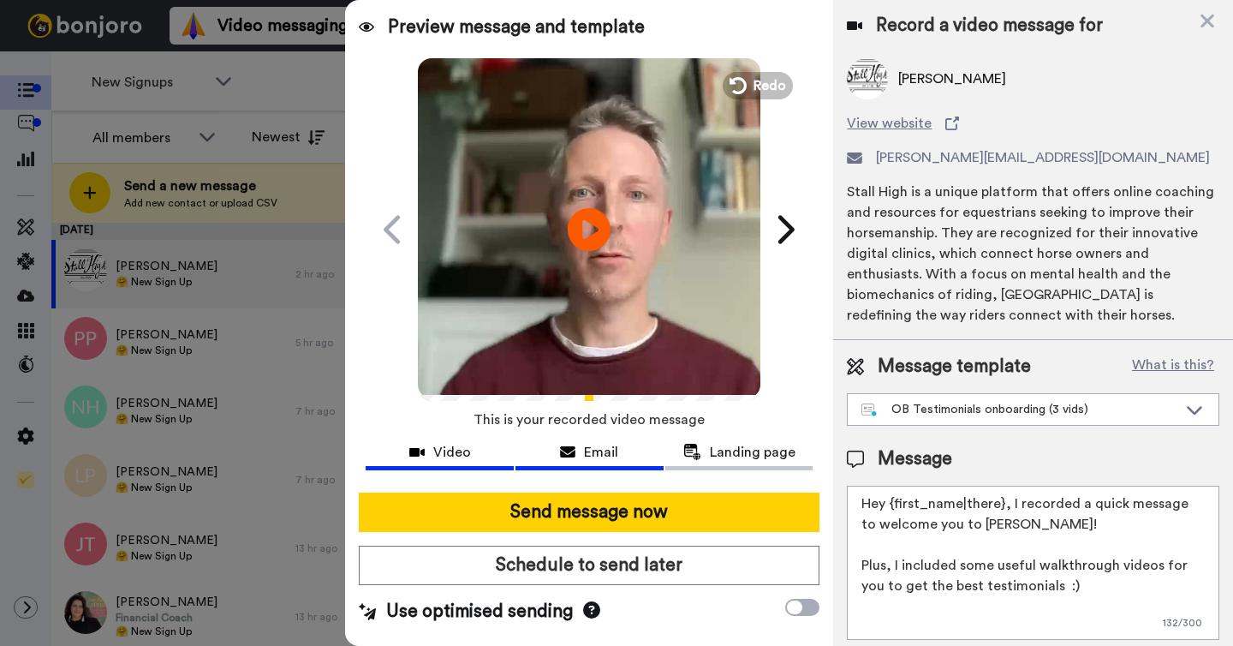
click at [598, 450] on span "Email" at bounding box center [601, 452] width 34 height 21
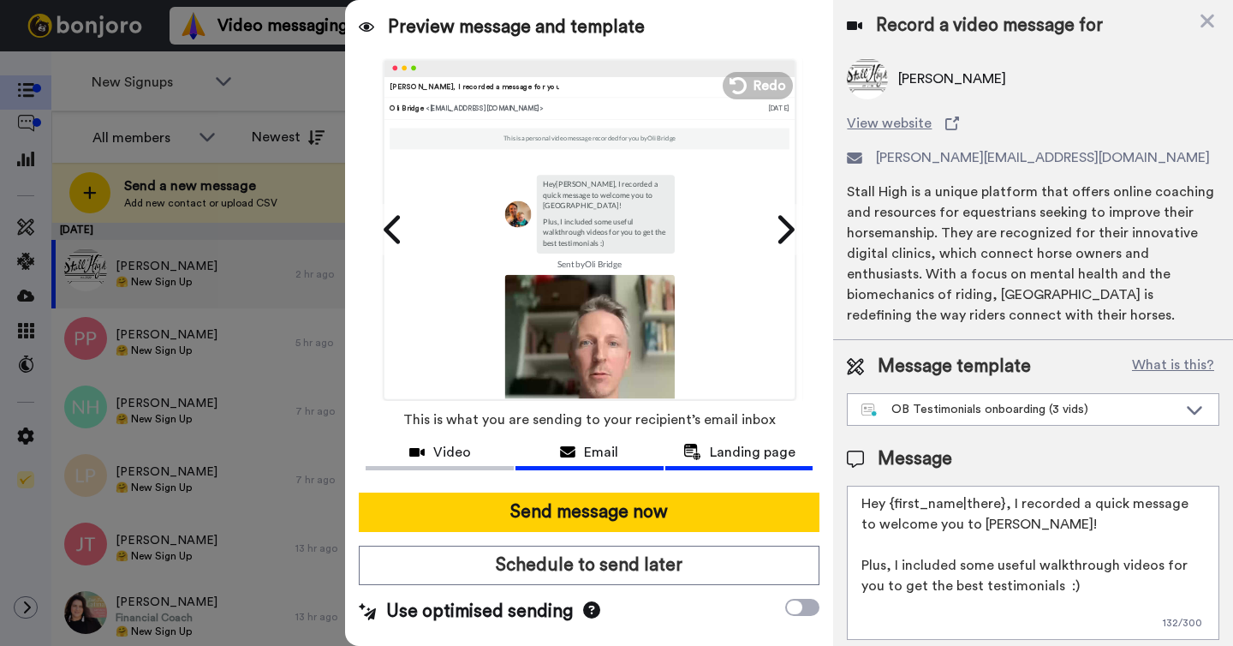
click at [724, 455] on span "Landing page" at bounding box center [753, 452] width 86 height 21
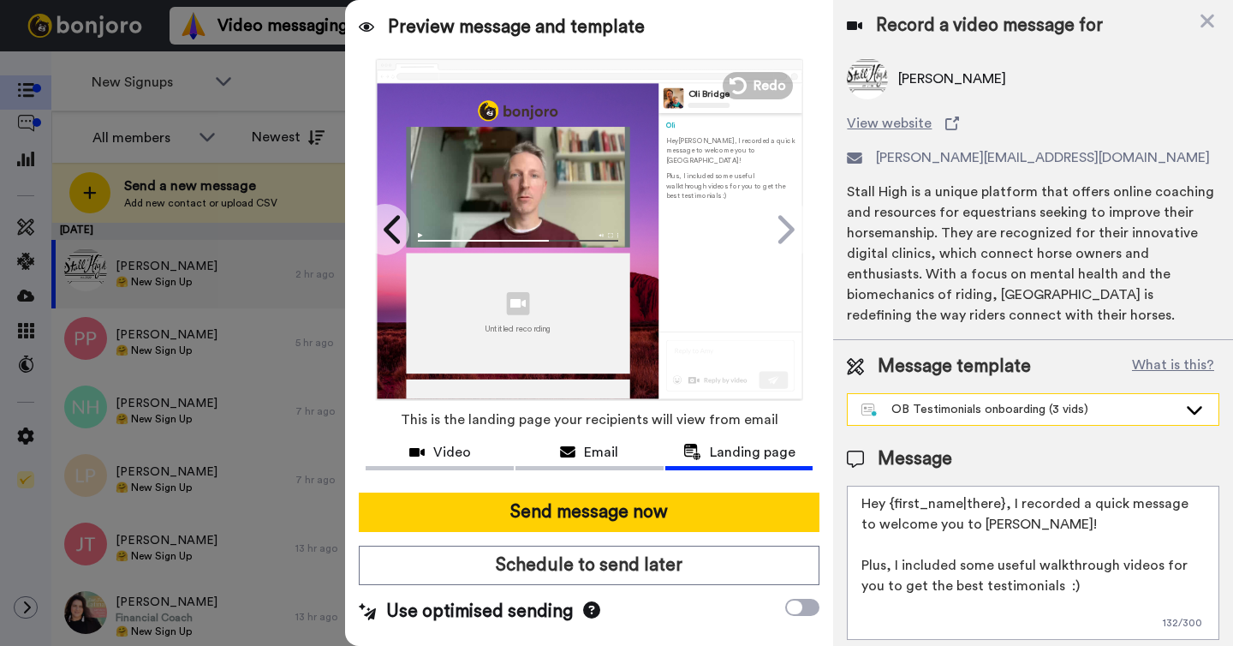
click at [951, 413] on div "OB Testimonials onboarding (3 vids)" at bounding box center [1019, 409] width 316 height 17
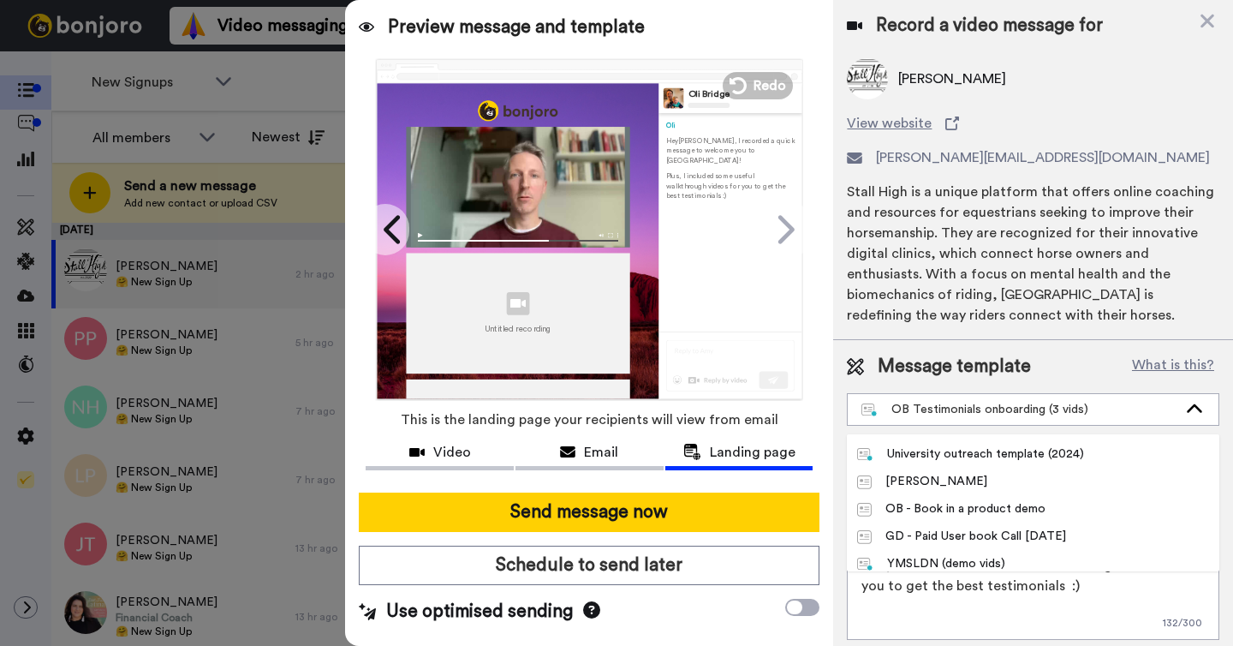
scroll to position [610, 0]
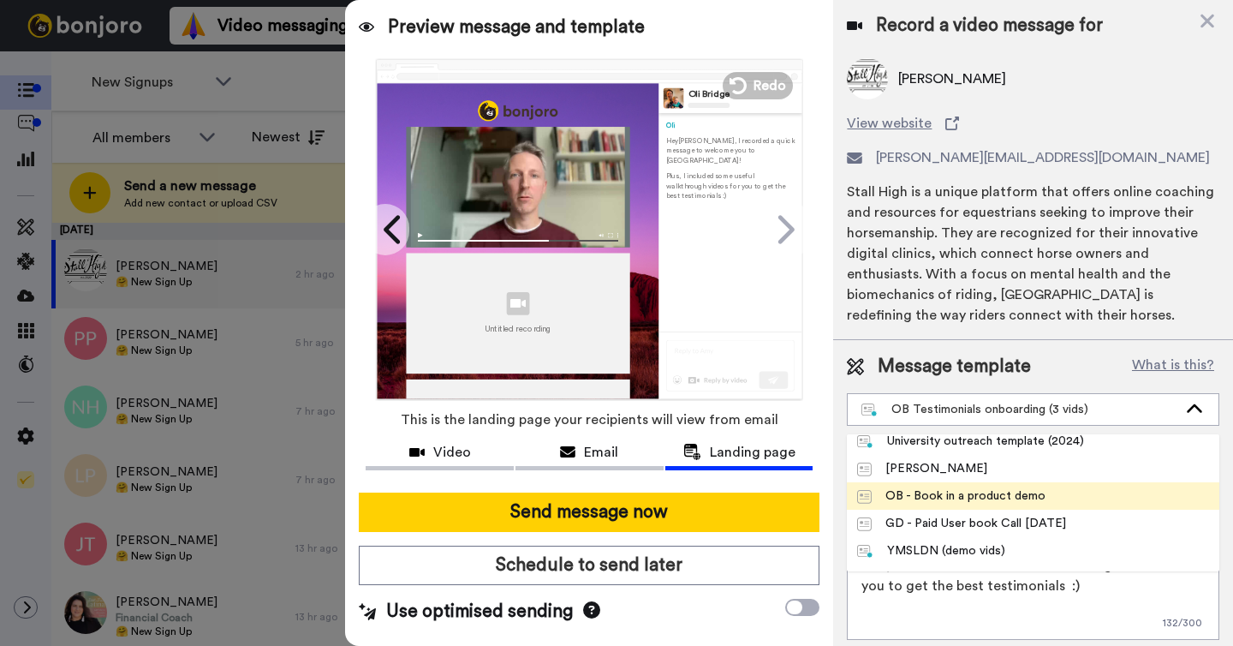
click at [945, 495] on div "OB - Book in a product demo" at bounding box center [951, 495] width 188 height 17
type textarea "Hi {first_name|there}, I recorded a quick video to help you get started with [P…"
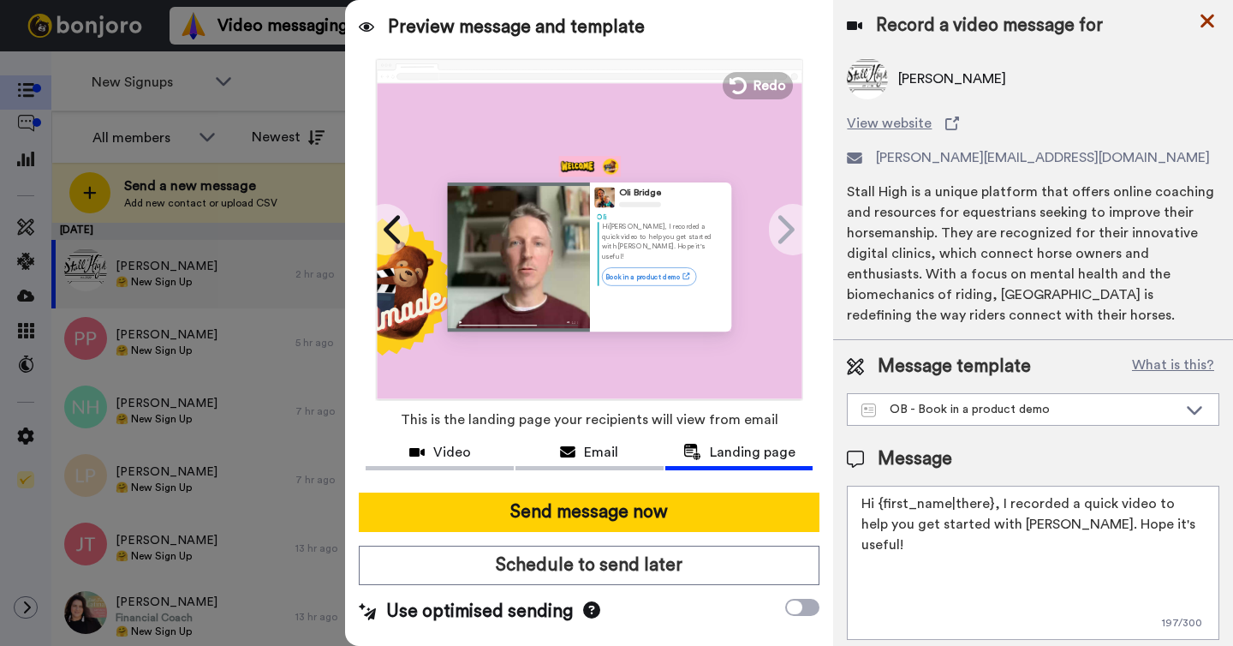
click at [1210, 18] on icon at bounding box center [1208, 22] width 14 height 14
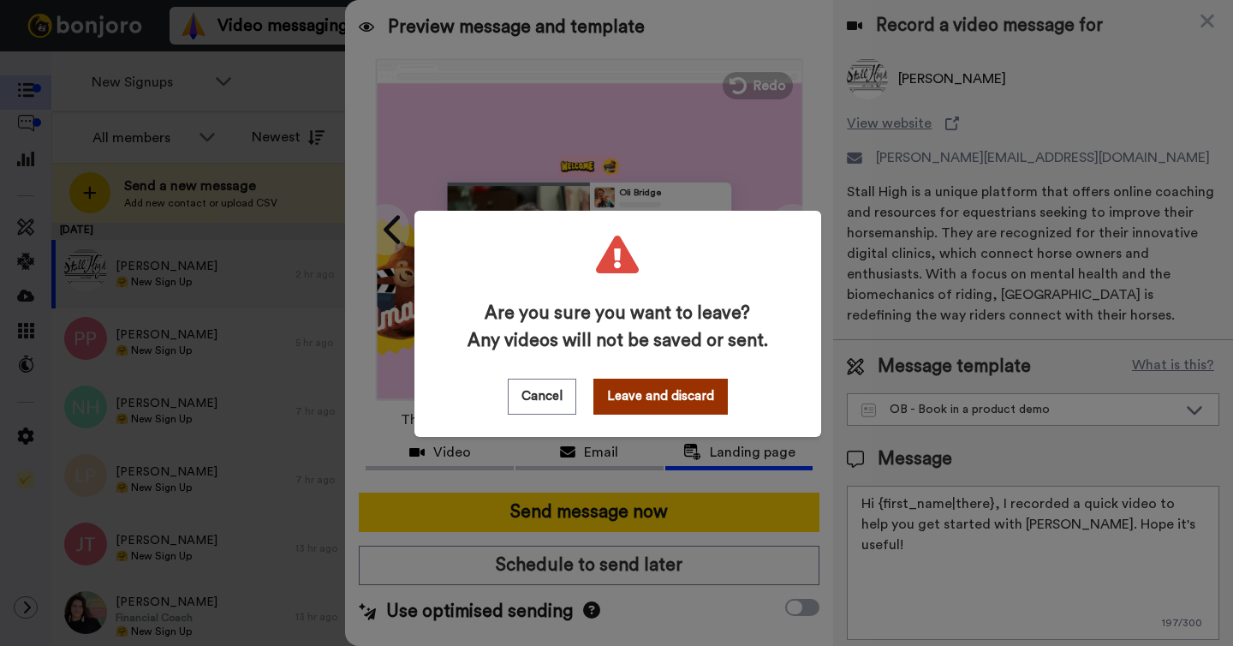
click at [643, 390] on button "Leave and discard" at bounding box center [660, 396] width 134 height 36
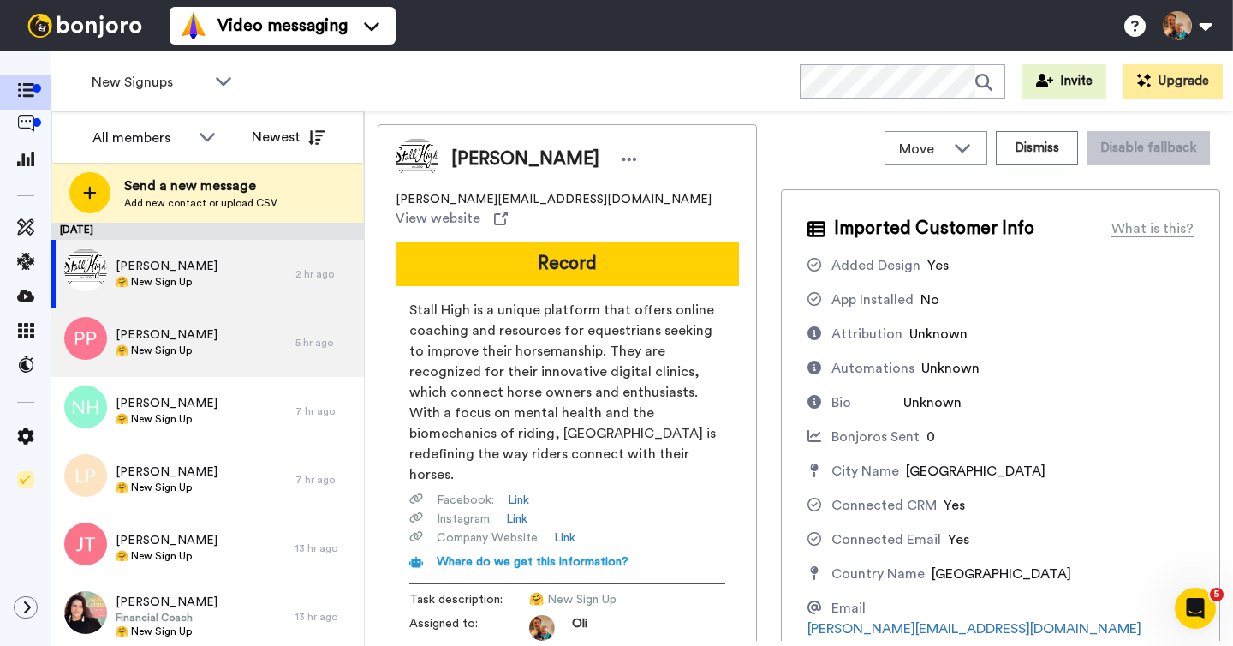
scroll to position [0, 0]
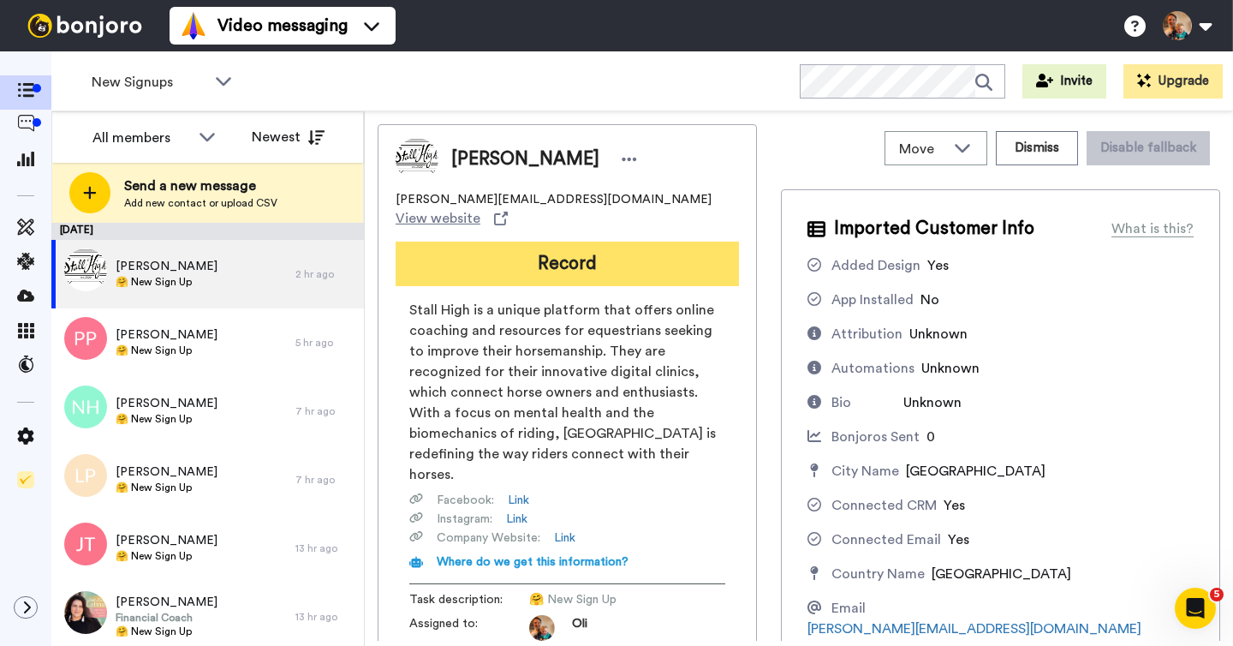
click at [565, 247] on button "Record" at bounding box center [567, 263] width 343 height 45
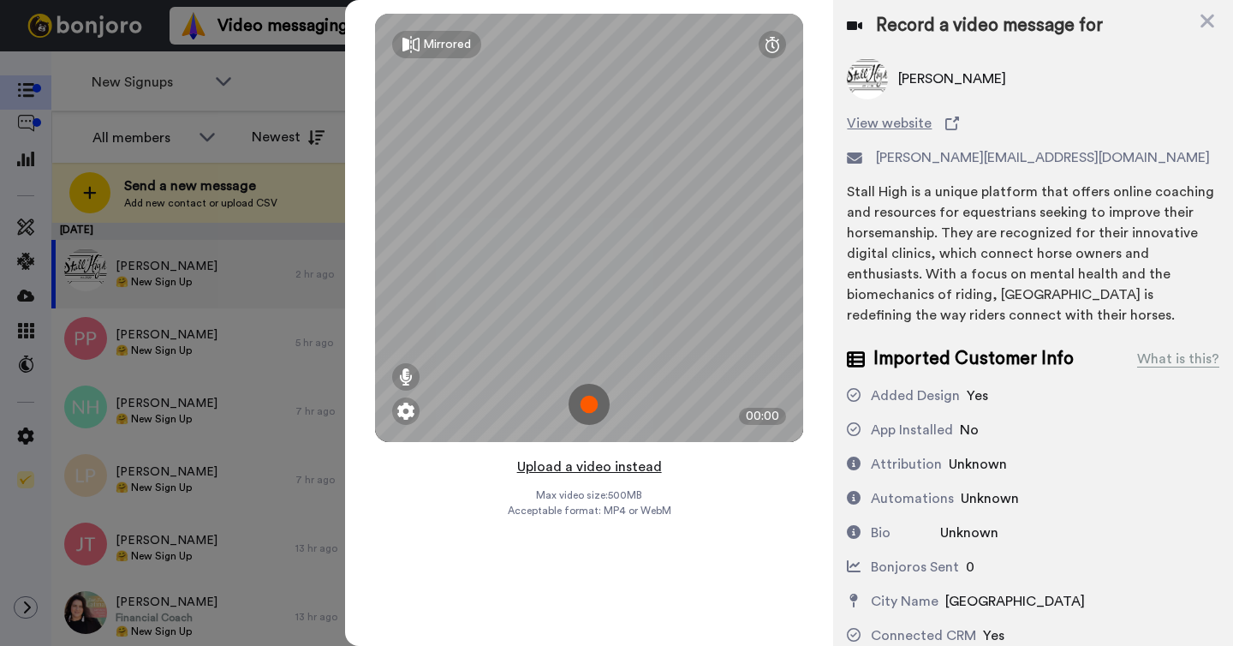
click at [586, 465] on button "Upload a video instead" at bounding box center [589, 467] width 155 height 22
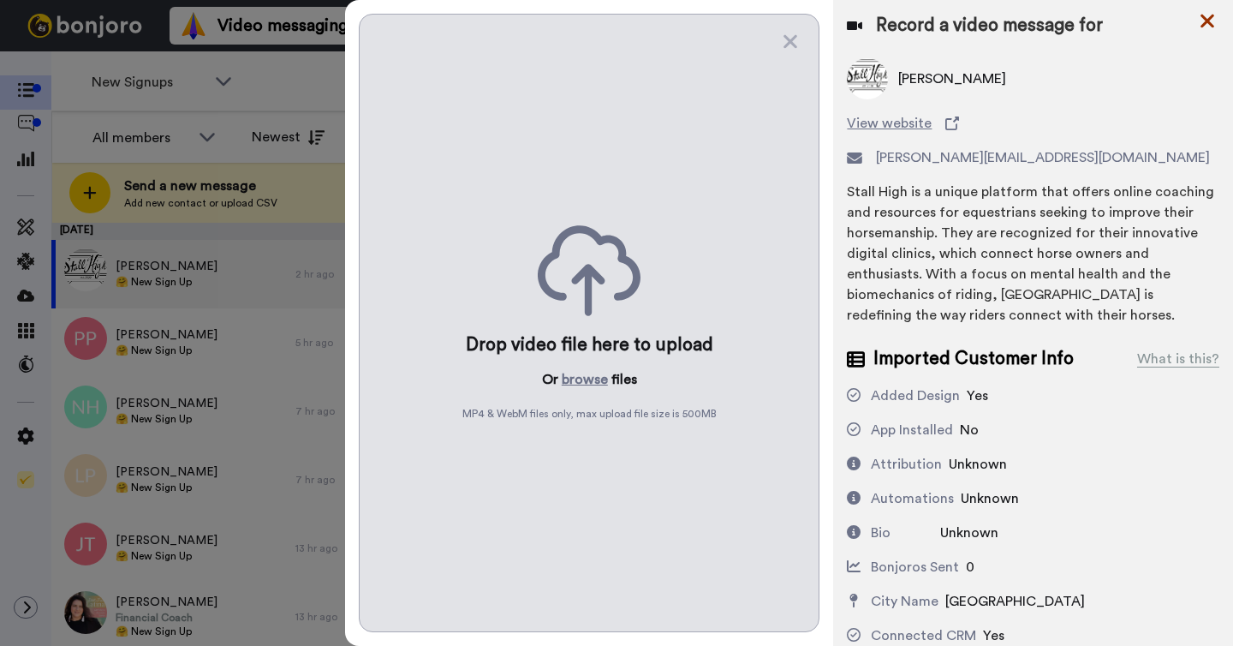
click at [1212, 20] on icon at bounding box center [1207, 20] width 17 height 21
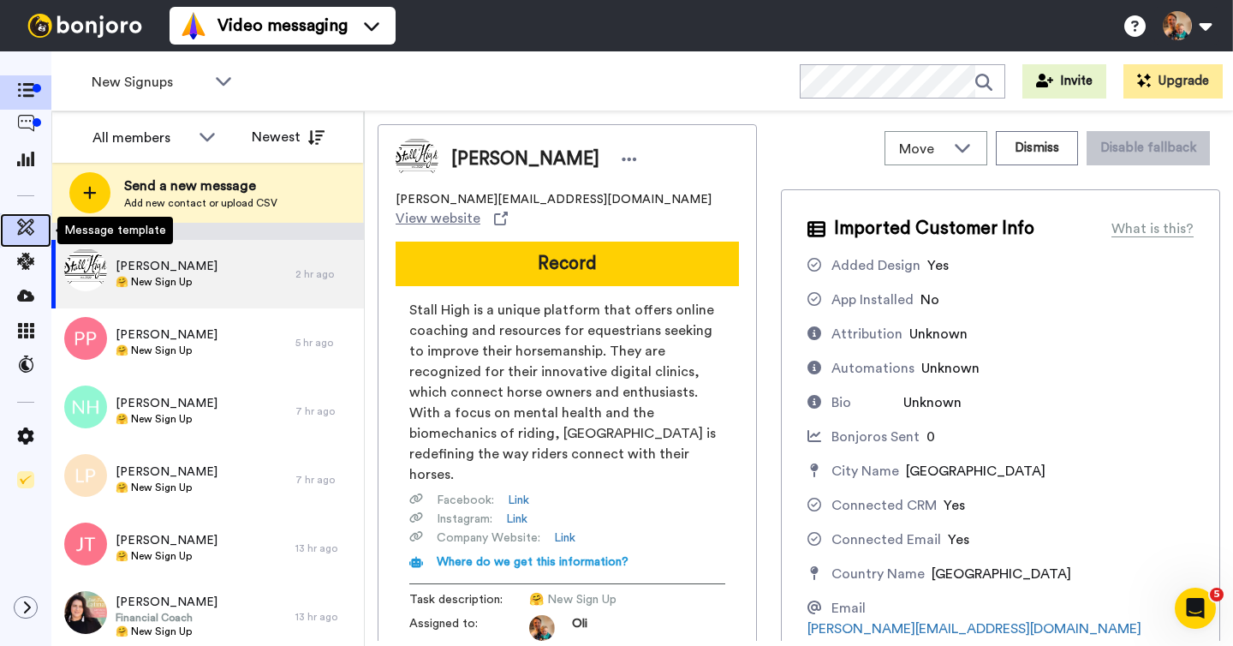
click at [27, 223] on icon at bounding box center [25, 226] width 17 height 17
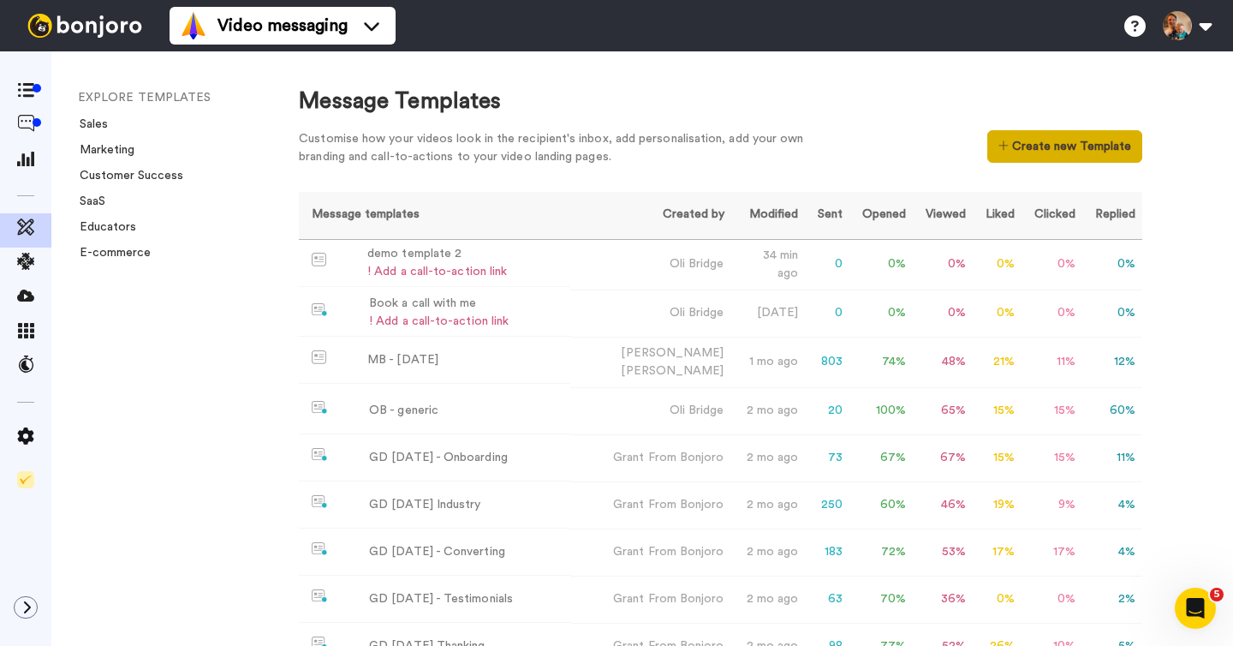
click at [1031, 151] on button "Create new Template" at bounding box center [1064, 146] width 155 height 33
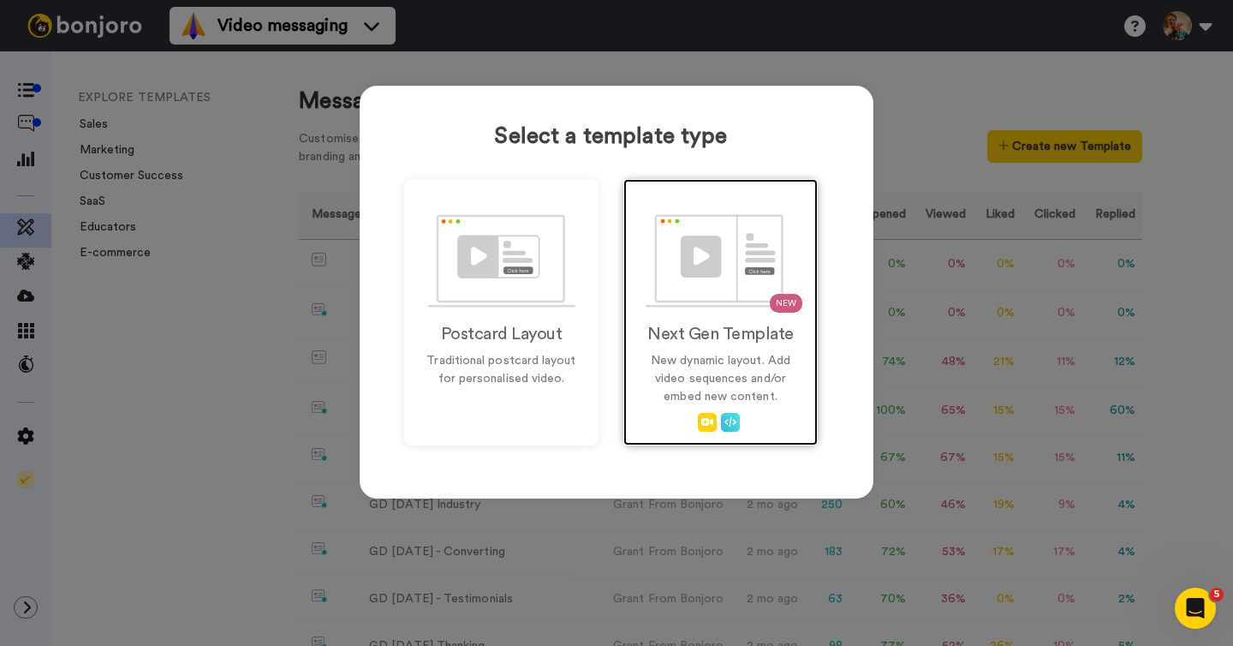
click at [700, 306] on img at bounding box center [721, 260] width 151 height 93
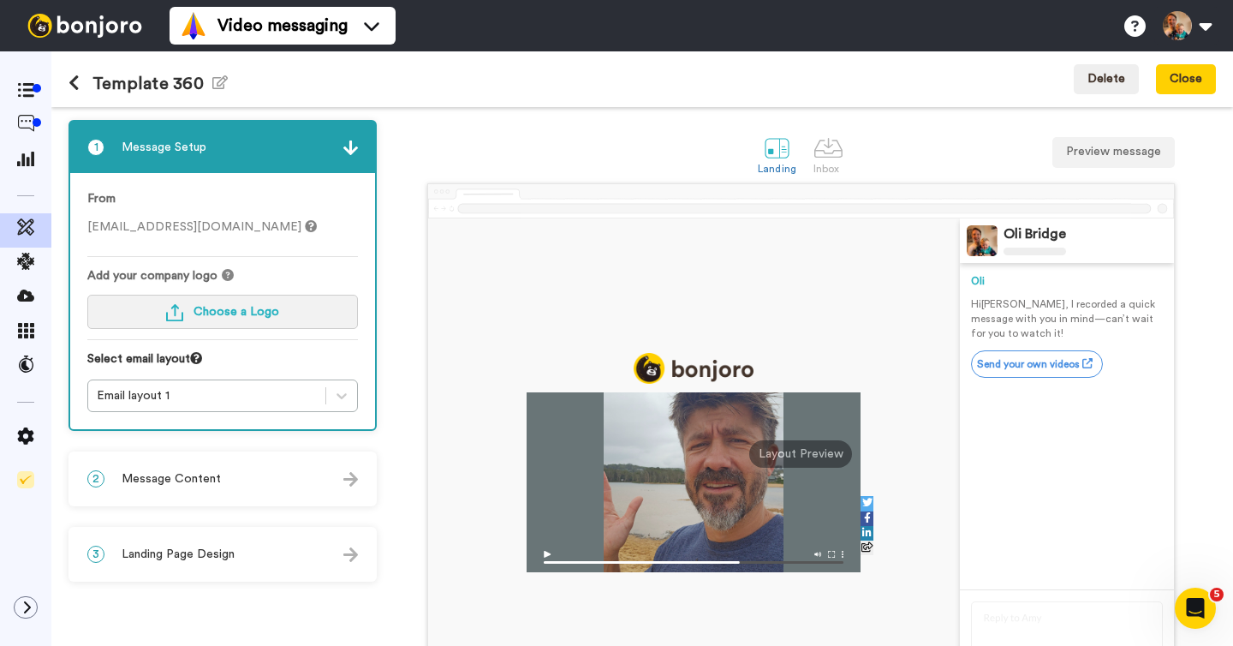
click at [262, 310] on span "Choose a Logo" at bounding box center [237, 312] width 86 height 12
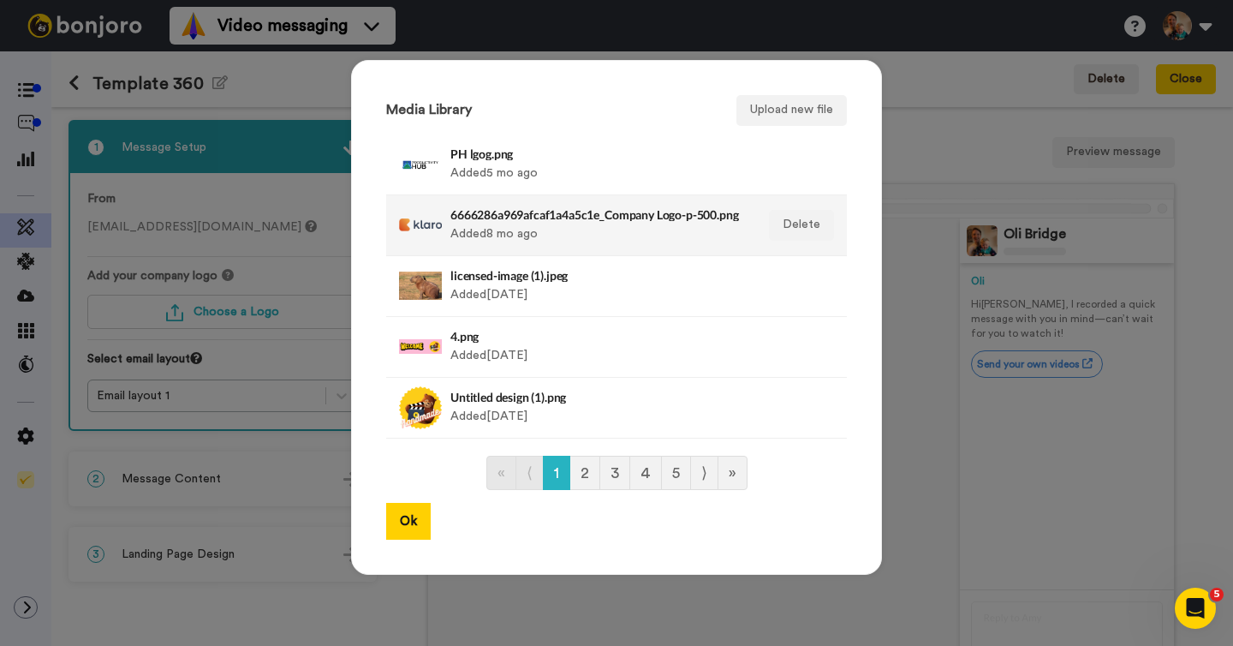
click at [470, 229] on div "6666286a969afcaf1a4a5c1e_Company Logo-p-500.png Added 8 mo ago" at bounding box center [597, 225] width 295 height 43
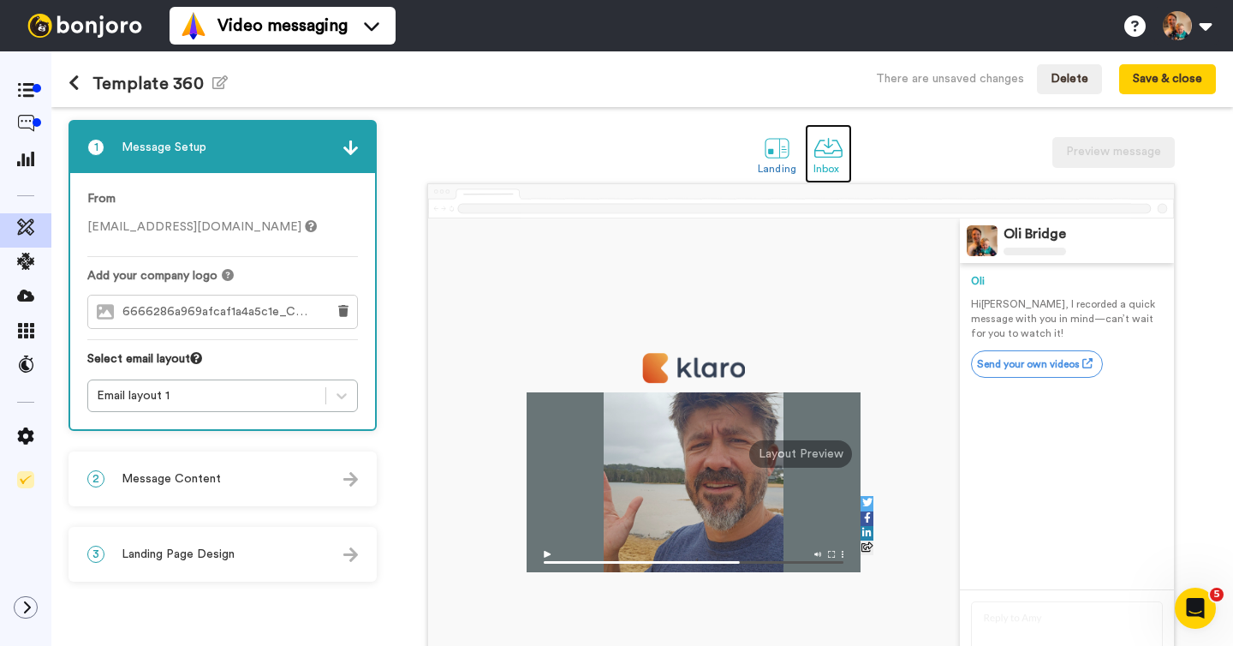
click at [820, 173] on div "Inbox" at bounding box center [828, 169] width 30 height 12
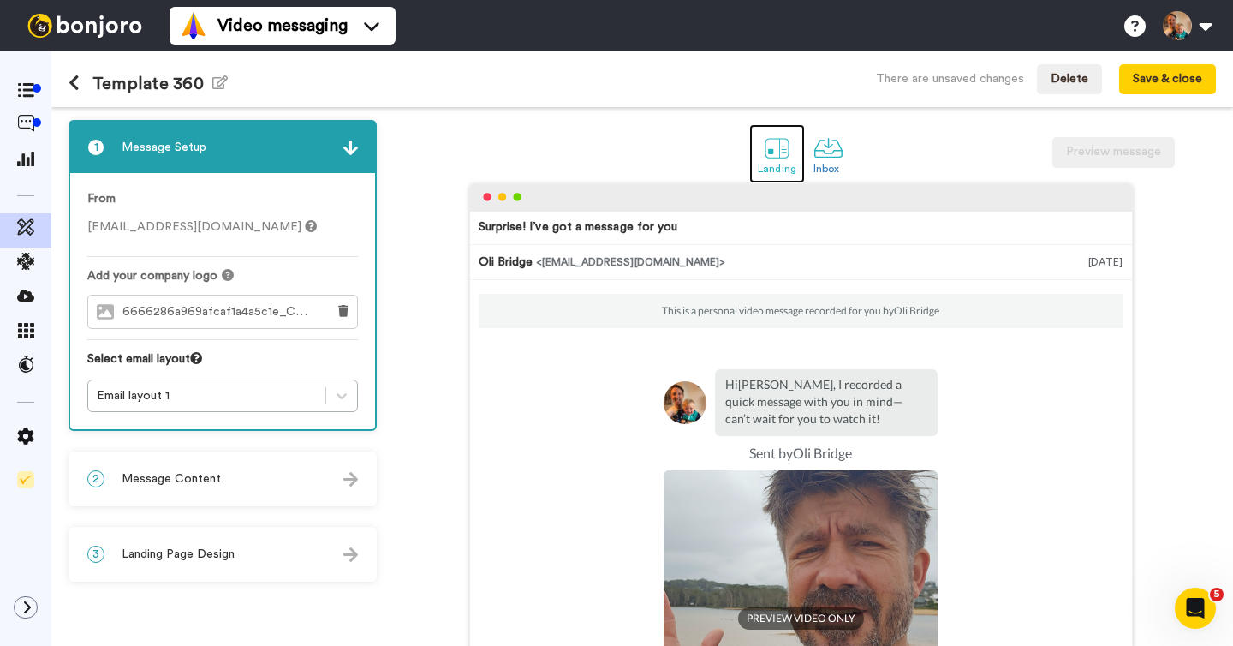
click at [796, 168] on link "Landing" at bounding box center [777, 153] width 56 height 59
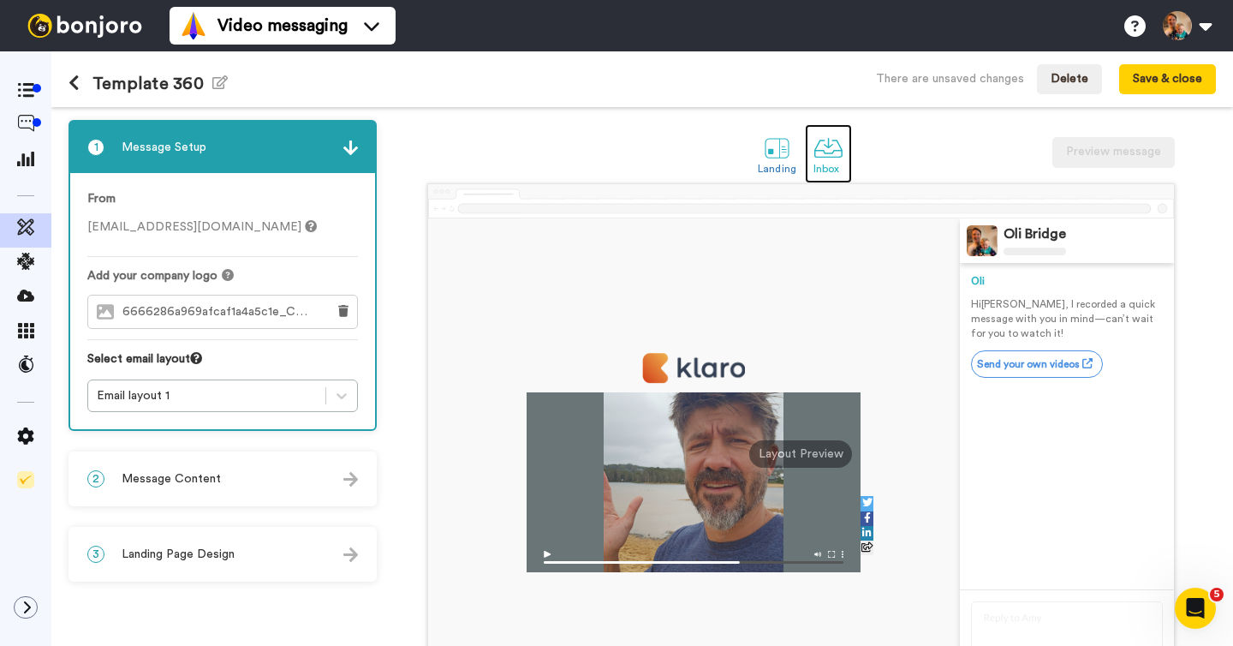
click at [819, 165] on div "Inbox" at bounding box center [828, 169] width 30 height 12
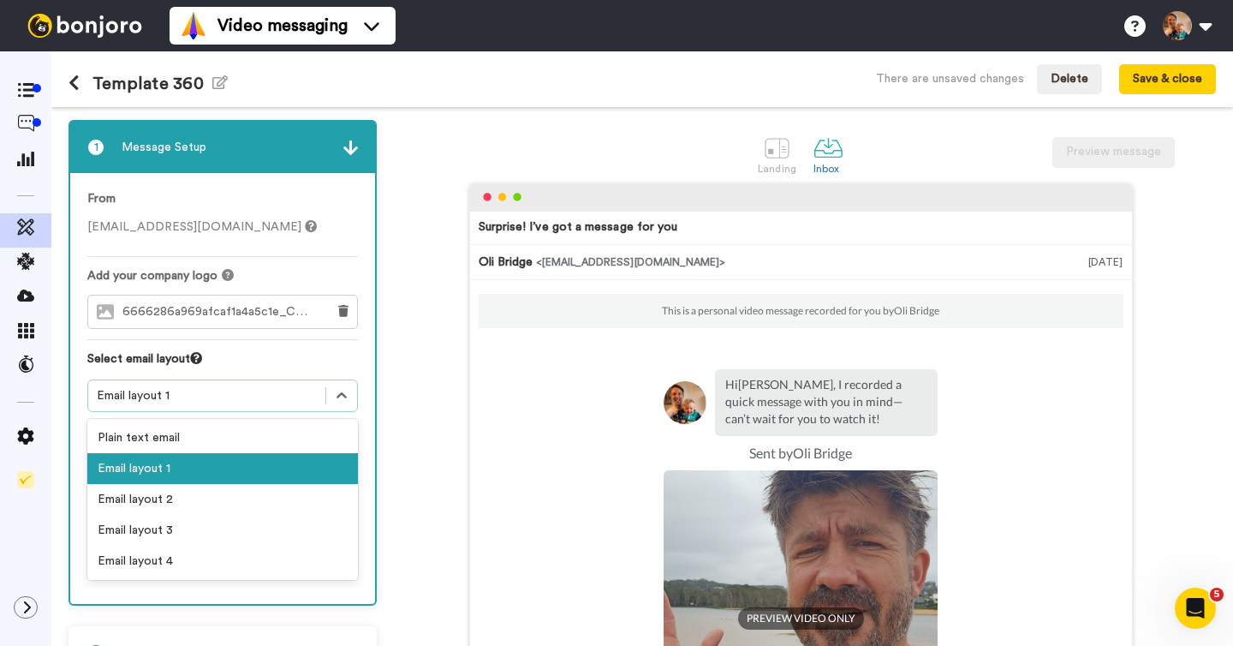
click at [221, 393] on div "Email layout 1" at bounding box center [207, 395] width 220 height 17
click at [175, 524] on div "Email layout 3" at bounding box center [222, 530] width 271 height 31
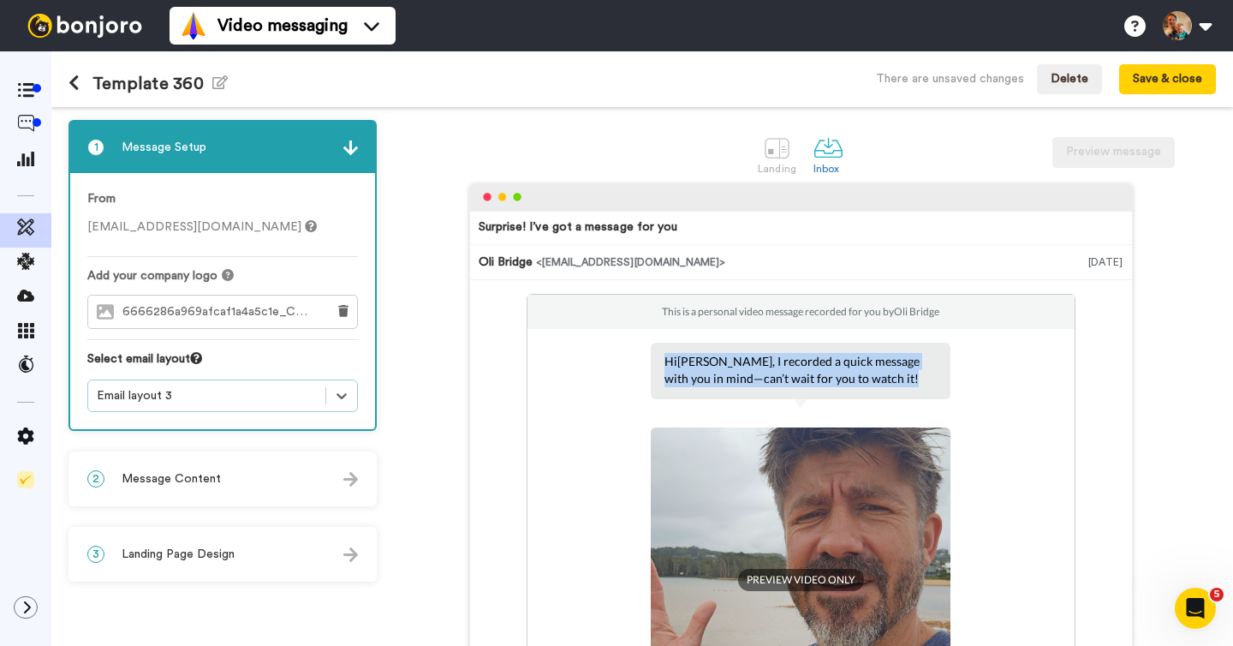
drag, startPoint x: 665, startPoint y: 363, endPoint x: 847, endPoint y: 377, distance: 182.1
click at [846, 377] on p "Hi Tom , I recorded a quick message with you in mind—can’t wait for you to watc…" at bounding box center [800, 370] width 272 height 34
drag, startPoint x: 671, startPoint y: 360, endPoint x: 873, endPoint y: 366, distance: 201.3
click at [873, 366] on p "Hi Tom , I recorded a quick message with you in mind—can’t wait for you to watc…" at bounding box center [800, 370] width 272 height 34
click at [282, 394] on div "Email layout 3" at bounding box center [207, 395] width 220 height 17
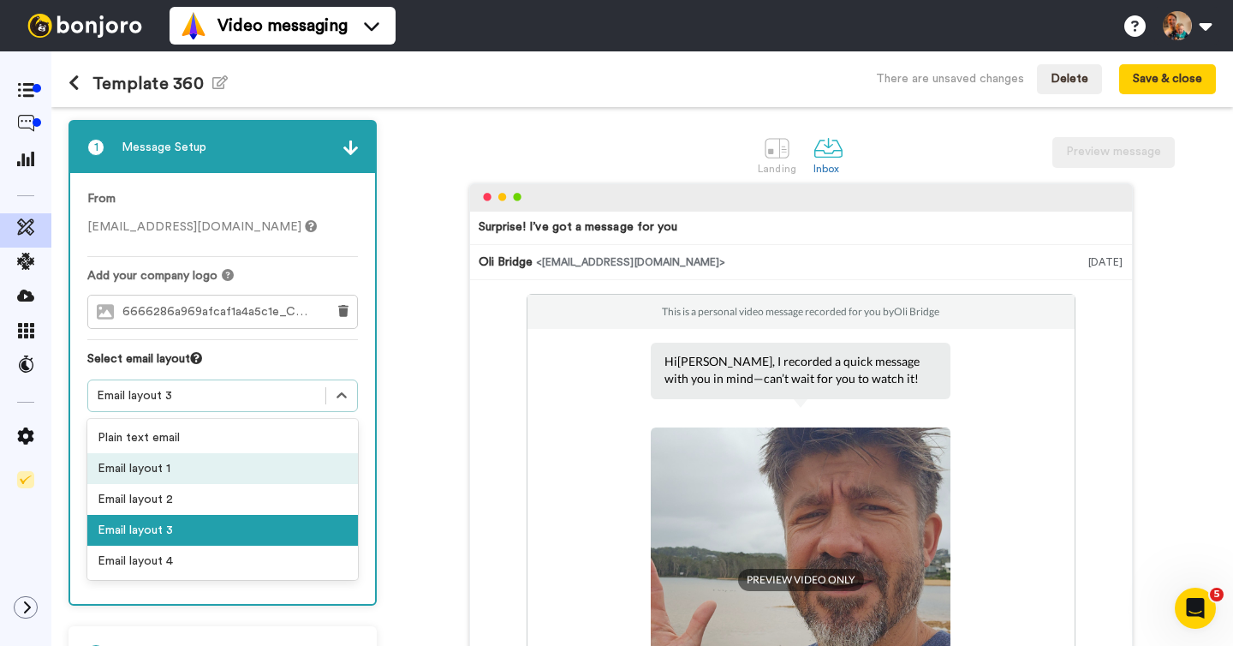
click at [170, 468] on div "Email layout 1" at bounding box center [222, 468] width 271 height 31
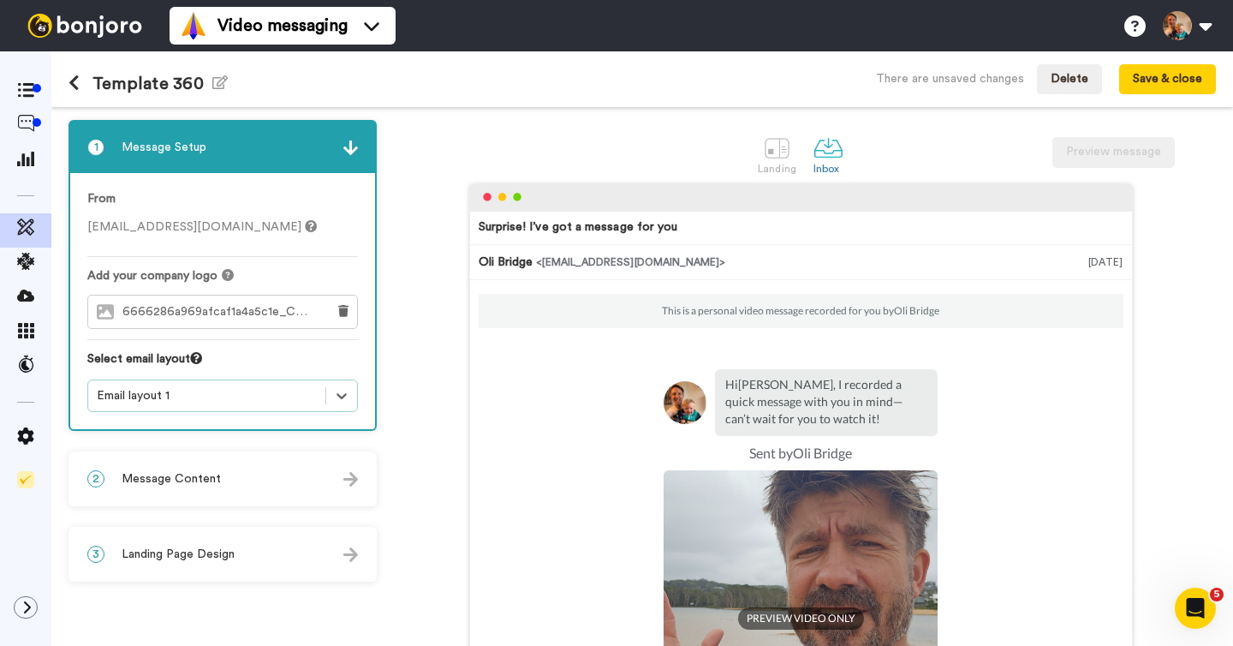
click at [250, 401] on div "Email layout 1" at bounding box center [207, 395] width 220 height 17
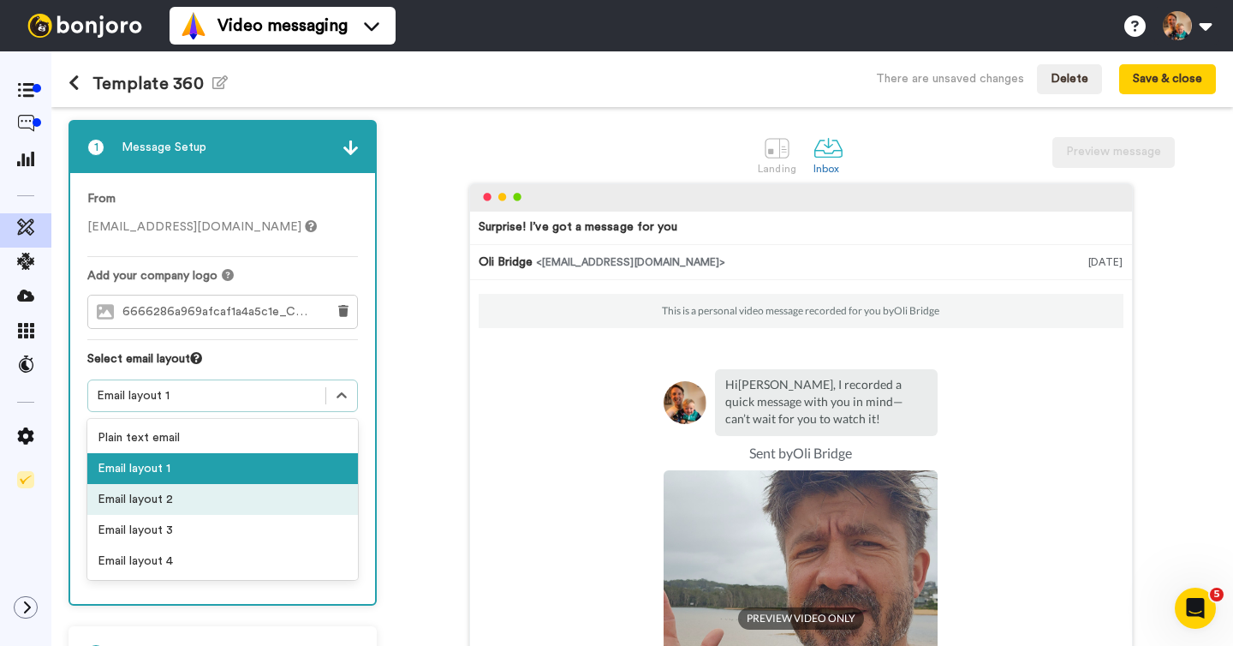
click at [192, 498] on div "Email layout 2" at bounding box center [222, 499] width 271 height 31
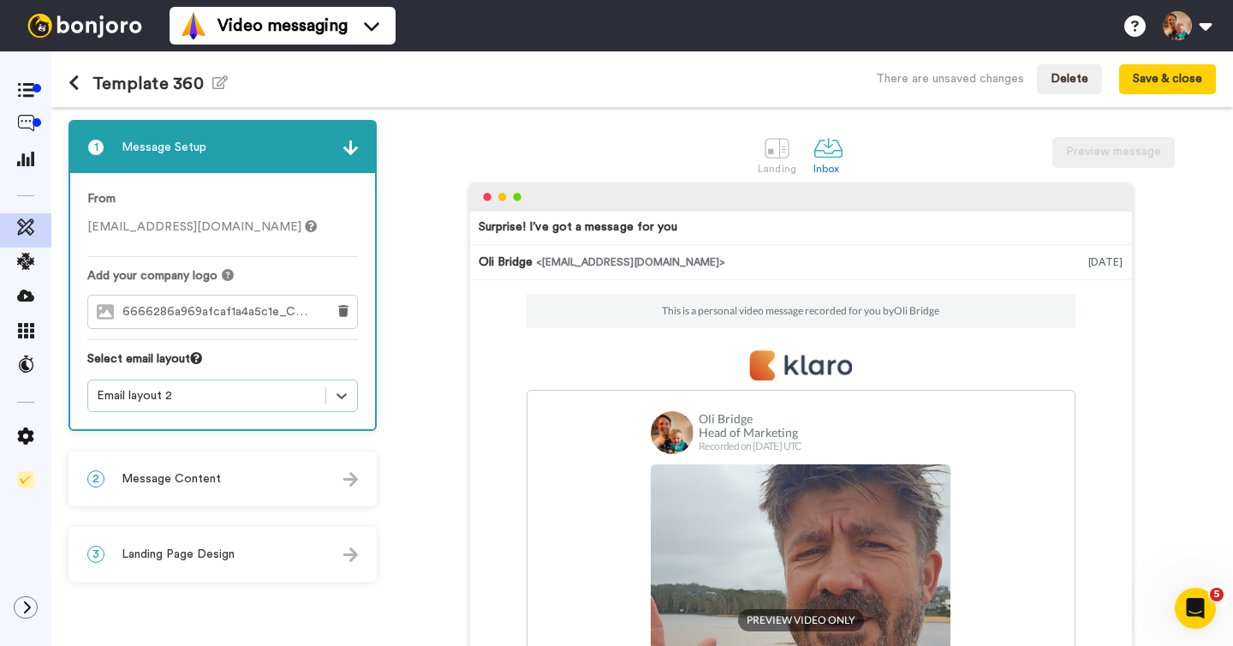
click at [274, 400] on div "Email layout 2" at bounding box center [207, 395] width 220 height 17
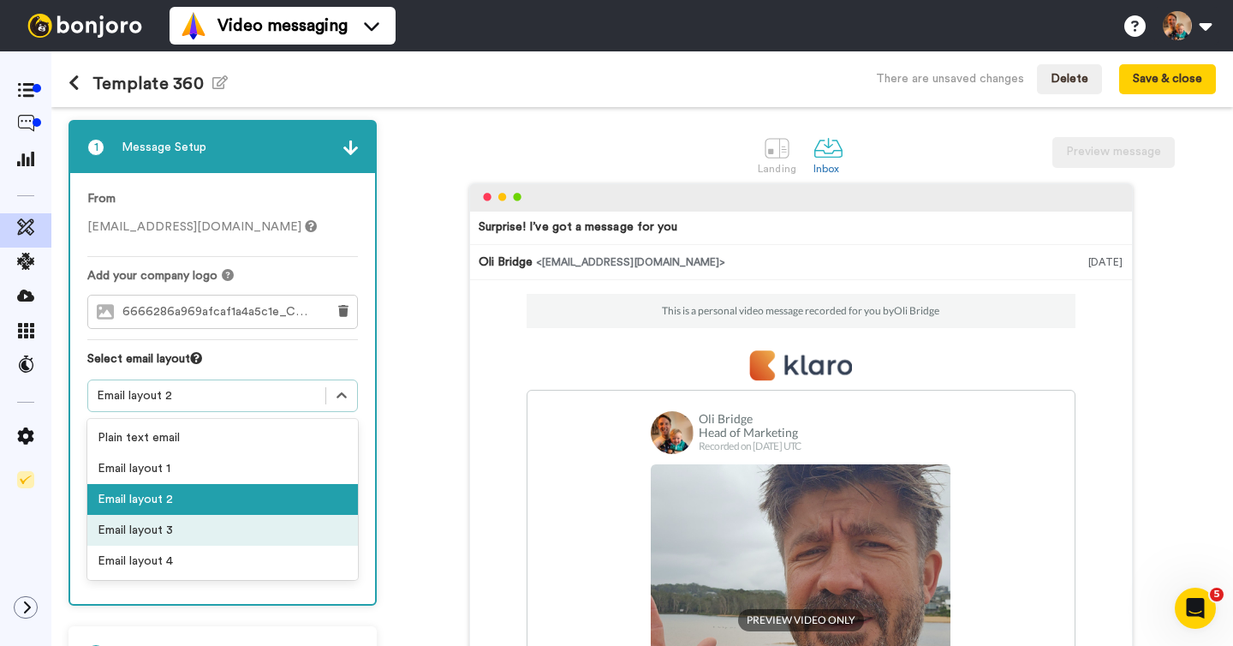
click at [212, 527] on div "Email layout 3" at bounding box center [222, 530] width 271 height 31
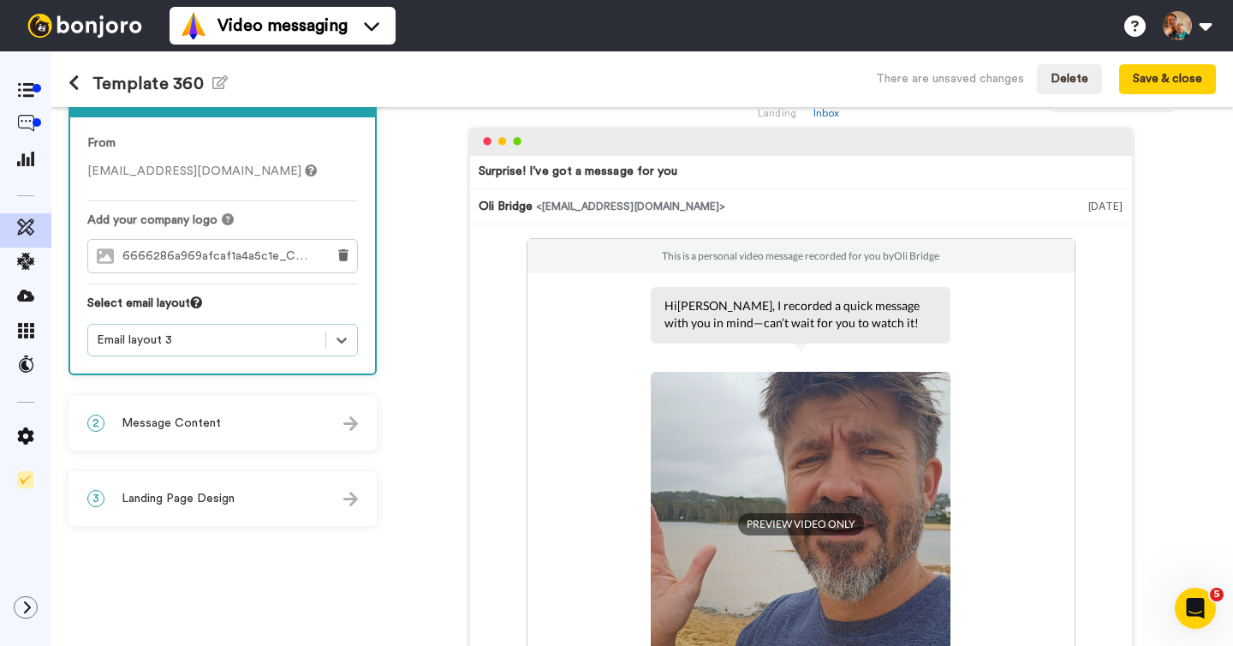
scroll to position [152, 0]
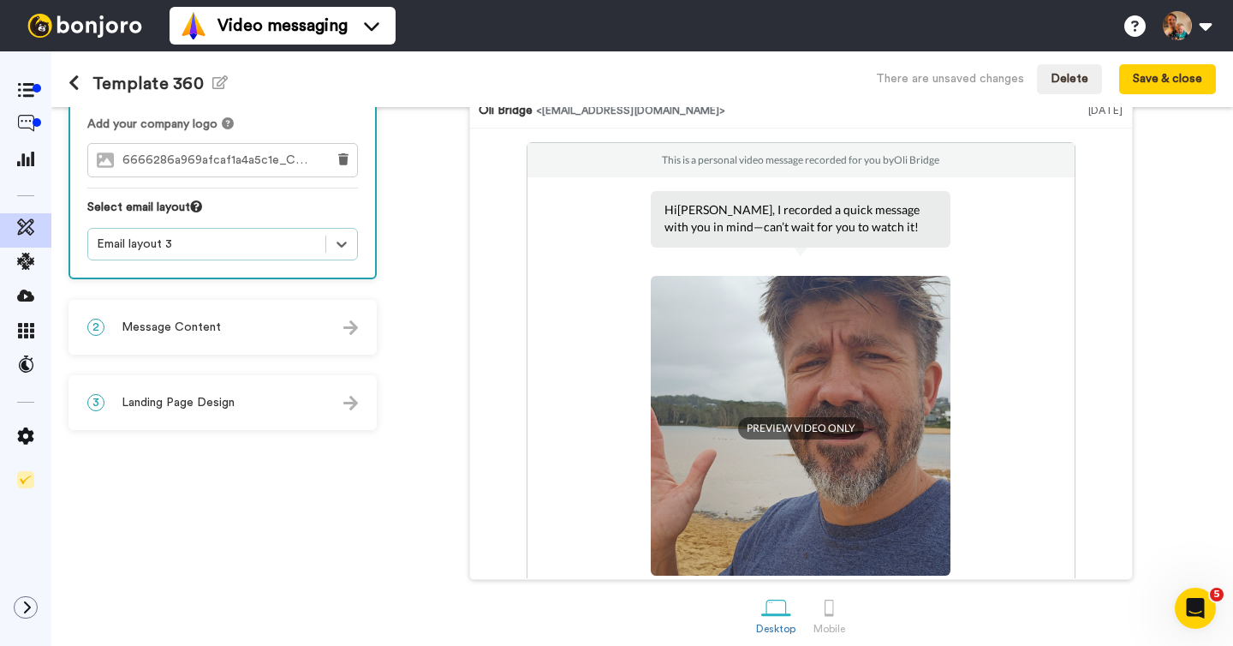
click at [220, 332] on div "2 Message Content" at bounding box center [222, 326] width 305 height 51
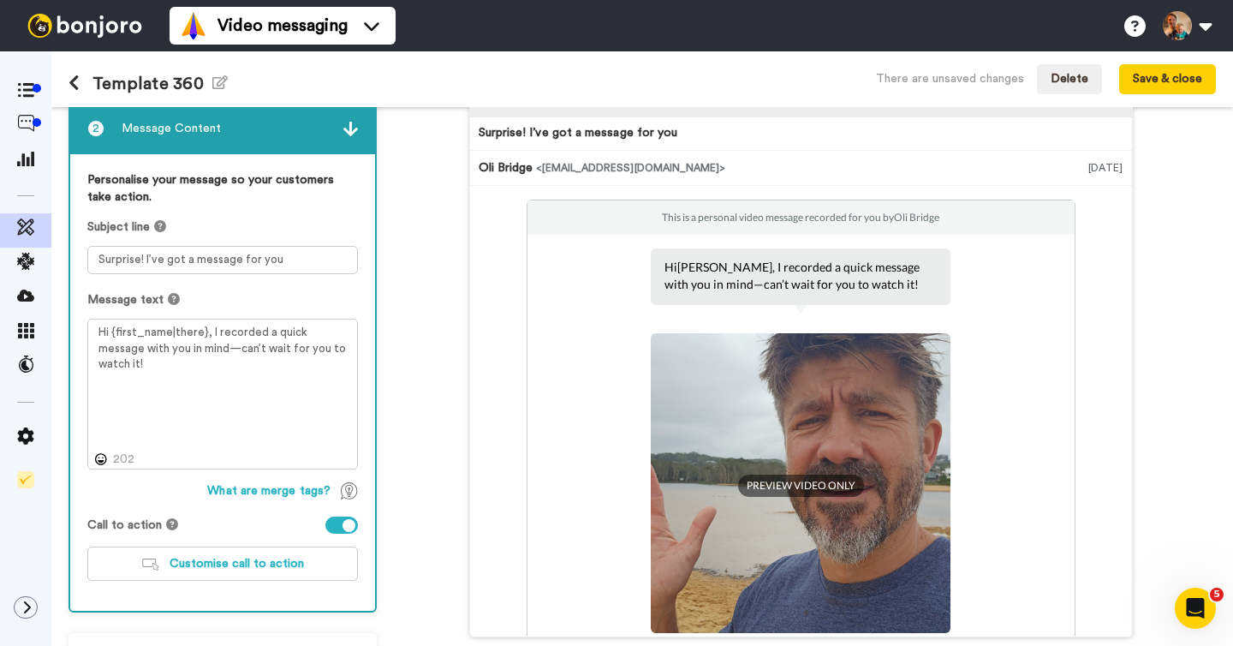
scroll to position [0, 0]
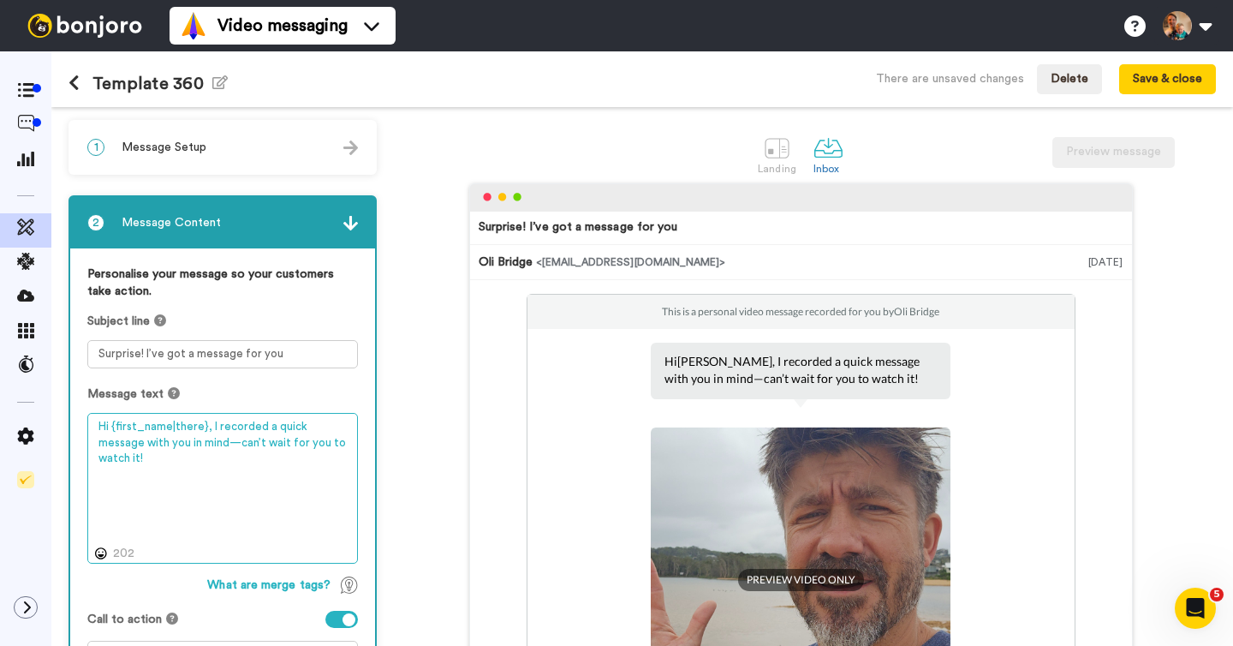
drag, startPoint x: 204, startPoint y: 425, endPoint x: 132, endPoint y: 425, distance: 71.9
click at [113, 428] on textarea "Hi {first_name|there}, I recorded a quick message with you in mind—can’t wait f…" at bounding box center [222, 488] width 271 height 151
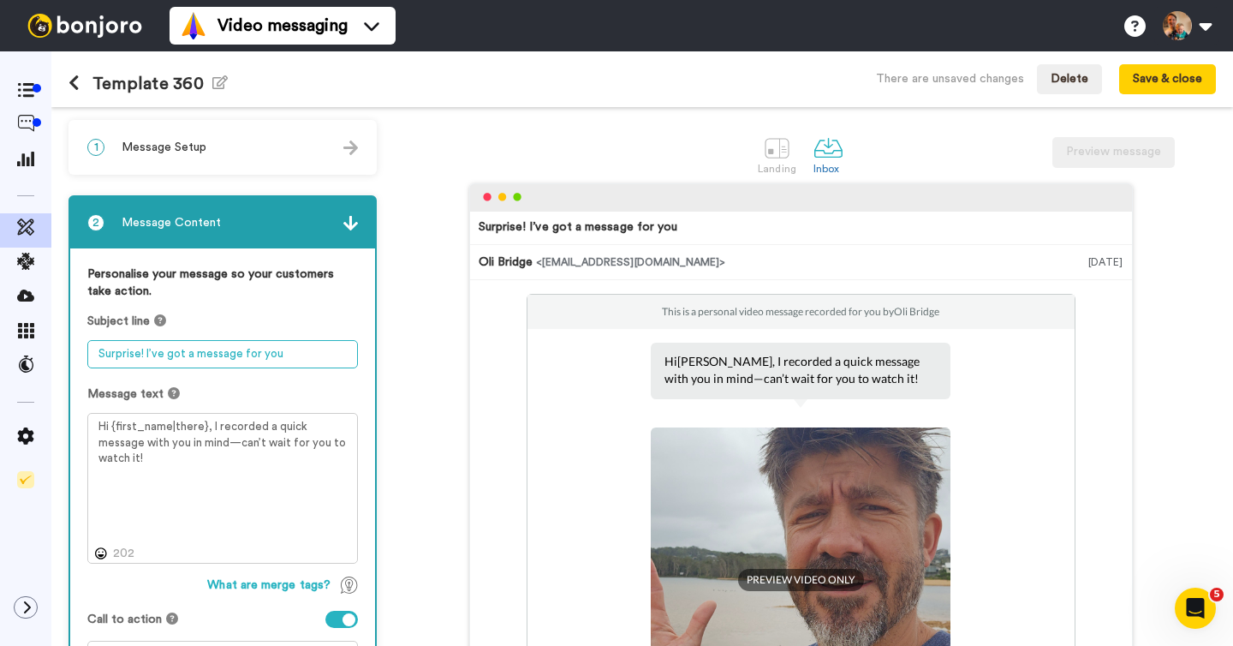
click at [307, 355] on textarea "Surprise! I’ve got a message for you" at bounding box center [222, 354] width 271 height 28
paste textarea "{first_name|there}"
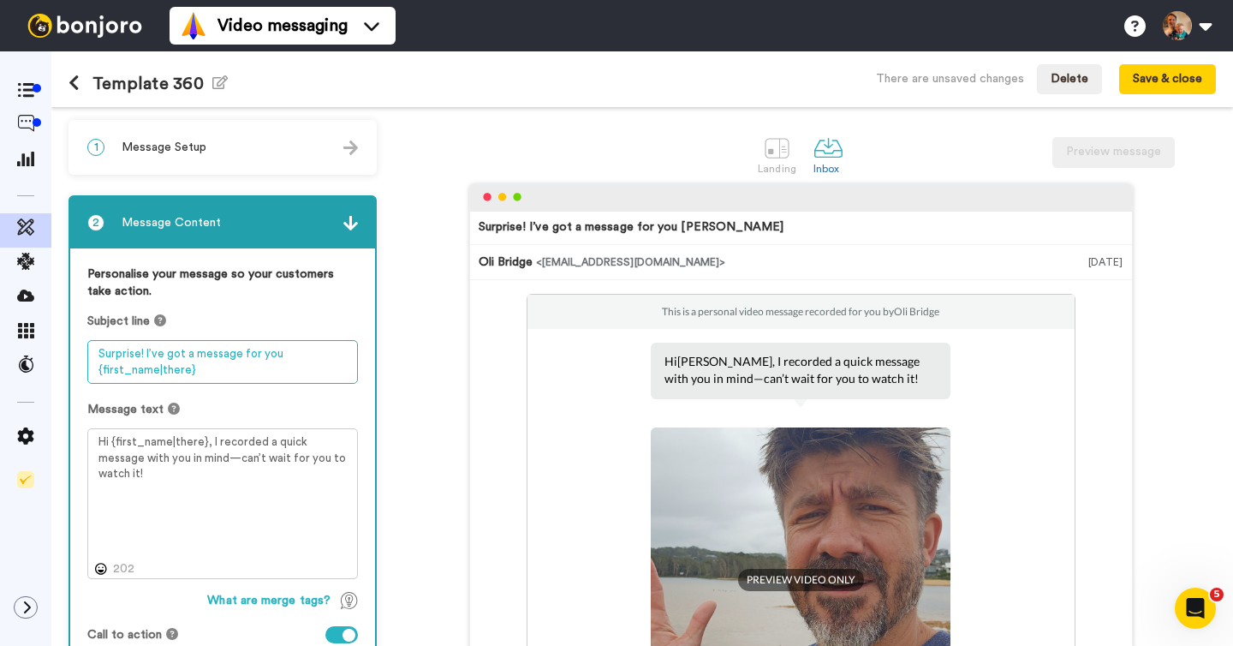
type textarea "Surprise! I’ve got a message for you {first_name|there}"
click at [586, 221] on div "Surprise! I’ve got a message for you Tom" at bounding box center [632, 226] width 306 height 17
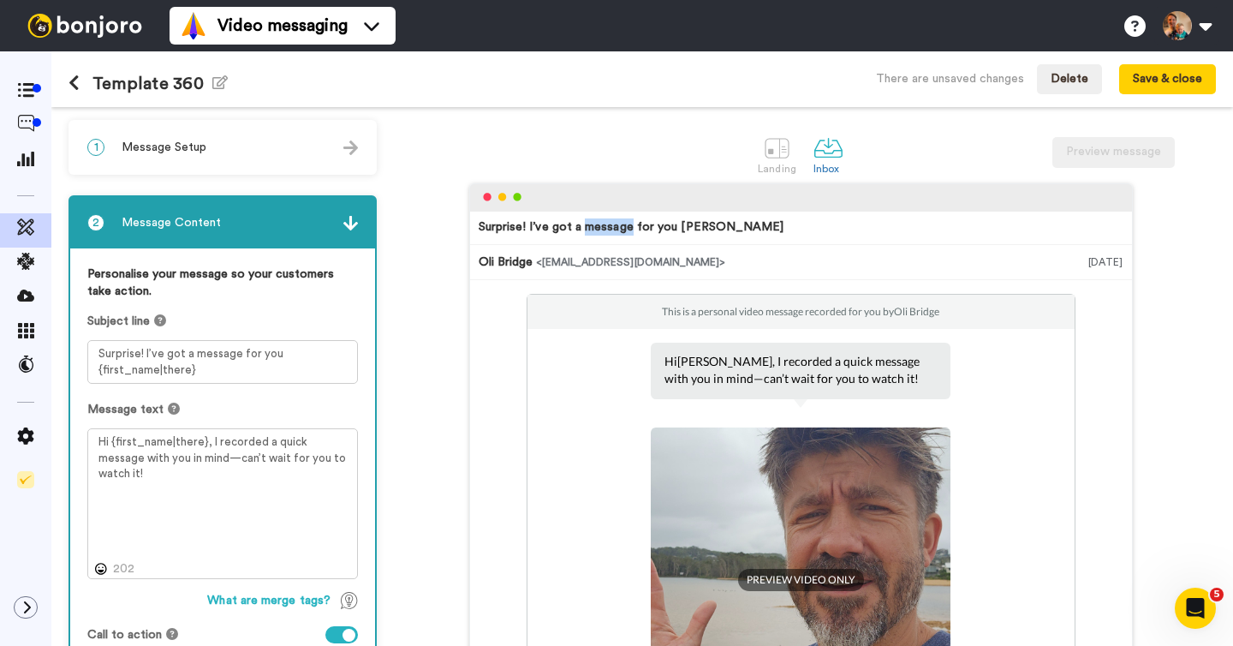
click at [586, 221] on div "Surprise! I’ve got a message for you Tom" at bounding box center [632, 226] width 306 height 17
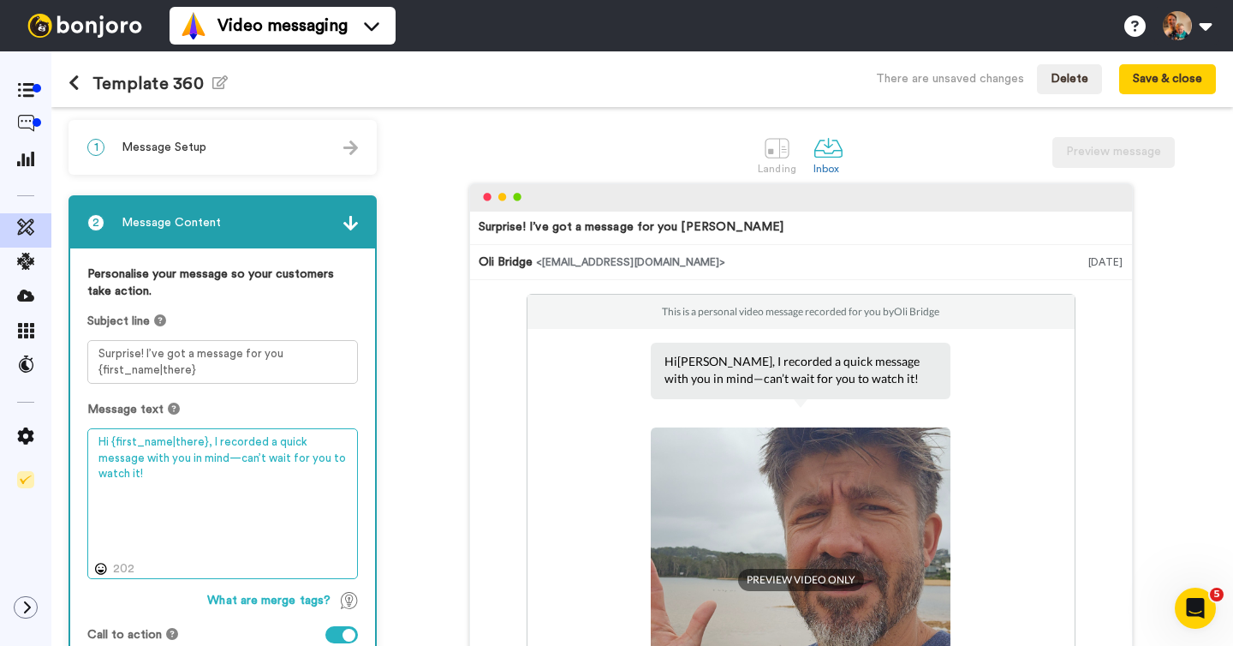
drag, startPoint x: 99, startPoint y: 443, endPoint x: 340, endPoint y: 462, distance: 241.4
click at [340, 462] on textarea "Hi {first_name|there}, I recorded a quick message with you in mind—can’t wait f…" at bounding box center [222, 503] width 271 height 151
click at [255, 467] on textarea "Hi {first_name|there}, I recorded a quick message with you in mind—can’t wait f…" at bounding box center [222, 503] width 271 height 151
drag, startPoint x: 340, startPoint y: 457, endPoint x: 206, endPoint y: 447, distance: 134.8
click at [206, 447] on textarea "Hi {first_name|there}, I recorded a quick message with you in mind—can’t wait f…" at bounding box center [222, 503] width 271 height 151
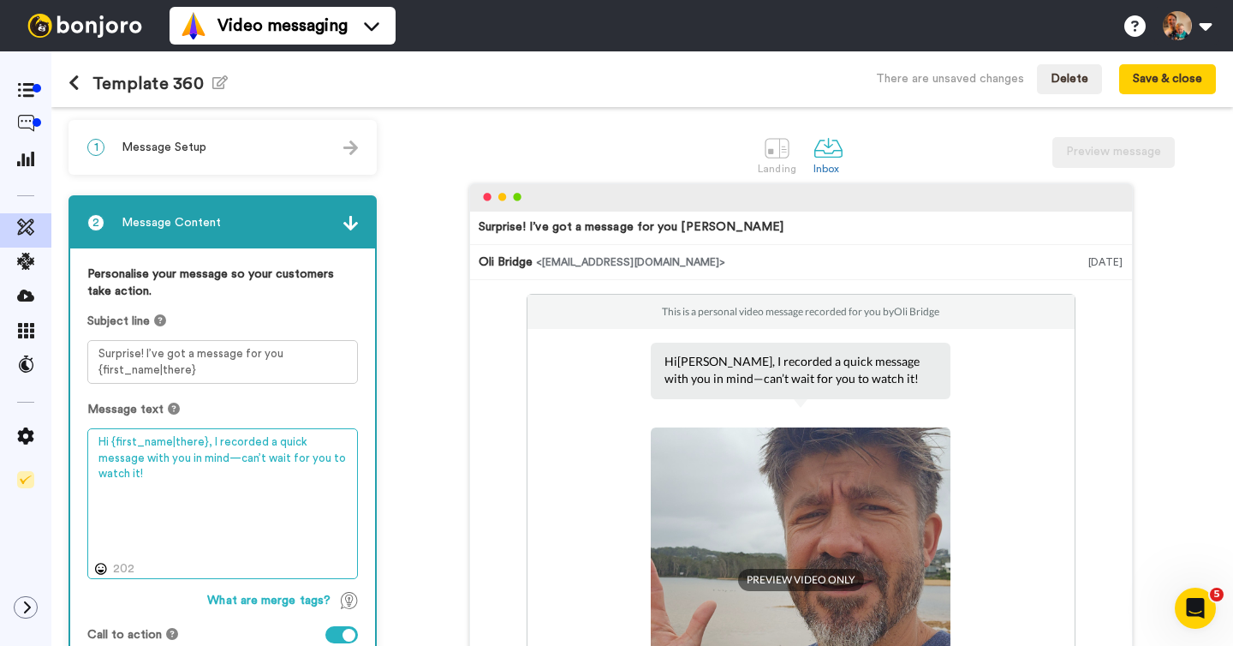
click at [245, 455] on textarea "Hi {first_name|there}, I recorded a quick message with you in mind—can’t wait f…" at bounding box center [222, 503] width 271 height 151
click at [340, 458] on textarea "Hi {first_name|there}, I recorded a quick message with you in mind—can’t wait f…" at bounding box center [222, 503] width 271 height 151
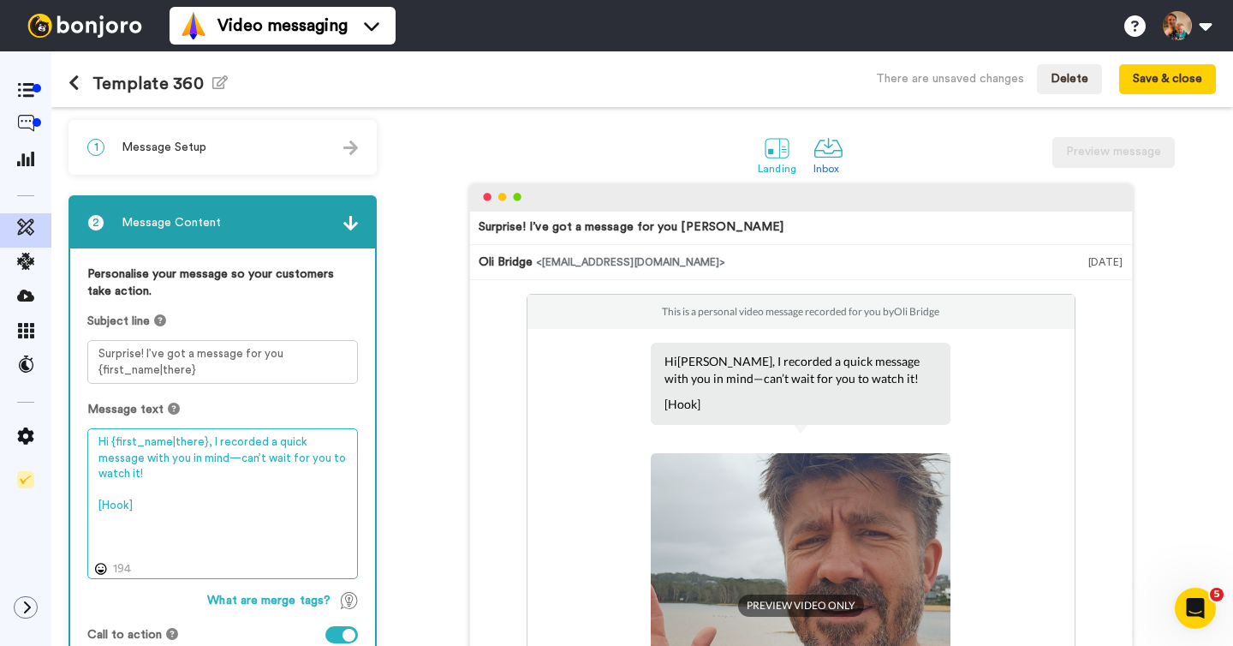
type textarea "Hi {first_name|there}, I recorded a quick message with you in mind—can’t wait f…"
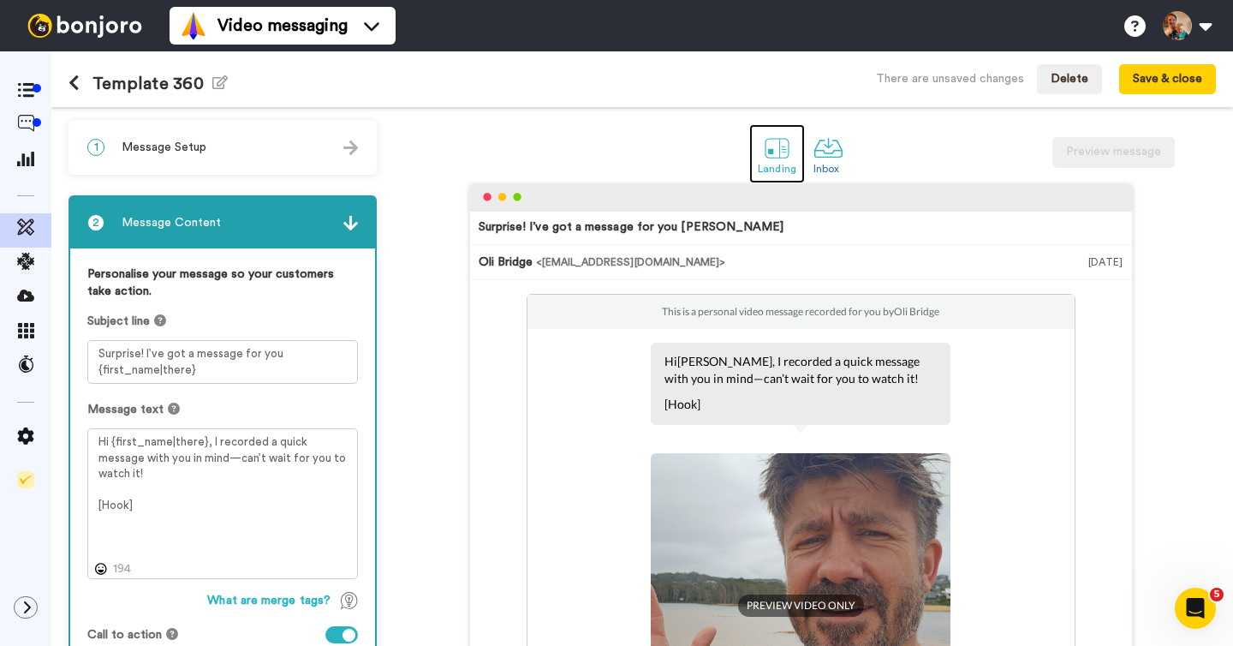
click at [772, 166] on div "Landing" at bounding box center [777, 169] width 39 height 12
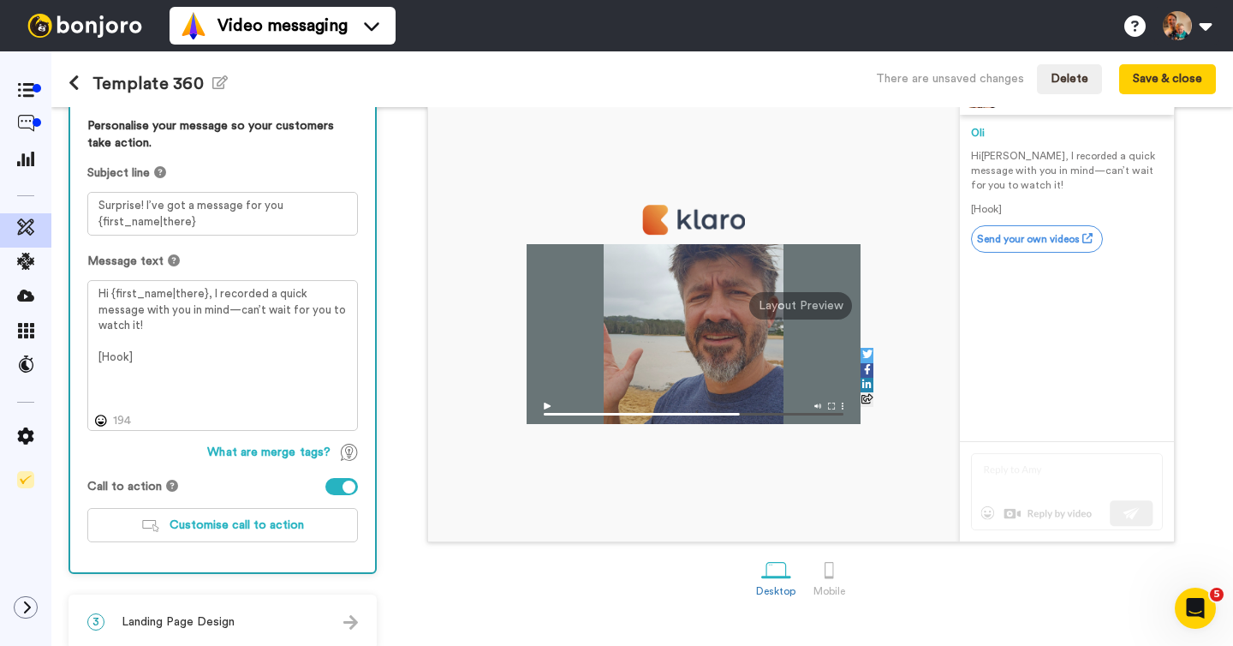
scroll to position [160, 0]
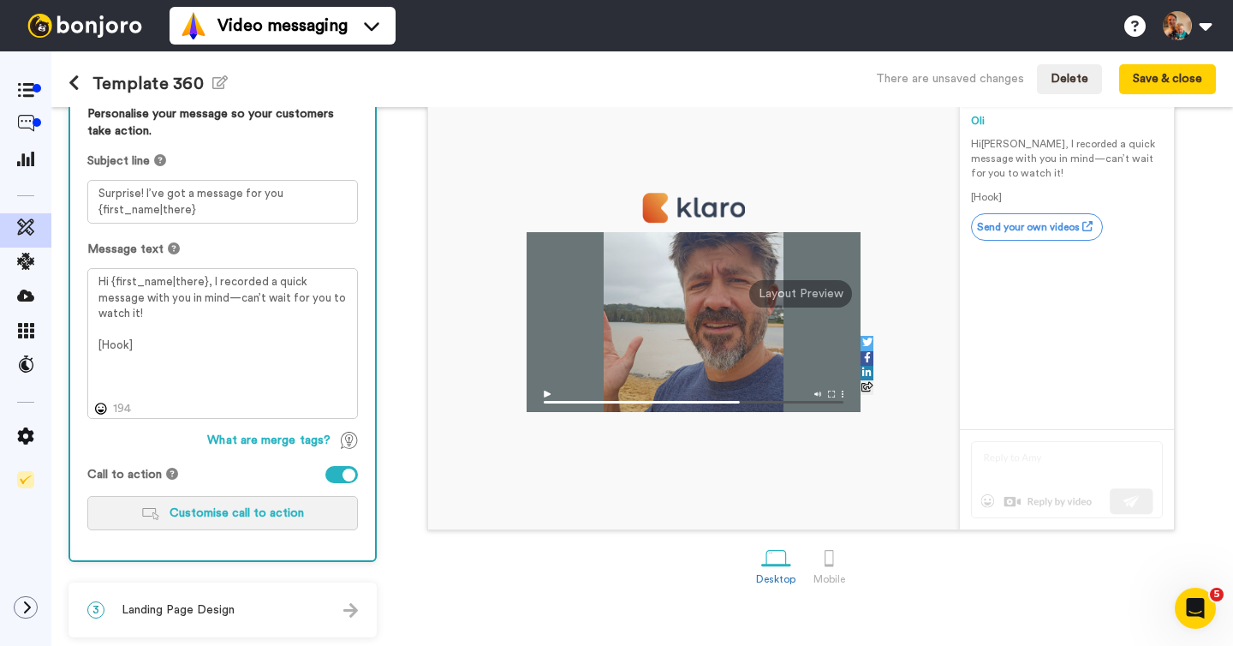
click at [243, 516] on span "Customise call to action" at bounding box center [237, 513] width 134 height 12
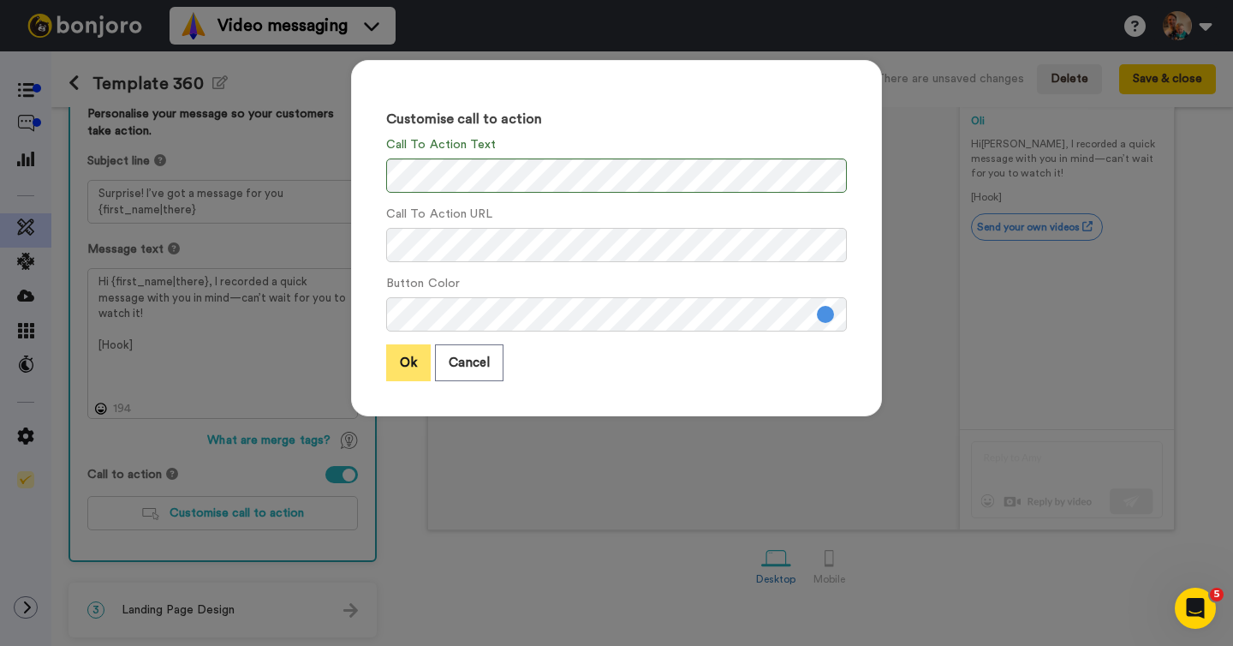
click at [413, 369] on button "Ok" at bounding box center [408, 362] width 45 height 37
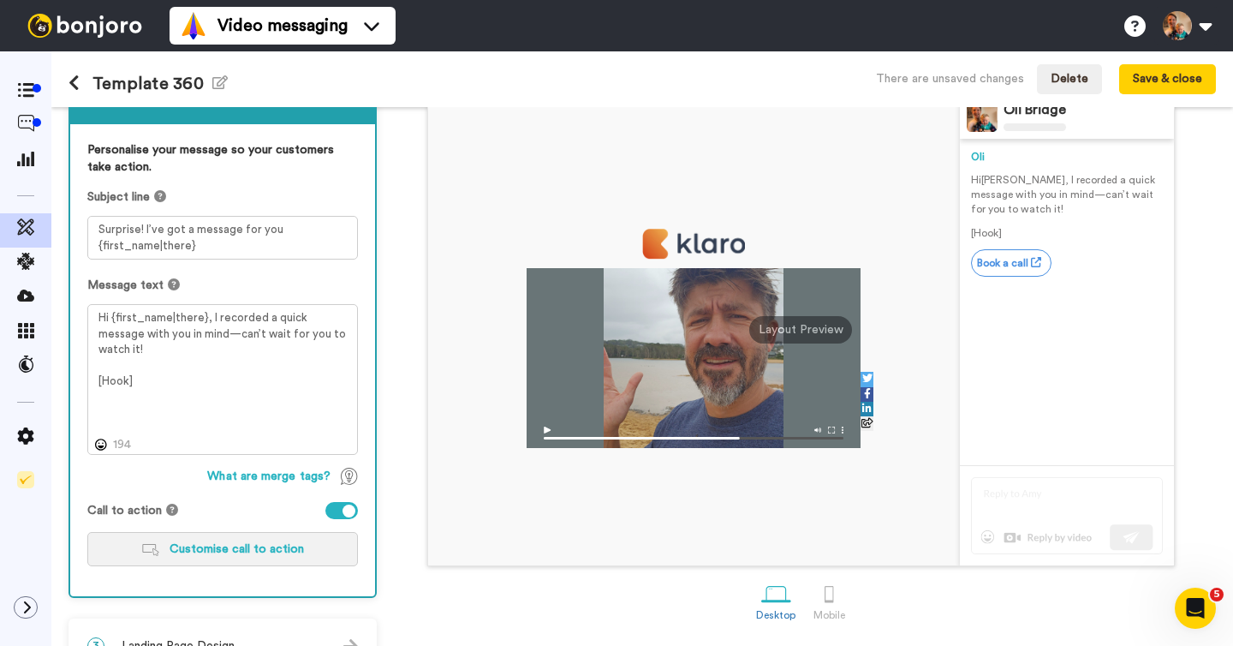
scroll to position [164, 0]
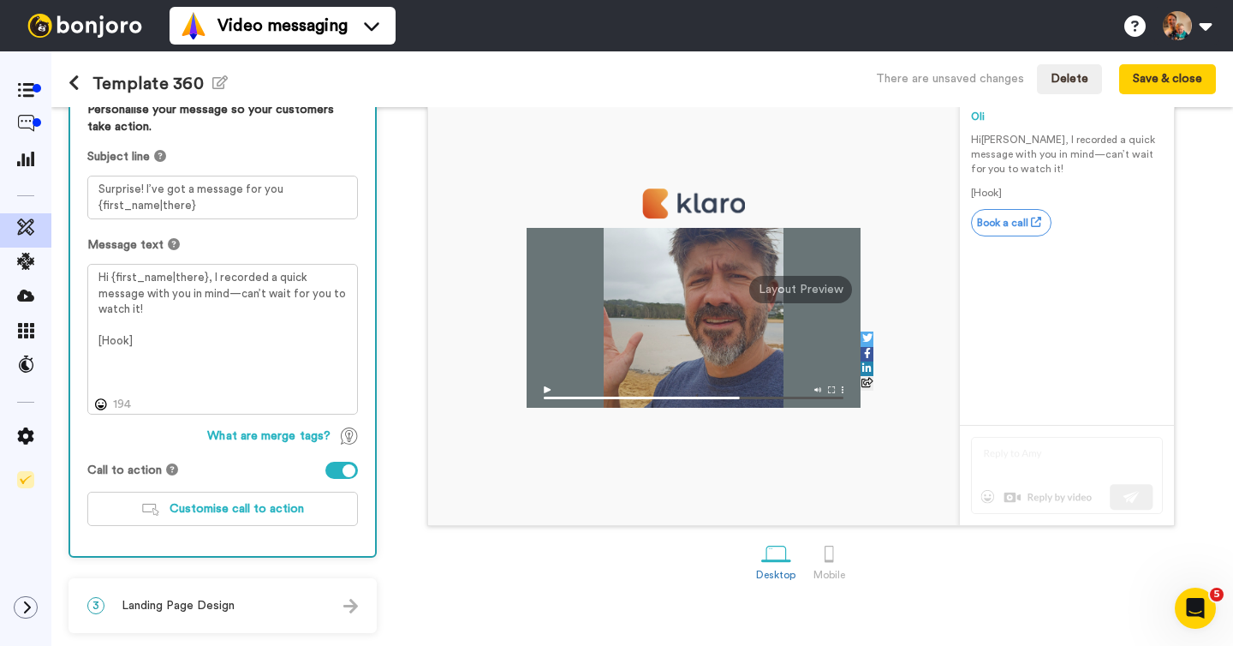
click at [212, 601] on span "Landing Page Design" at bounding box center [178, 605] width 113 height 17
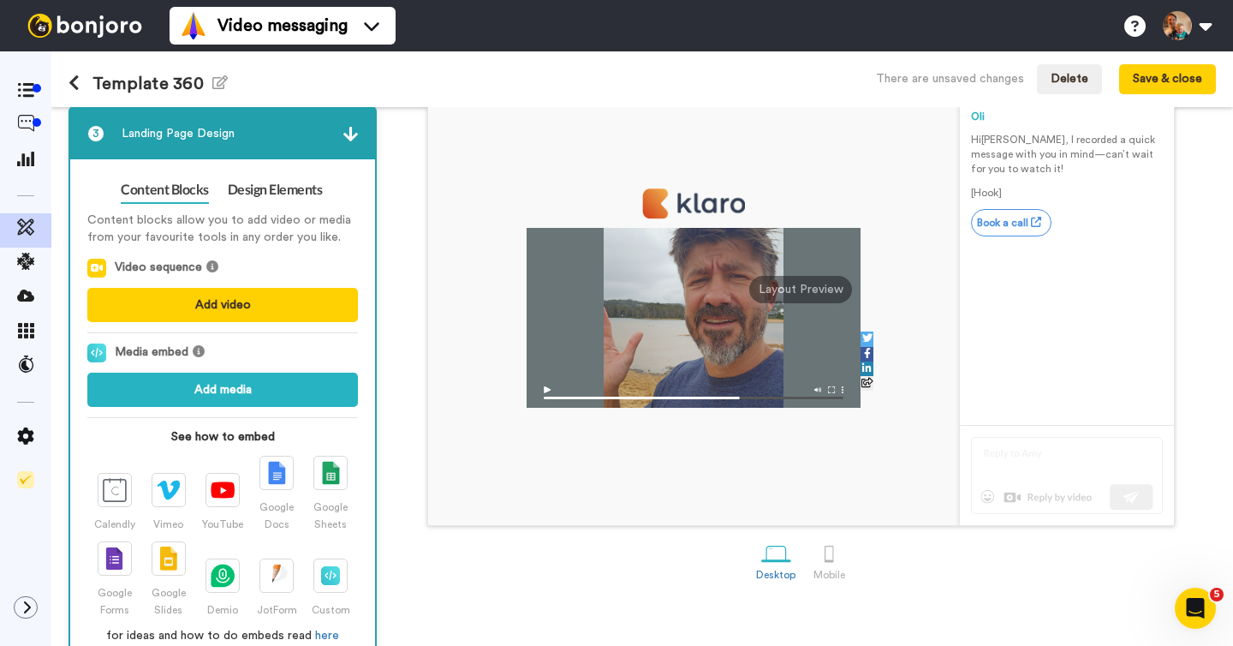
scroll to position [203, 0]
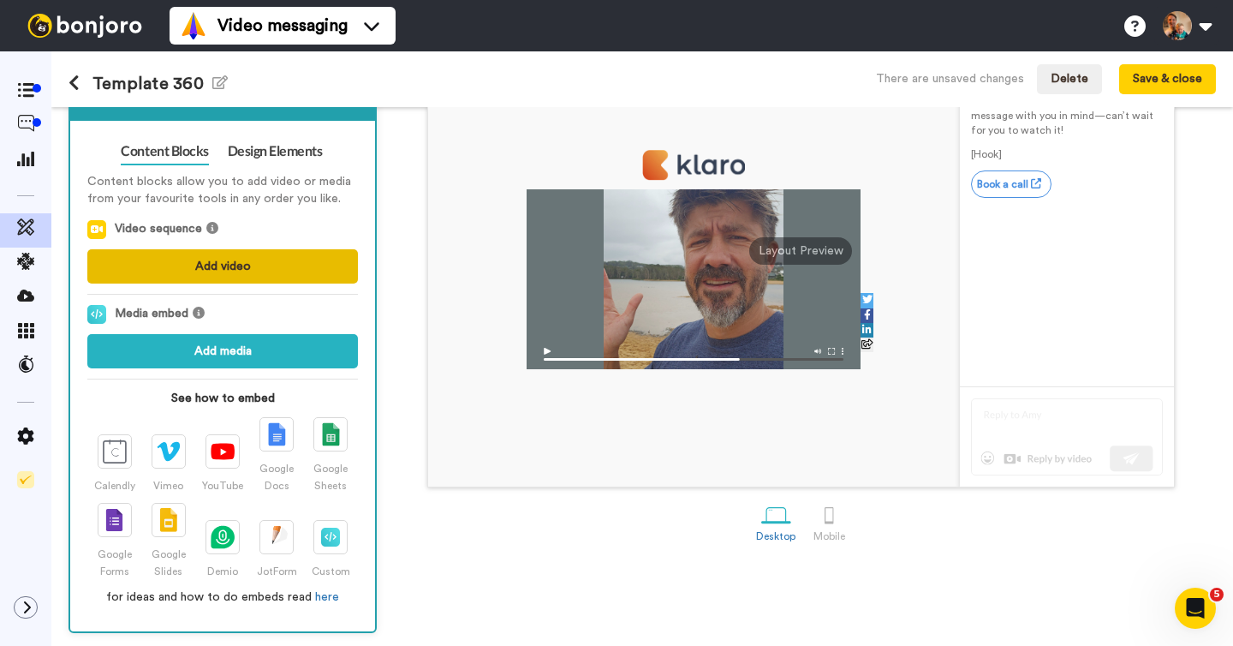
click at [235, 267] on button "Add video" at bounding box center [222, 266] width 271 height 34
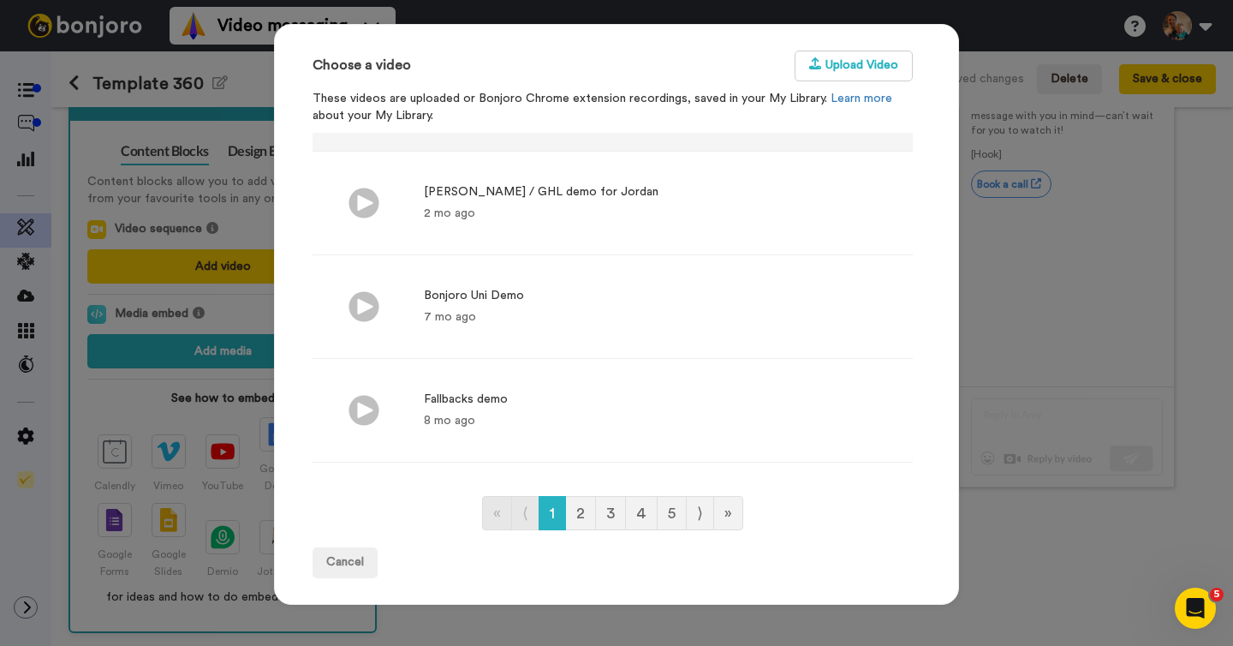
scroll to position [206, 0]
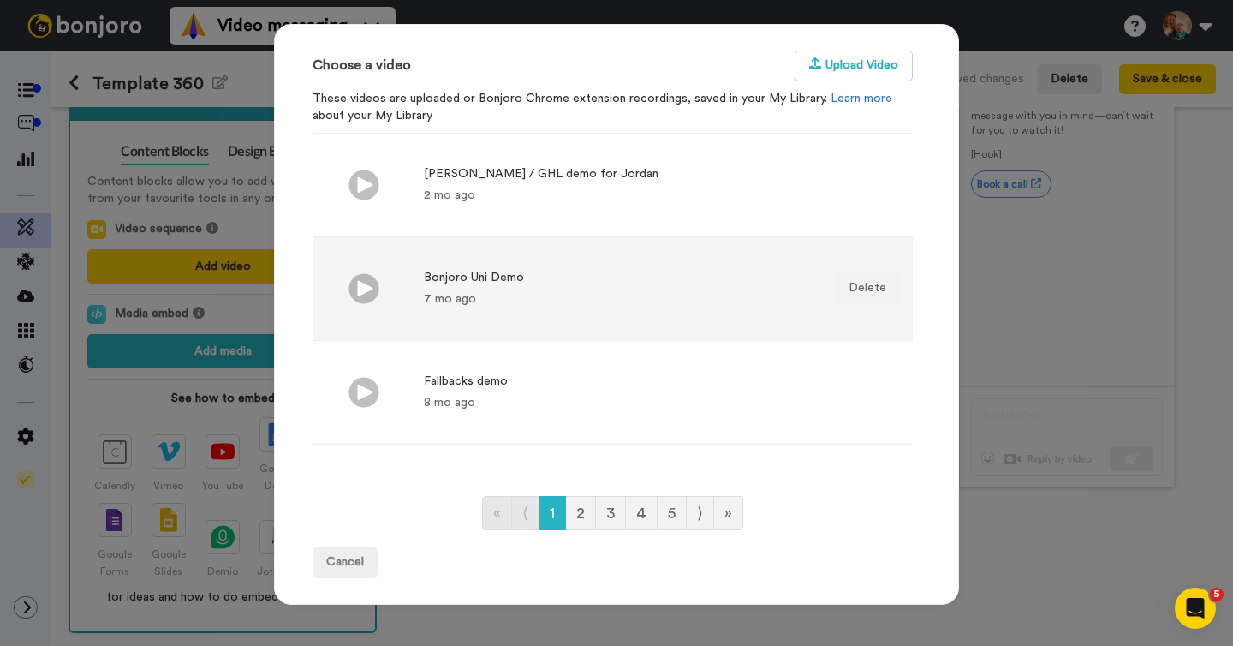
click at [462, 288] on div "Bonjoro Uni Demo 7 mo ago" at bounding box center [474, 288] width 100 height 39
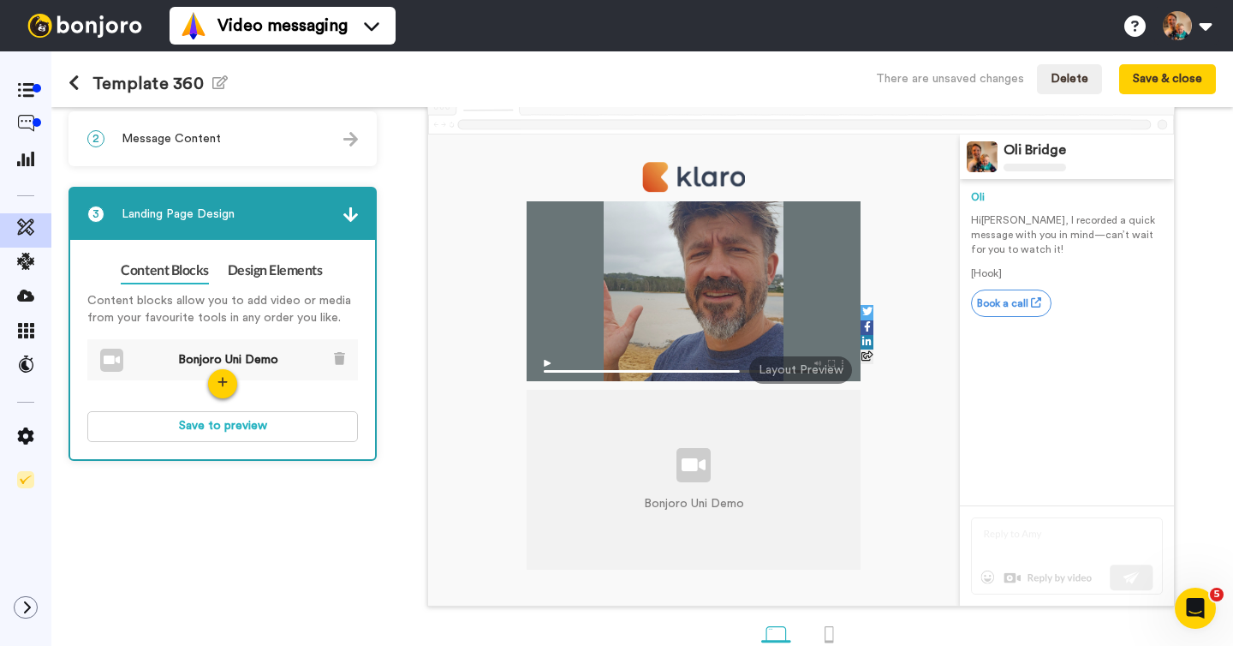
scroll to position [63, 0]
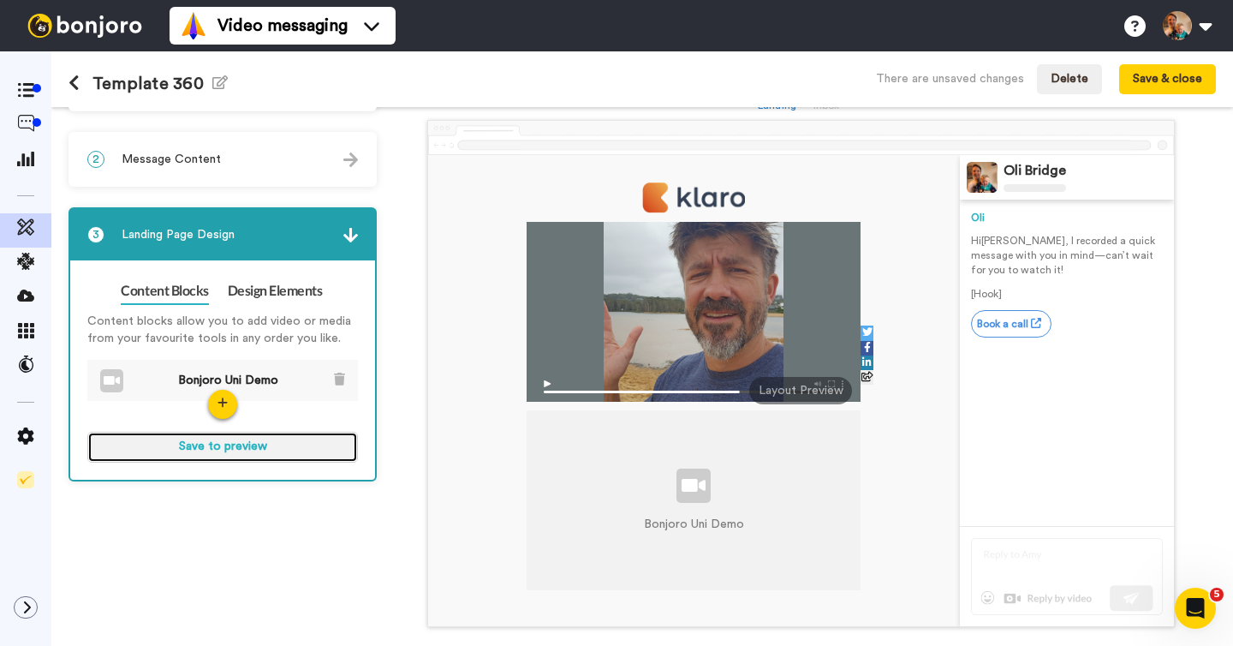
click at [247, 448] on button "Save to preview" at bounding box center [222, 447] width 271 height 31
click at [240, 450] on button "Preview" at bounding box center [222, 447] width 271 height 31
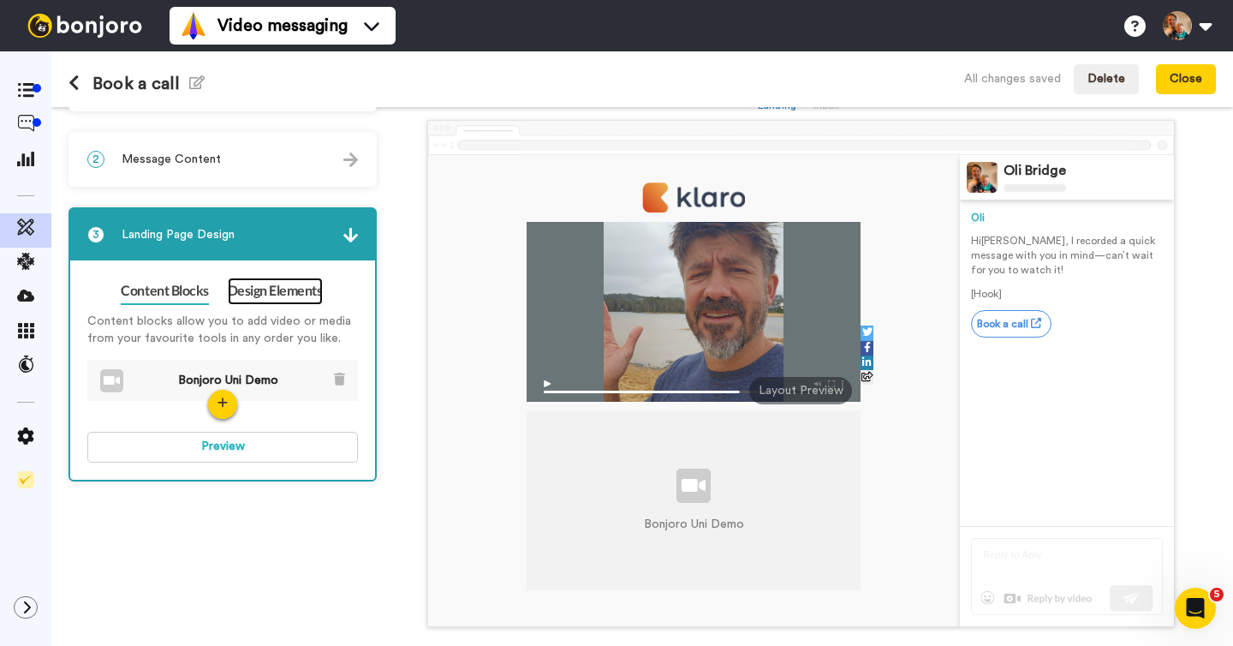
click at [265, 289] on link "Design Elements" at bounding box center [275, 290] width 95 height 27
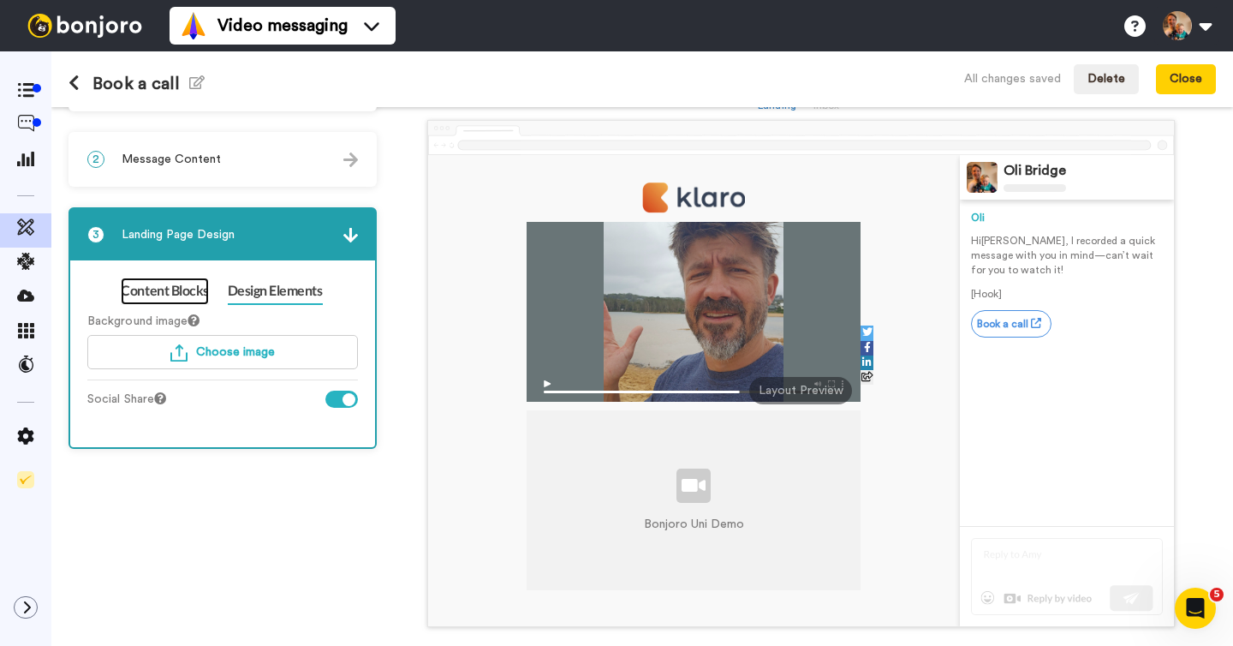
click at [170, 289] on link "Content Blocks" at bounding box center [164, 290] width 87 height 27
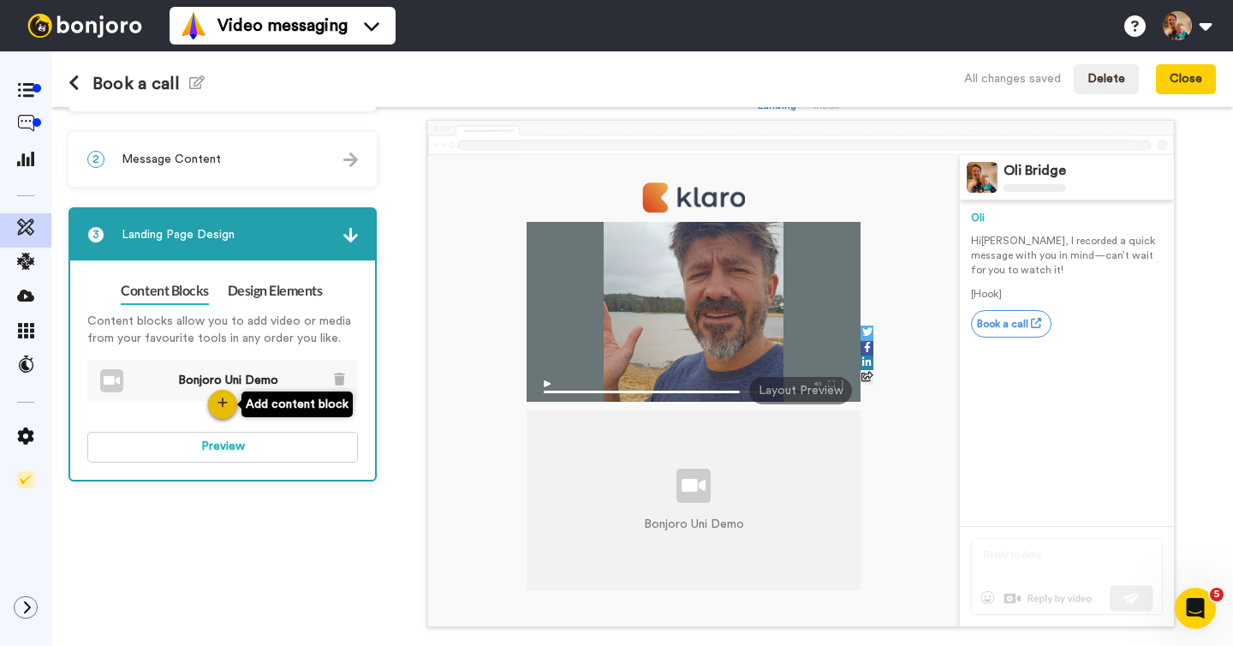
click at [223, 404] on icon "button" at bounding box center [222, 401] width 9 height 9
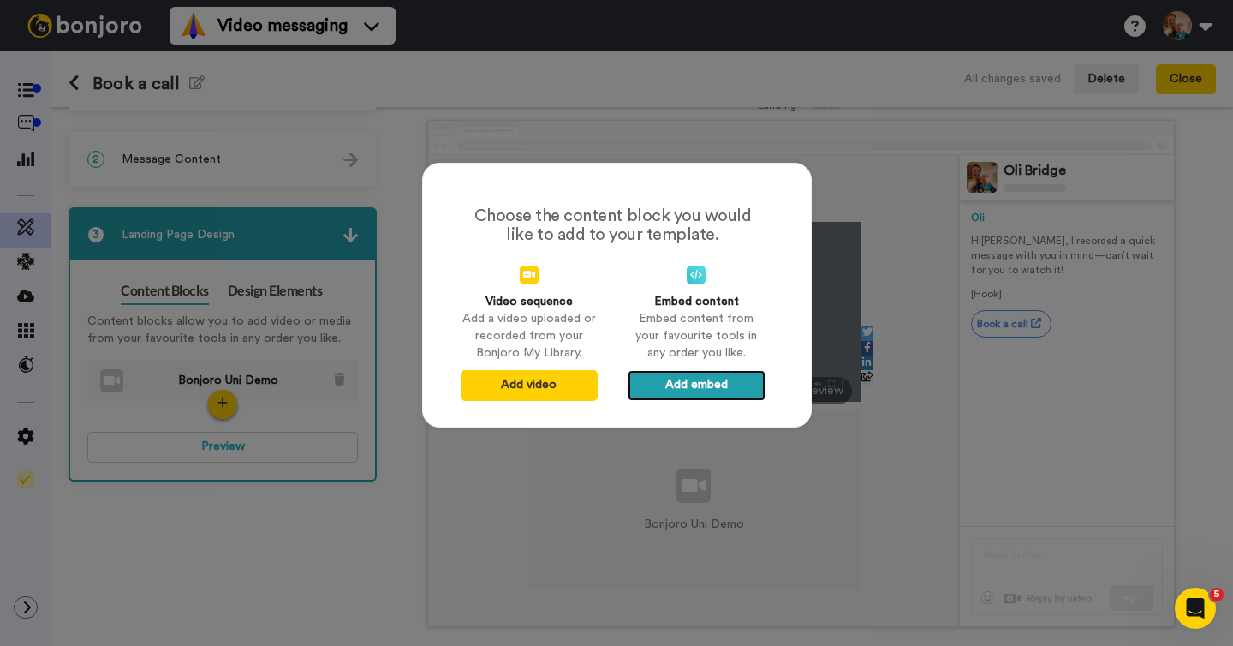
click at [690, 384] on button "Add embed" at bounding box center [696, 385] width 137 height 31
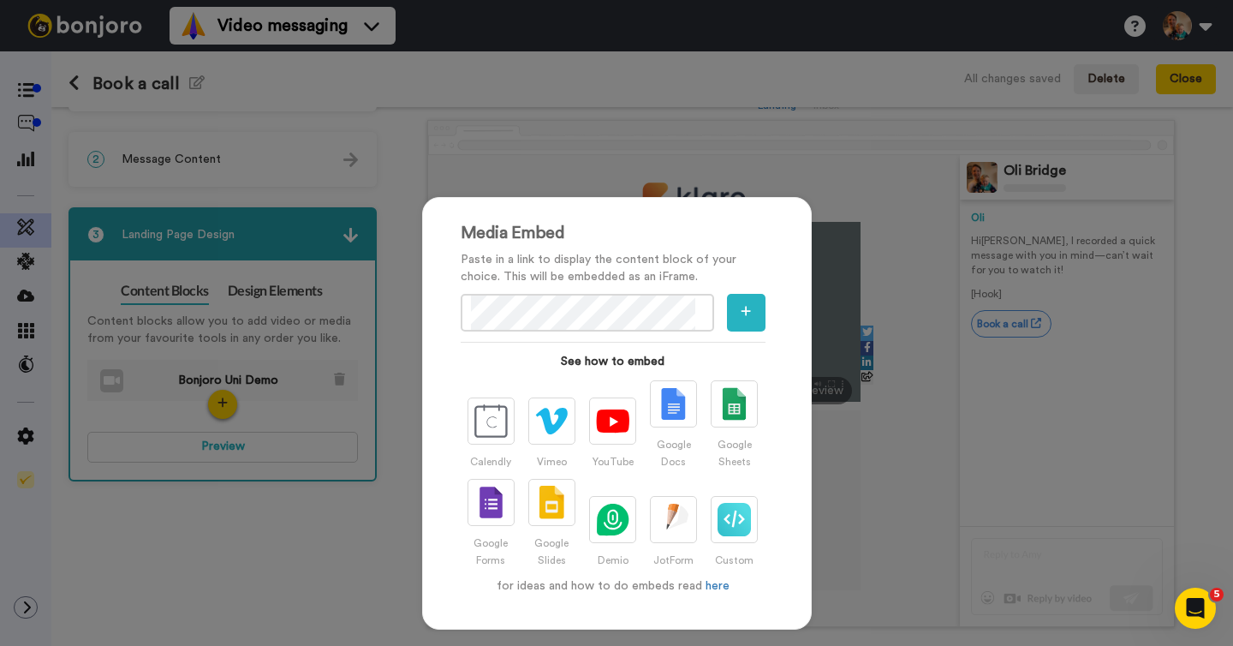
click at [829, 192] on div "Media Embed Paste in a link to display the content block of your choice. This w…" at bounding box center [616, 323] width 1233 height 646
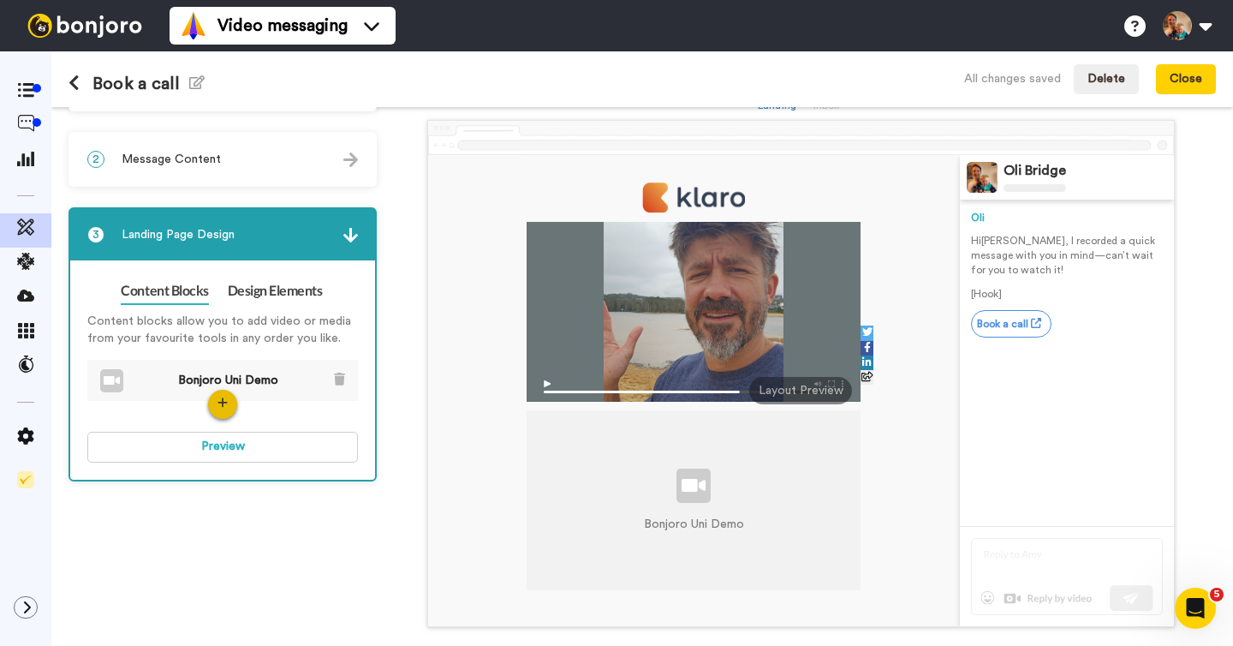
scroll to position [0, 0]
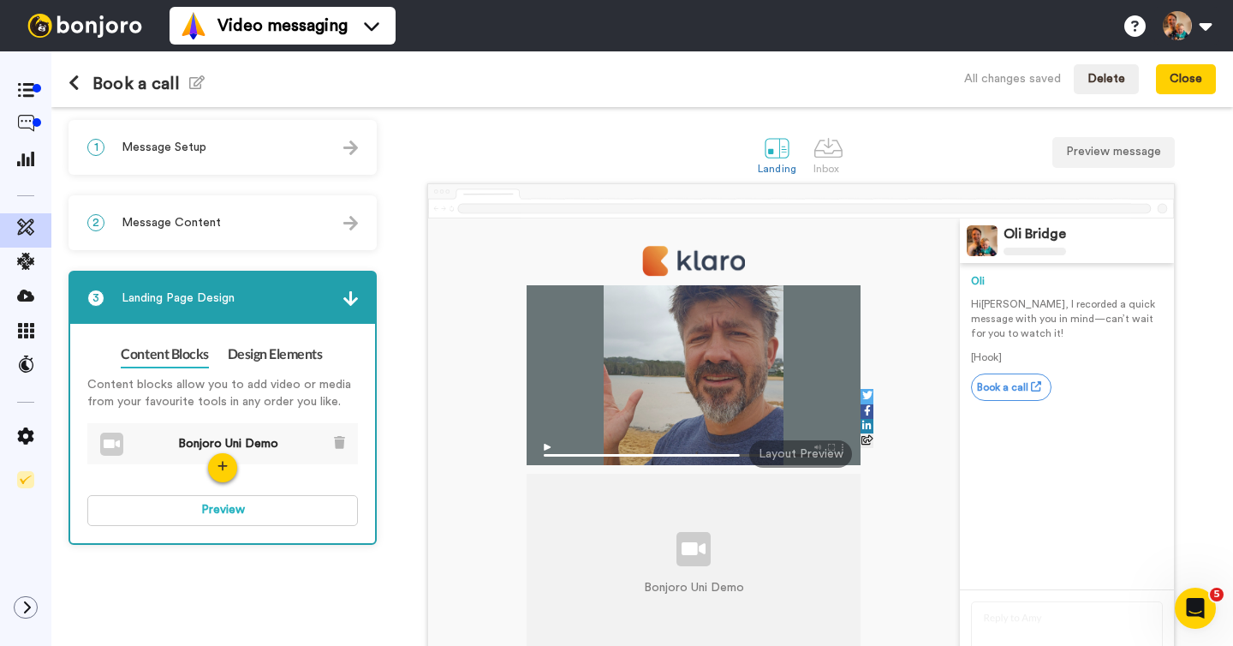
click at [278, 231] on div "2 Message Content" at bounding box center [222, 222] width 305 height 51
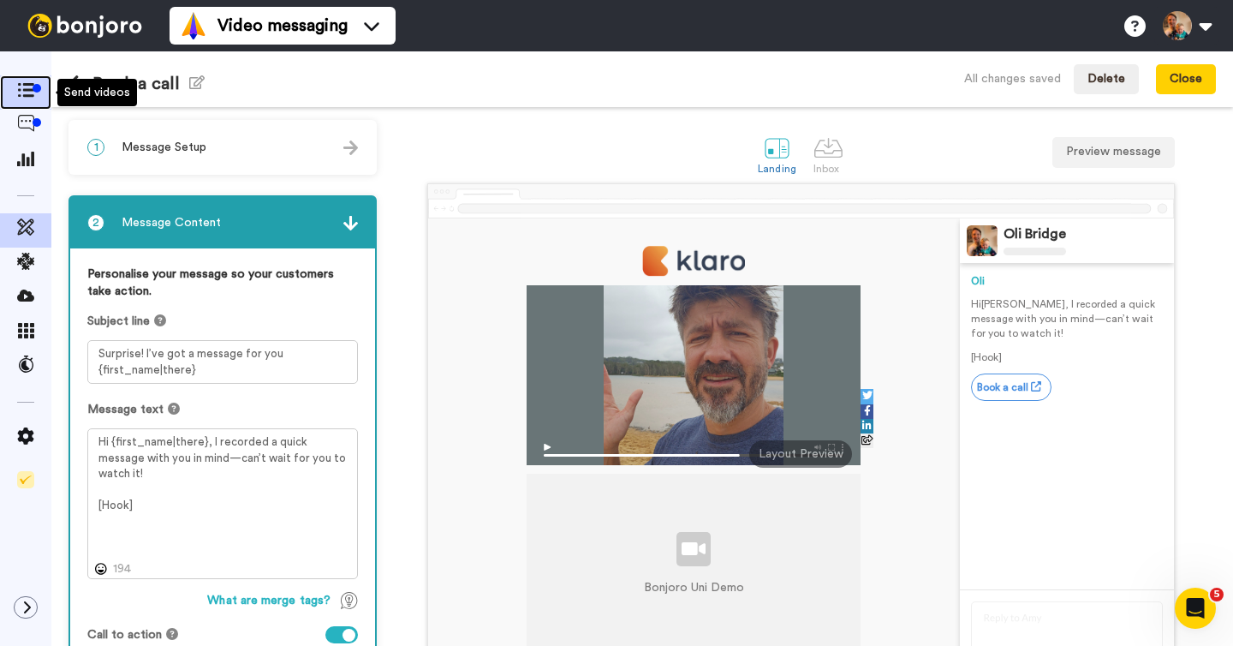
click at [26, 89] on icon at bounding box center [25, 90] width 17 height 15
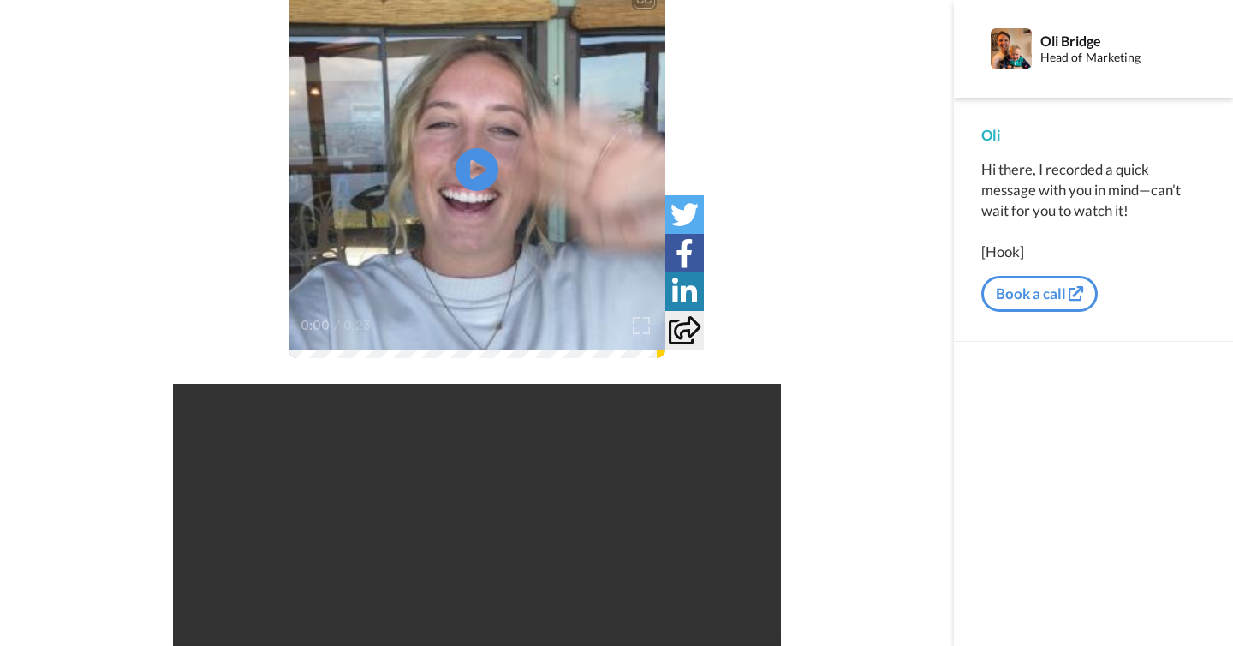
scroll to position [236, 0]
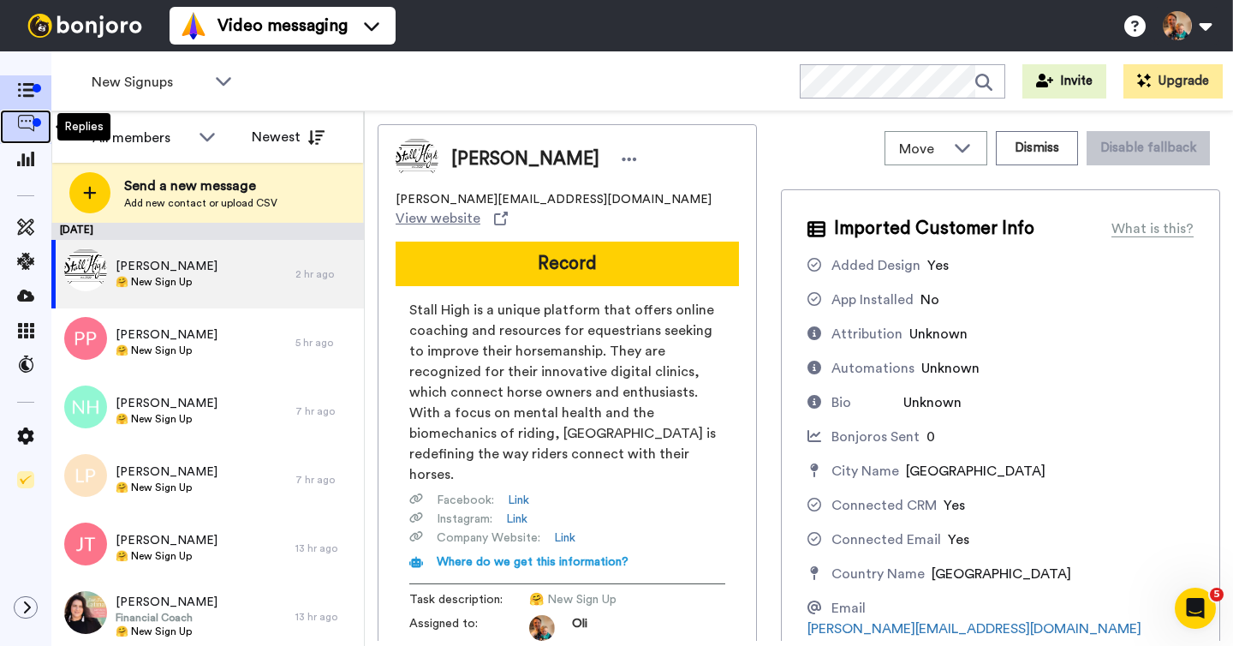
click at [31, 123] on icon at bounding box center [25, 123] width 17 height 17
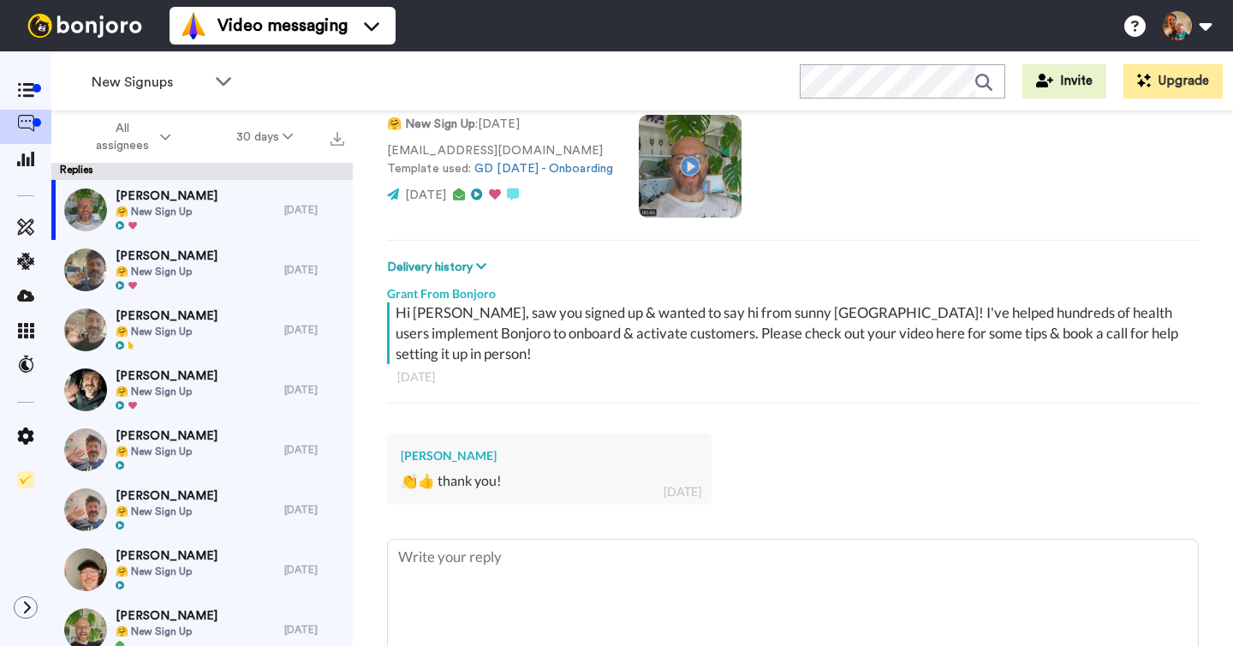
scroll to position [168, 0]
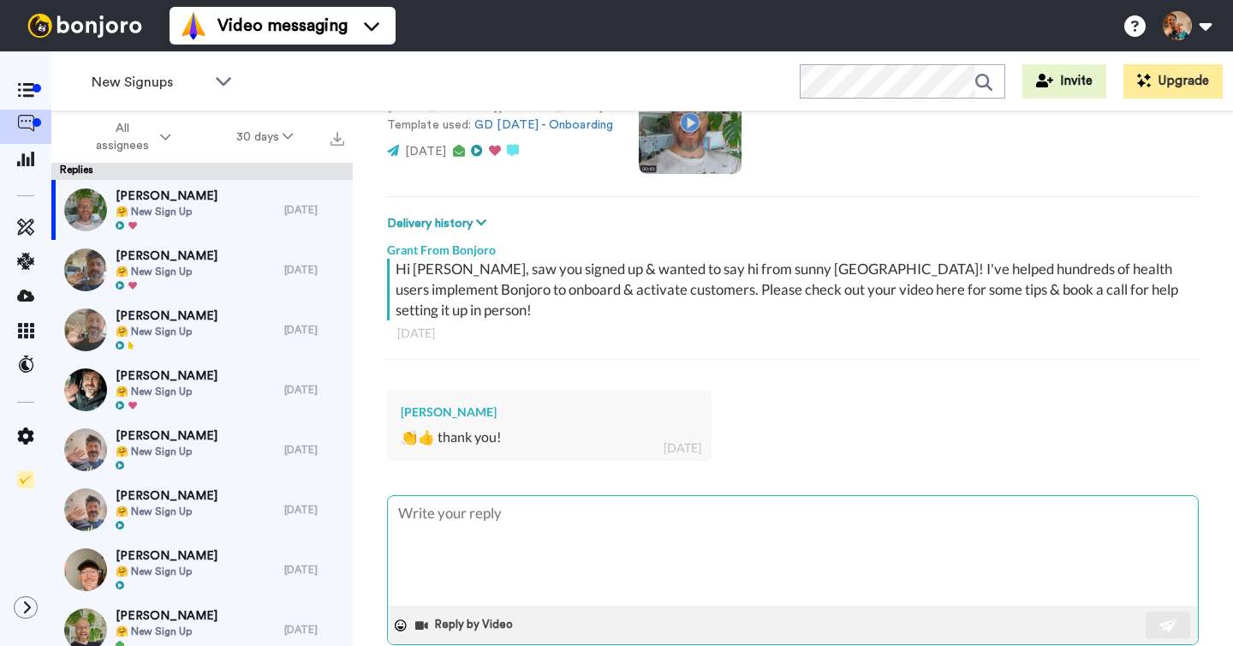
click at [502, 498] on textarea at bounding box center [793, 551] width 810 height 110
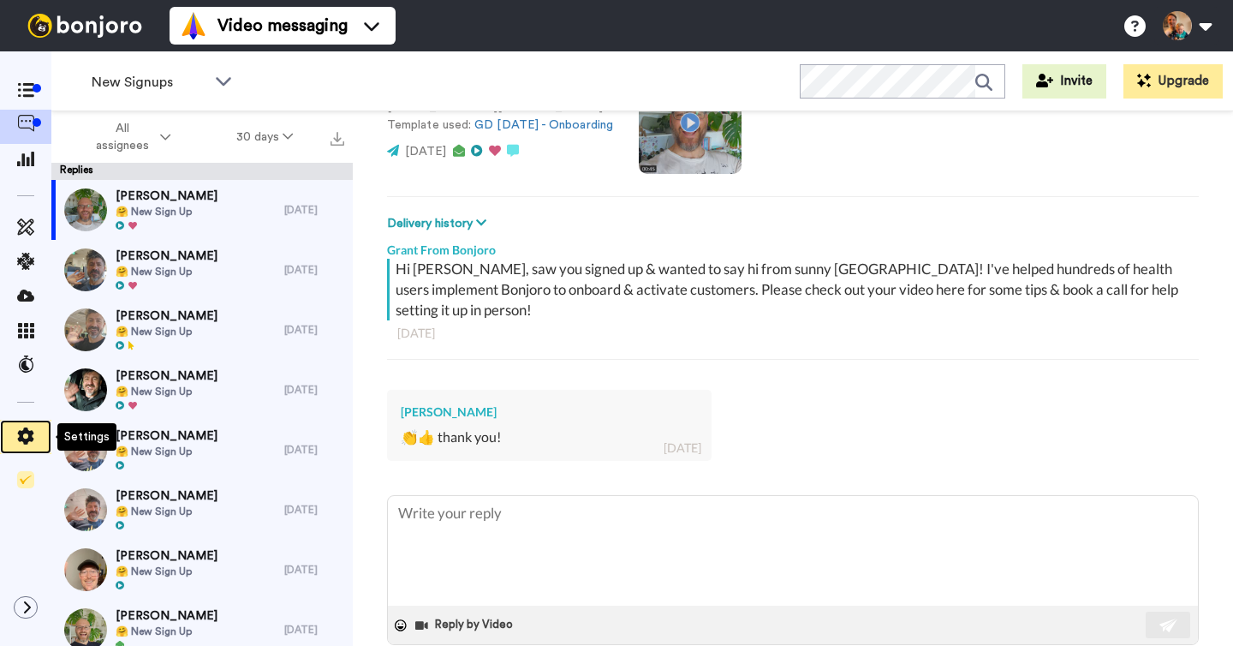
click at [33, 433] on icon at bounding box center [25, 435] width 17 height 17
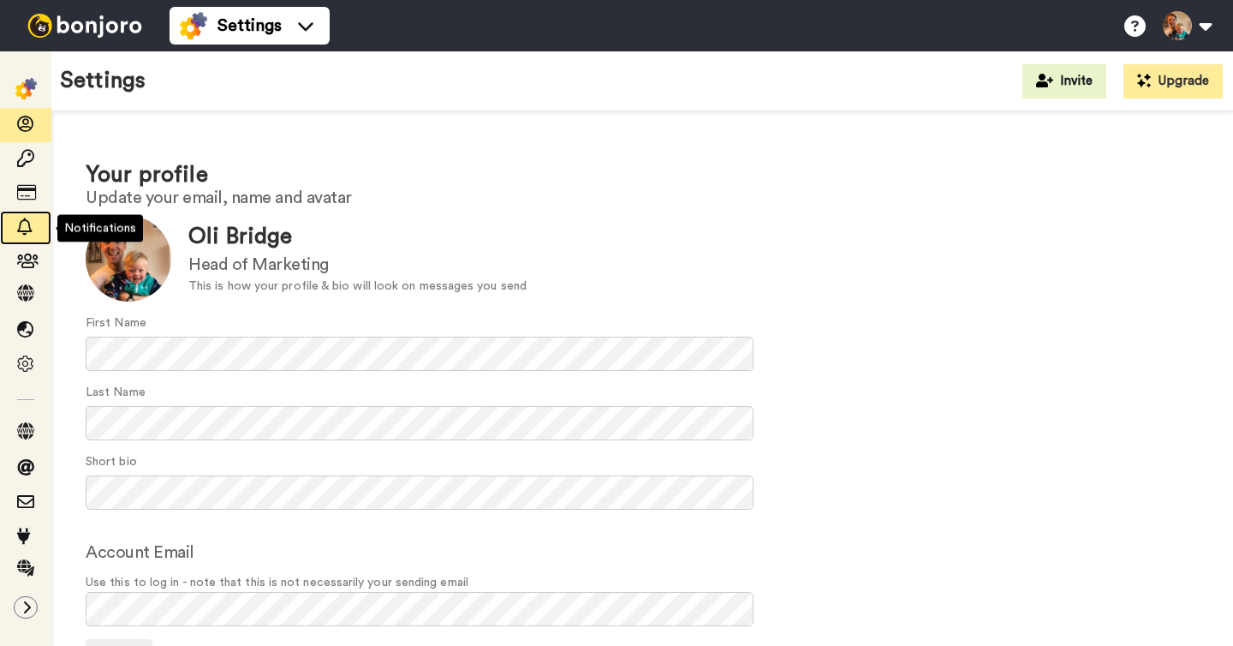
click at [32, 235] on icon at bounding box center [25, 226] width 17 height 17
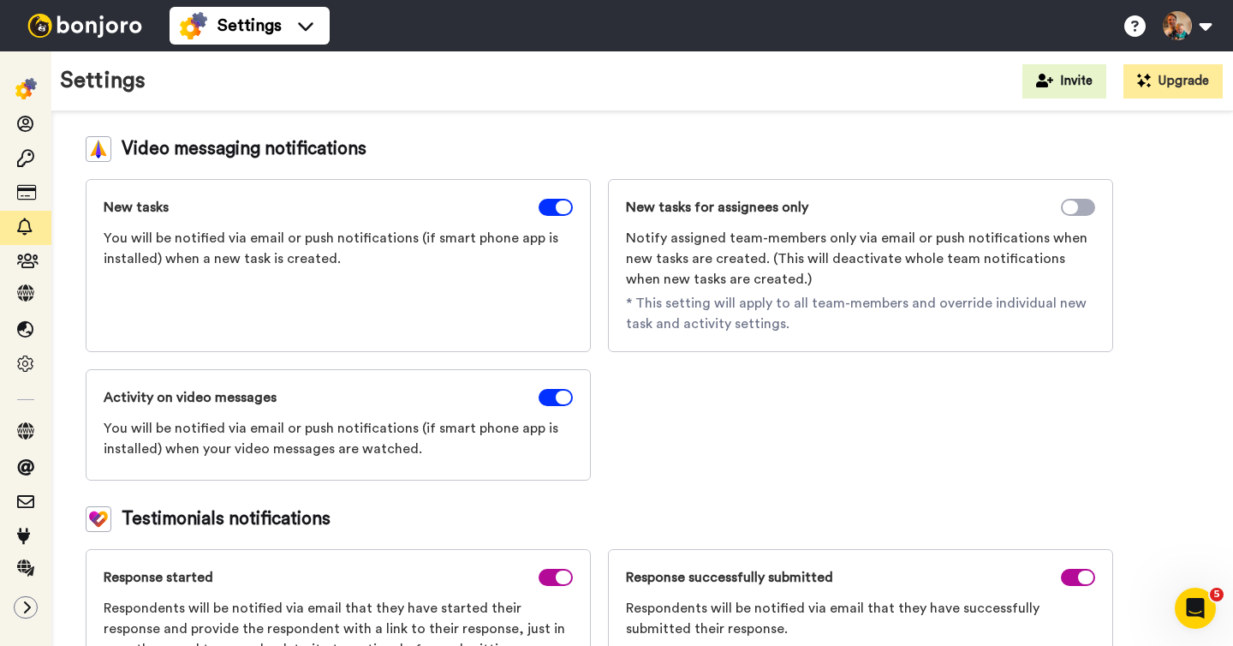
scroll to position [268, 0]
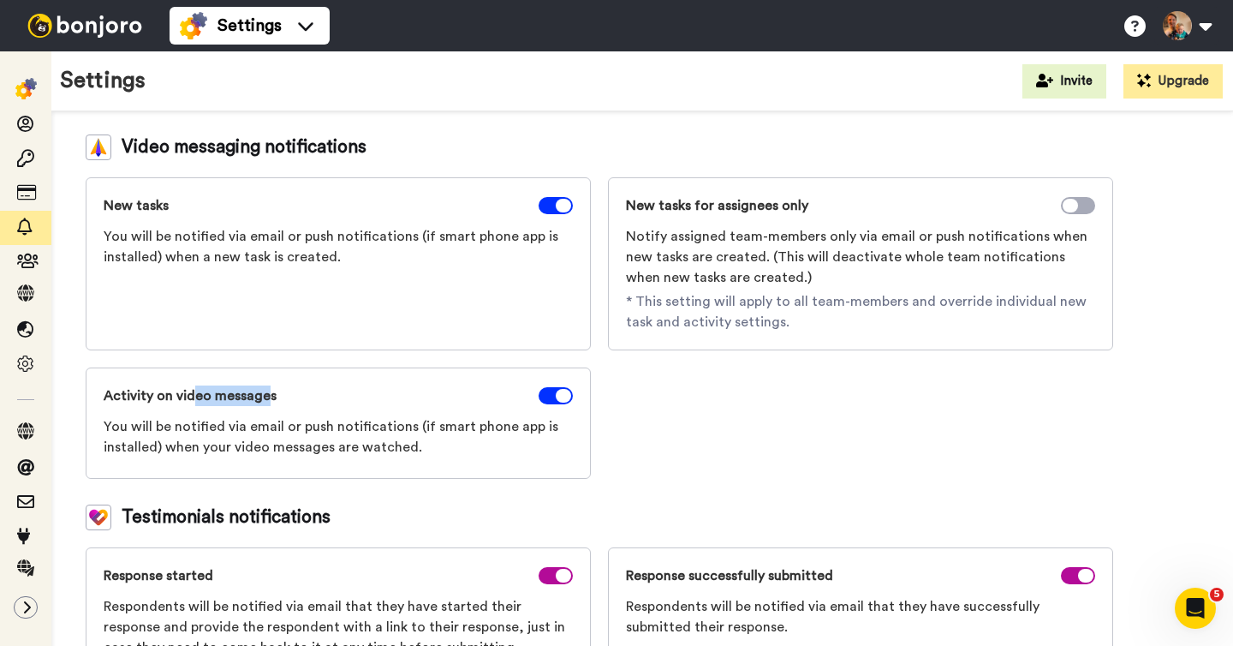
drag, startPoint x: 190, startPoint y: 393, endPoint x: 266, endPoint y: 396, distance: 76.3
click at [266, 396] on span "Activity on video messages" at bounding box center [190, 395] width 173 height 21
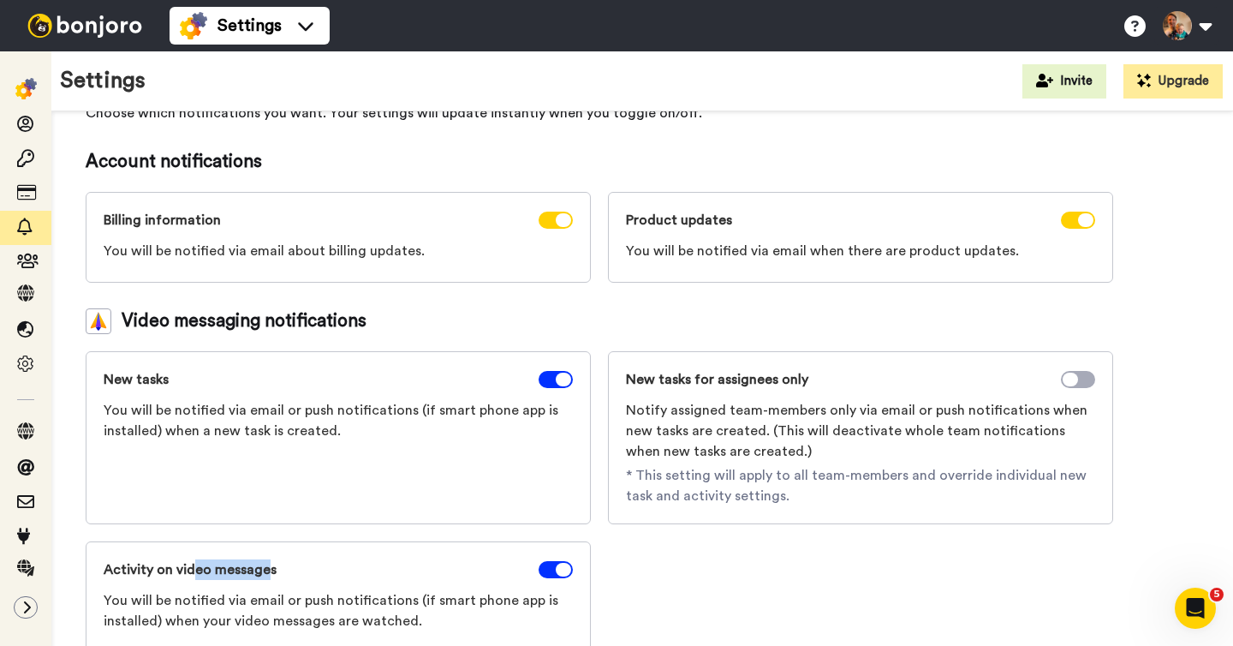
scroll to position [0, 0]
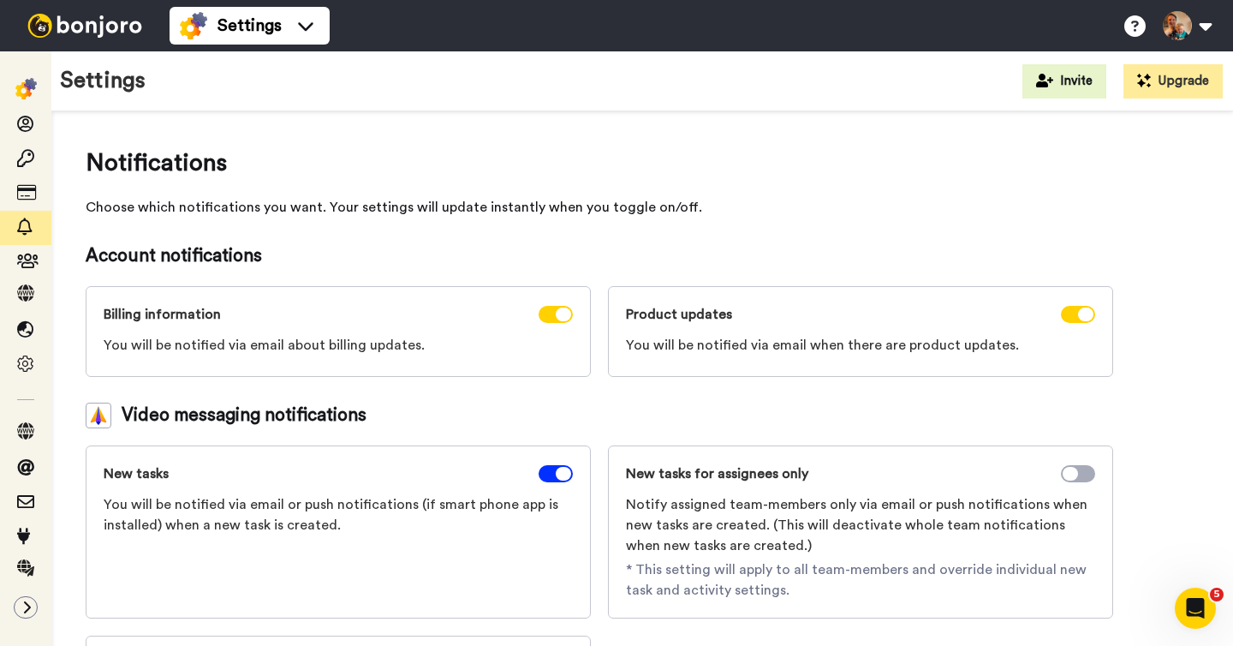
click at [64, 45] on div at bounding box center [85, 25] width 170 height 51
click at [96, 22] on img at bounding box center [85, 26] width 128 height 24
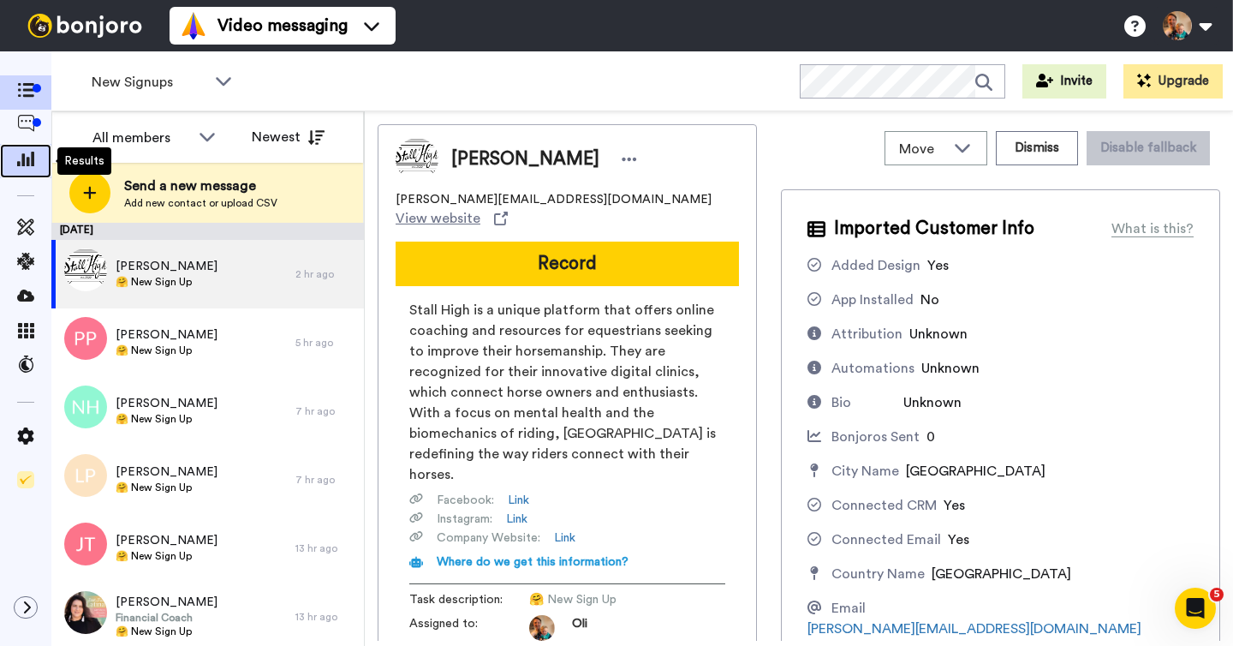
click at [29, 163] on icon at bounding box center [25, 158] width 17 height 15
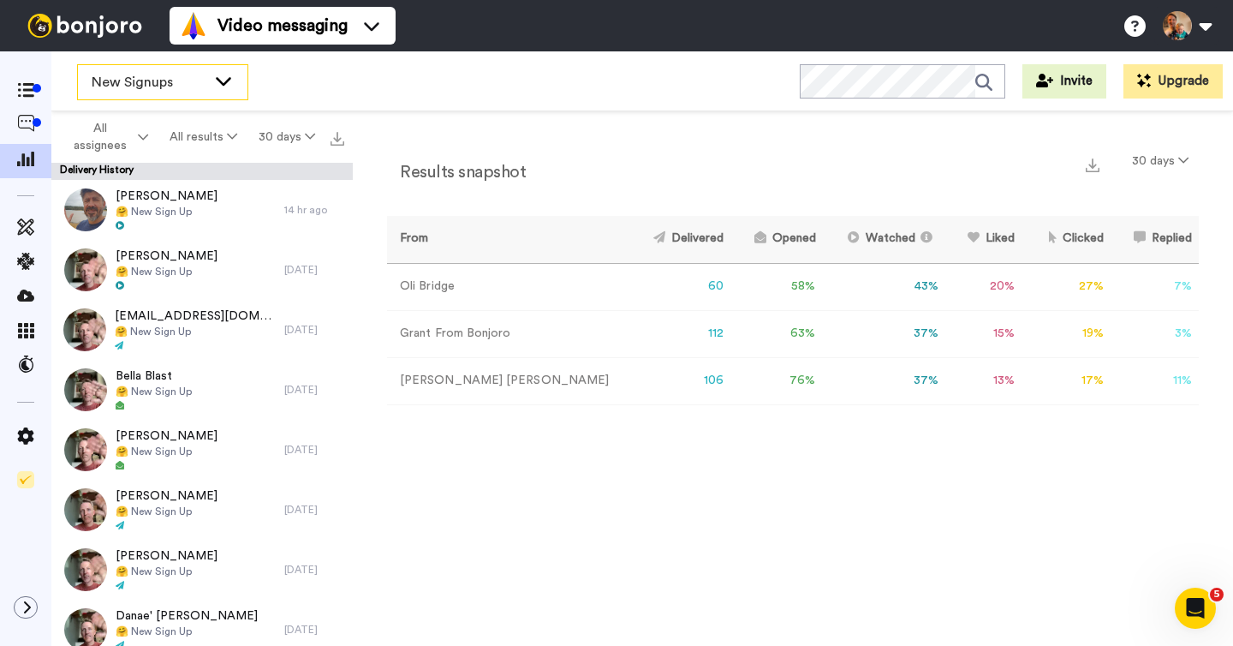
click at [115, 83] on span "New Signups" at bounding box center [149, 82] width 115 height 21
click at [27, 92] on icon at bounding box center [25, 90] width 17 height 15
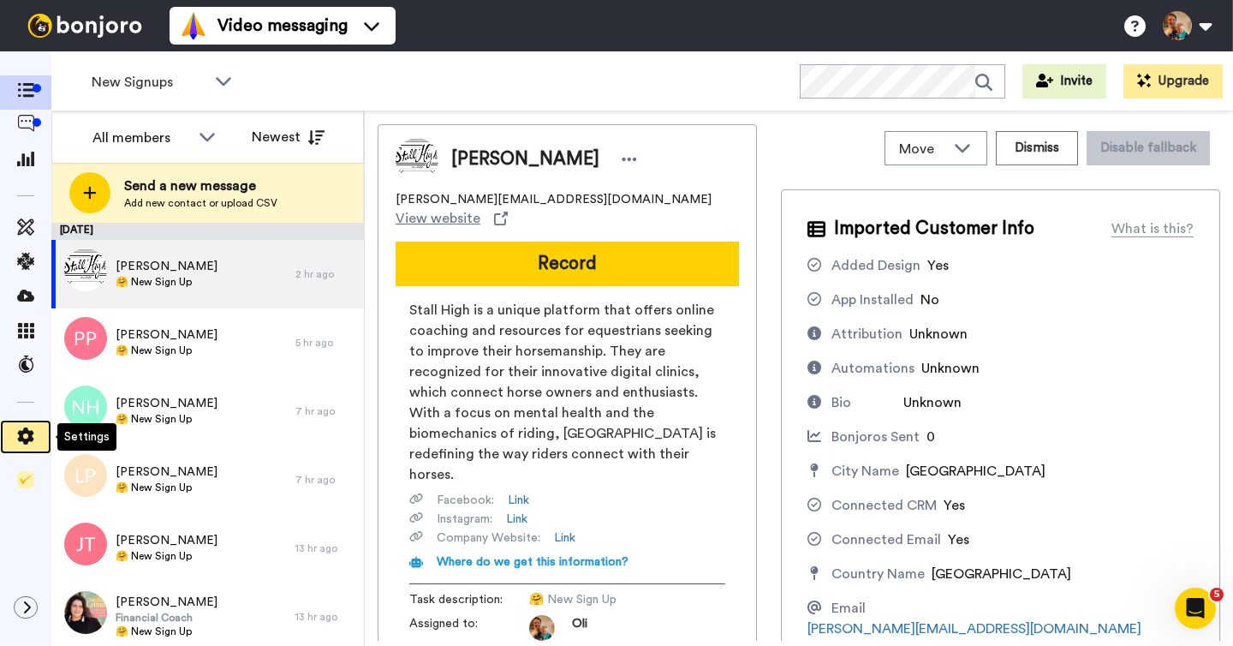
click at [35, 433] on span at bounding box center [25, 436] width 51 height 17
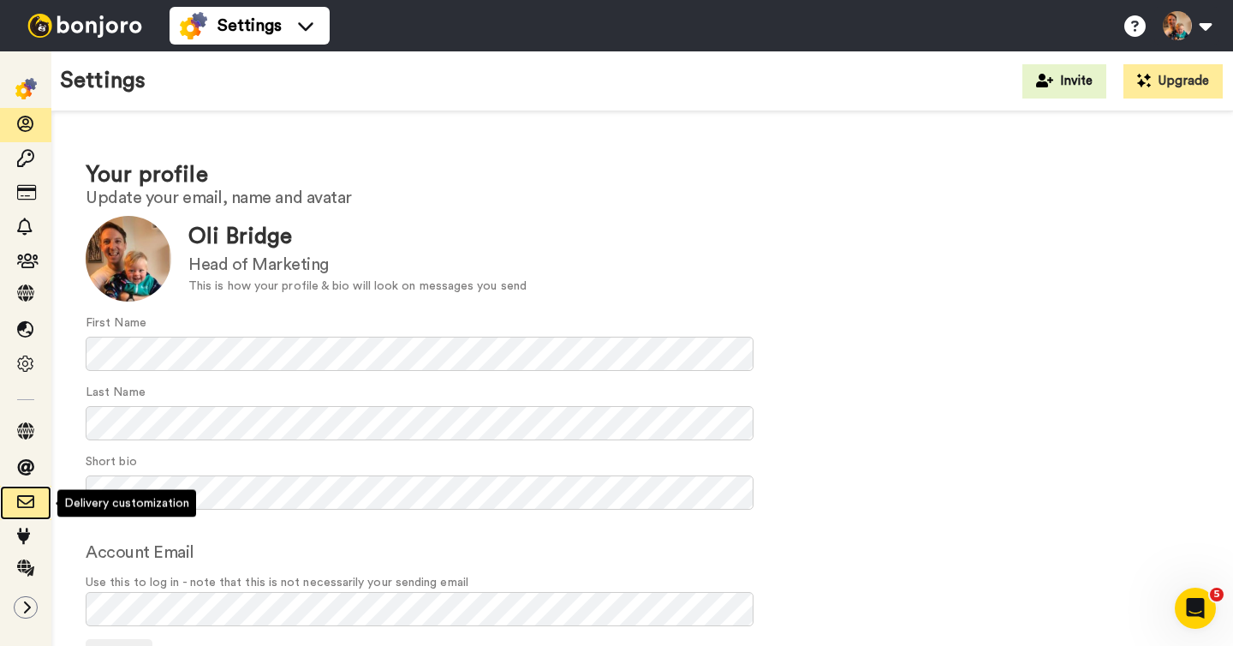
click at [28, 502] on icon at bounding box center [25, 501] width 17 height 17
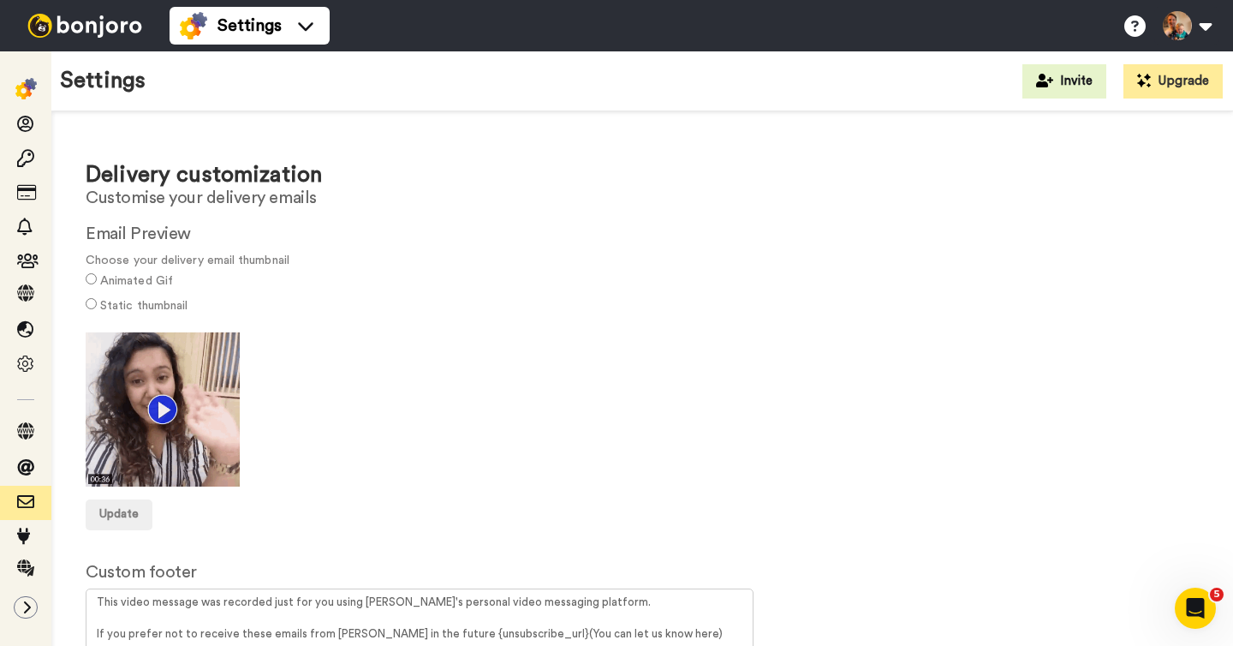
drag, startPoint x: 113, startPoint y: 279, endPoint x: 179, endPoint y: 277, distance: 66.0
click at [179, 277] on div "Animated Gif" at bounding box center [642, 282] width 1113 height 25
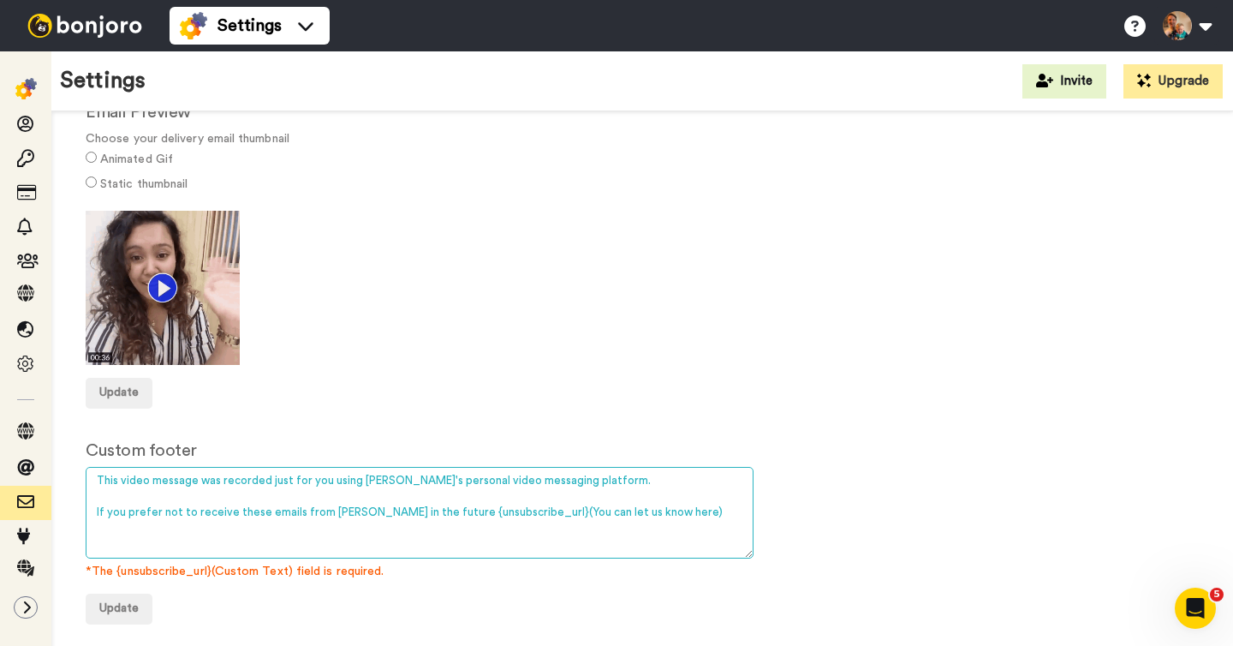
drag, startPoint x: 96, startPoint y: 475, endPoint x: 723, endPoint y: 511, distance: 627.8
click at [723, 511] on textarea "This video message was recorded just for you using Bonjoro's personal video mes…" at bounding box center [420, 513] width 668 height 92
click at [397, 520] on textarea "This video message was recorded just for you using Bonjoro's personal video mes…" at bounding box center [420, 513] width 668 height 92
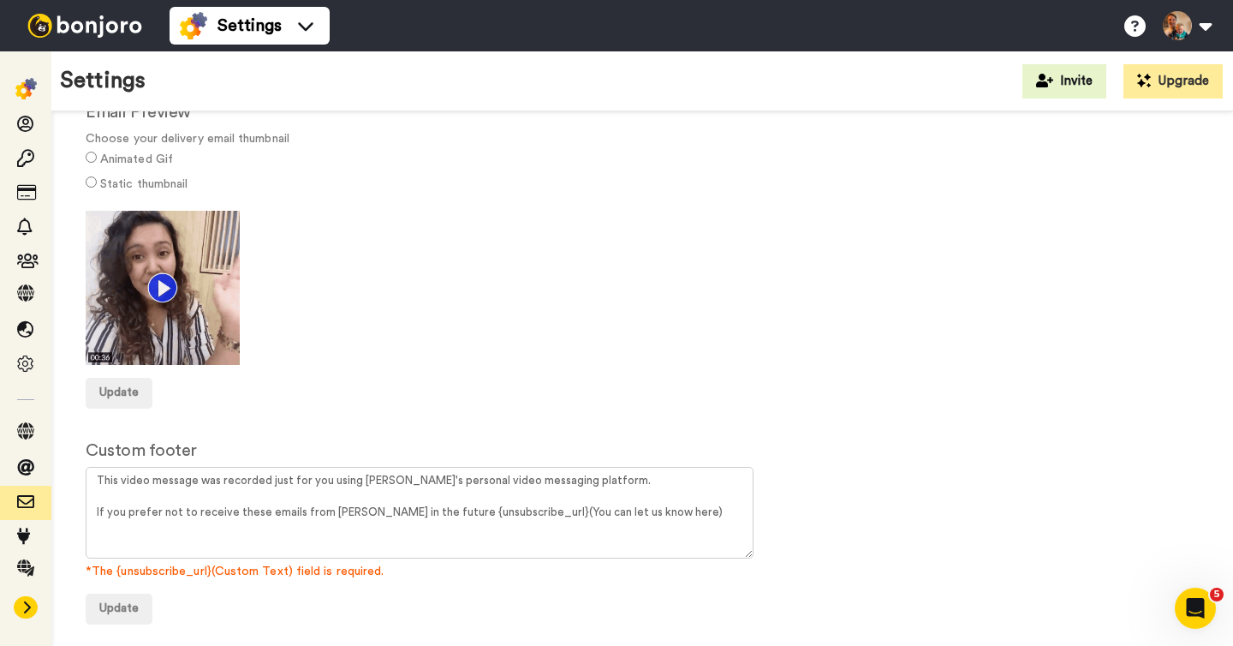
click at [22, 607] on icon at bounding box center [26, 607] width 10 height 14
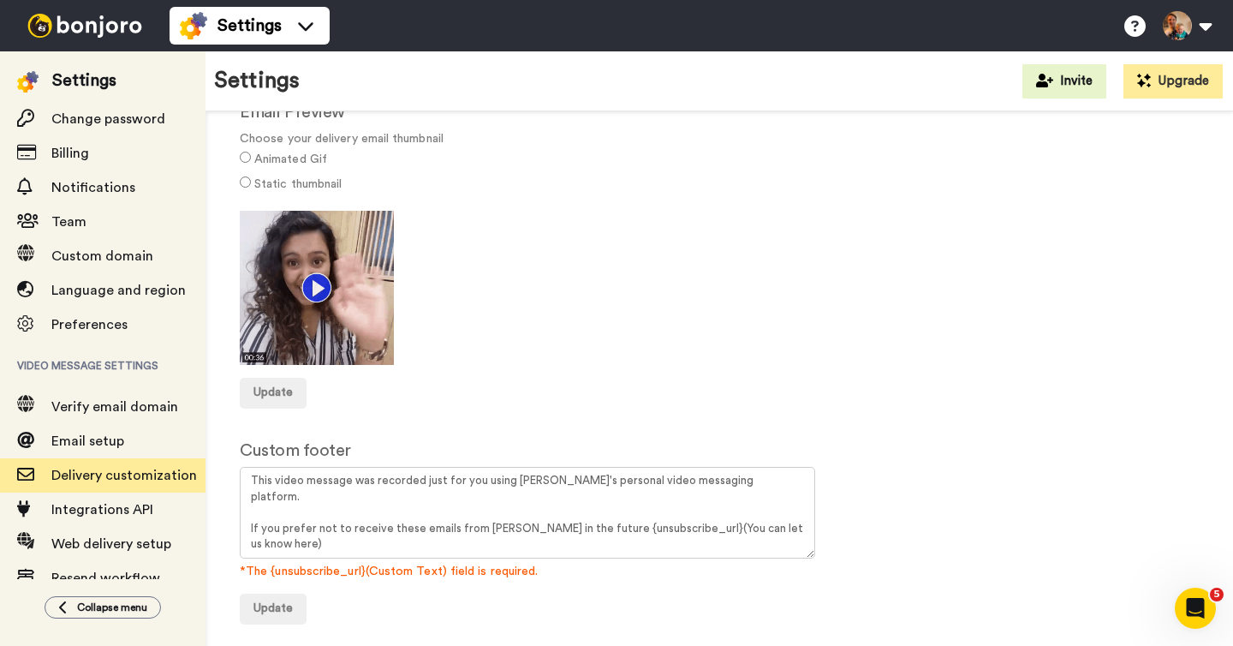
scroll to position [137, 0]
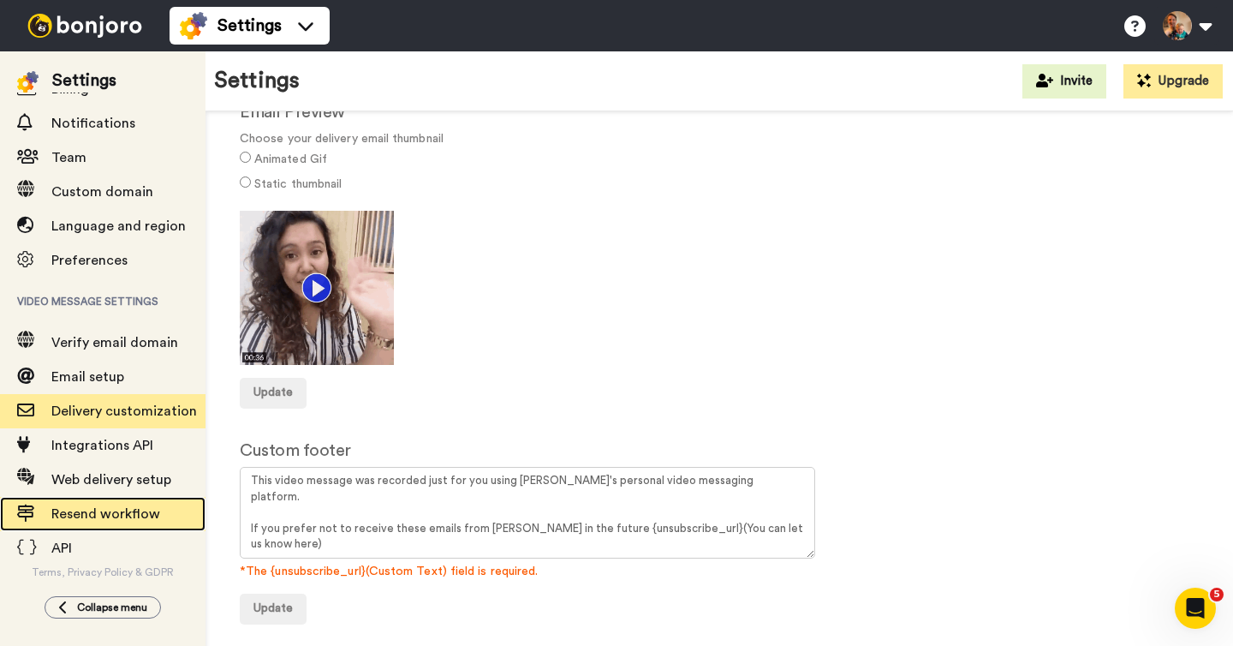
click at [85, 510] on span "Resend workflow" at bounding box center [105, 514] width 109 height 14
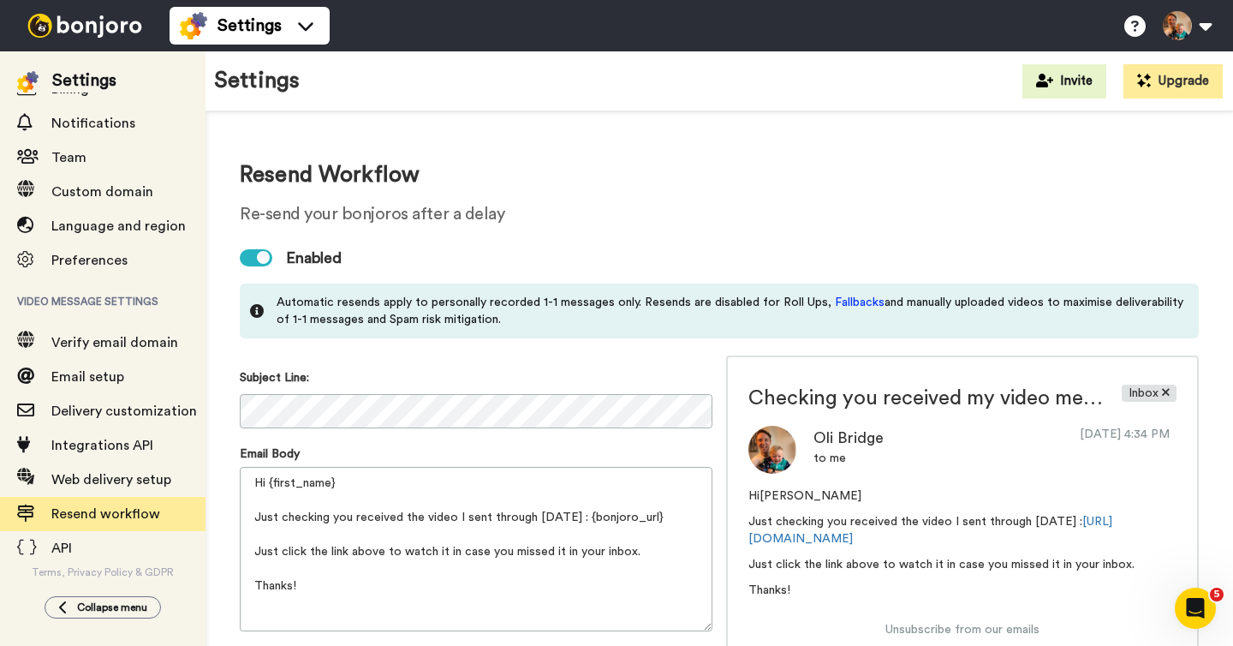
scroll to position [198, 0]
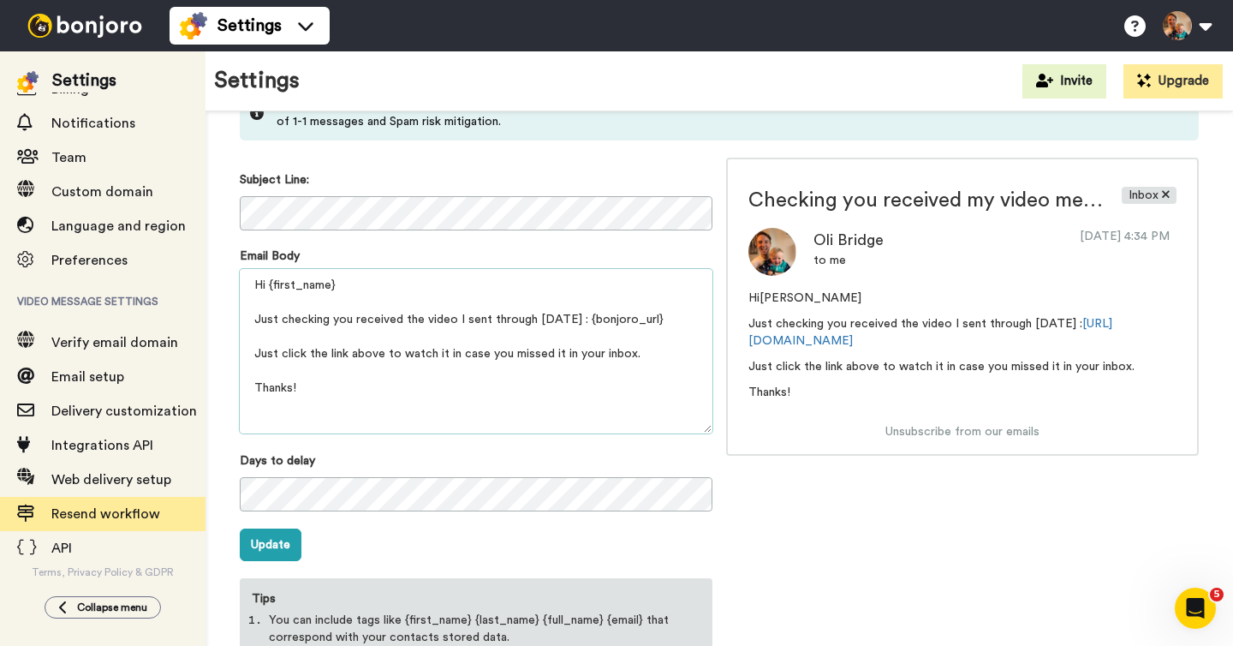
drag, startPoint x: 255, startPoint y: 284, endPoint x: 418, endPoint y: 409, distance: 205.2
click at [418, 409] on textarea "Hi {first_name} Just checking you received the video I sent through [DATE] : {b…" at bounding box center [476, 351] width 473 height 164
click at [537, 324] on textarea "Hi {first_name} Just checking you received the video I sent through [DATE] : {b…" at bounding box center [476, 351] width 473 height 164
drag, startPoint x: 597, startPoint y: 315, endPoint x: 679, endPoint y: 316, distance: 82.2
click at [679, 316] on textarea "Hi {first_name} Just checking you received the video I sent through [DATE] : {b…" at bounding box center [476, 351] width 473 height 164
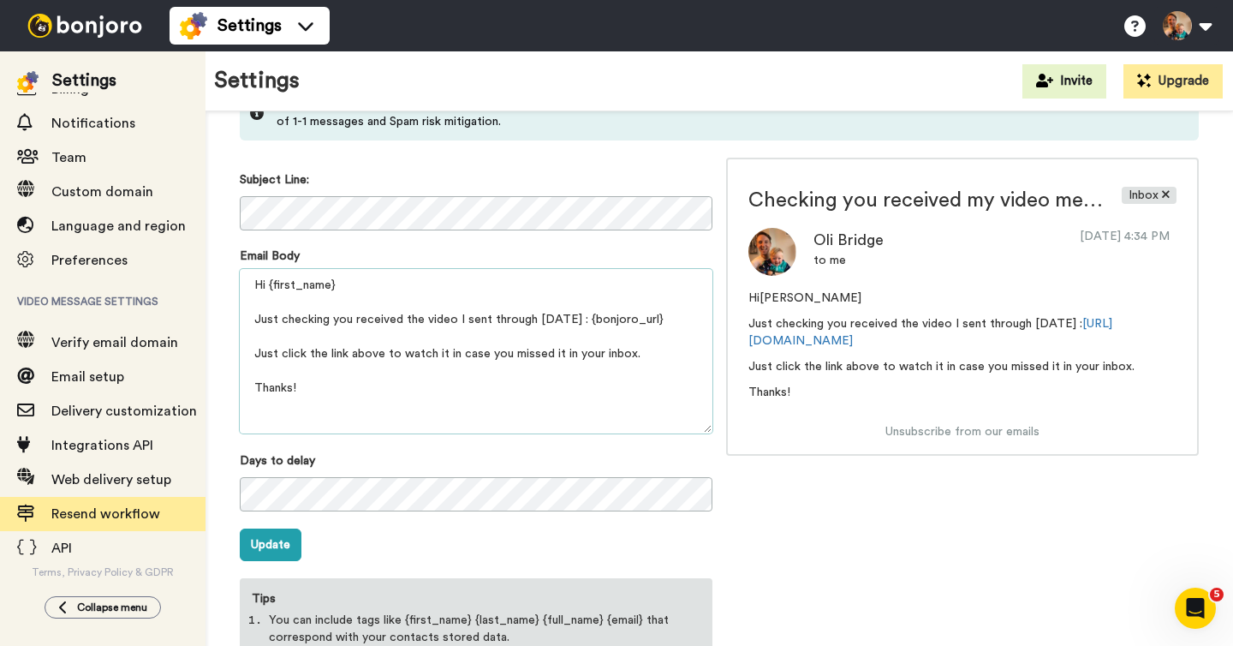
drag, startPoint x: 259, startPoint y: 287, endPoint x: 354, endPoint y: 414, distance: 159.1
click at [354, 414] on textarea "Hi {first_name} Just checking you received the video I sent through [DATE] : {b…" at bounding box center [476, 351] width 473 height 164
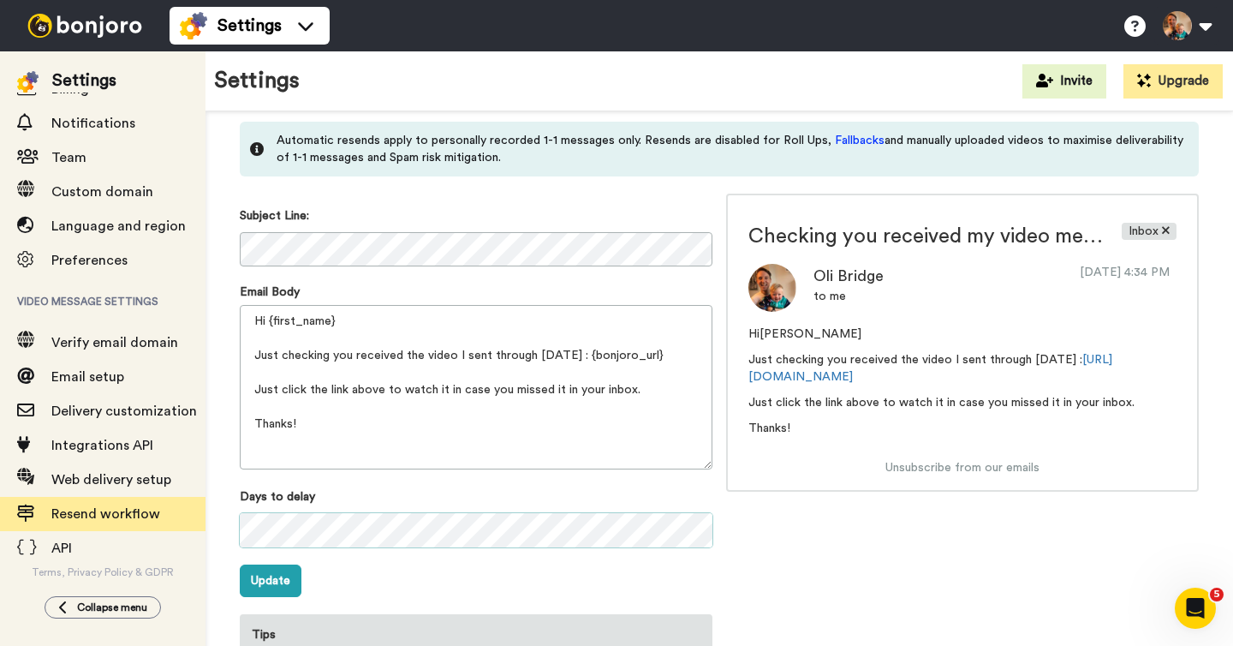
scroll to position [0, 0]
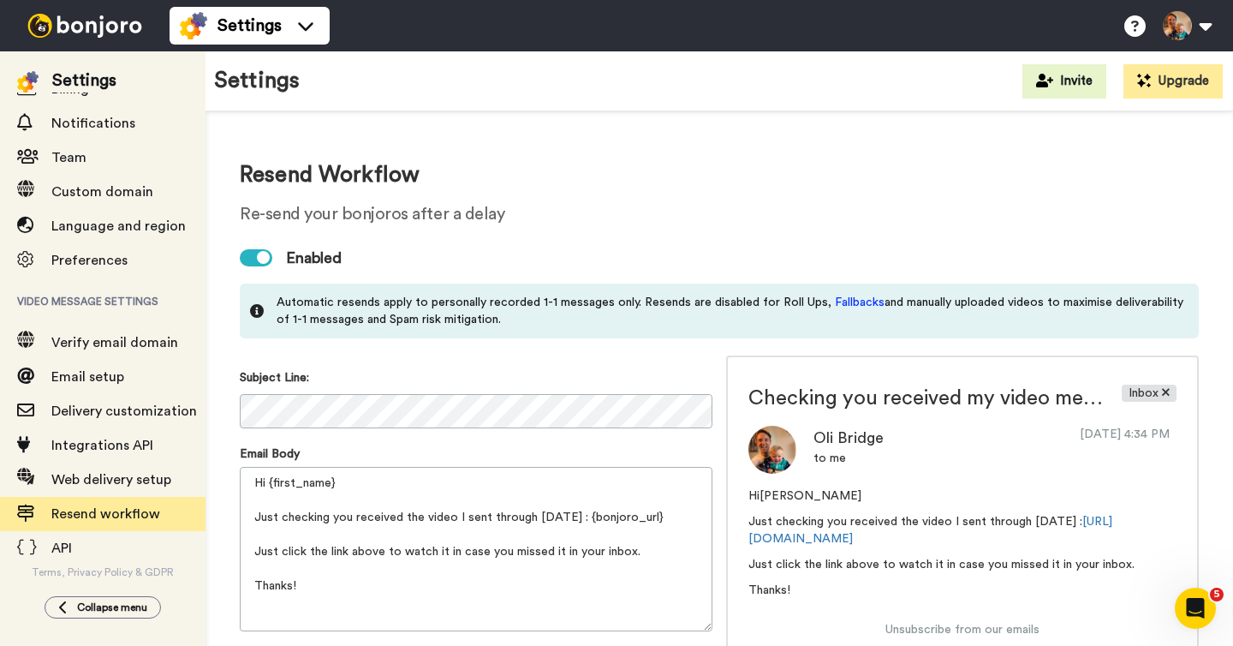
click at [106, 35] on img at bounding box center [85, 26] width 128 height 24
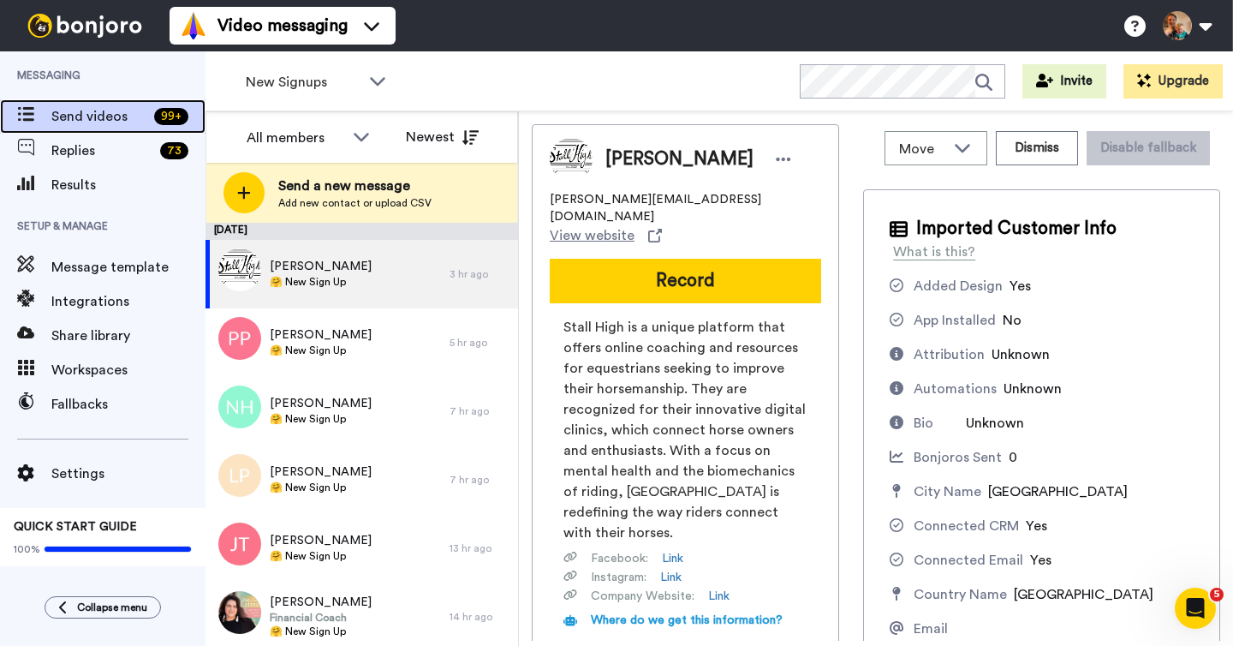
click at [92, 112] on span "Send videos" at bounding box center [99, 116] width 96 height 21
